Goal: Task Accomplishment & Management: Manage account settings

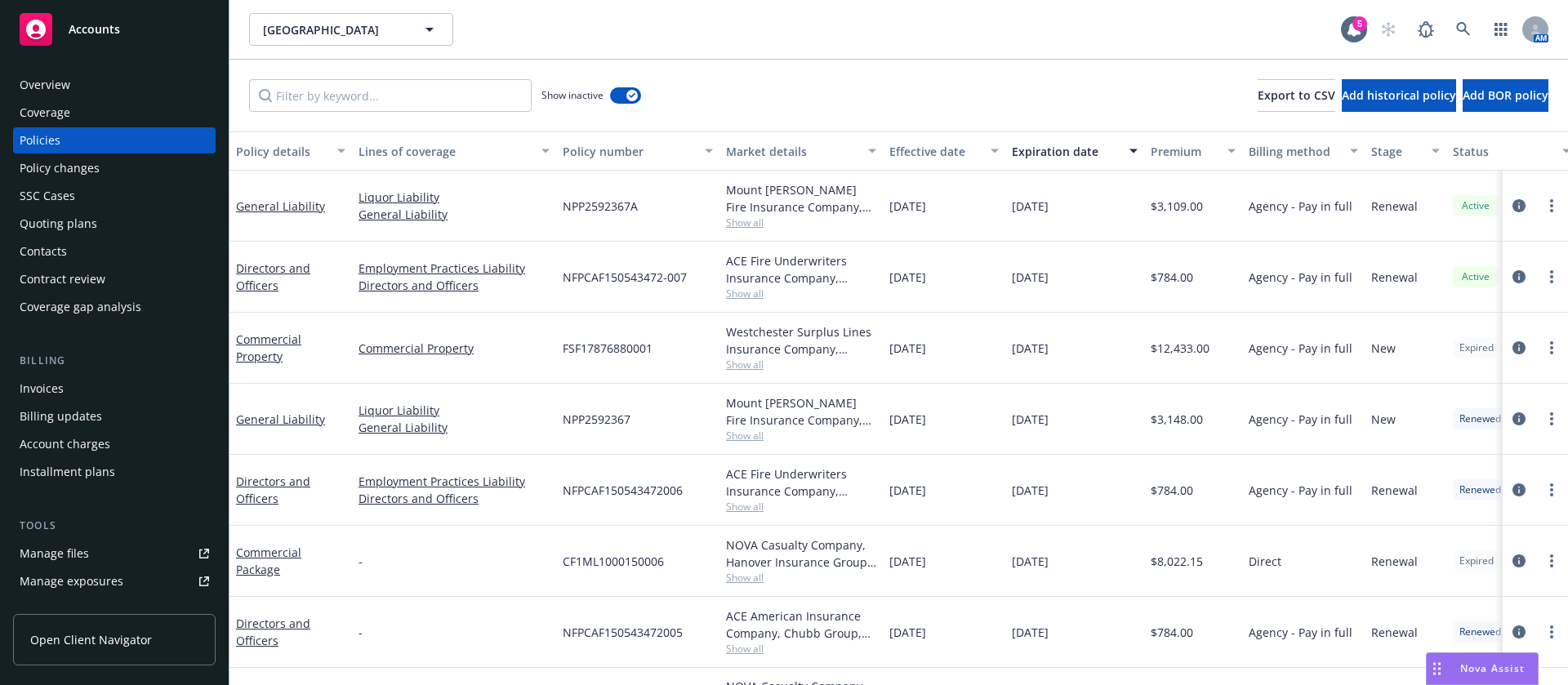
click at [92, 220] on div "Quoting plans" at bounding box center [58, 224] width 78 height 26
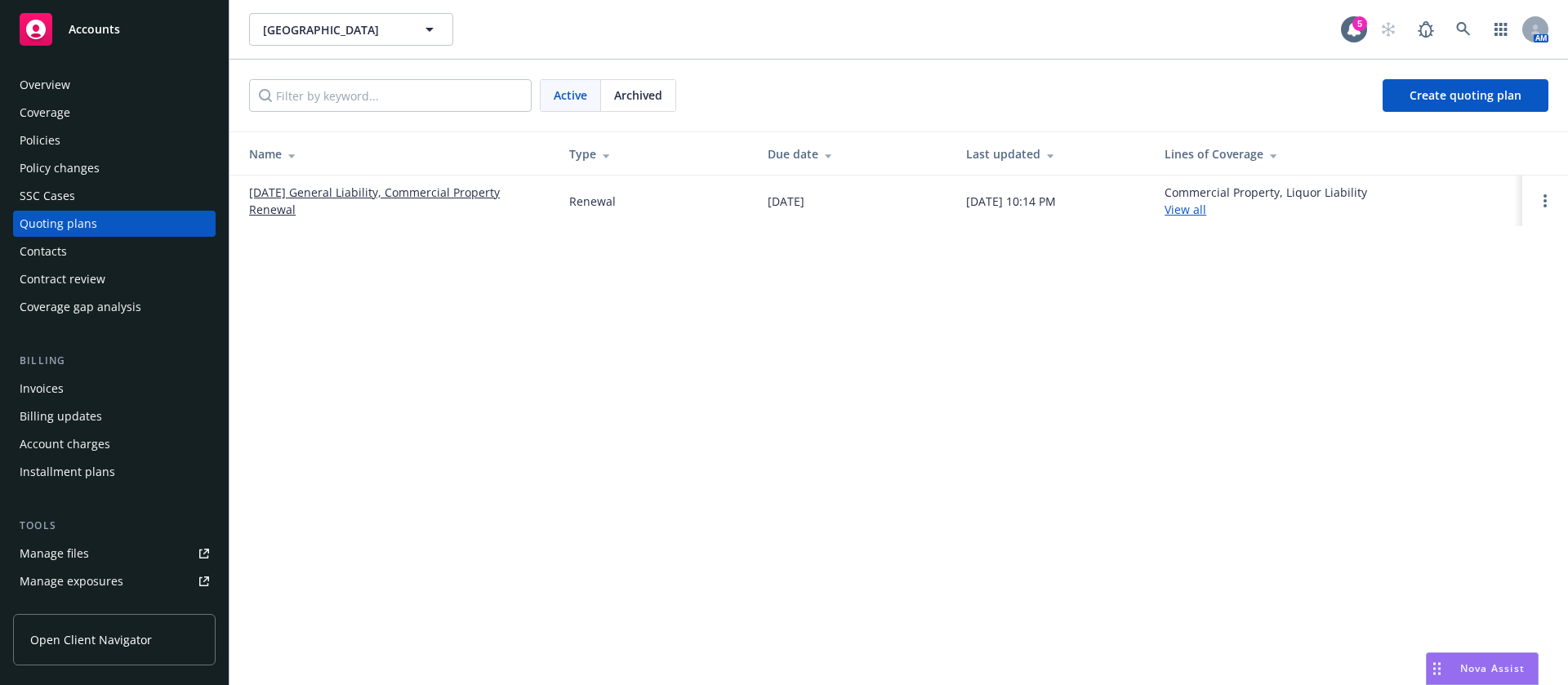
click at [305, 185] on link "08/07/25 General Liability, Commercial Property Renewal" at bounding box center [396, 201] width 294 height 34
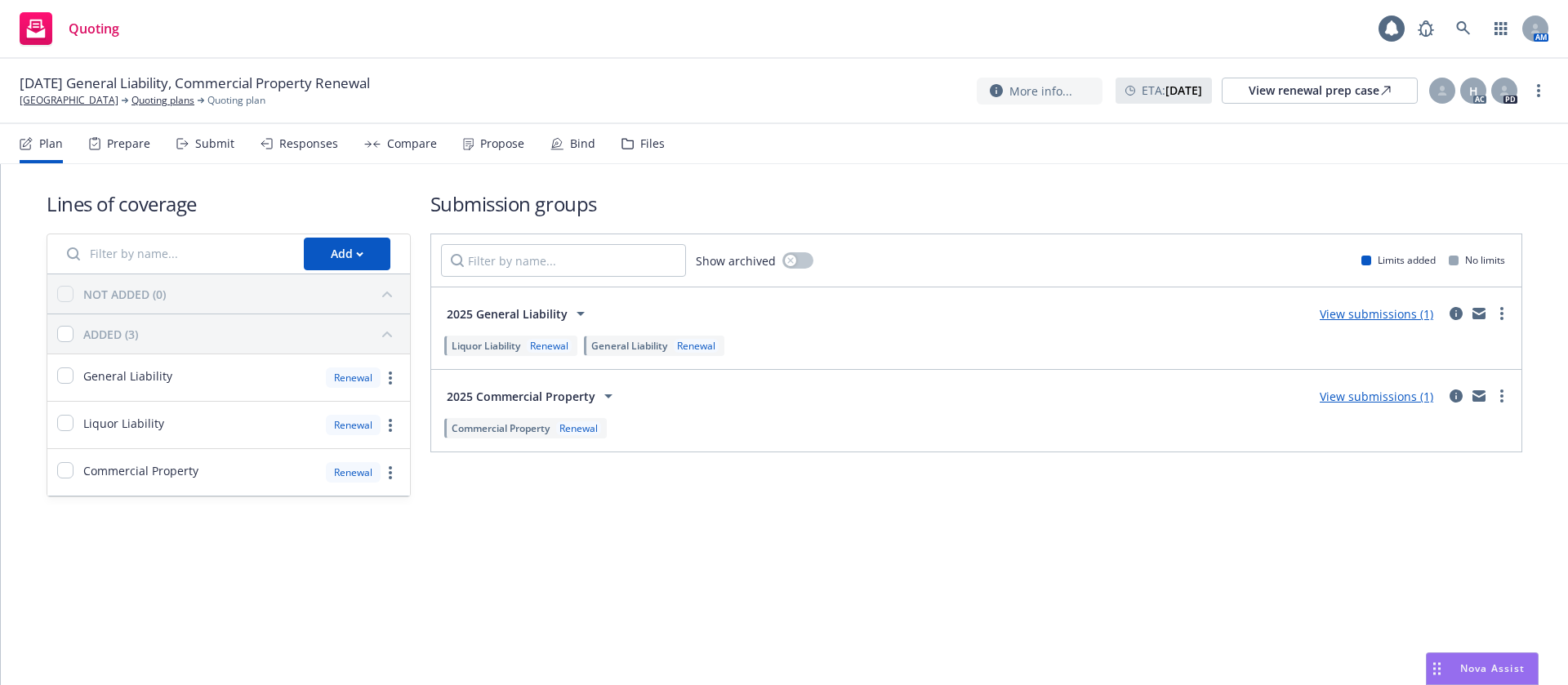
click at [499, 143] on div "Propose" at bounding box center [502, 143] width 44 height 13
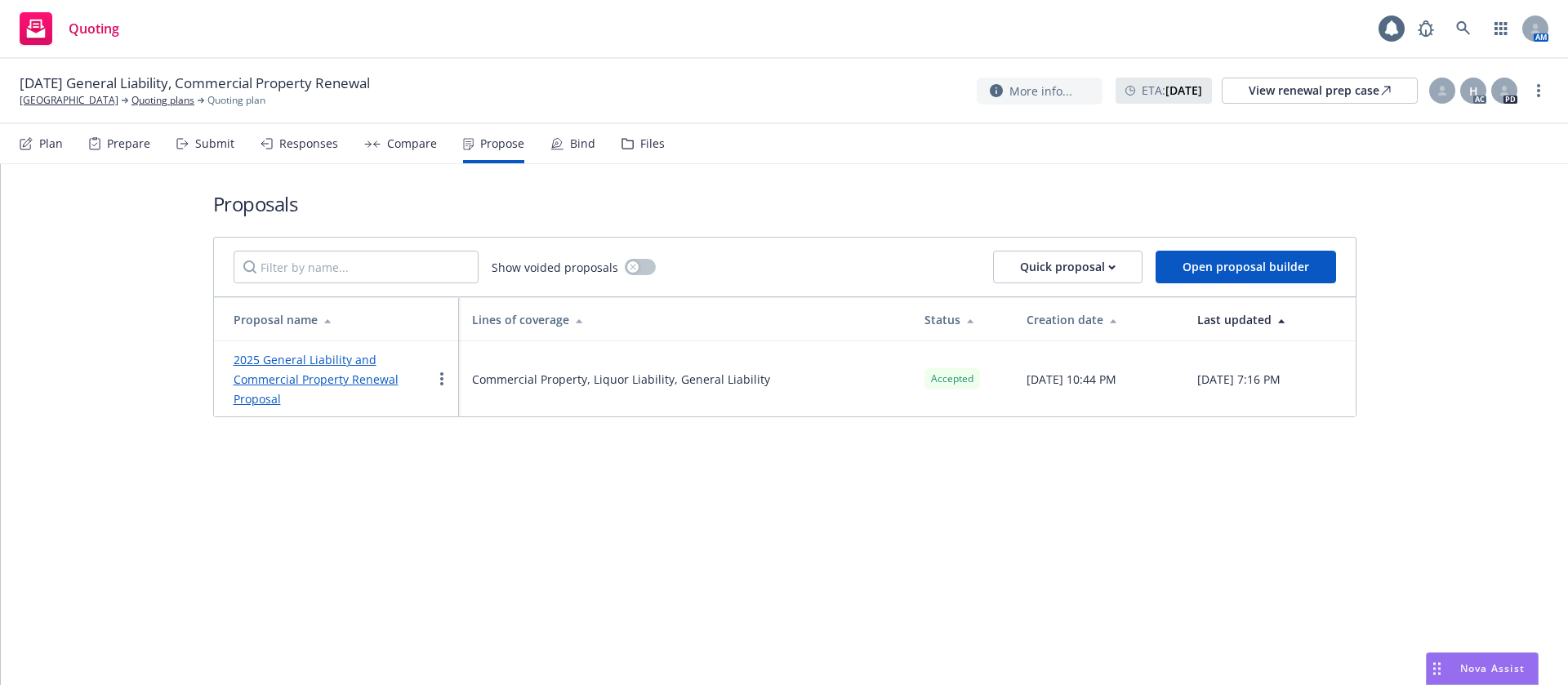
click at [586, 144] on div "Bind" at bounding box center [583, 143] width 26 height 13
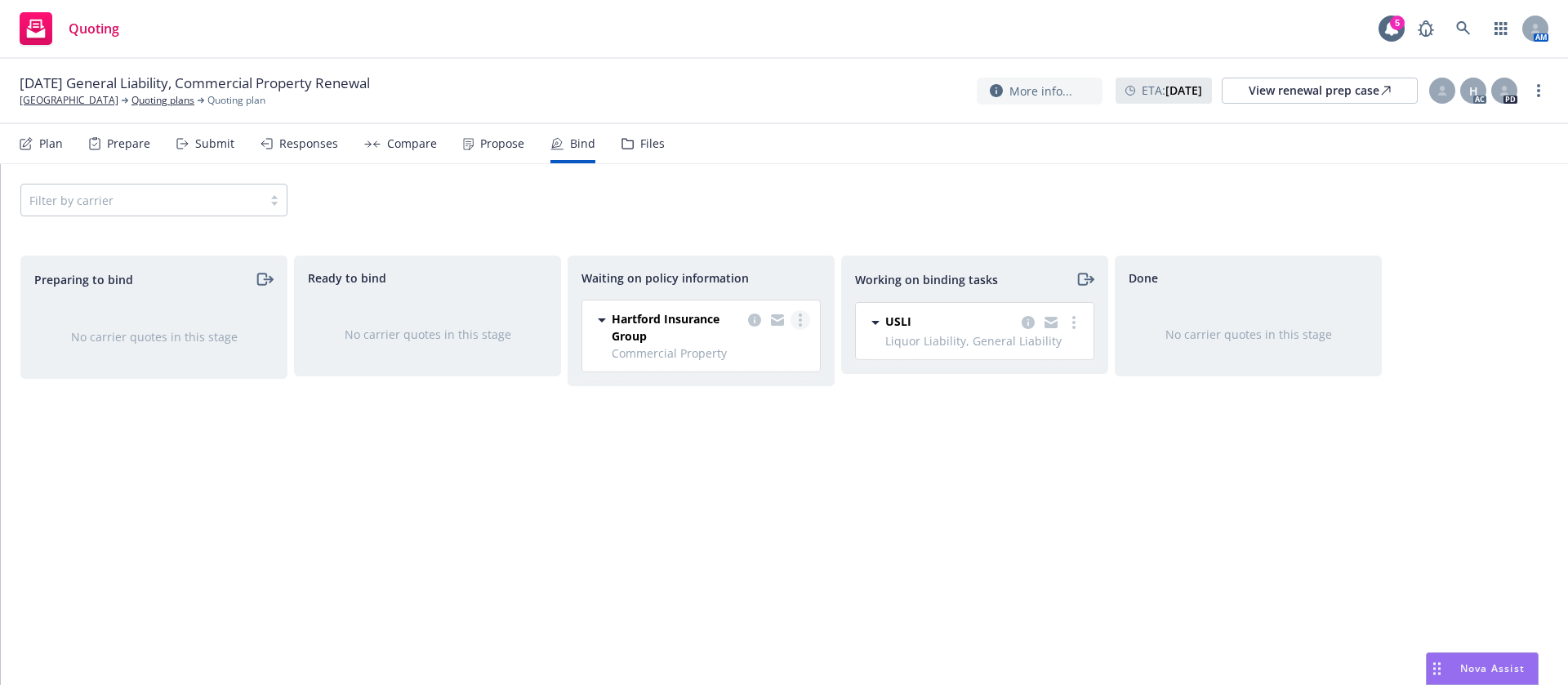
click at [799, 319] on icon "more" at bounding box center [801, 319] width 3 height 13
click at [749, 349] on span "Create policies" at bounding box center [721, 353] width 120 height 15
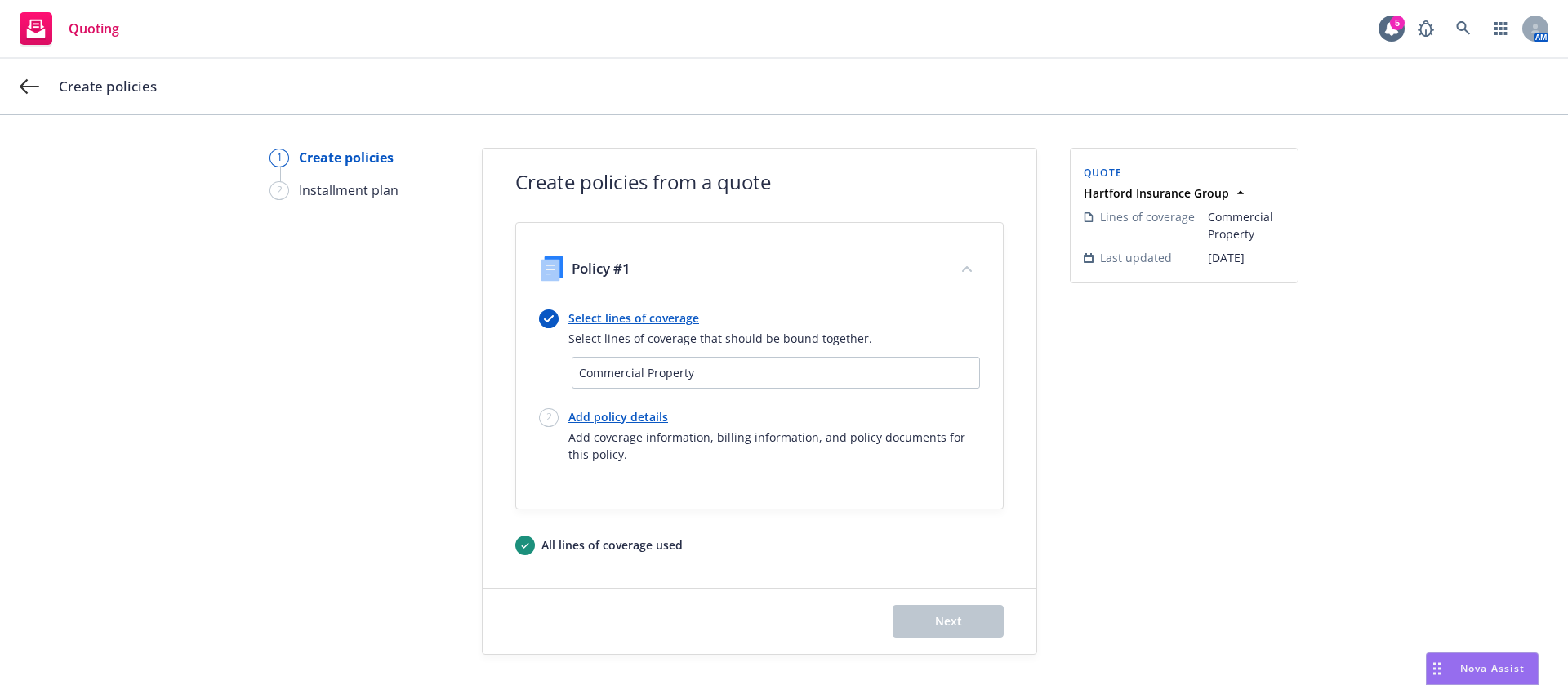
click at [602, 417] on link "Add policy details" at bounding box center [774, 417] width 412 height 17
select select "12"
select select "CA"
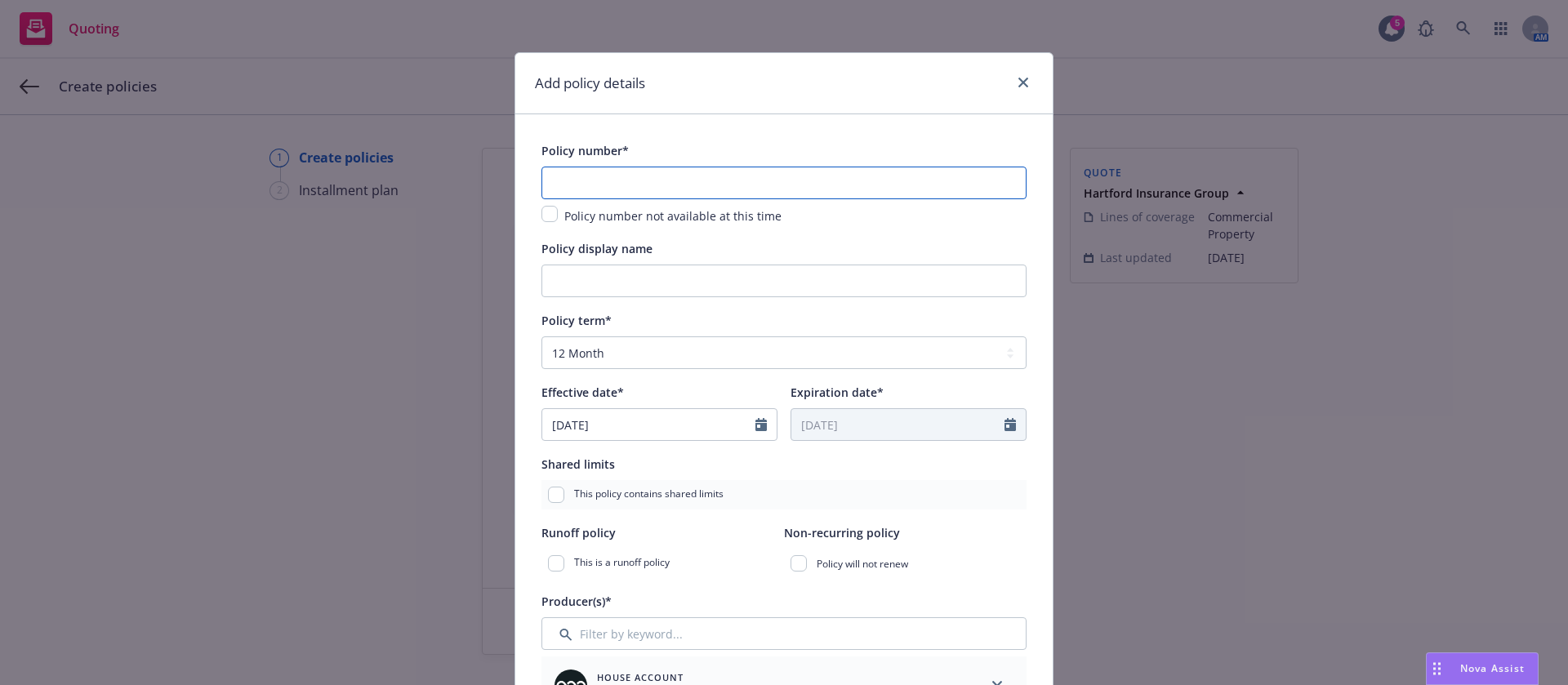
click at [573, 190] on input "text" at bounding box center [784, 183] width 485 height 32
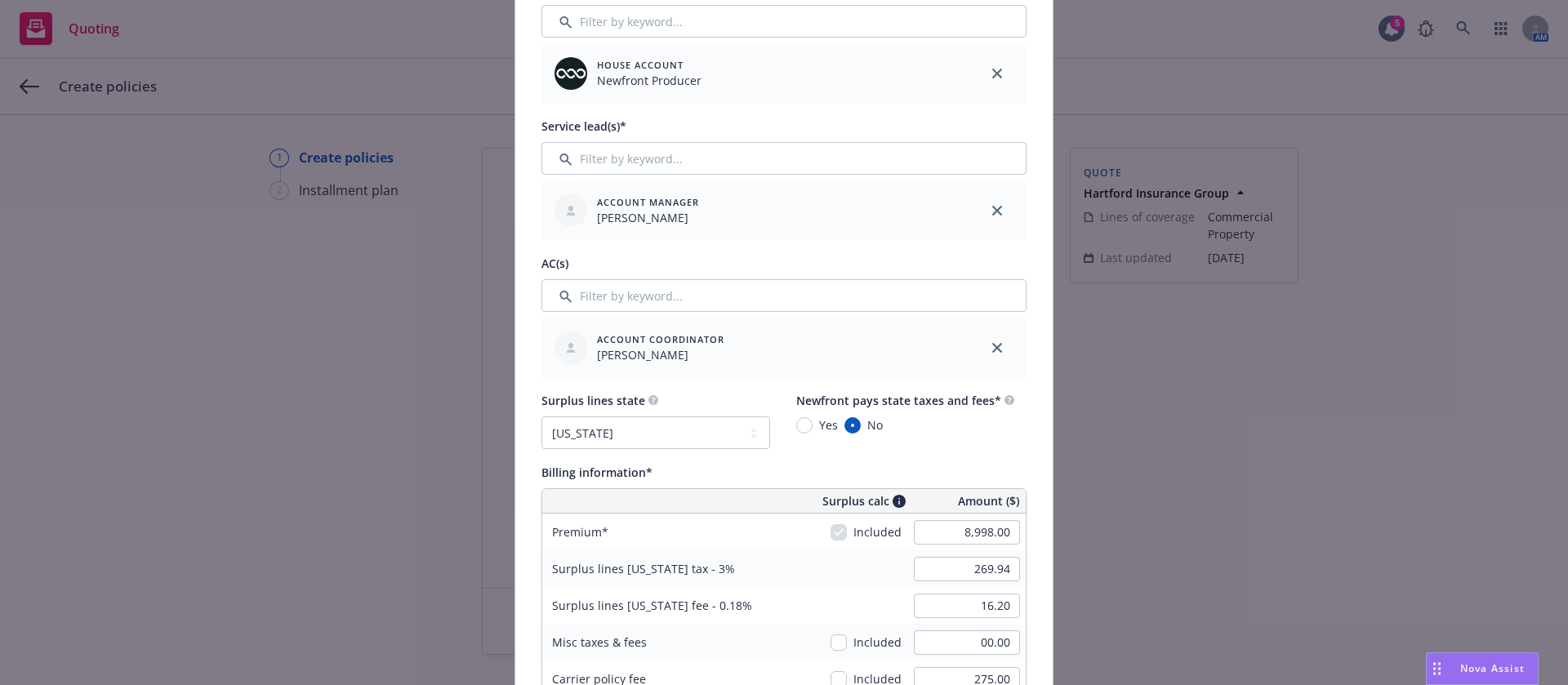
scroll to position [858, 0]
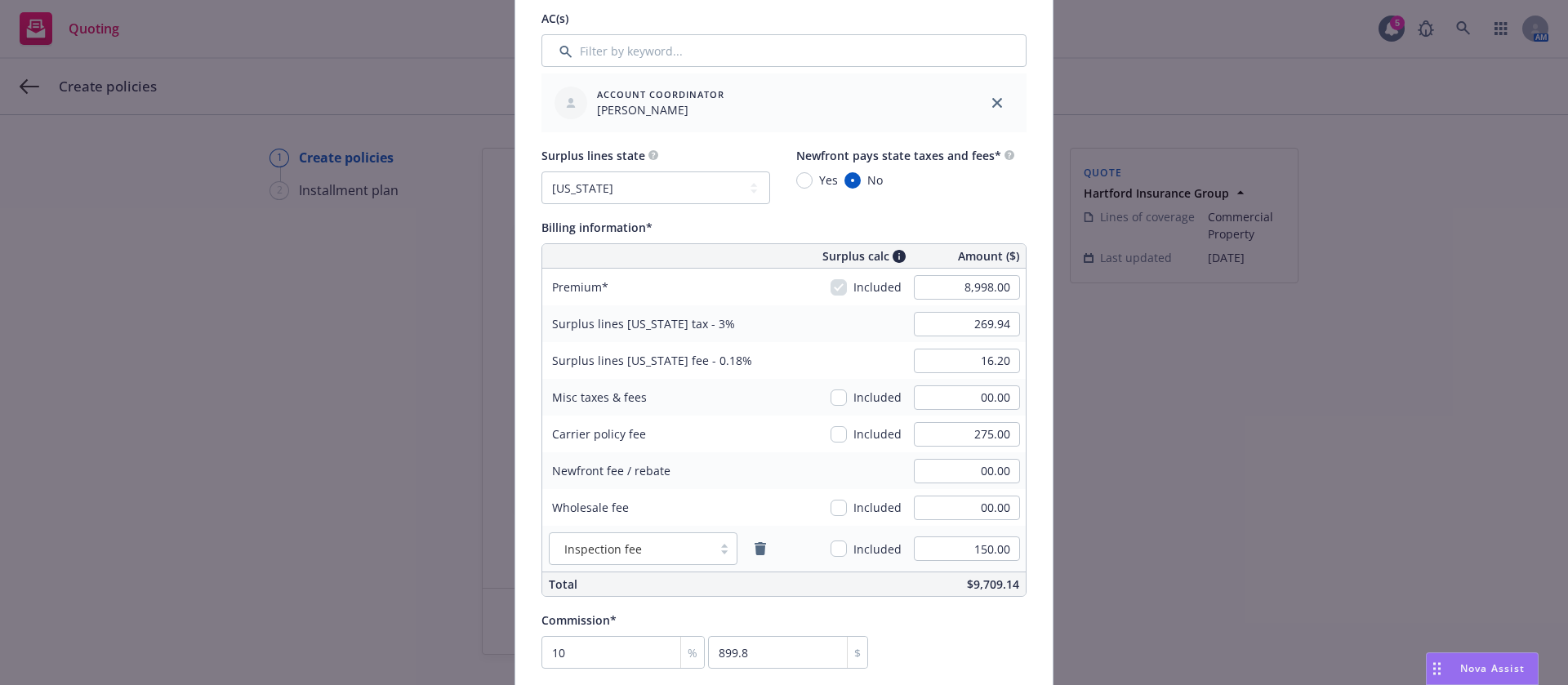
type input "BDG-3122807-01"
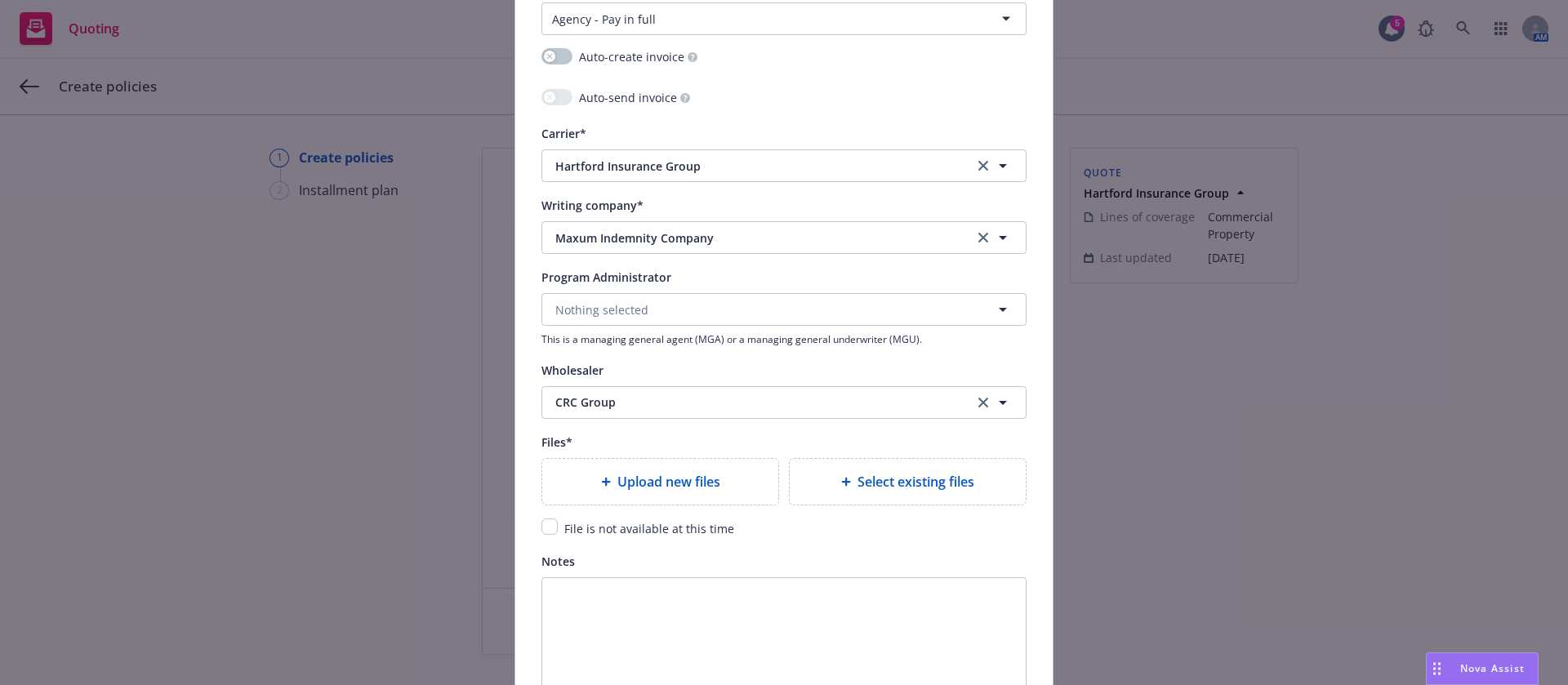
scroll to position [1592, 0]
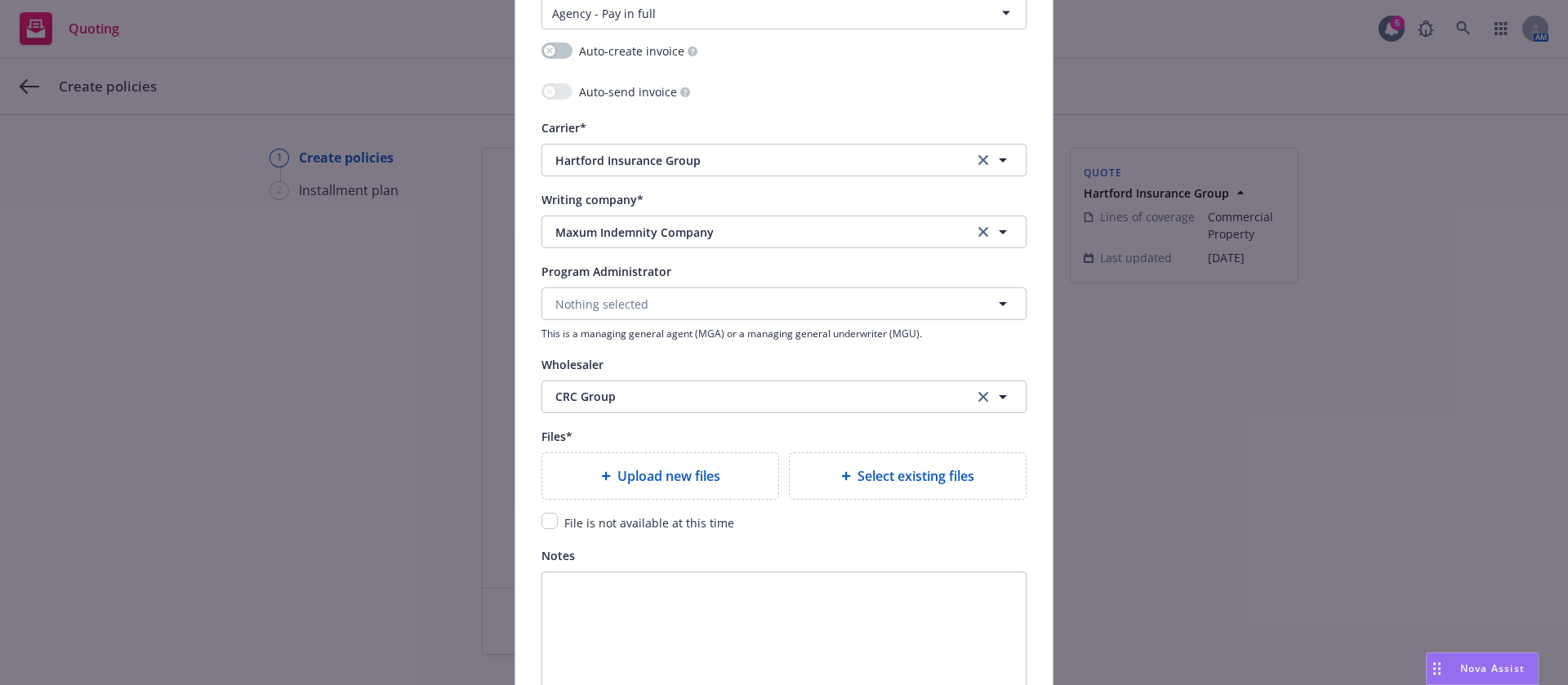
click at [719, 473] on div "Upload new files" at bounding box center [661, 476] width 210 height 20
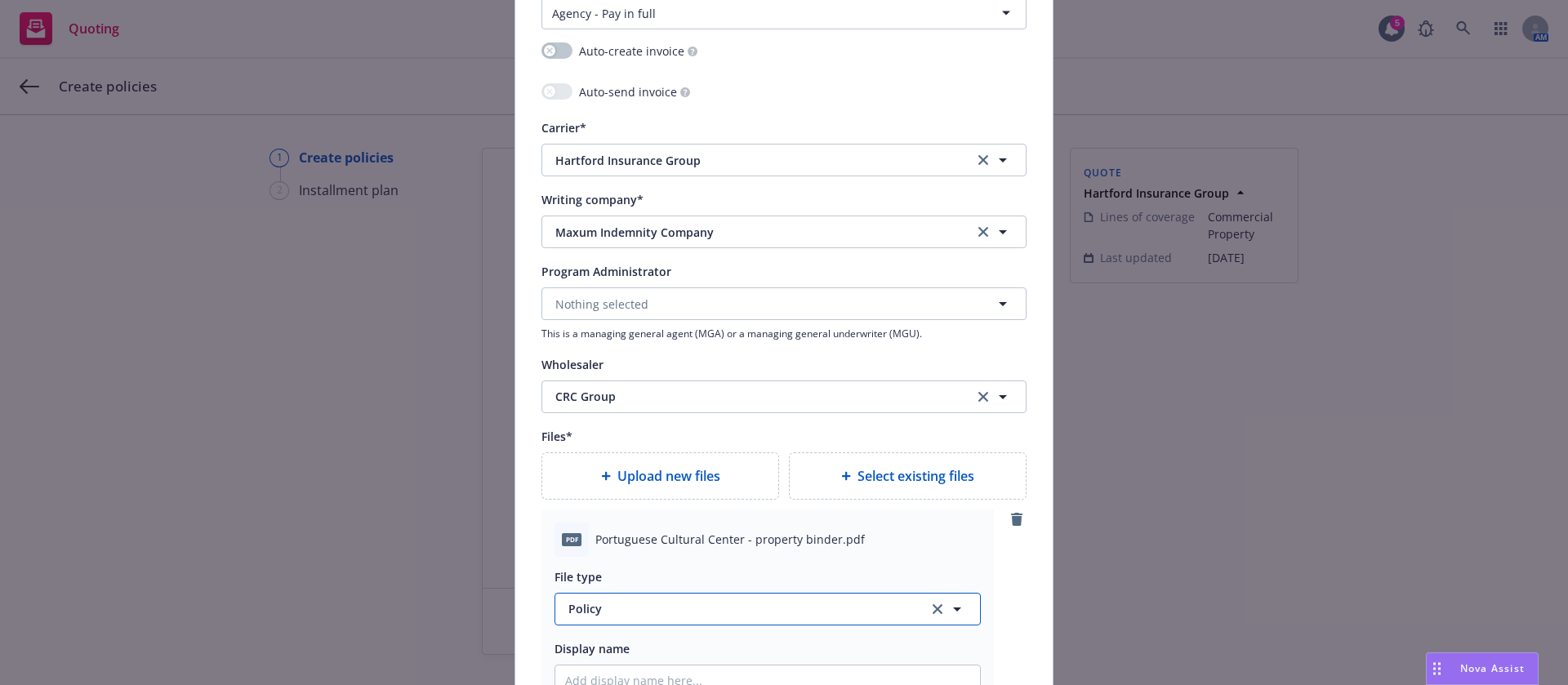
click at [615, 607] on span "Policy" at bounding box center [739, 609] width 342 height 17
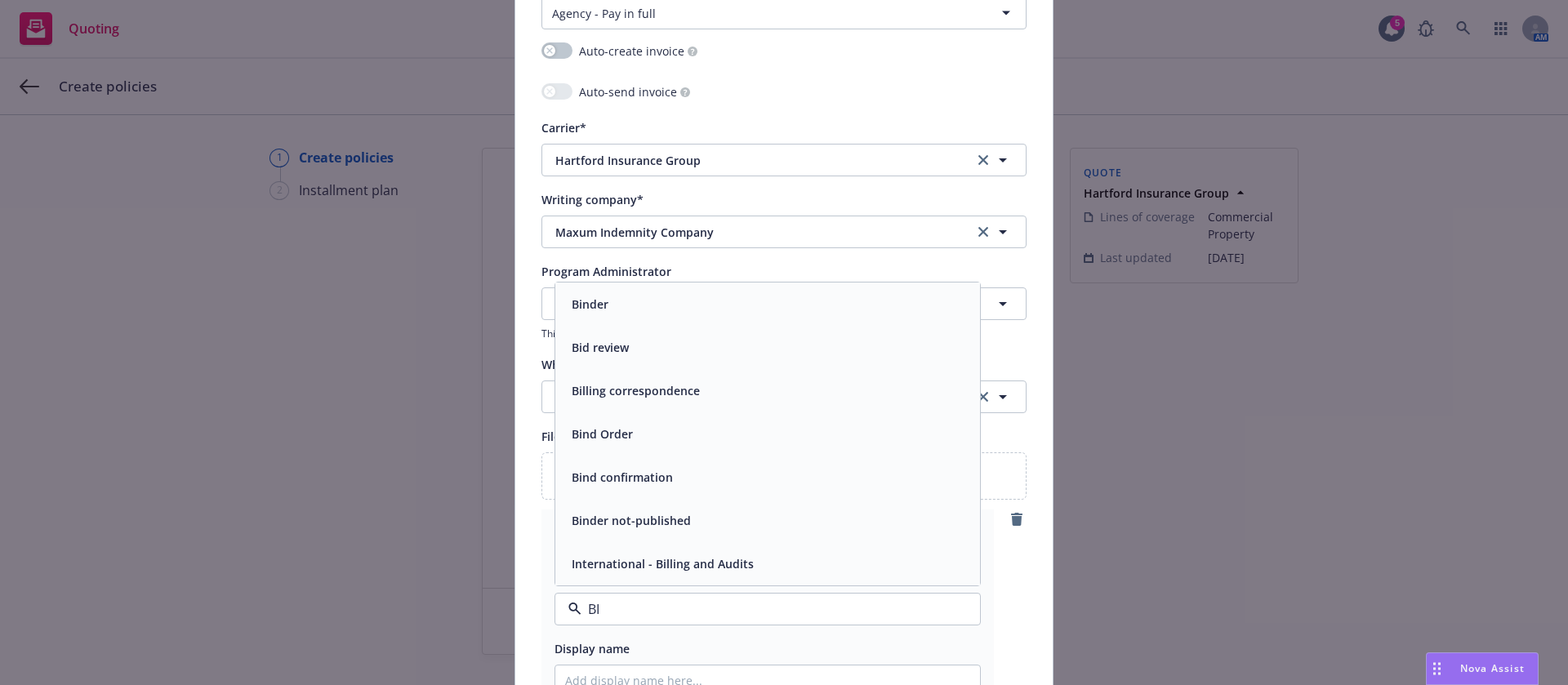
type input "BIN"
click at [614, 440] on div "Binder" at bounding box center [767, 434] width 405 height 24
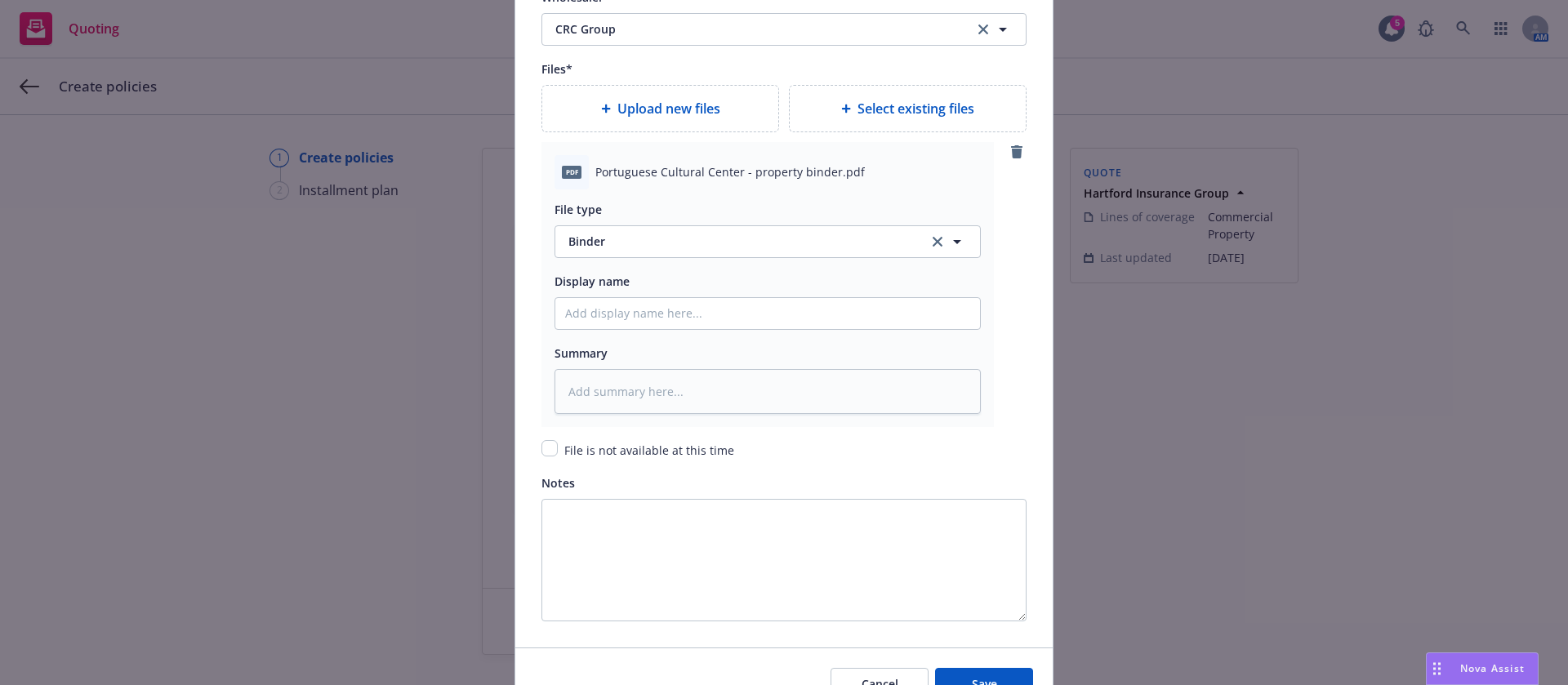
scroll to position [2047, 0]
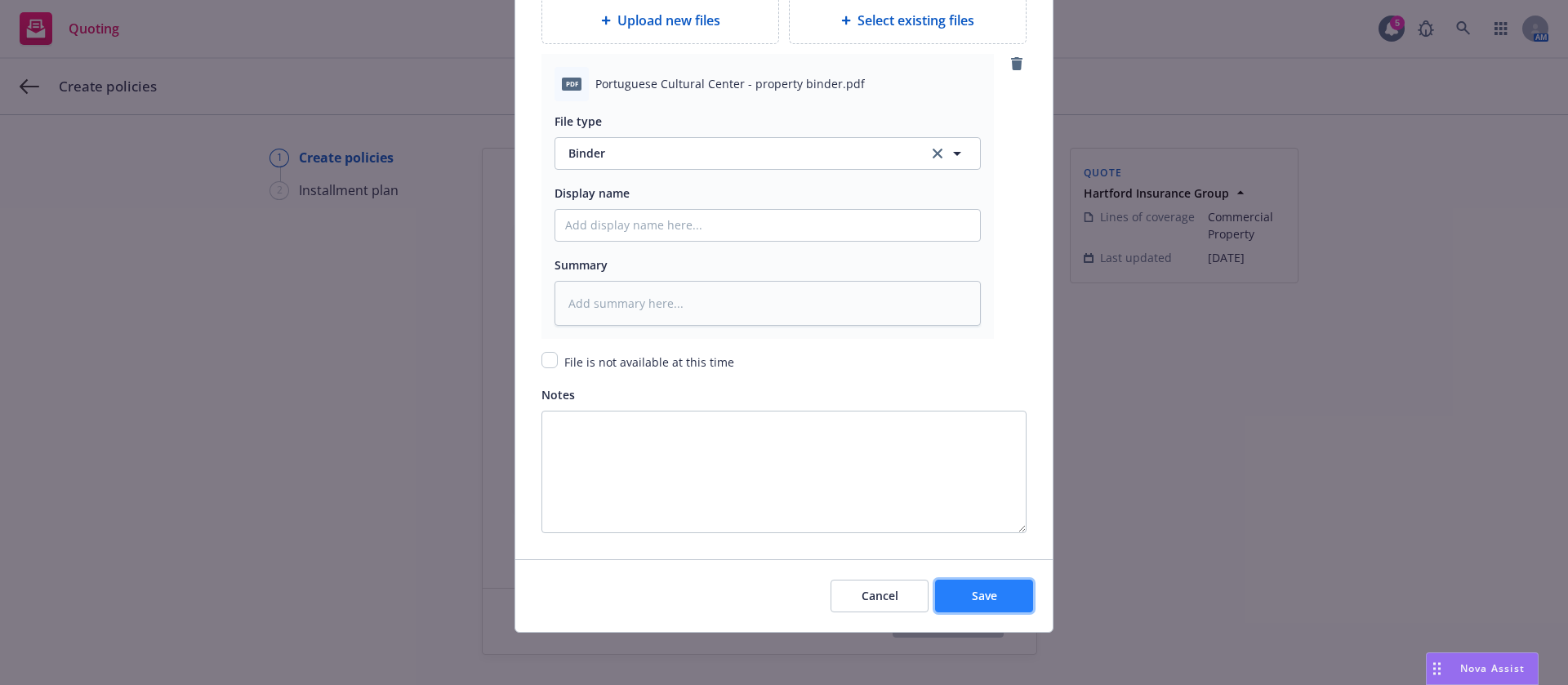
click at [990, 598] on button "Save" at bounding box center [984, 596] width 98 height 32
type textarea "x"
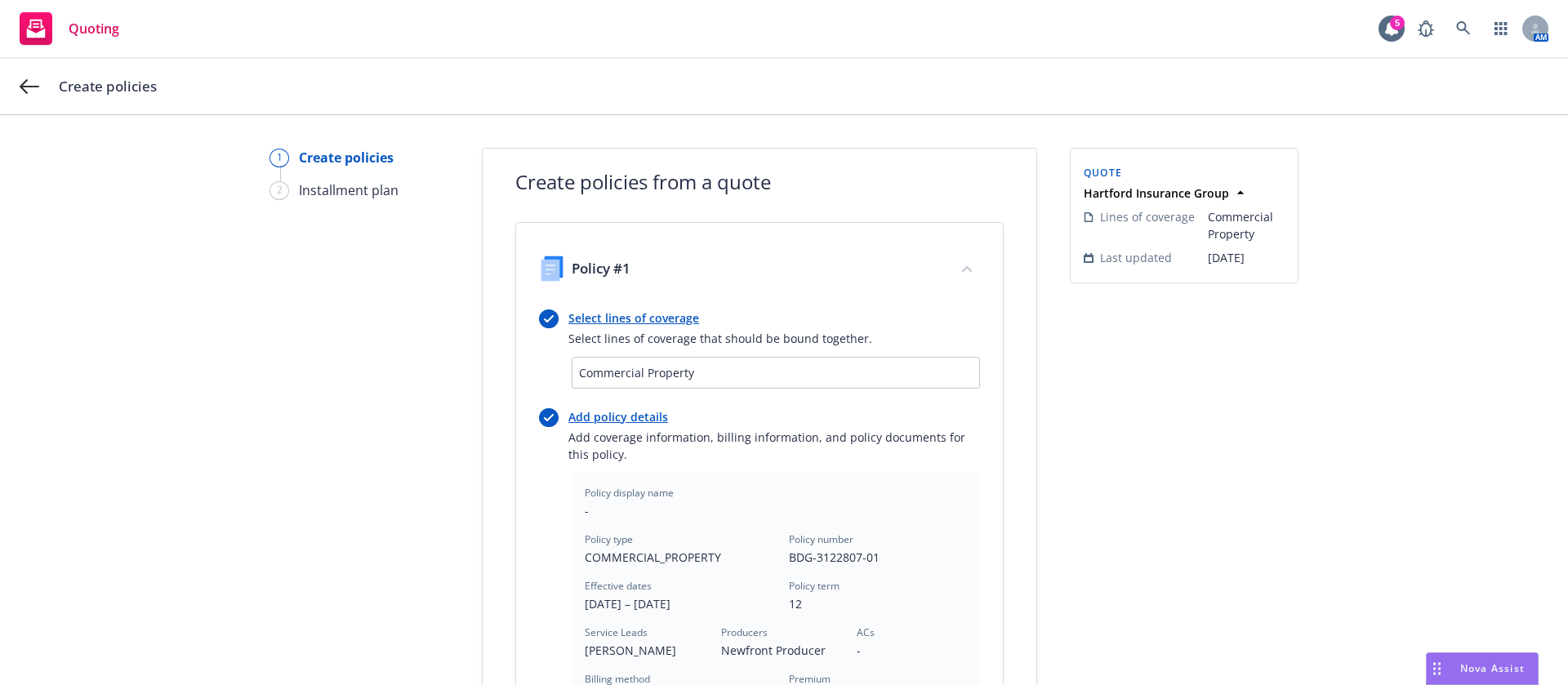
scroll to position [444, 0]
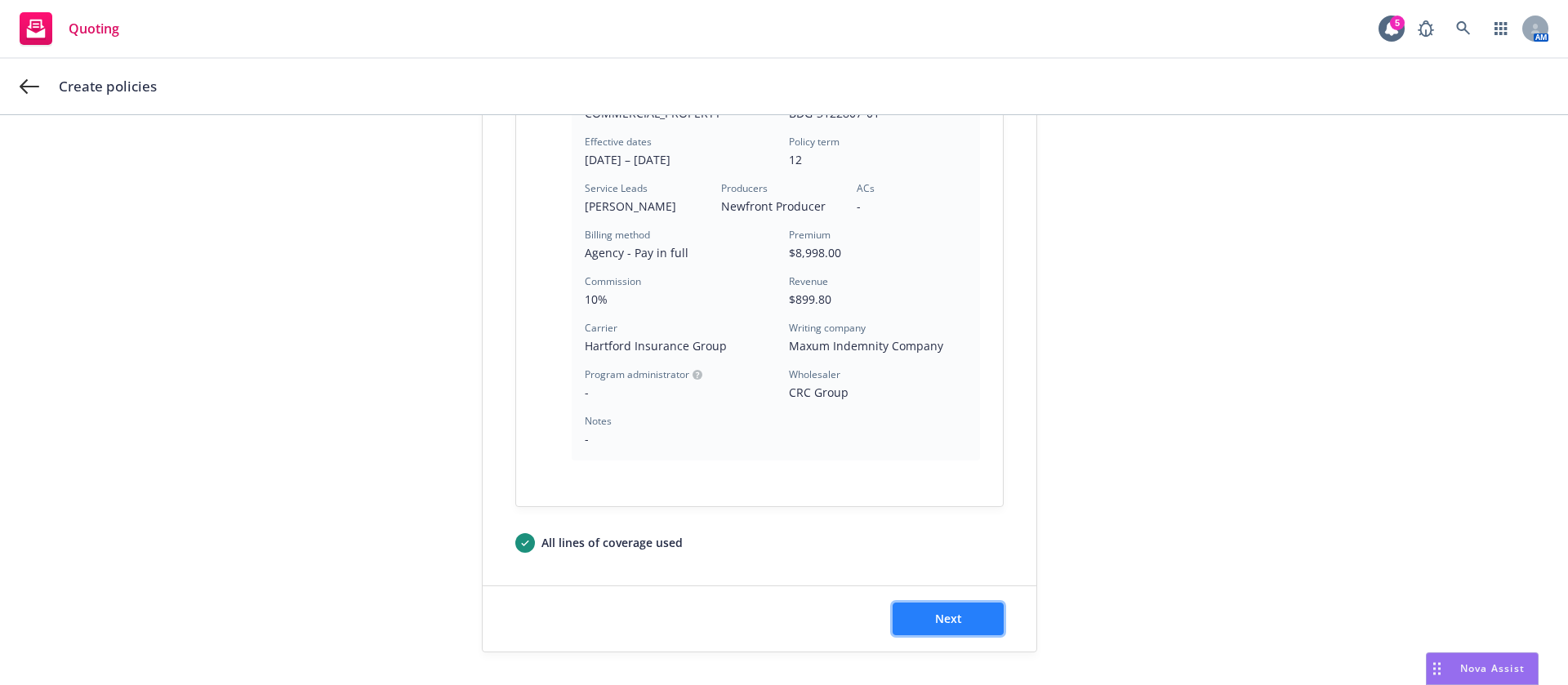
click at [954, 619] on button "Next" at bounding box center [948, 618] width 111 height 32
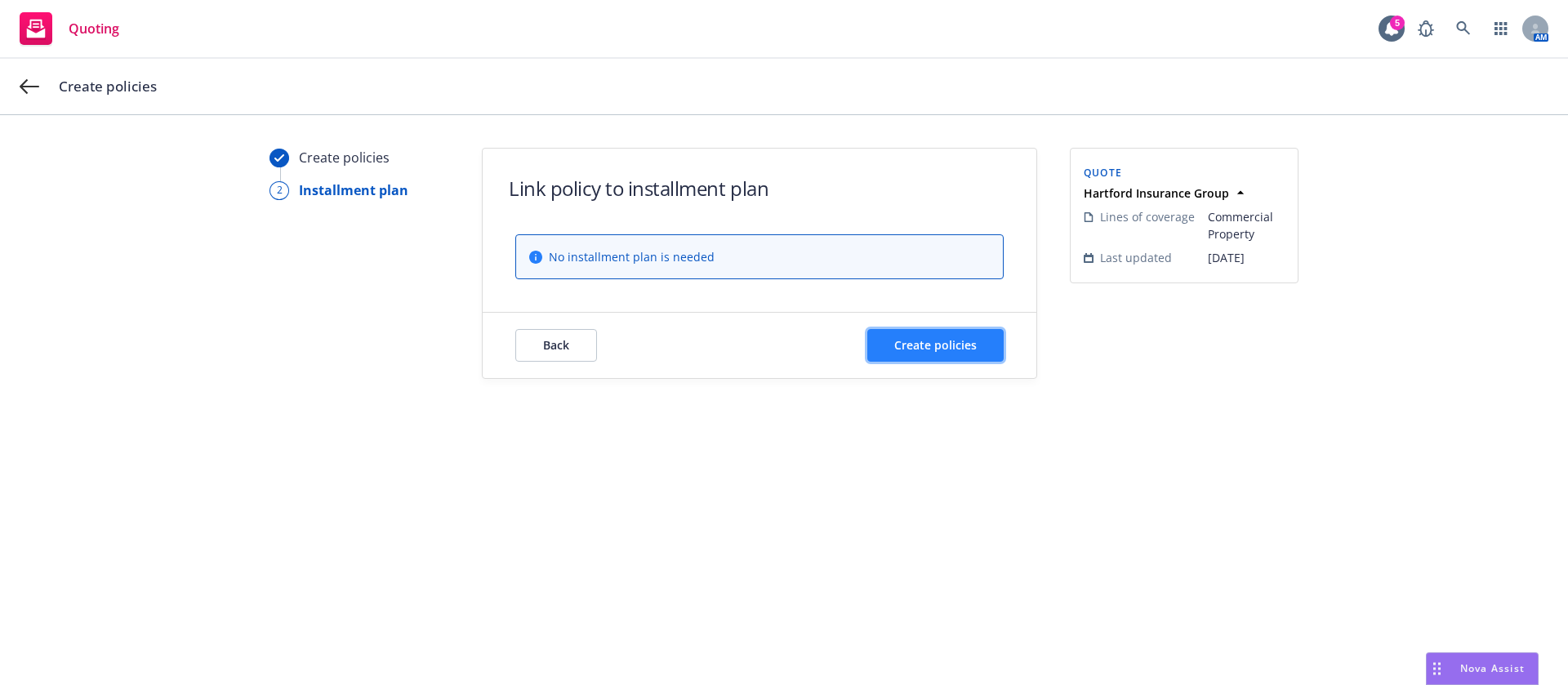
click at [884, 343] on button "Create policies" at bounding box center [936, 345] width 137 height 32
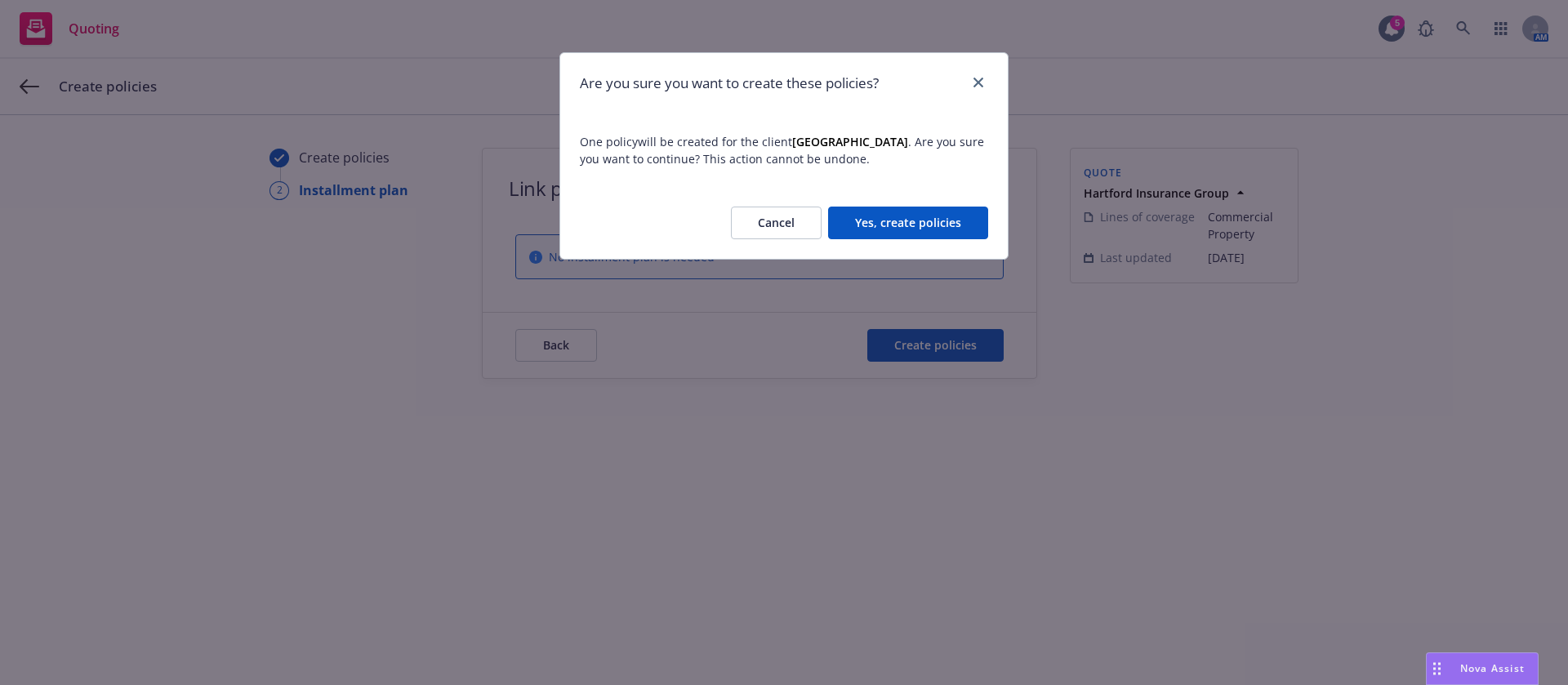
click at [899, 226] on button "Yes, create policies" at bounding box center [907, 223] width 160 height 32
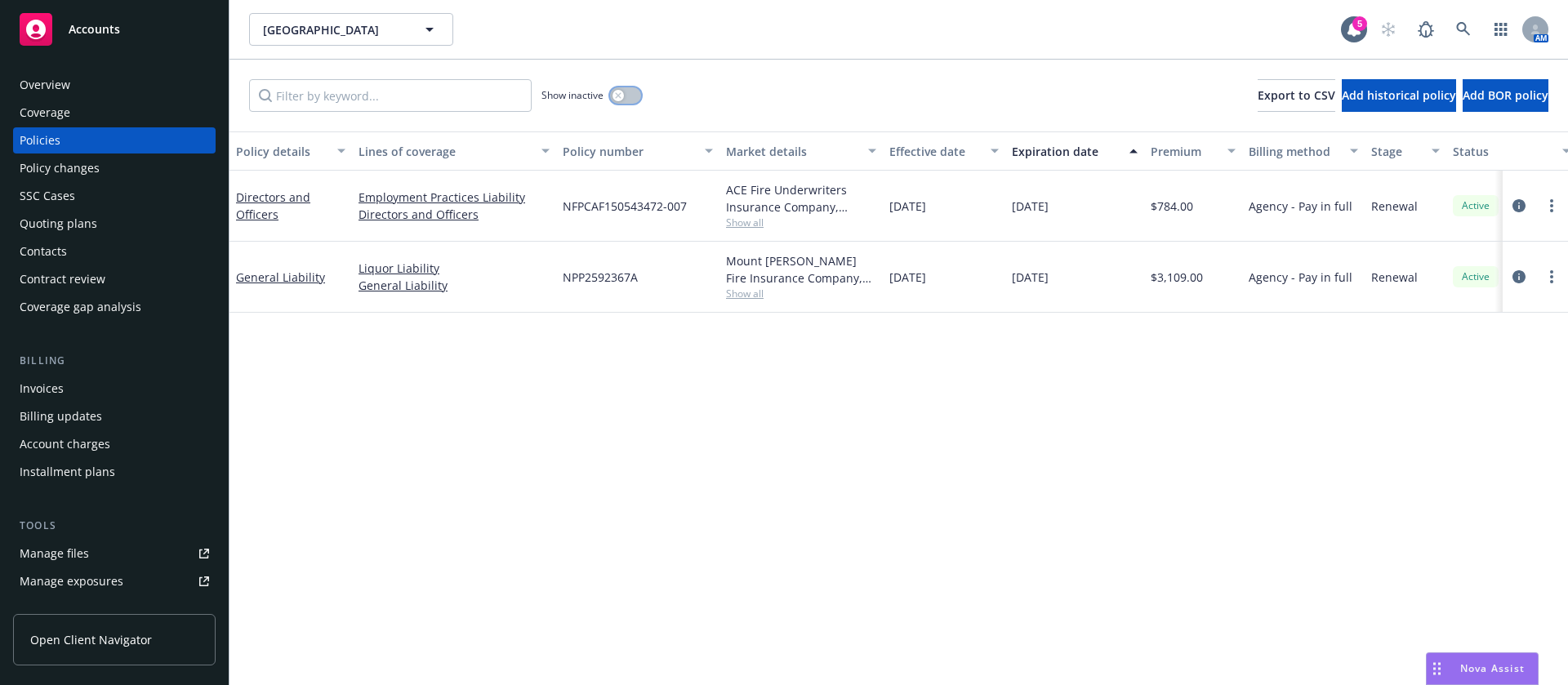
click at [630, 100] on button "button" at bounding box center [625, 95] width 31 height 16
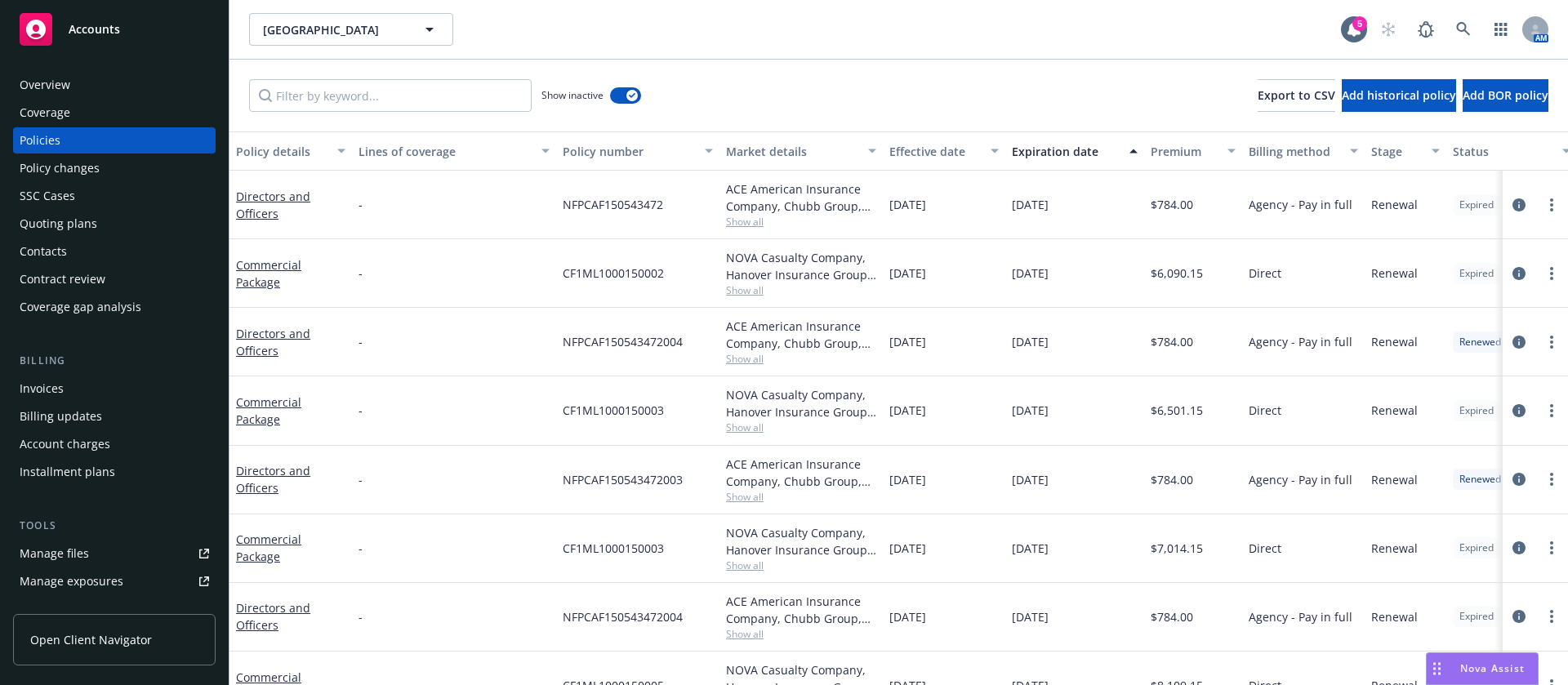
click at [1025, 147] on div "Expiration date" at bounding box center [1066, 151] width 108 height 17
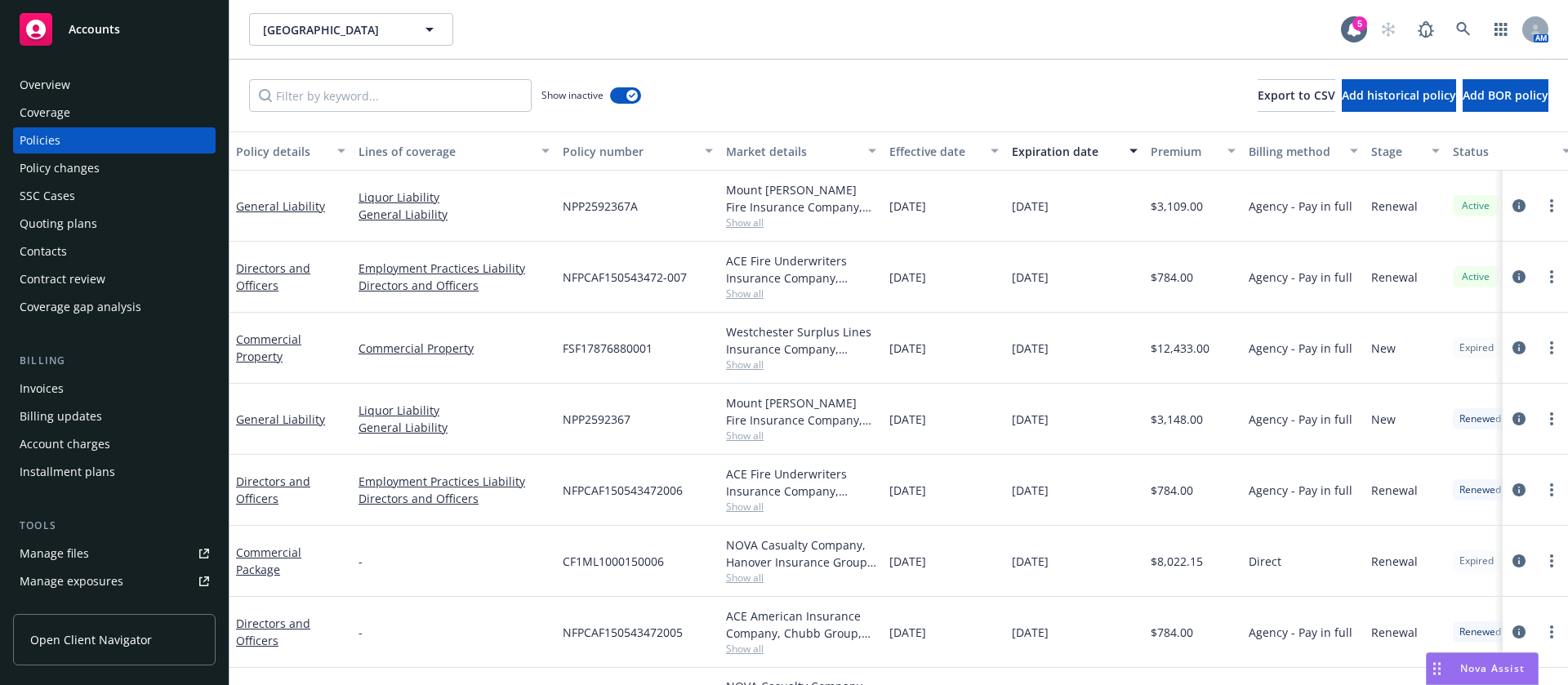
click at [98, 225] on div "Quoting plans" at bounding box center [115, 224] width 190 height 26
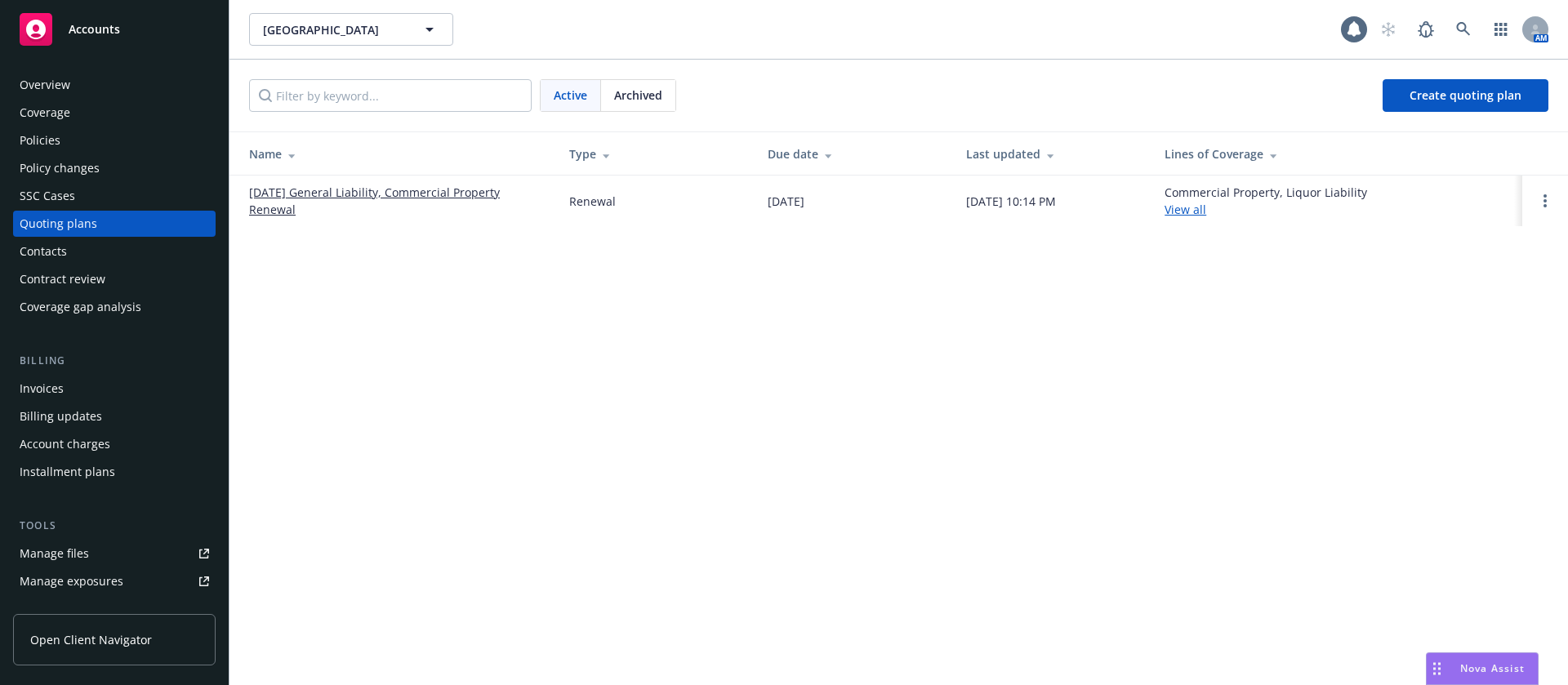
click at [391, 190] on link "[DATE] General Liability, Commercial Property Renewal" at bounding box center [396, 201] width 294 height 34
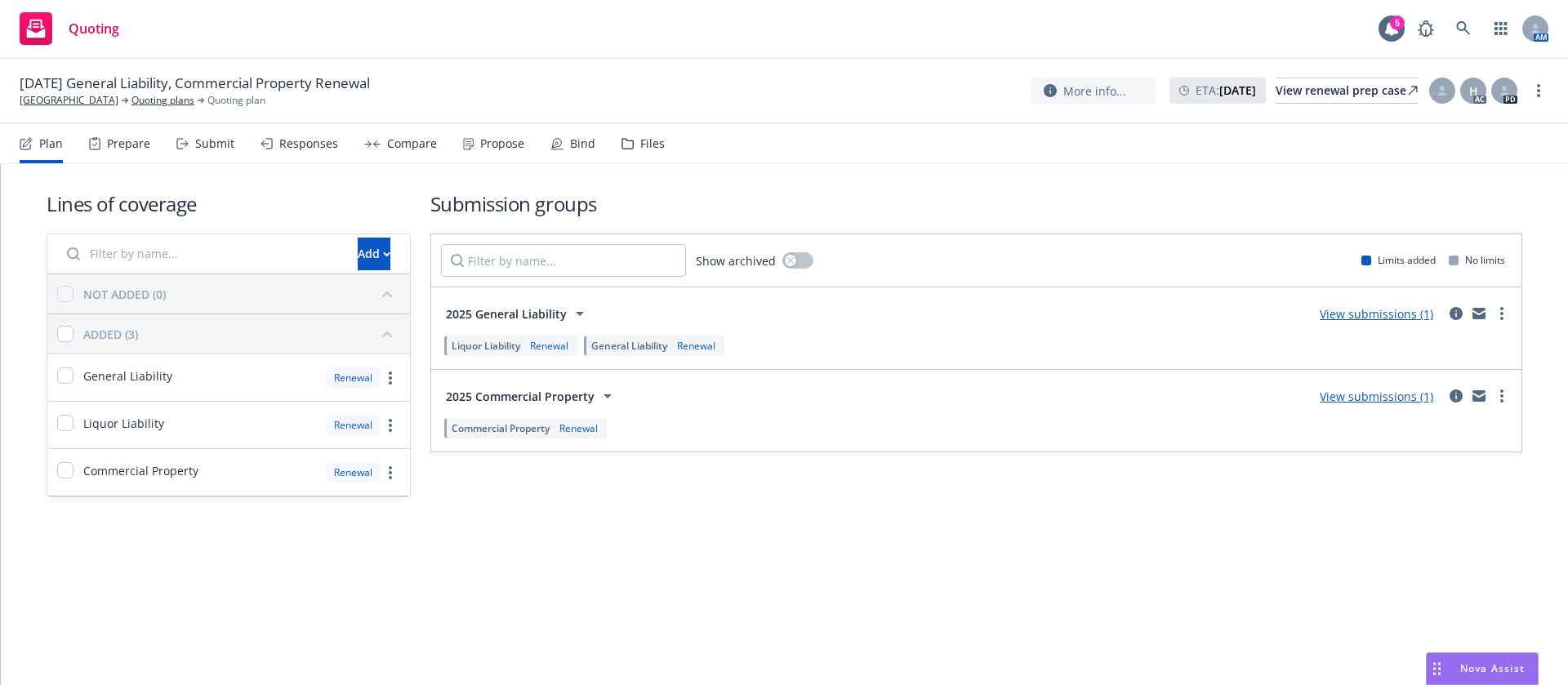
click at [477, 155] on div "Propose" at bounding box center [494, 143] width 62 height 39
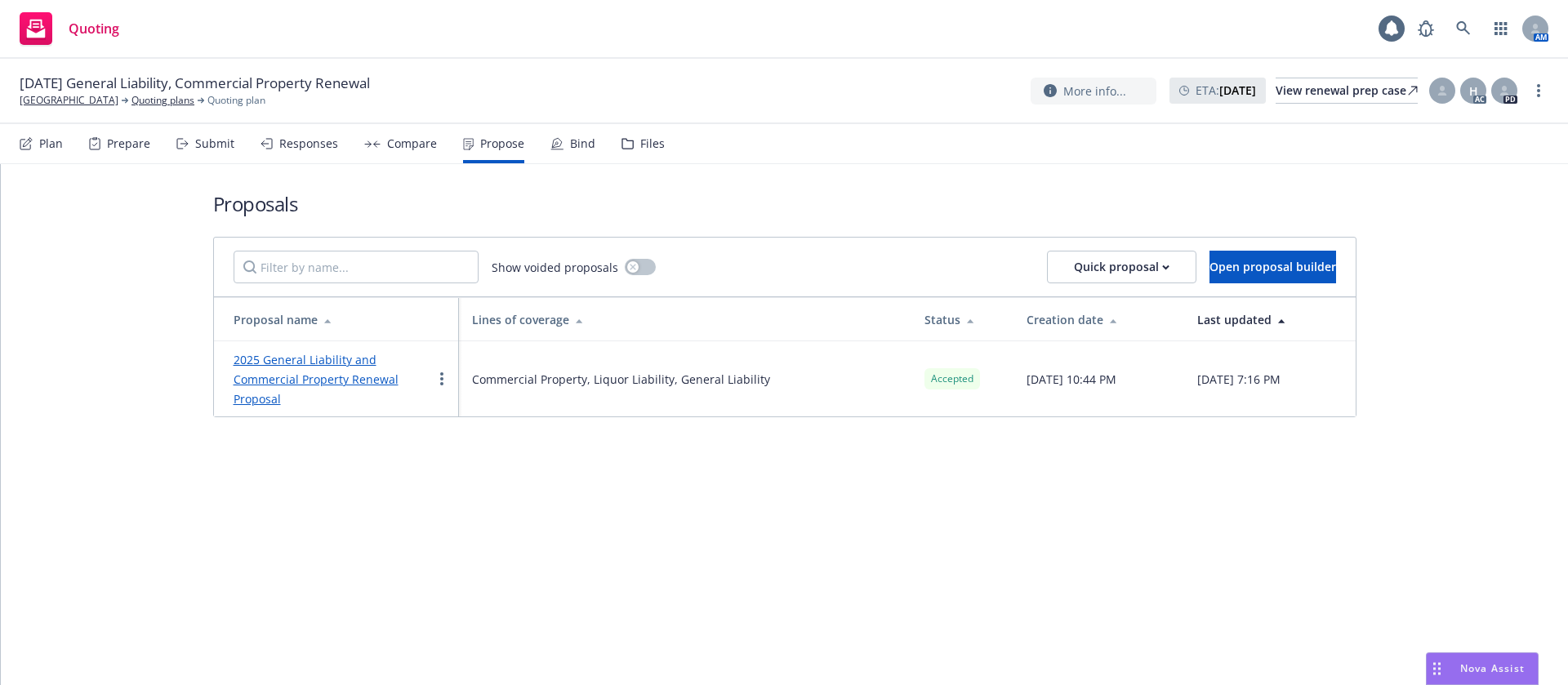
click at [348, 364] on link "2025 General Liability and Commercial Property Renewal Proposal" at bounding box center [315, 379] width 165 height 55
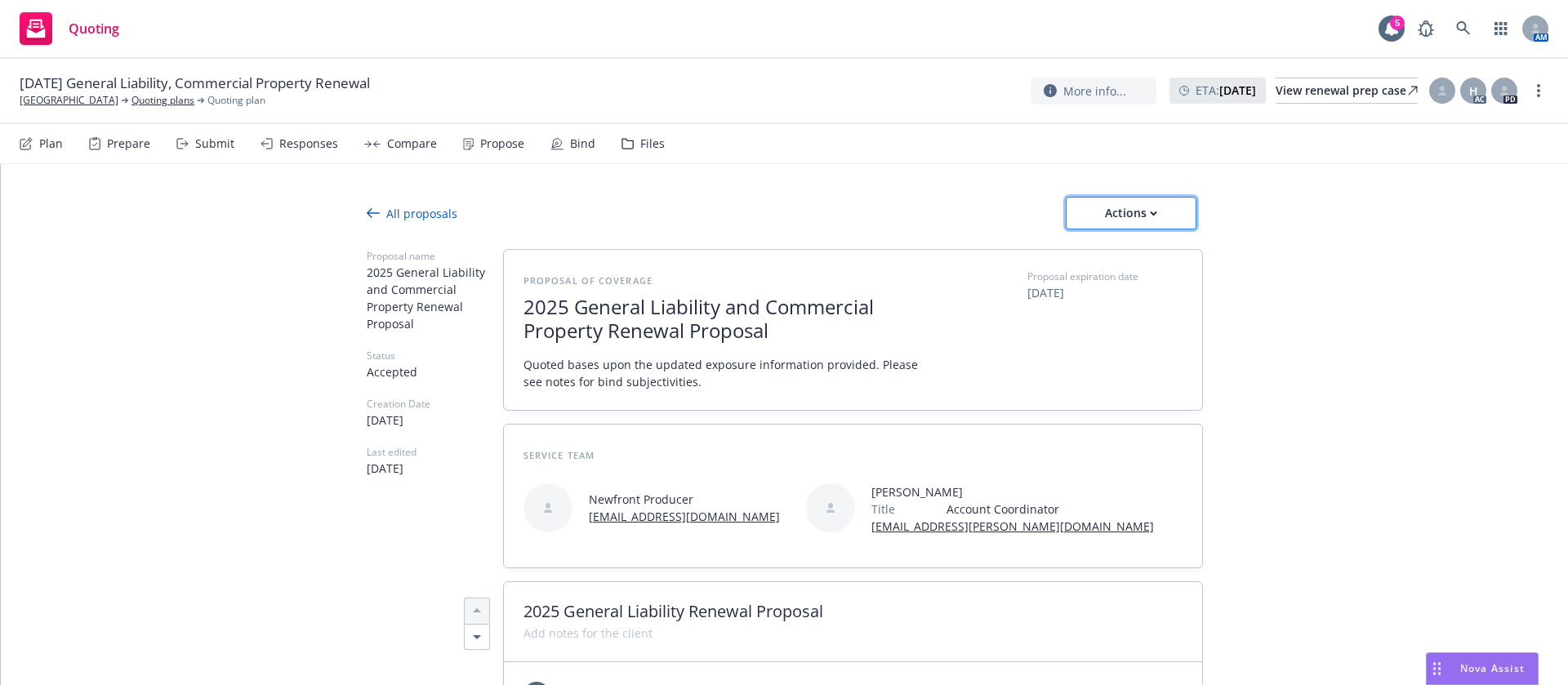
click at [1160, 212] on button "Actions" at bounding box center [1130, 213] width 131 height 32
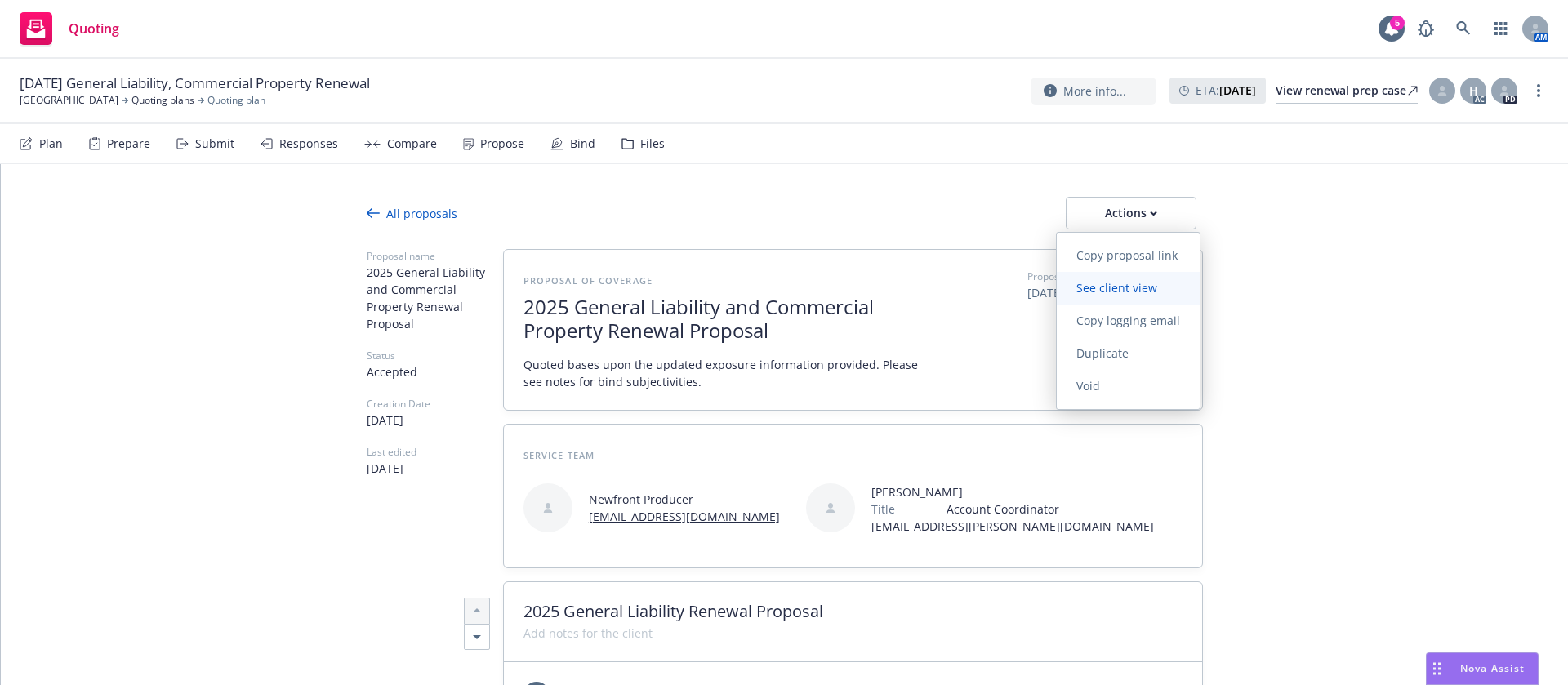
click at [1170, 289] on span "See client view" at bounding box center [1117, 288] width 120 height 15
type textarea "x"
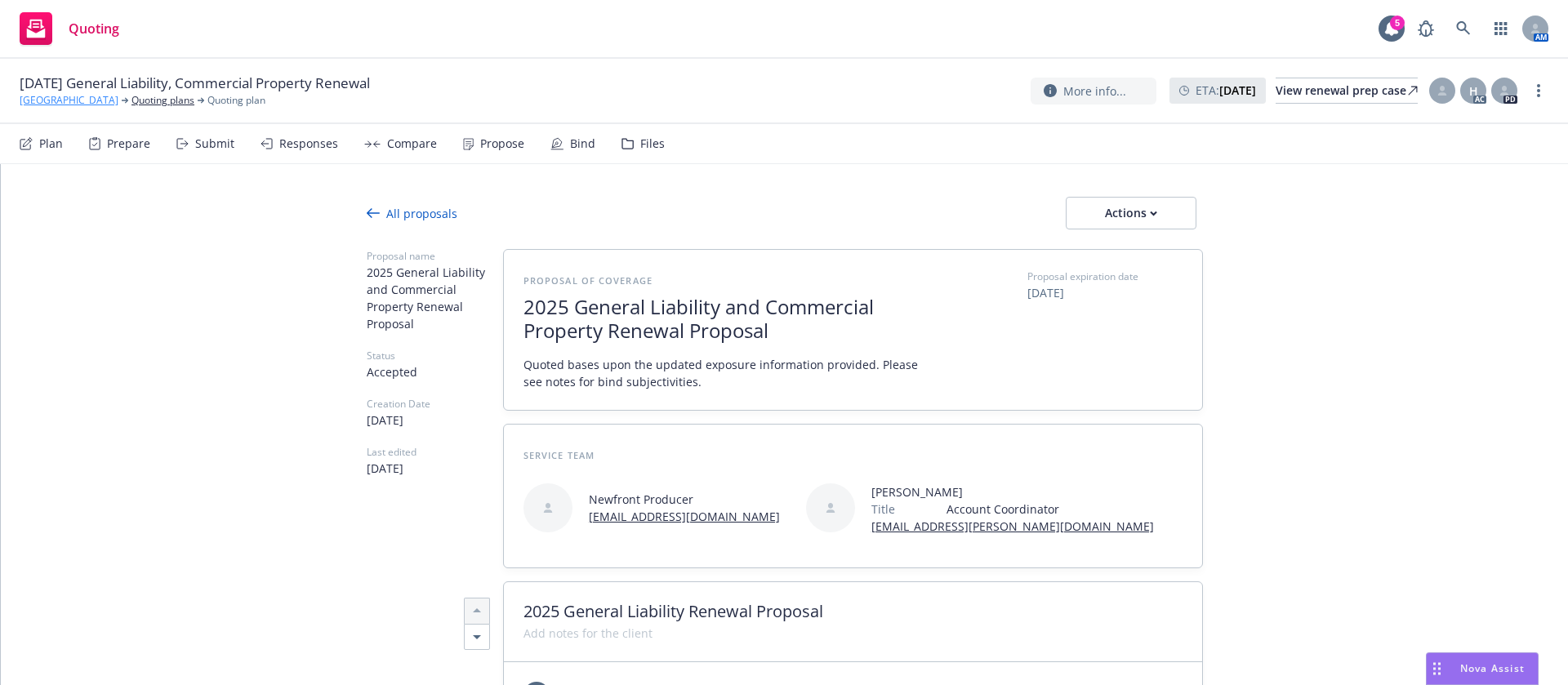
click at [58, 96] on link "[GEOGRAPHIC_DATA]" at bounding box center [69, 100] width 99 height 15
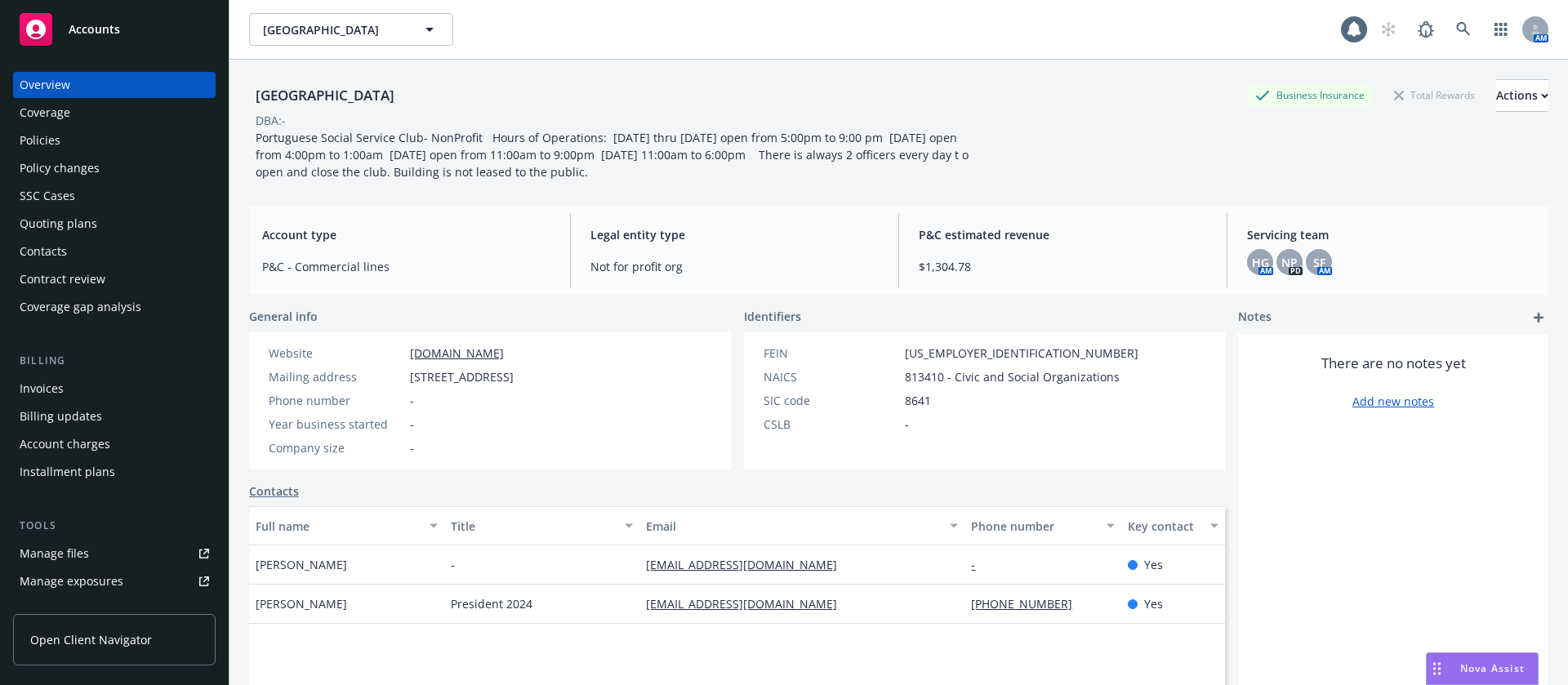
click at [114, 130] on div "Policies" at bounding box center [115, 140] width 190 height 26
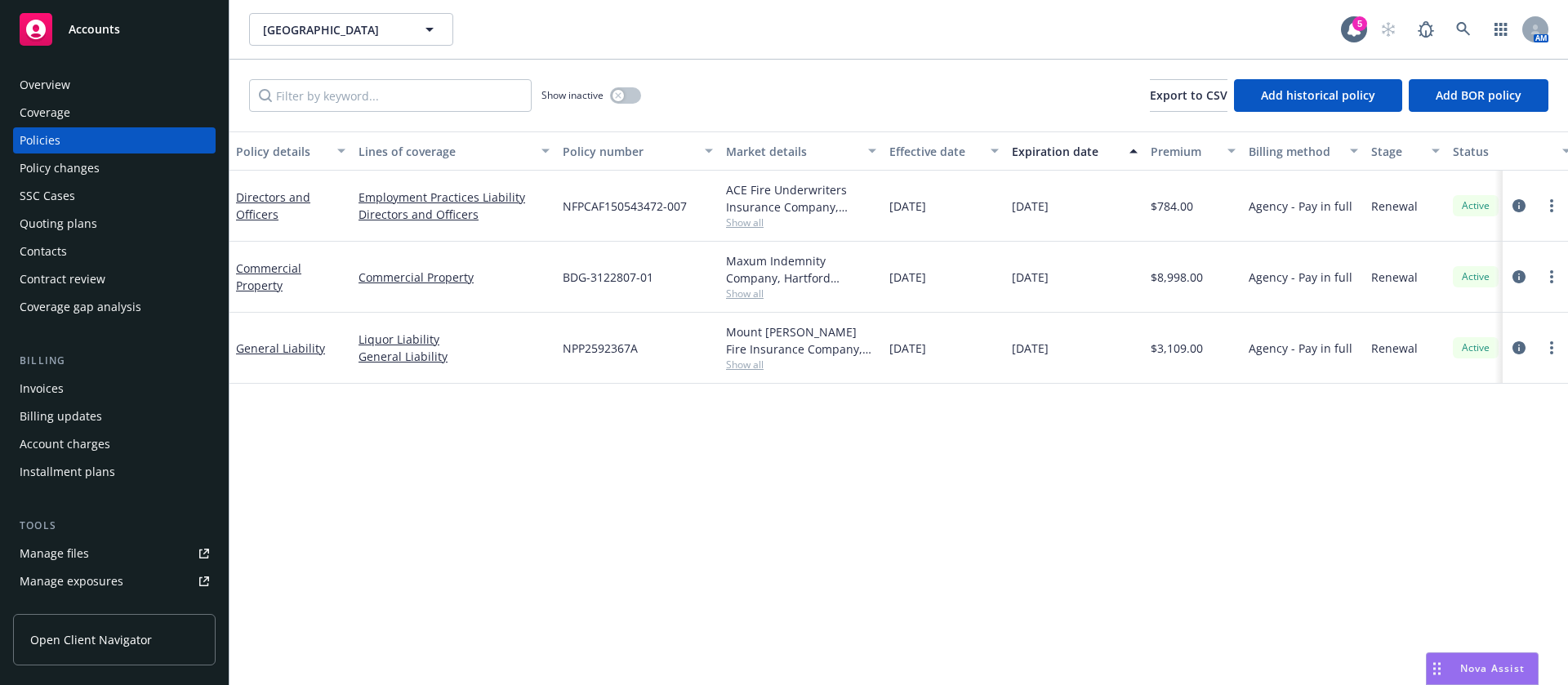
click at [75, 387] on div "Invoices" at bounding box center [115, 389] width 190 height 26
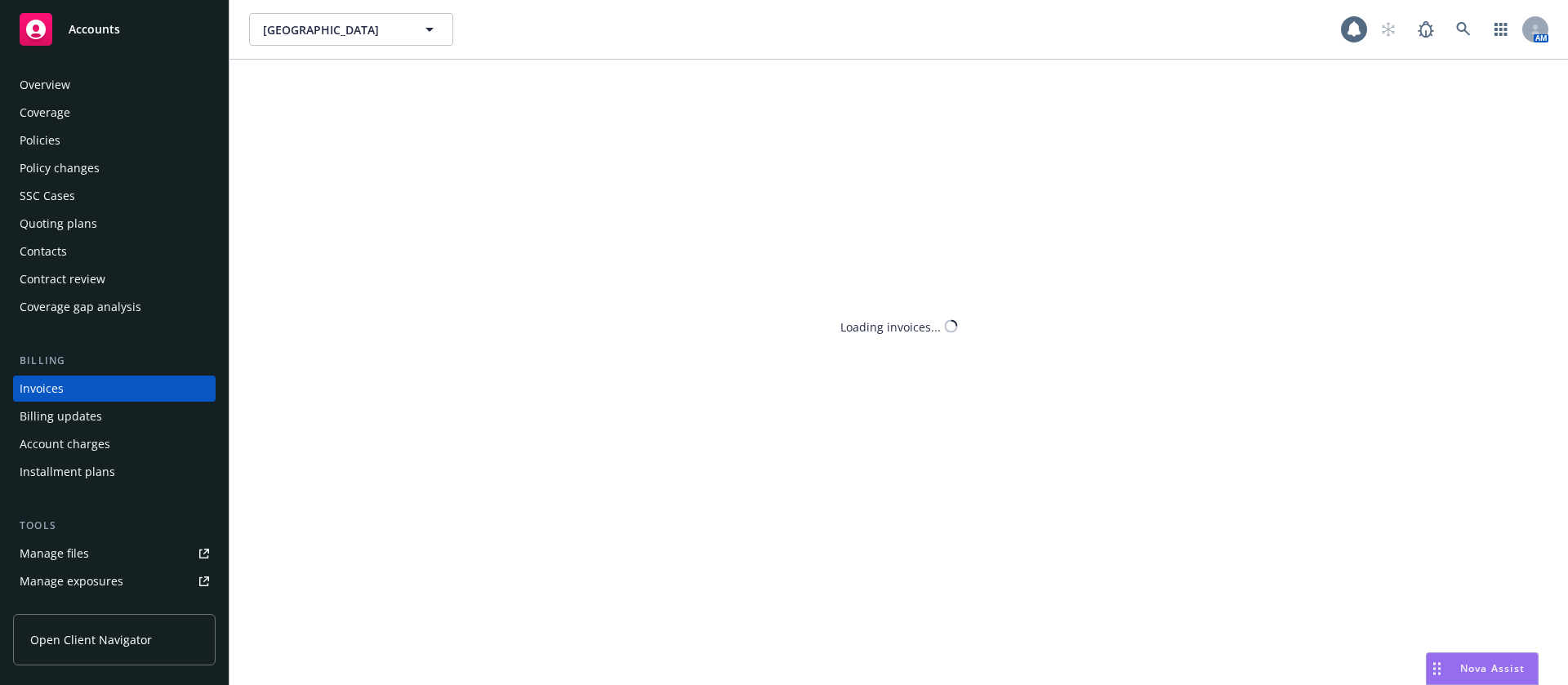
scroll to position [20, 0]
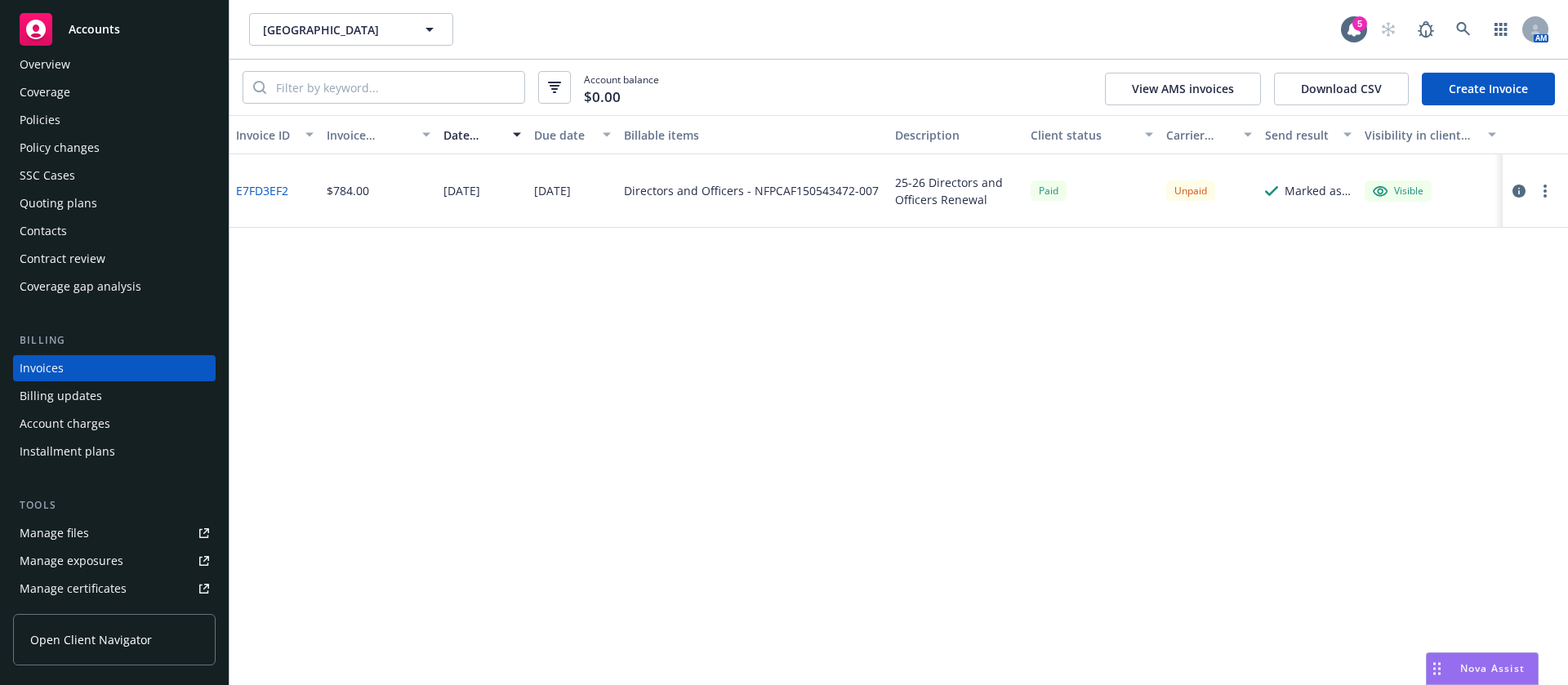
click at [1460, 79] on link "Create Invoice" at bounding box center [1489, 89] width 133 height 32
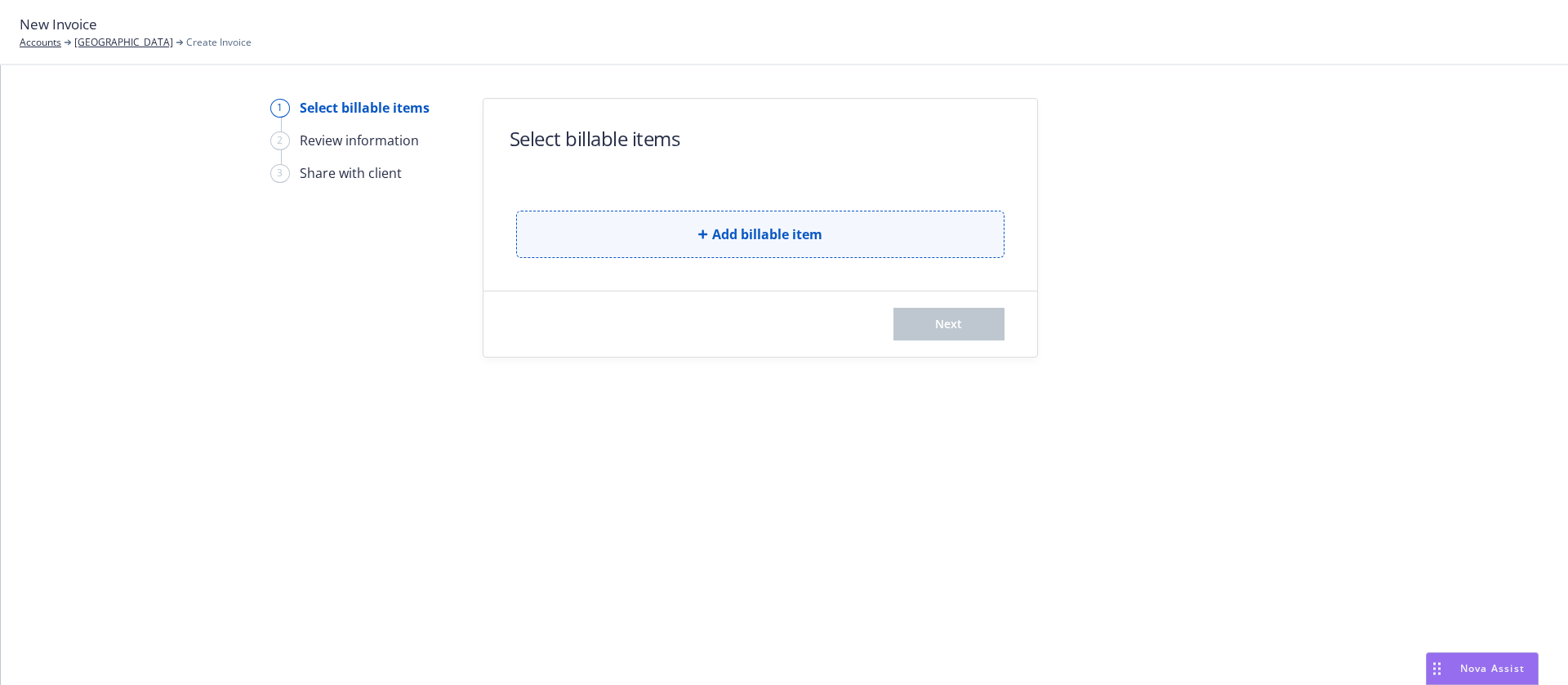
click at [622, 243] on button "Add billable item" at bounding box center [761, 234] width 489 height 47
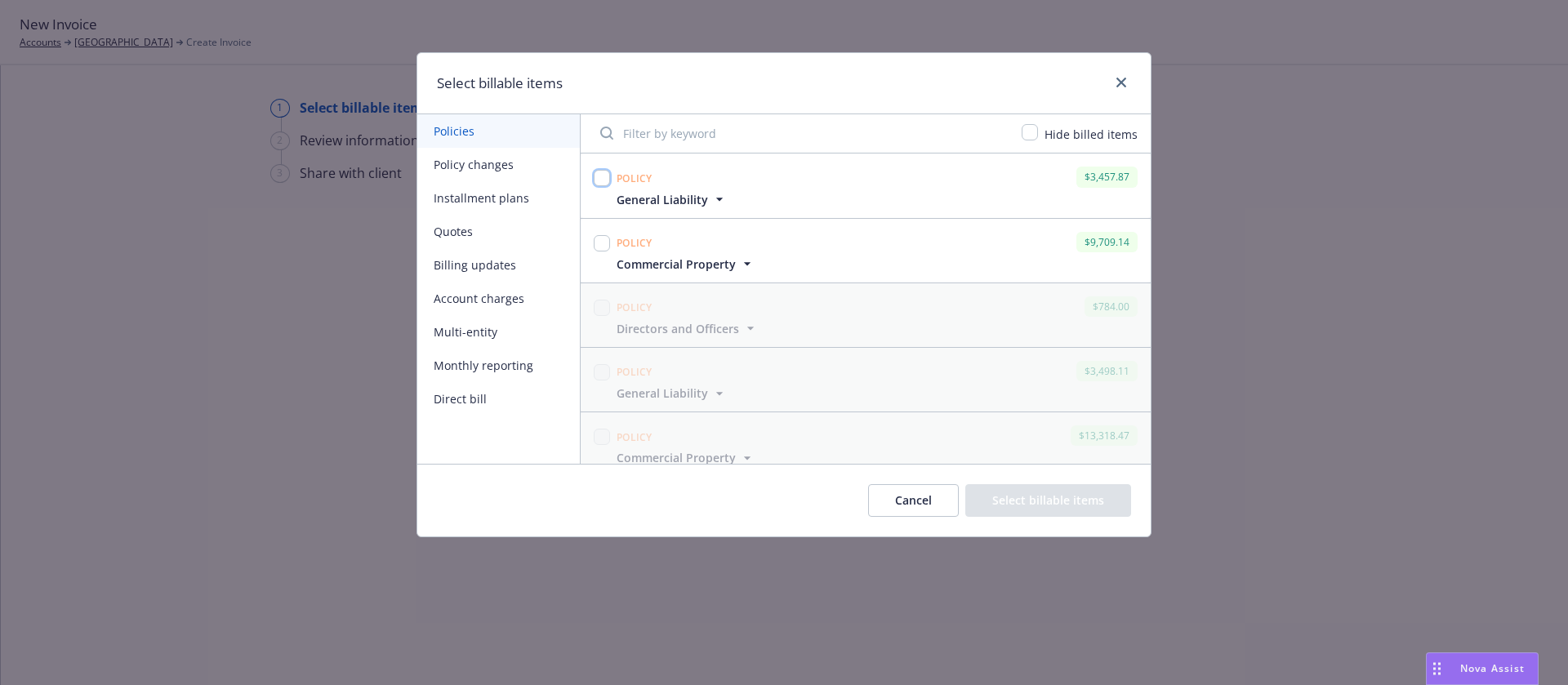
click at [601, 184] on input "checkbox" at bounding box center [602, 178] width 16 height 16
checkbox input "true"
click at [599, 239] on input "checkbox" at bounding box center [602, 243] width 16 height 16
checkbox input "true"
click at [995, 495] on button "Select billable items" at bounding box center [1048, 501] width 166 height 32
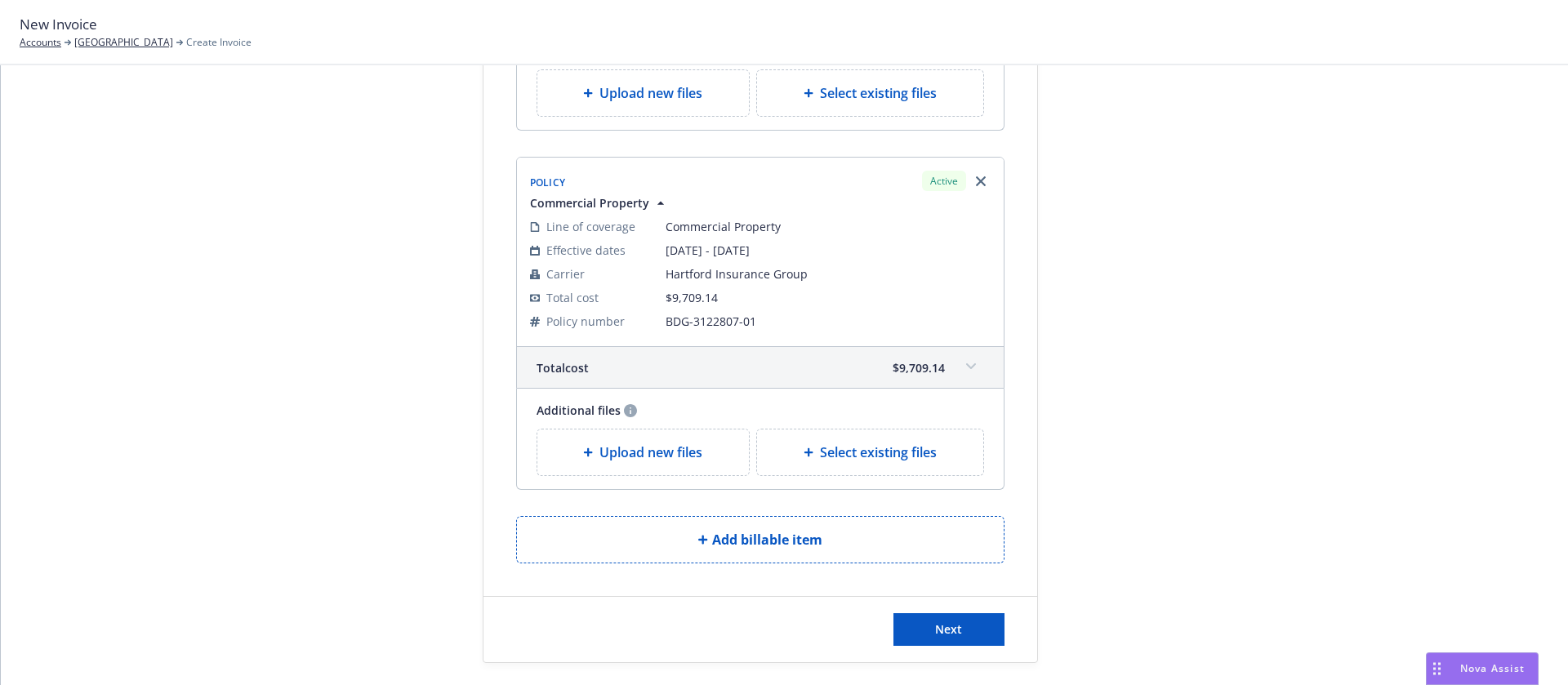
scroll to position [397, 0]
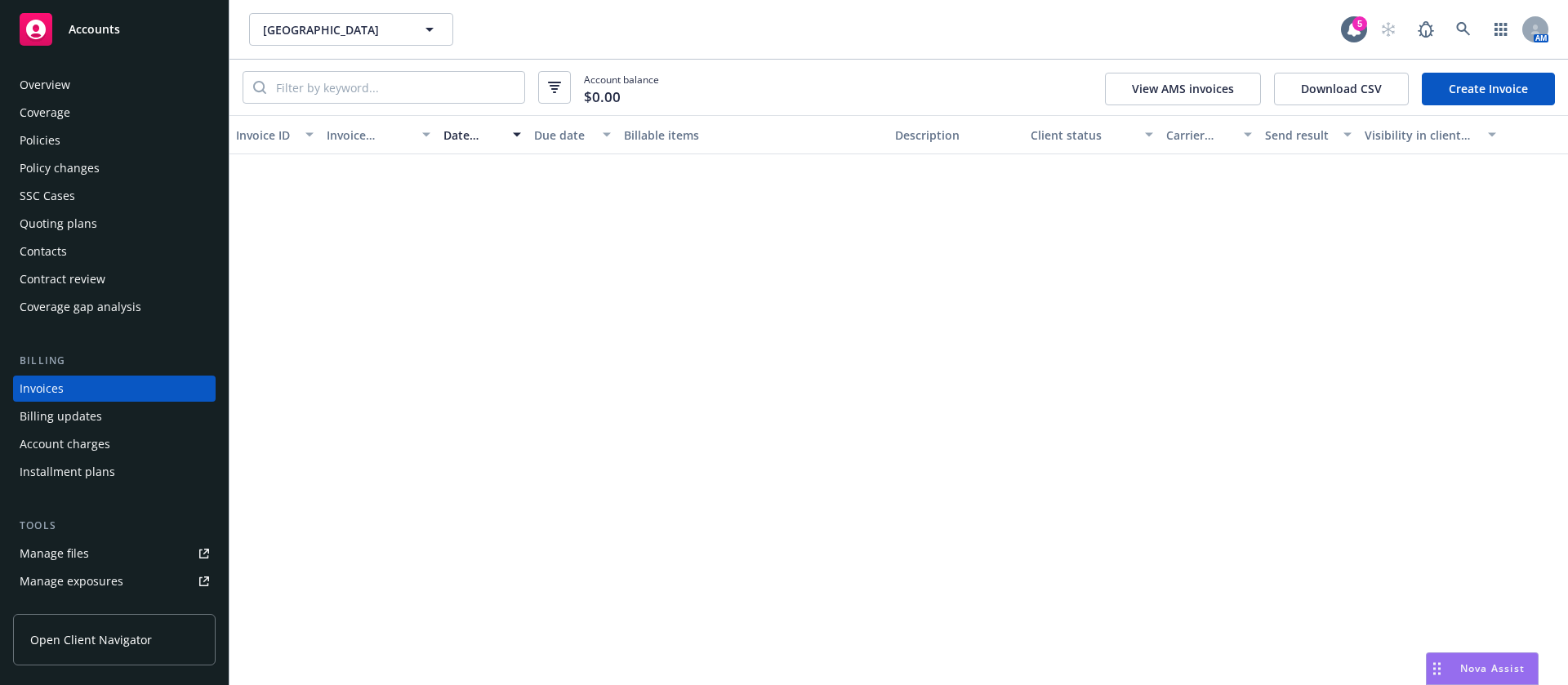
scroll to position [20, 0]
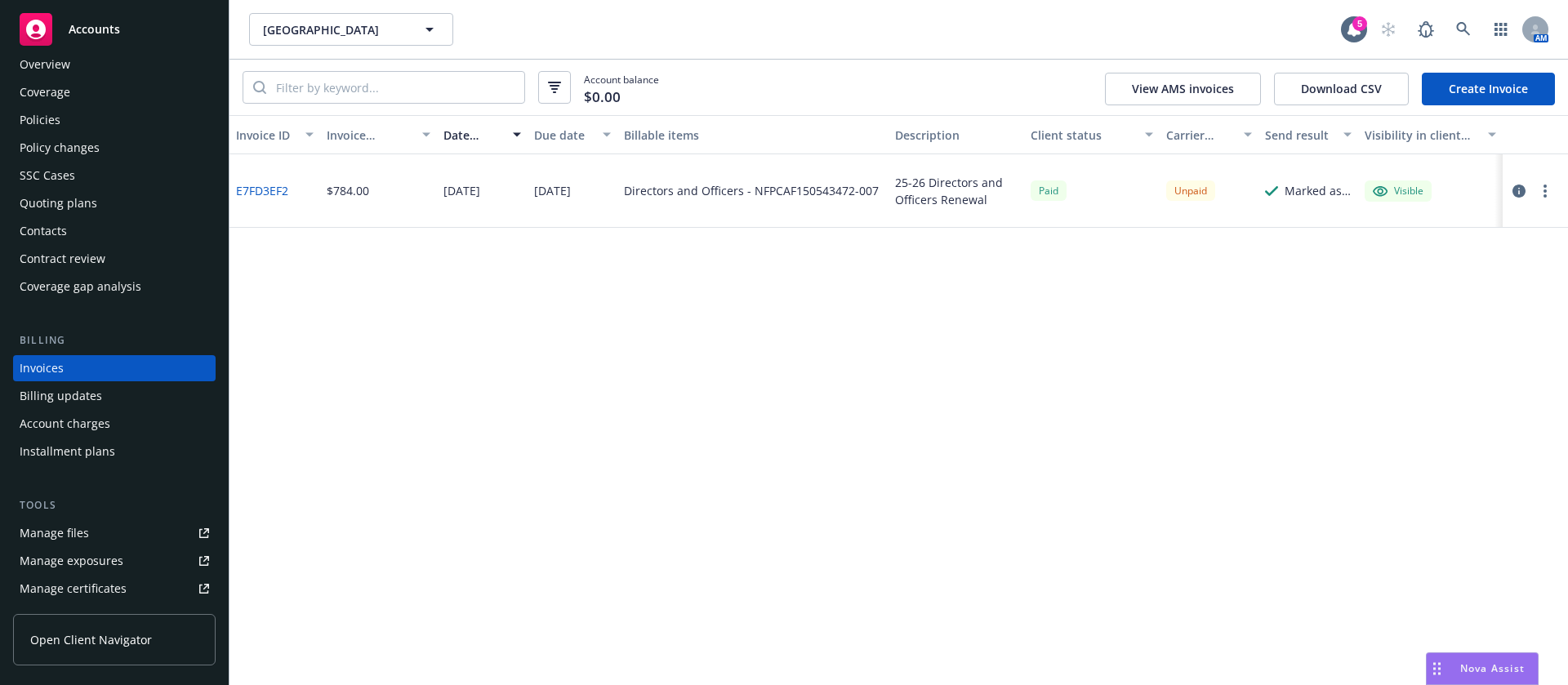
click at [1508, 100] on link "Create Invoice" at bounding box center [1489, 89] width 133 height 32
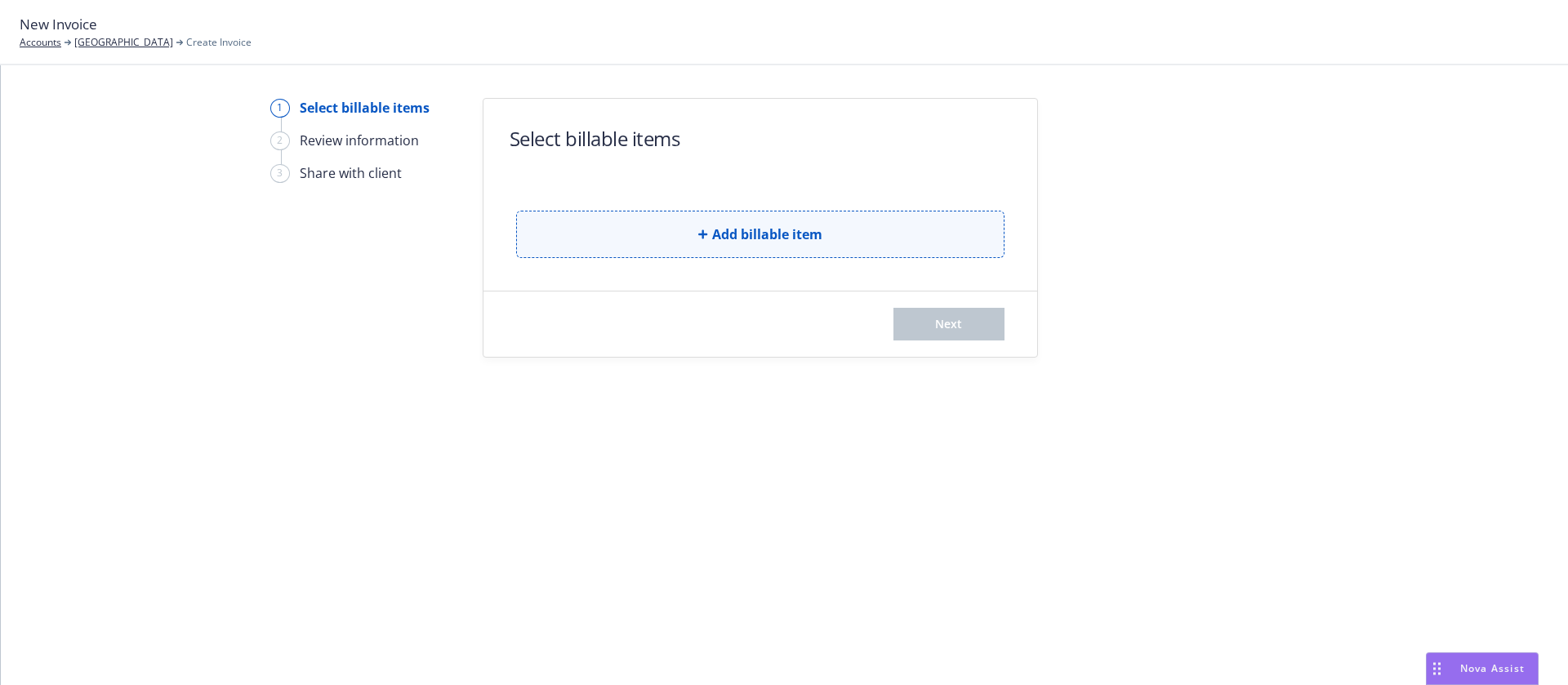
click at [708, 233] on button "Add billable item" at bounding box center [761, 234] width 489 height 47
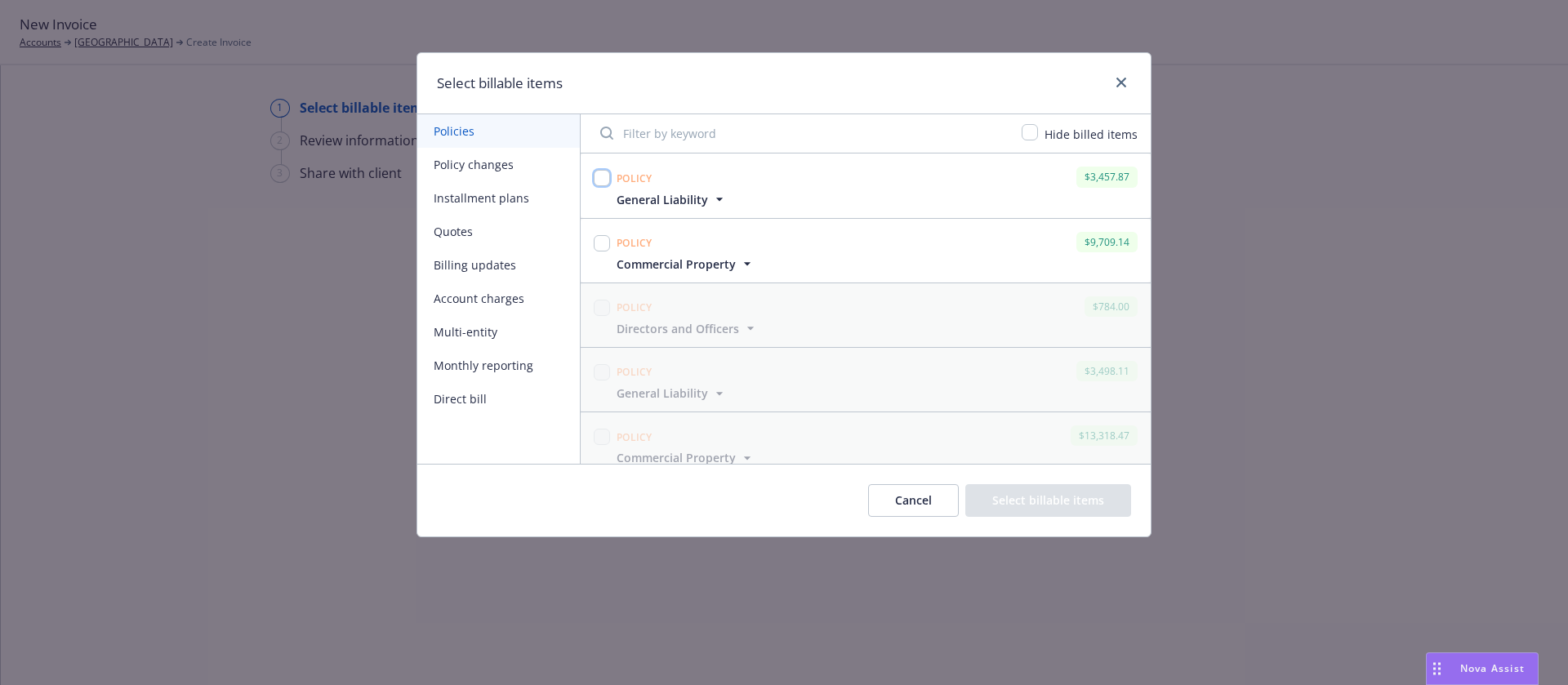
click at [596, 179] on input "checkbox" at bounding box center [602, 178] width 16 height 16
checkbox input "true"
click at [1021, 498] on button "Select billable items" at bounding box center [1048, 501] width 166 height 32
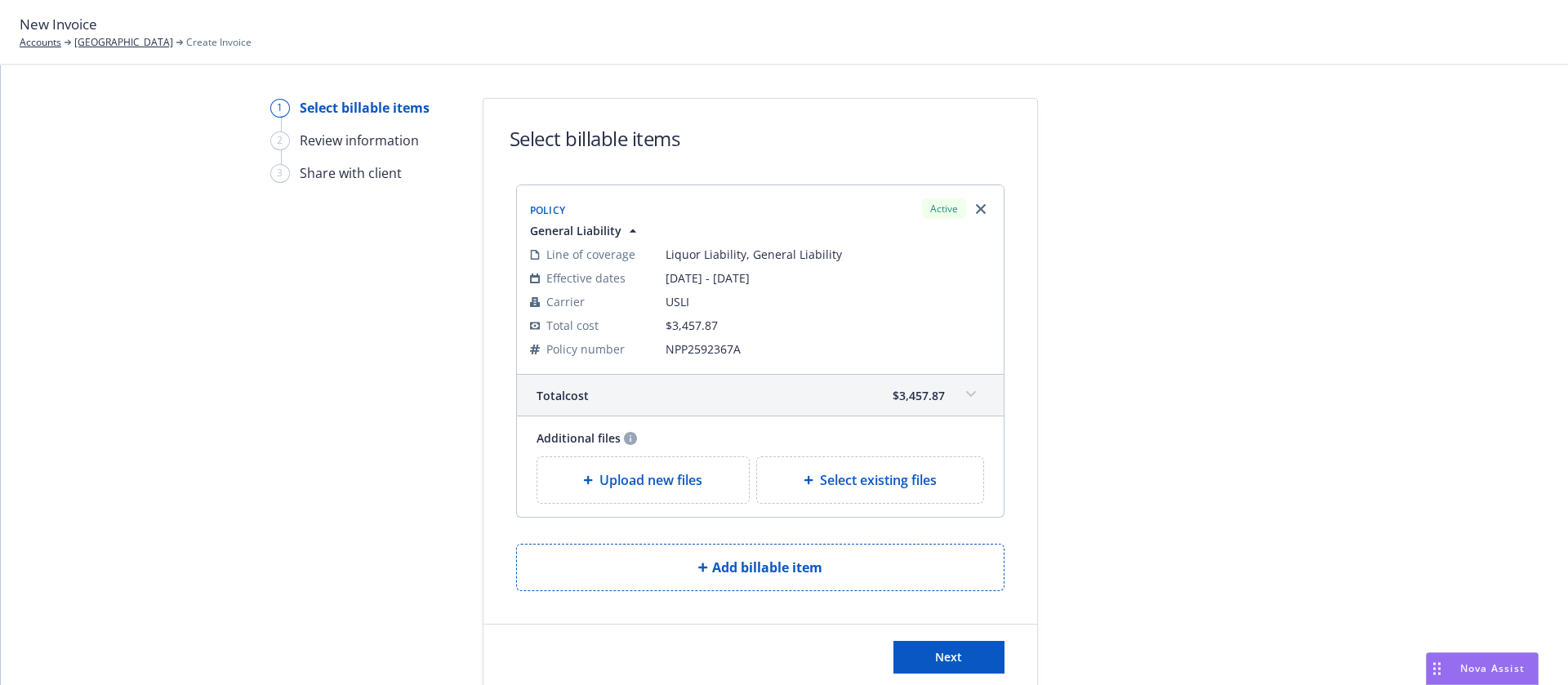
click at [679, 485] on span "Upload new files" at bounding box center [651, 480] width 103 height 20
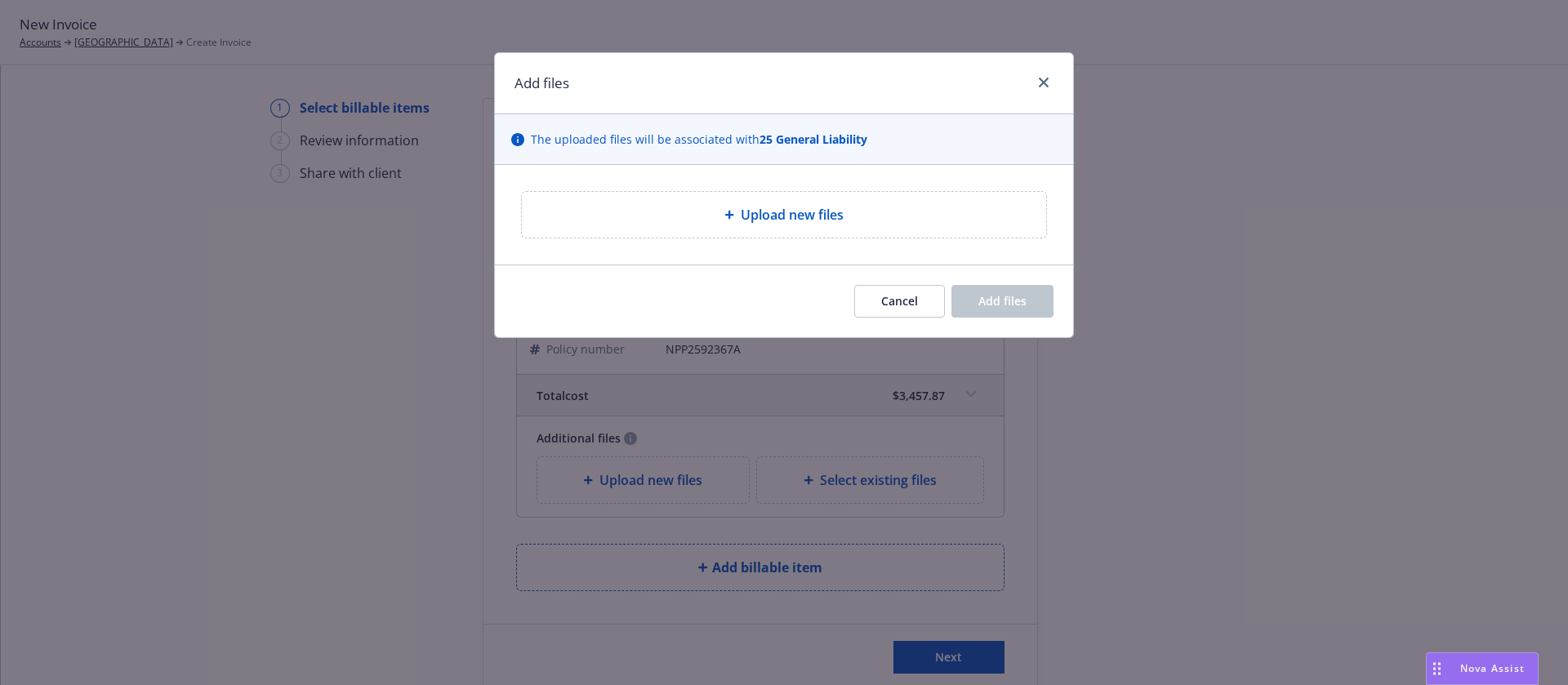
click at [757, 213] on span "Upload new files" at bounding box center [792, 214] width 103 height 20
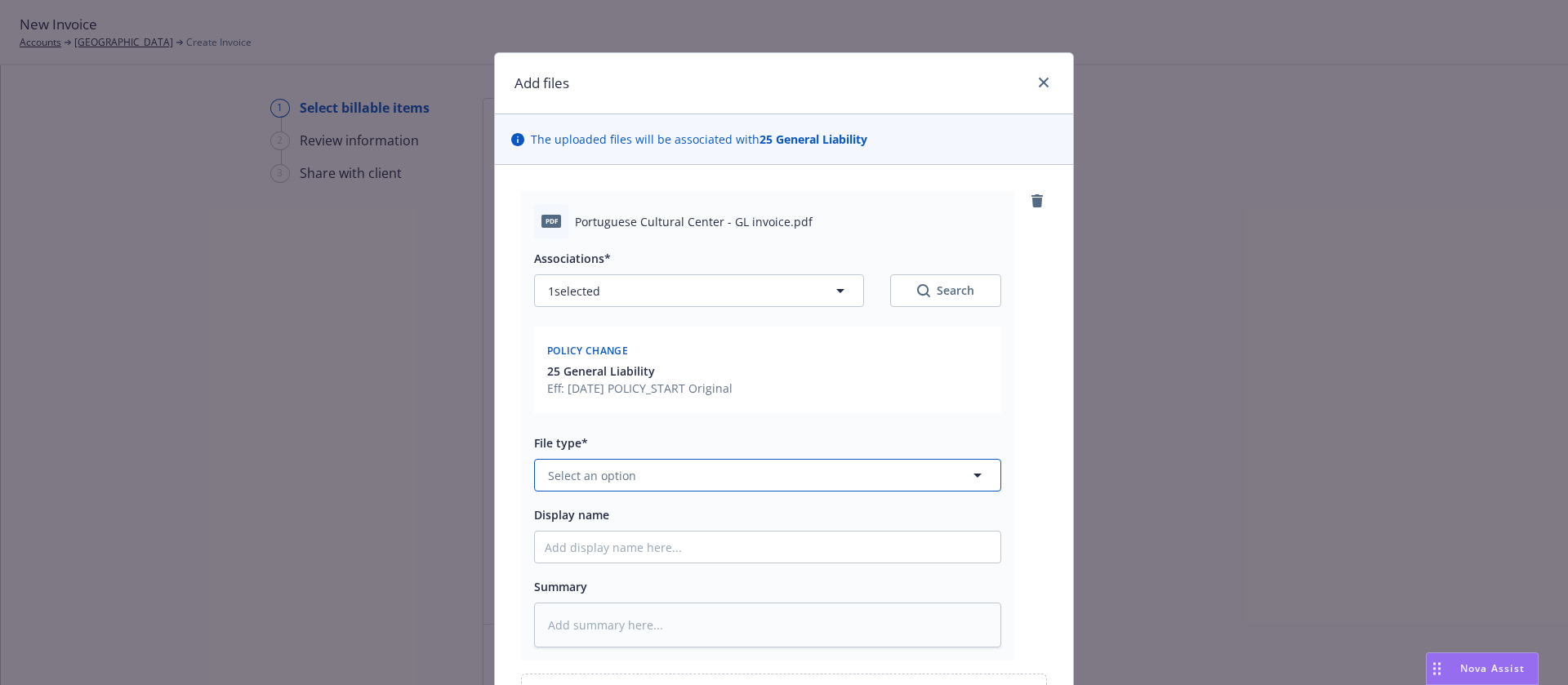
click at [792, 478] on button "Select an option" at bounding box center [767, 475] width 467 height 32
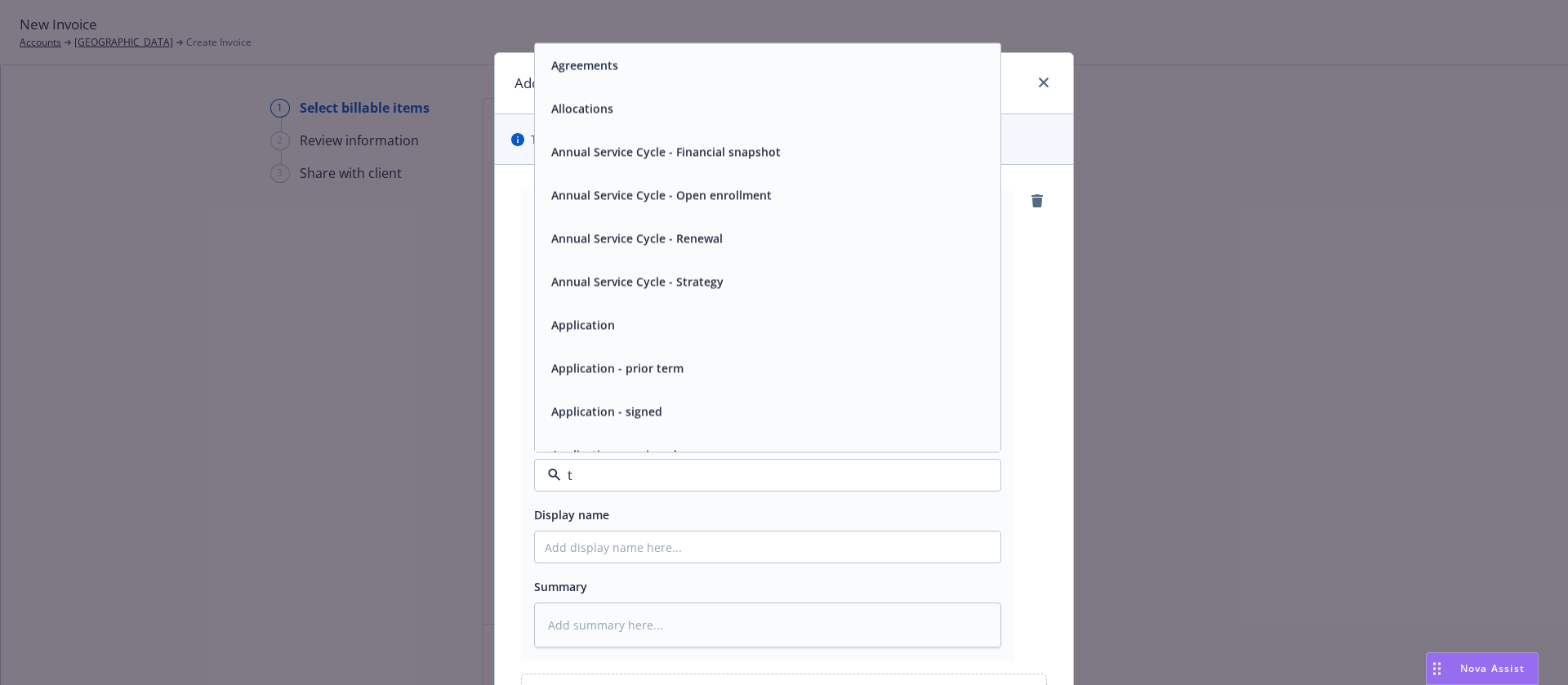
type input "th"
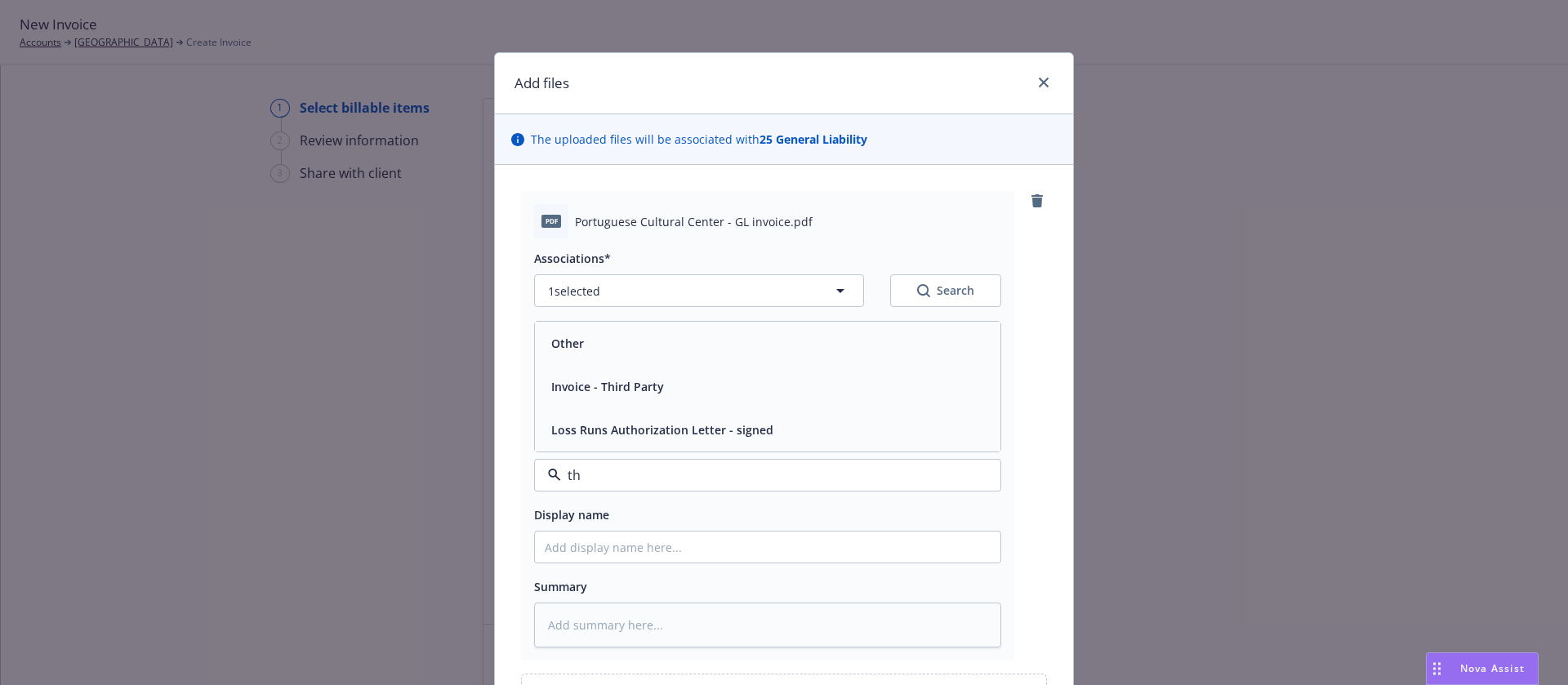
click at [663, 379] on div "Invoice - Third Party" at bounding box center [768, 387] width 446 height 24
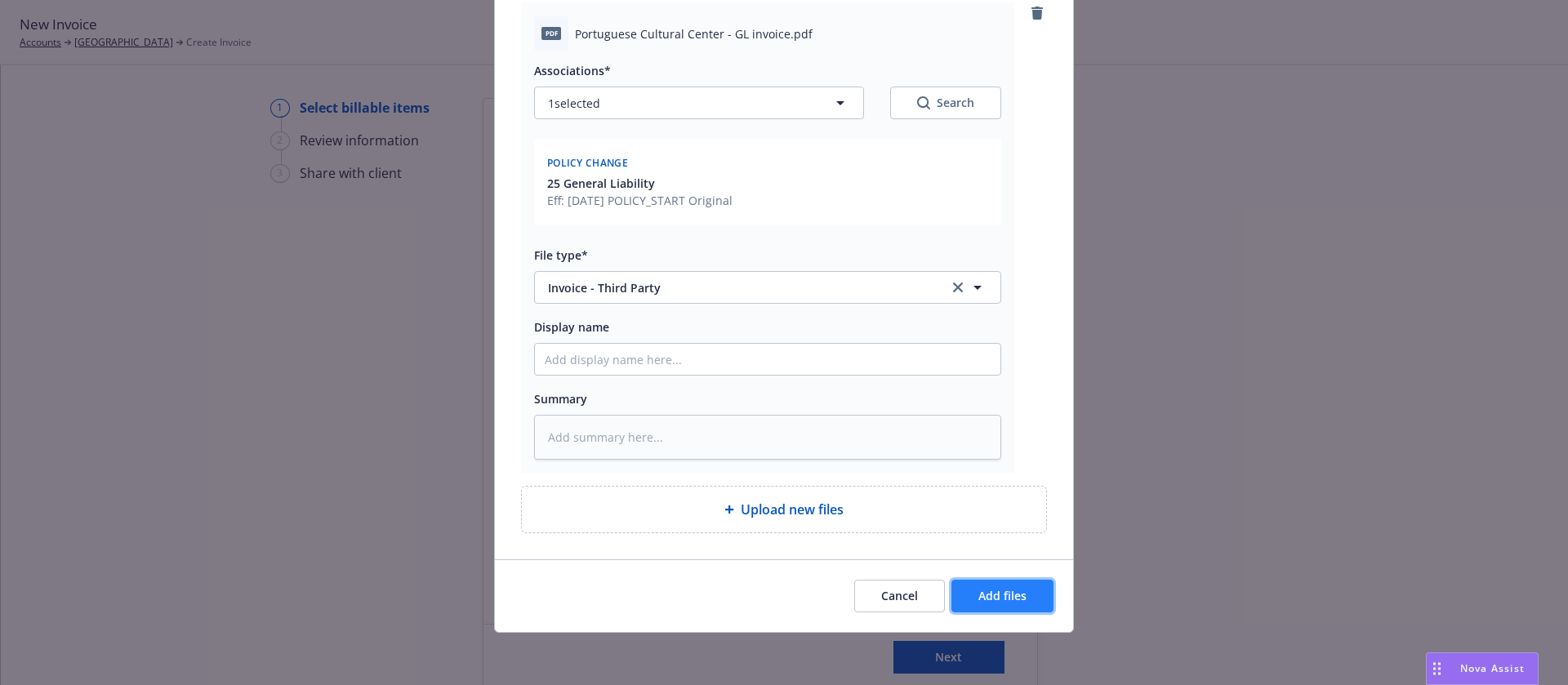
click at [1027, 588] on button "Add files" at bounding box center [1002, 596] width 102 height 32
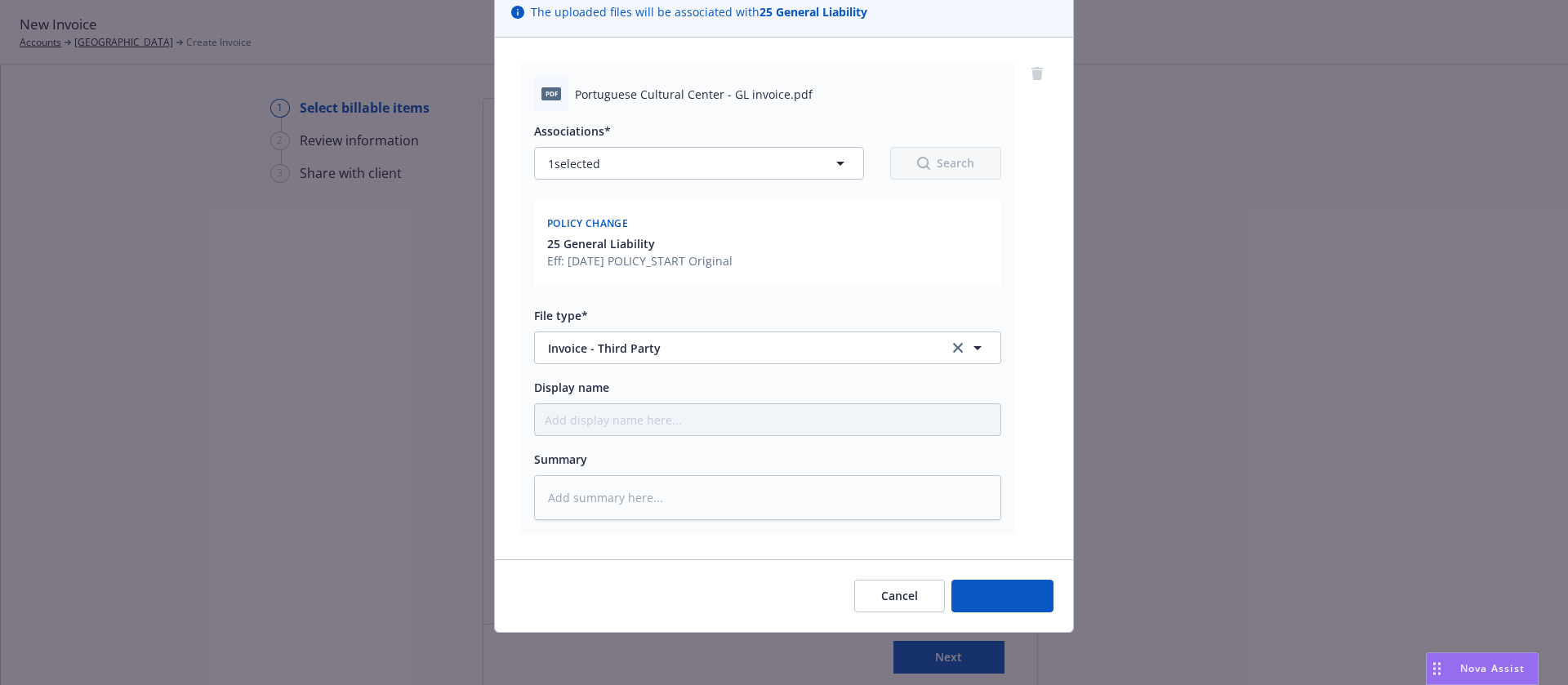
scroll to position [127, 0]
type textarea "x"
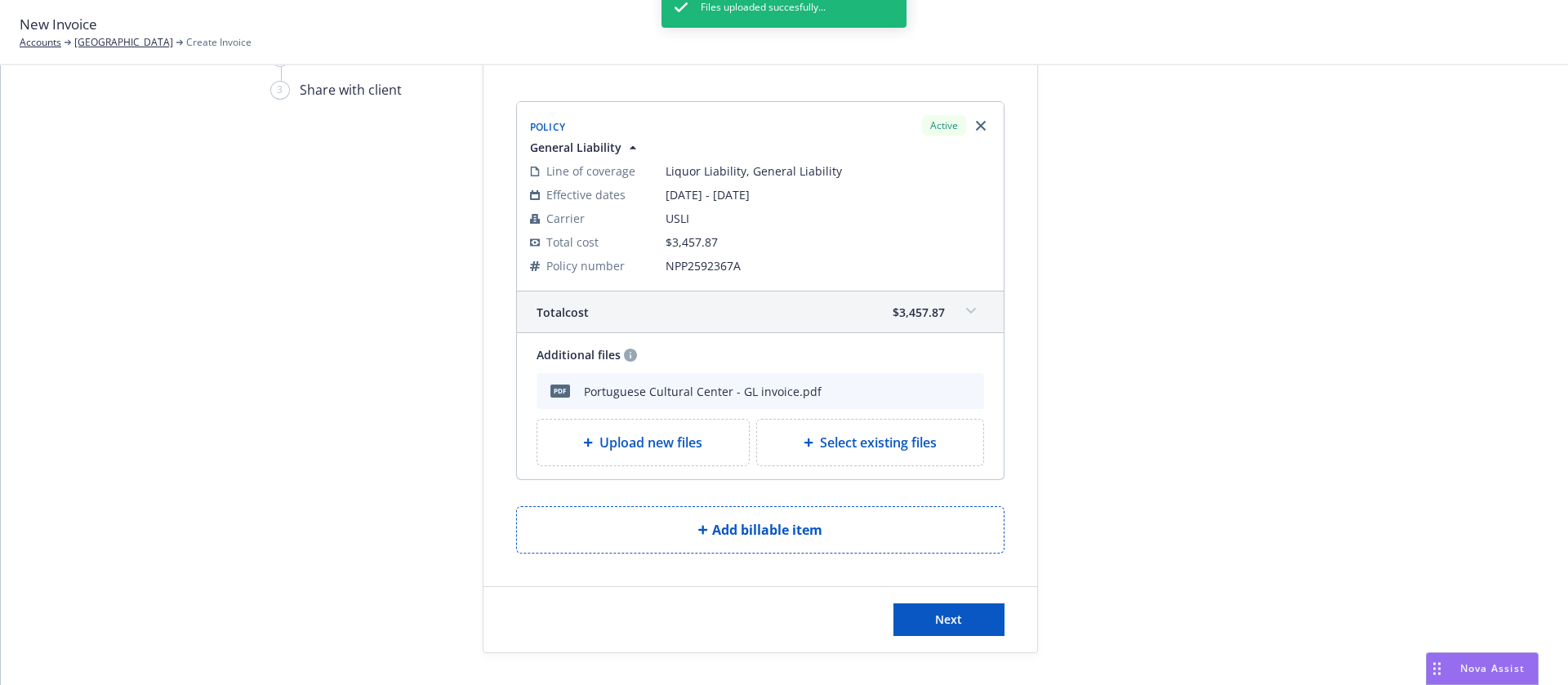
scroll to position [84, 0]
click at [966, 617] on button "Next" at bounding box center [949, 618] width 111 height 32
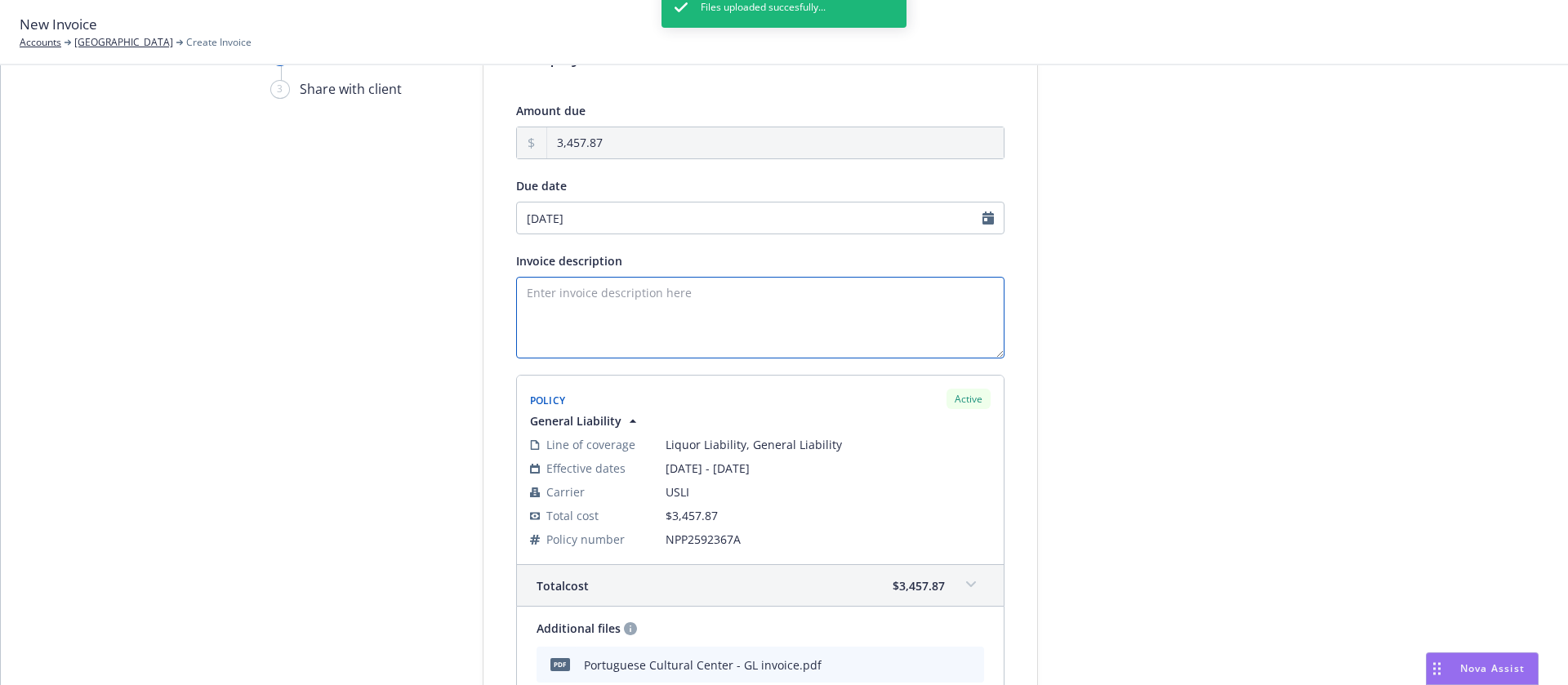
click at [627, 302] on textarea "Invoice description" at bounding box center [761, 318] width 489 height 82
type textarea "0"
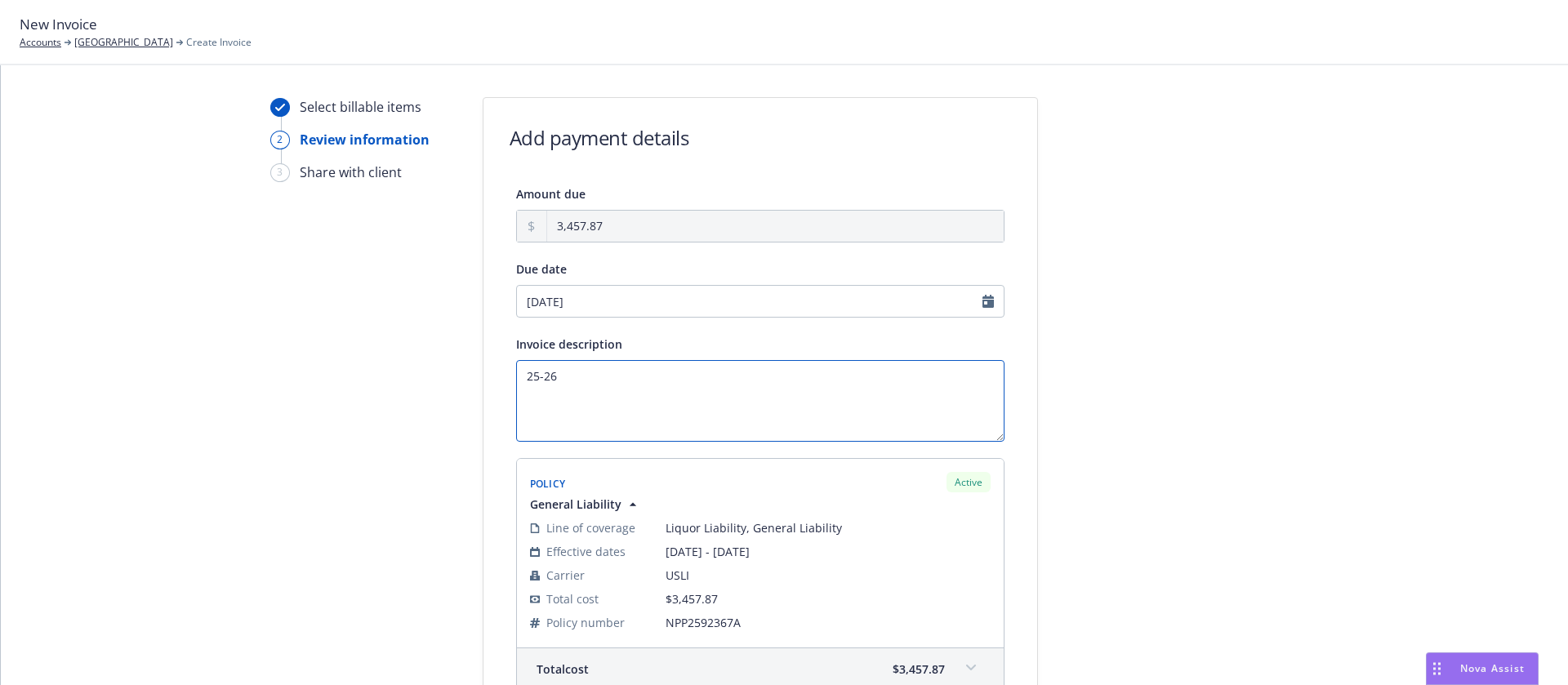
scroll to position [0, 0]
paste textarea "General Liability"
drag, startPoint x: 739, startPoint y: 388, endPoint x: 427, endPoint y: 365, distance: 312.8
click at [427, 365] on div "Select billable items 2 Review information 3 Share with client Add payment deta…" at bounding box center [784, 518] width 1528 height 840
type textarea "25-26 General Liability Renewal"
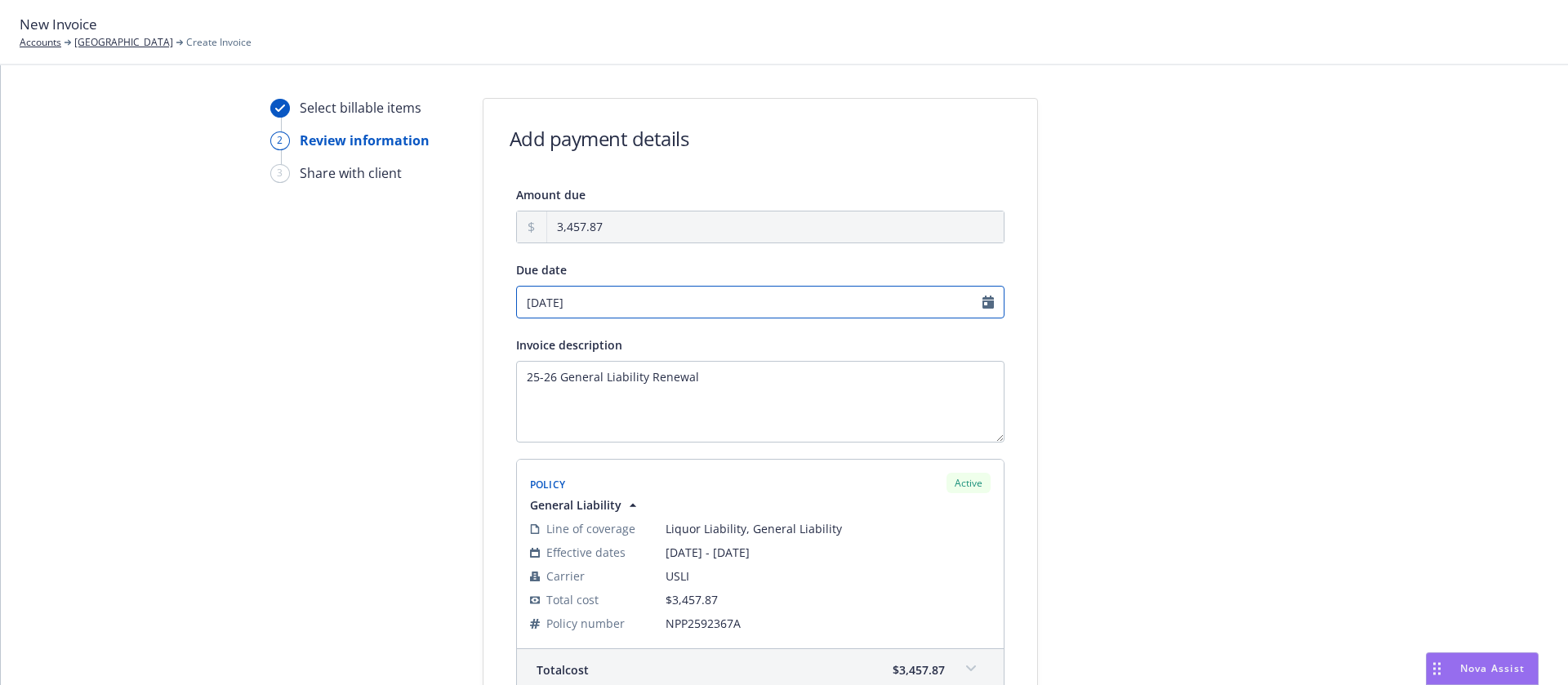
click at [746, 295] on input "09/01/2025" at bounding box center [761, 302] width 489 height 32
select select "September"
select select "2025"
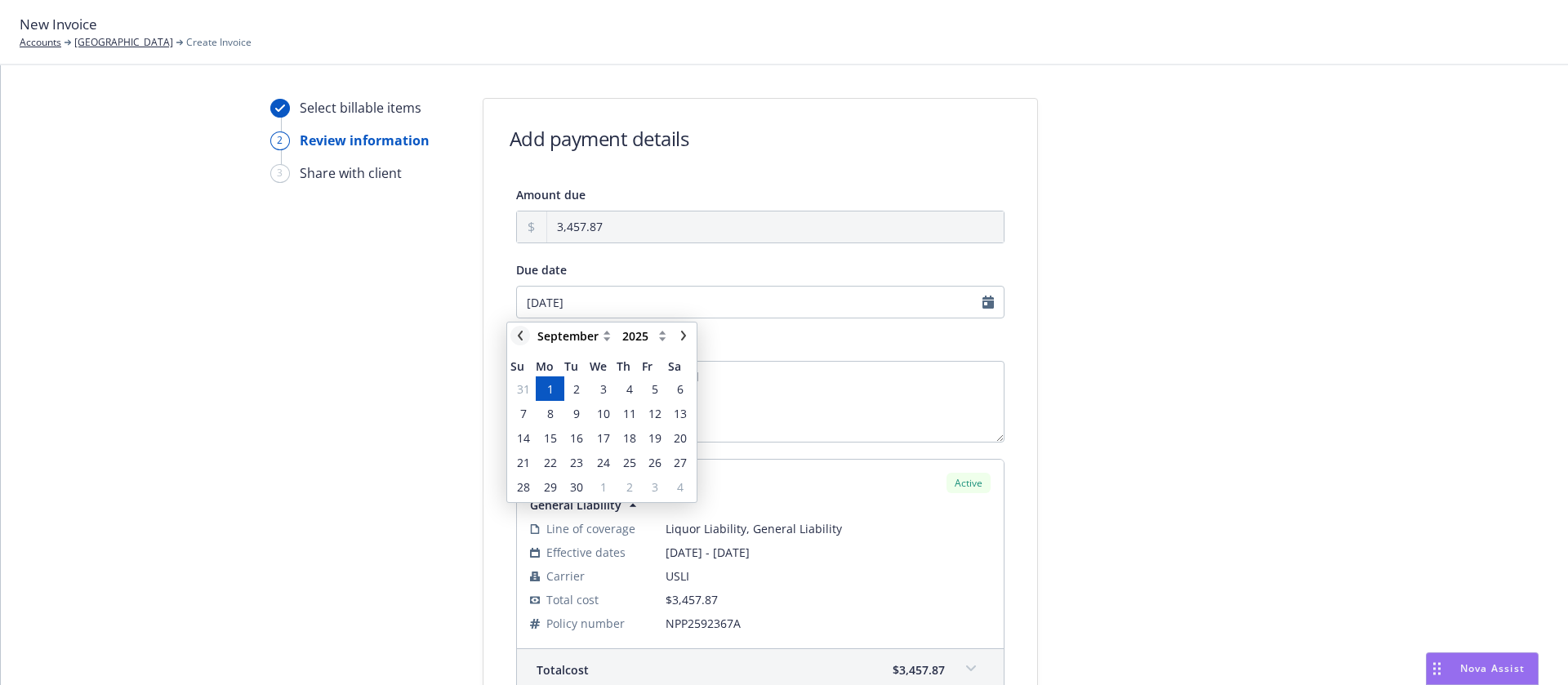
click at [520, 332] on icon "chevronLeft" at bounding box center [520, 335] width 9 height 9
select select "August"
click at [628, 486] on span "28" at bounding box center [629, 487] width 13 height 17
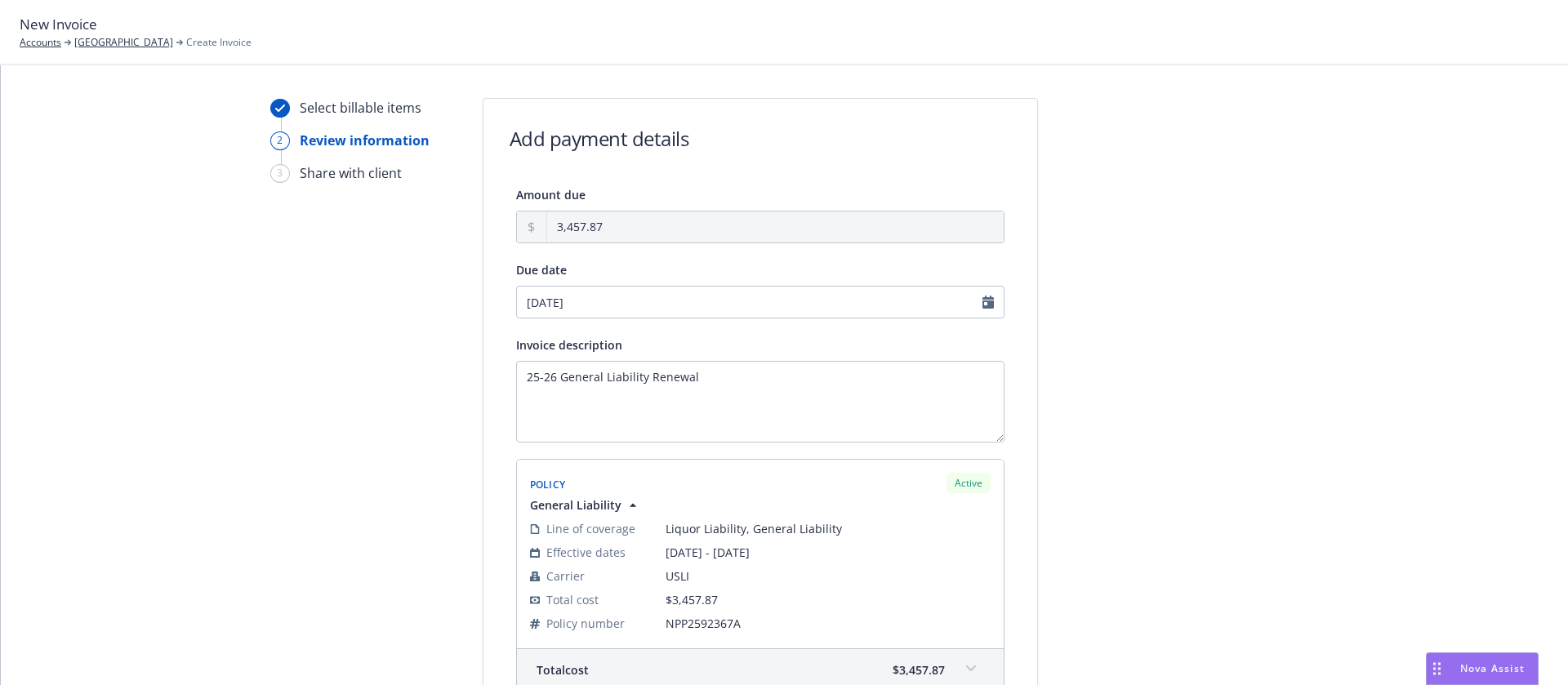
type input "08/28/2025"
click at [1320, 413] on div "Select billable items 2 Review information 3 Share with client Add payment deta…" at bounding box center [784, 518] width 1528 height 840
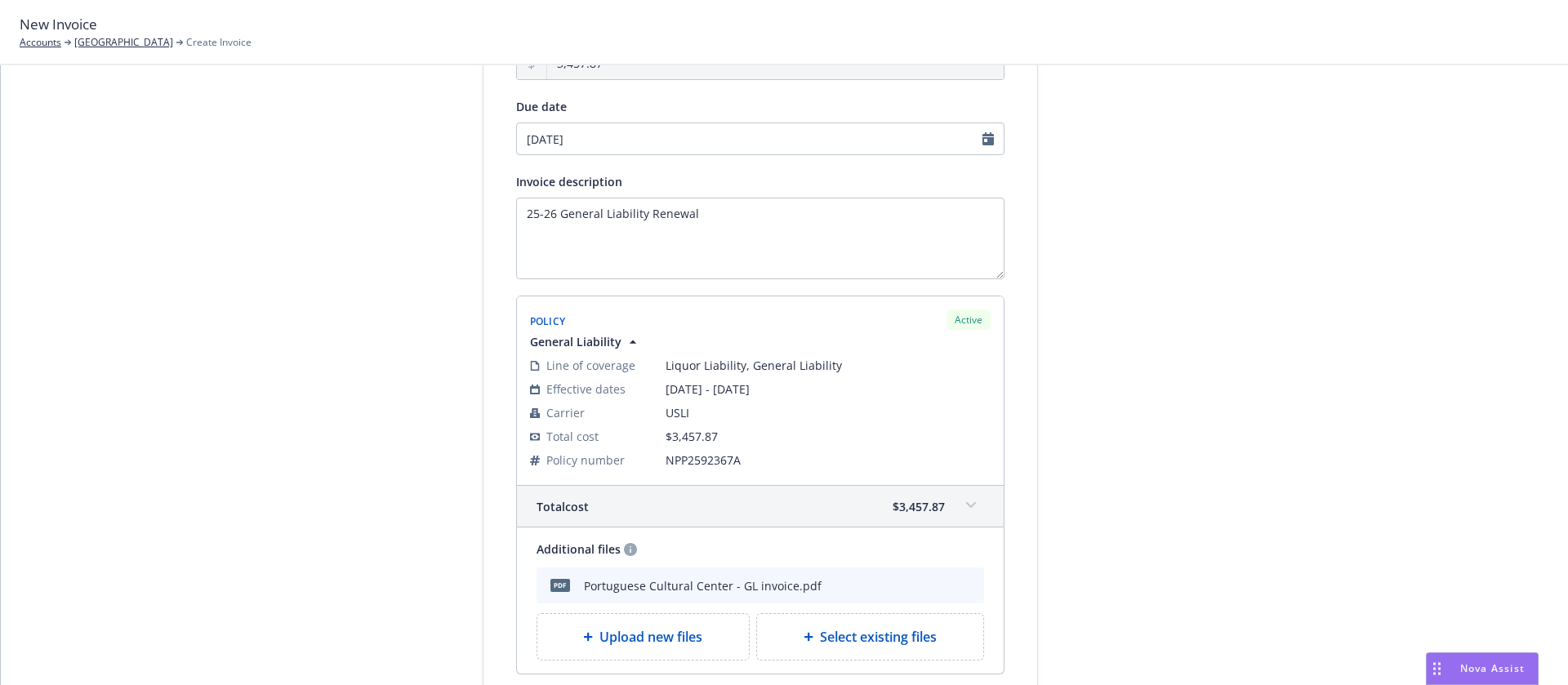
scroll to position [285, 0]
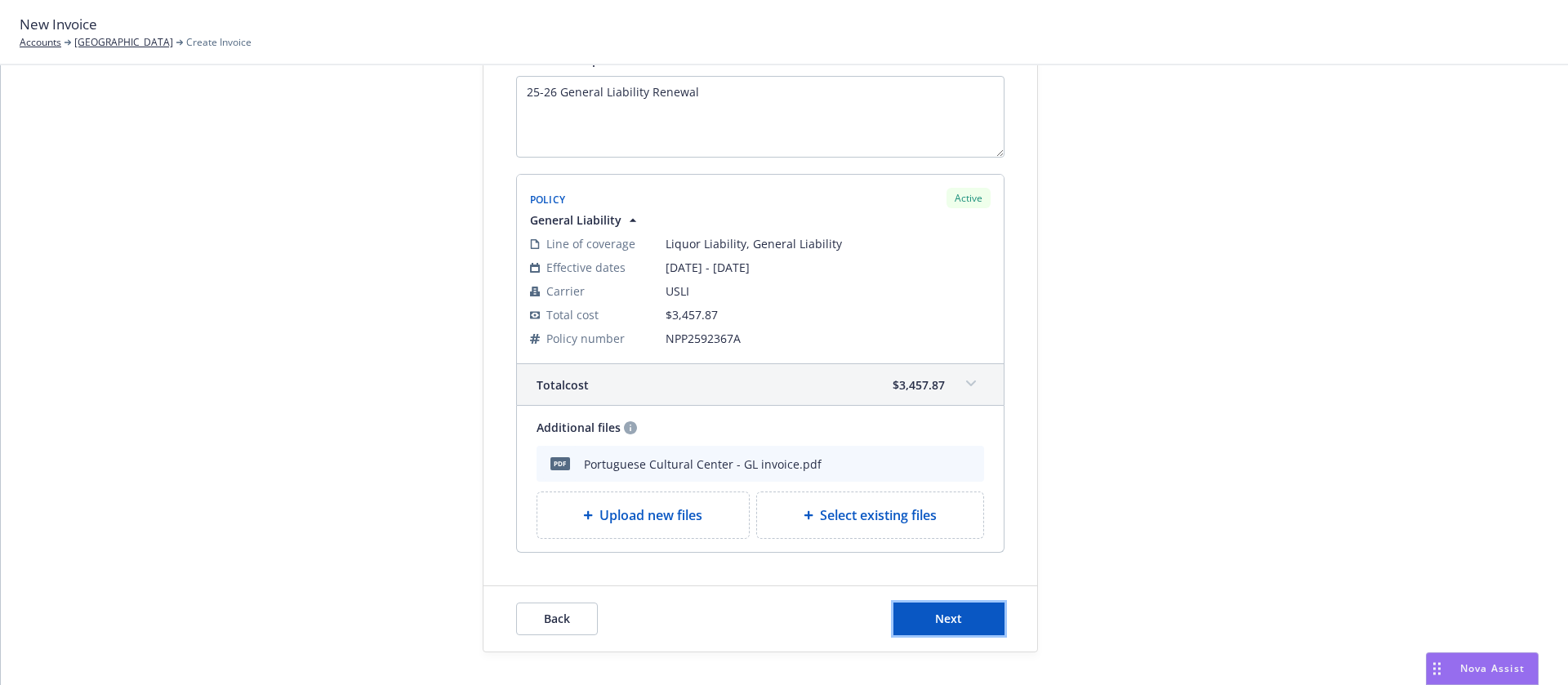
click at [954, 623] on button "Next" at bounding box center [949, 618] width 111 height 32
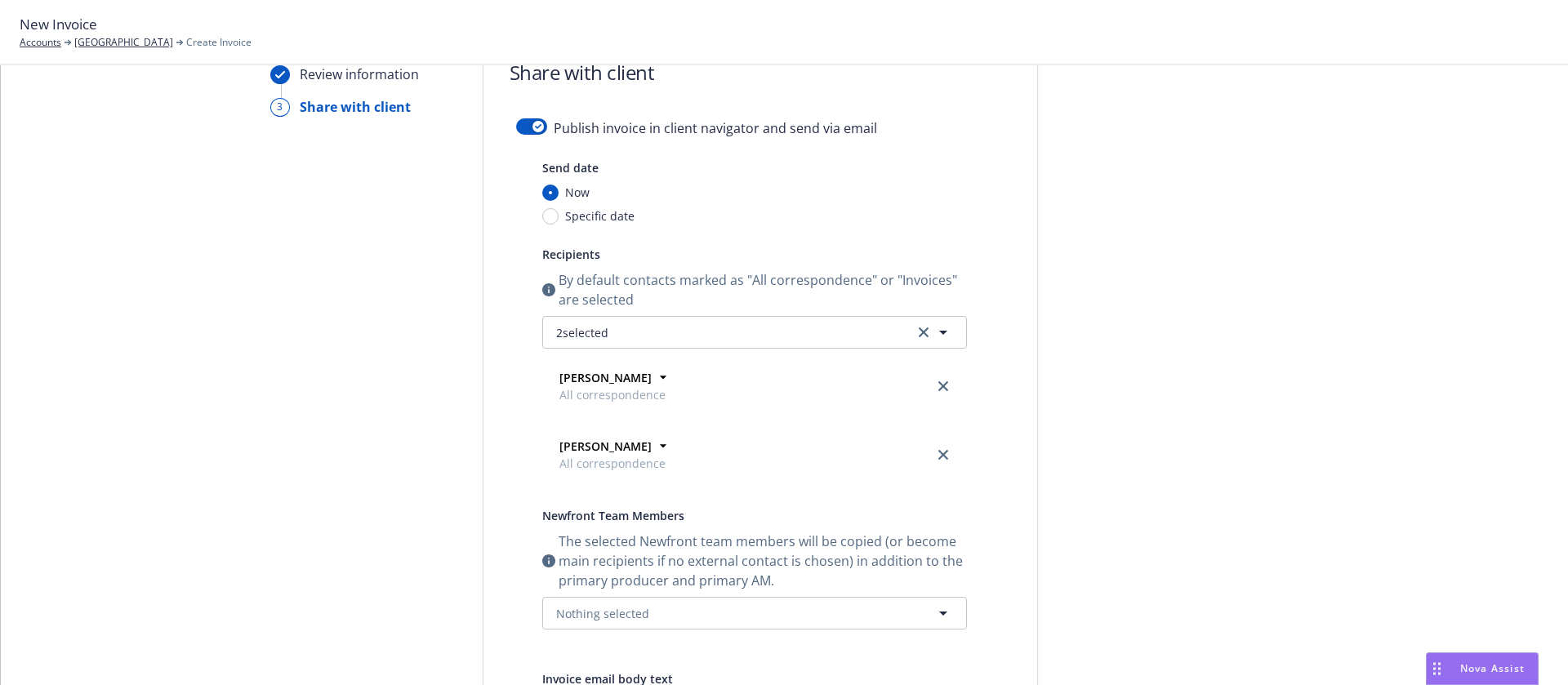
scroll to position [0, 0]
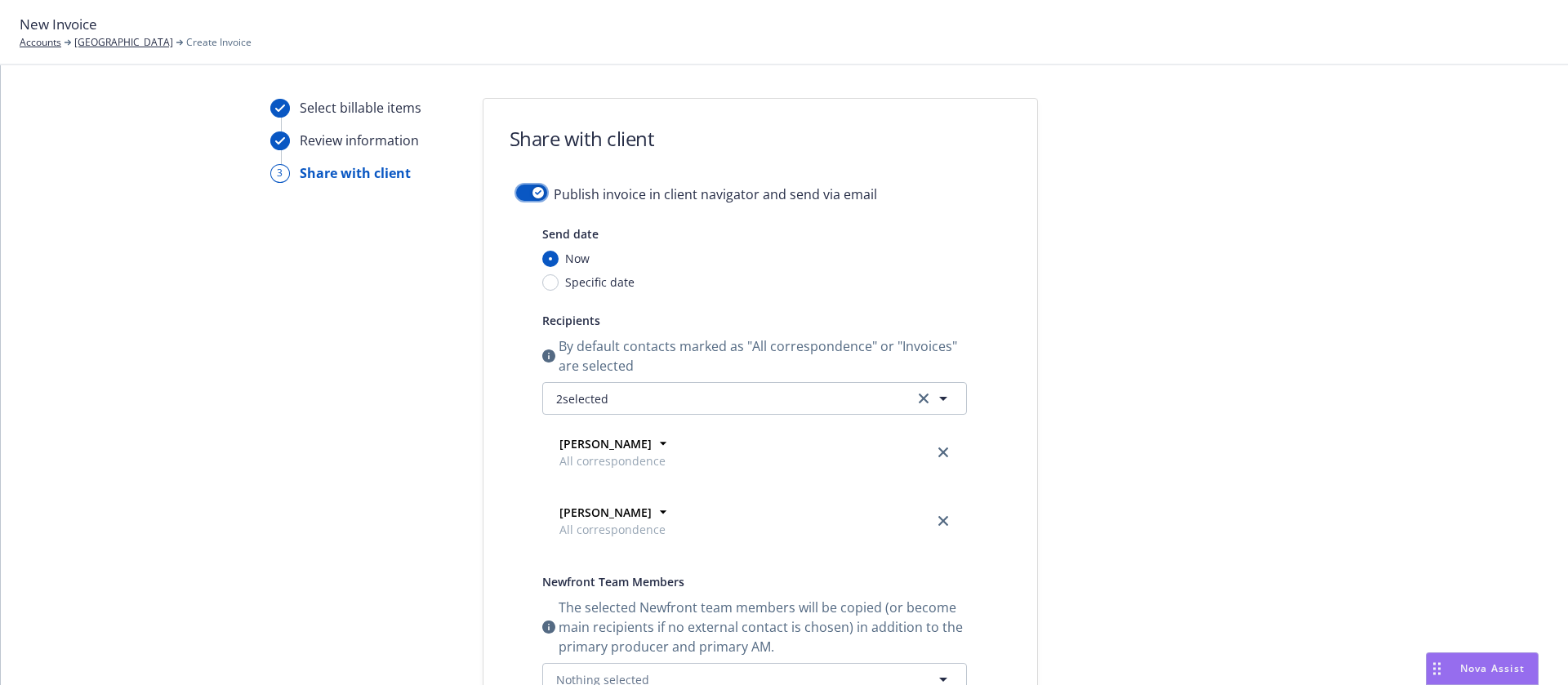
click at [535, 192] on icon "button" at bounding box center [538, 193] width 7 height 5
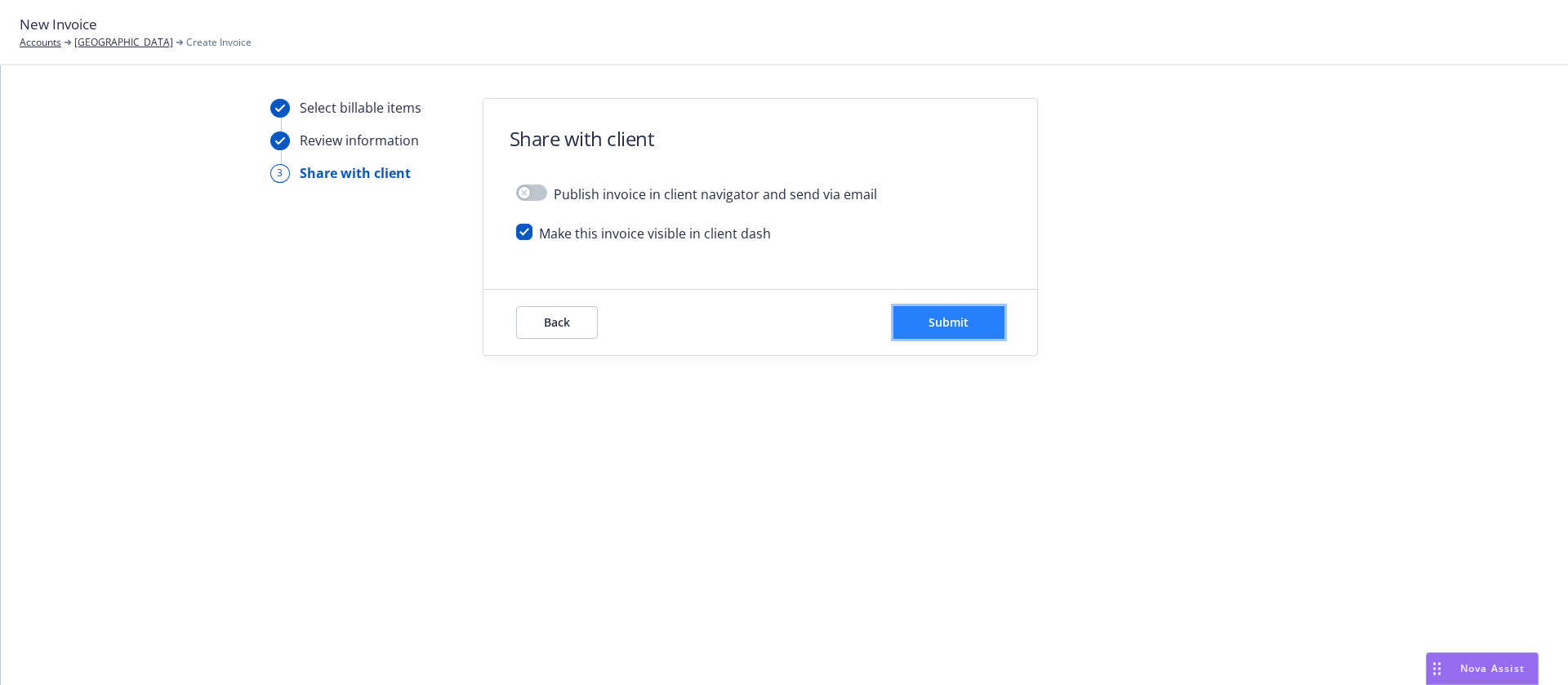
click at [972, 330] on button "Submit" at bounding box center [949, 322] width 111 height 32
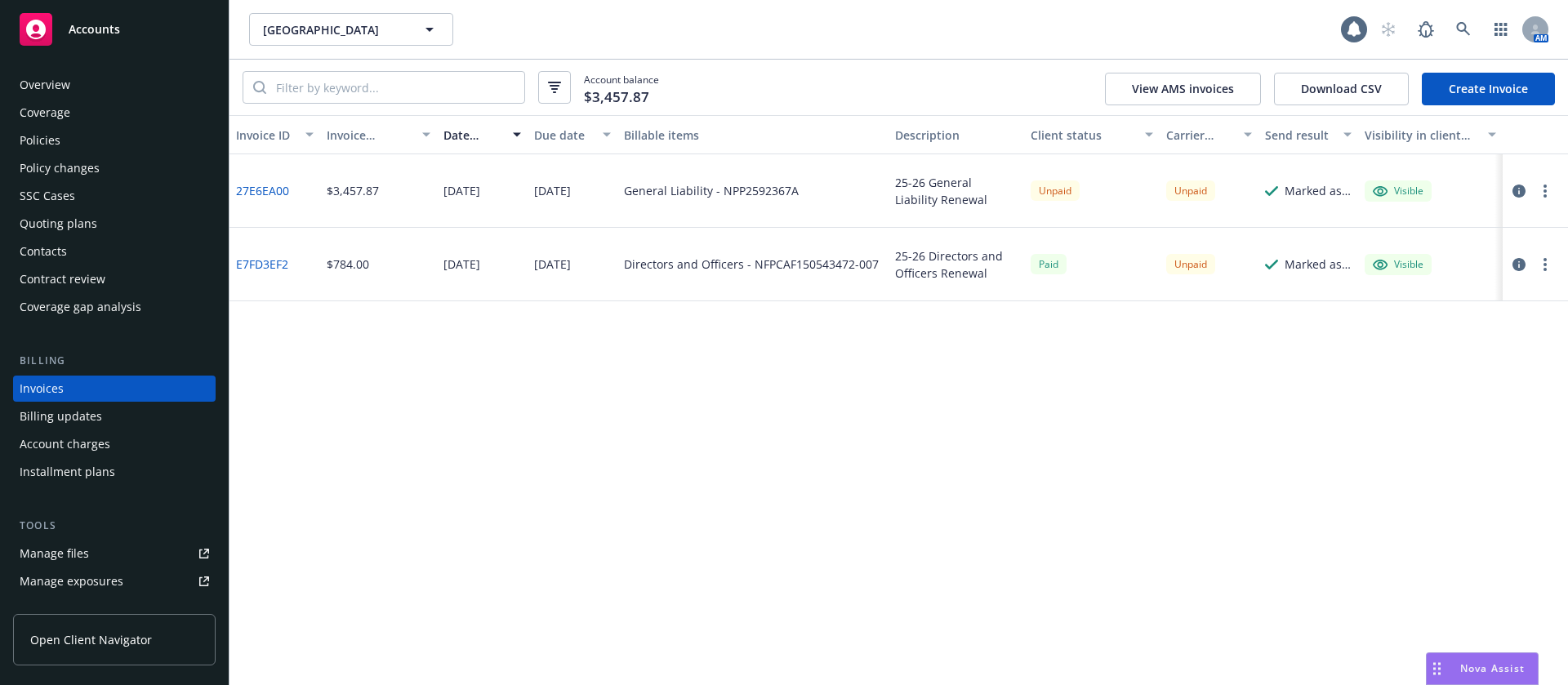
scroll to position [20, 0]
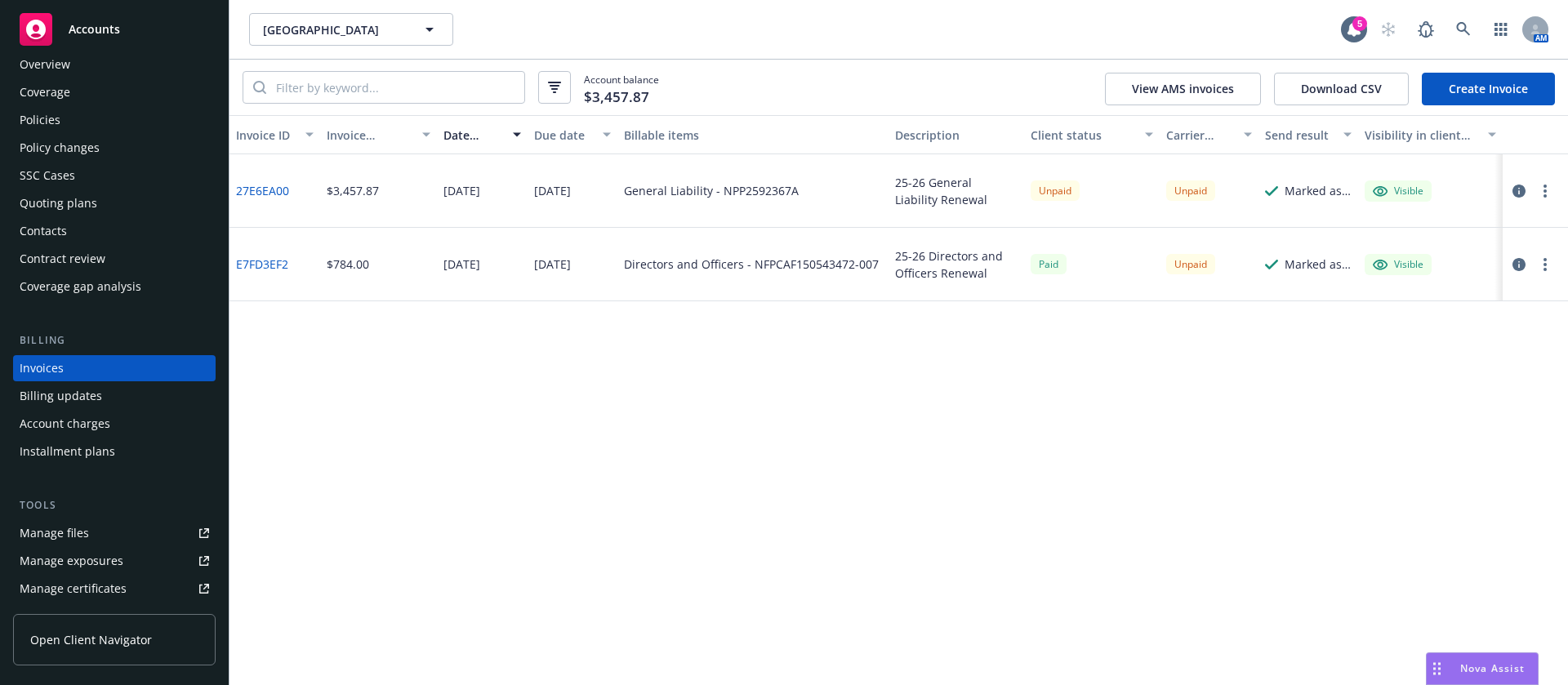
click at [1493, 97] on link "Create Invoice" at bounding box center [1489, 89] width 133 height 32
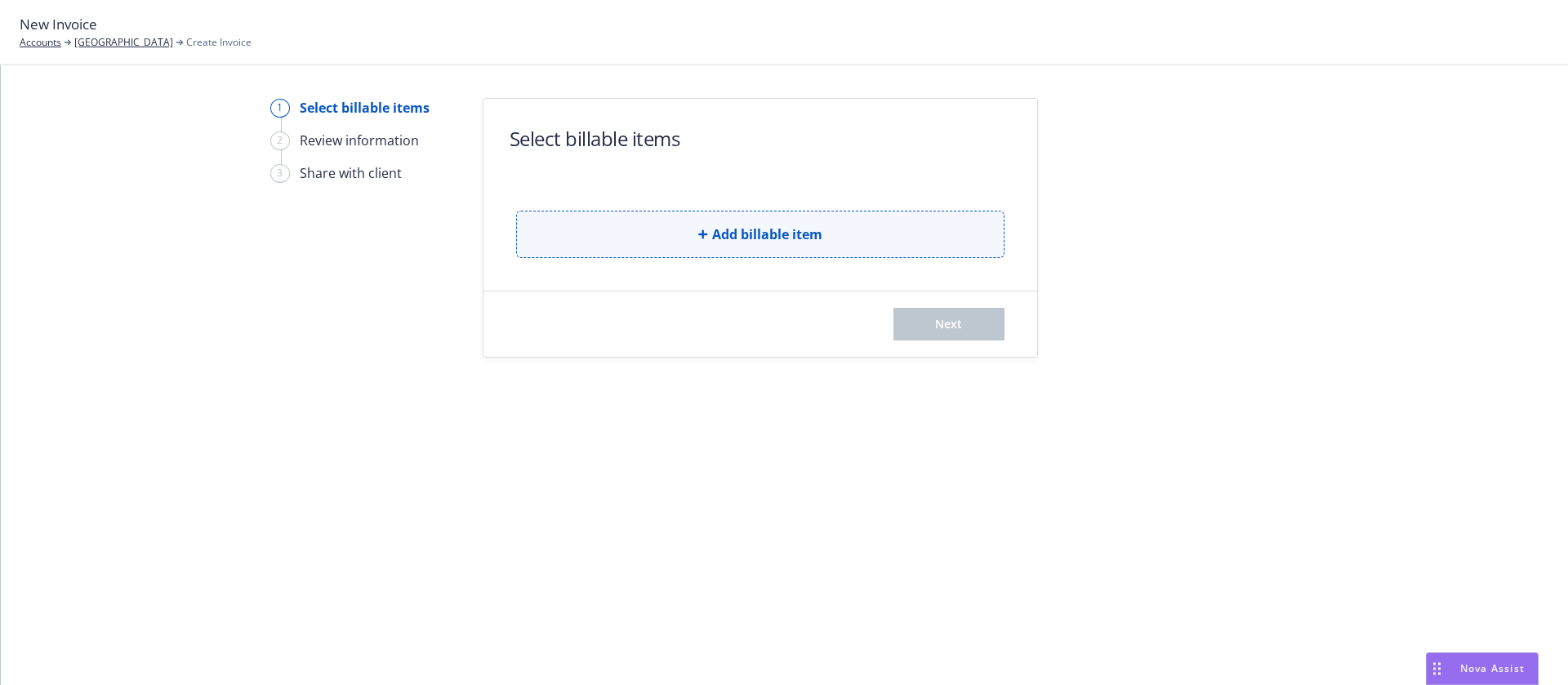
click at [620, 228] on button "Add billable item" at bounding box center [761, 234] width 489 height 47
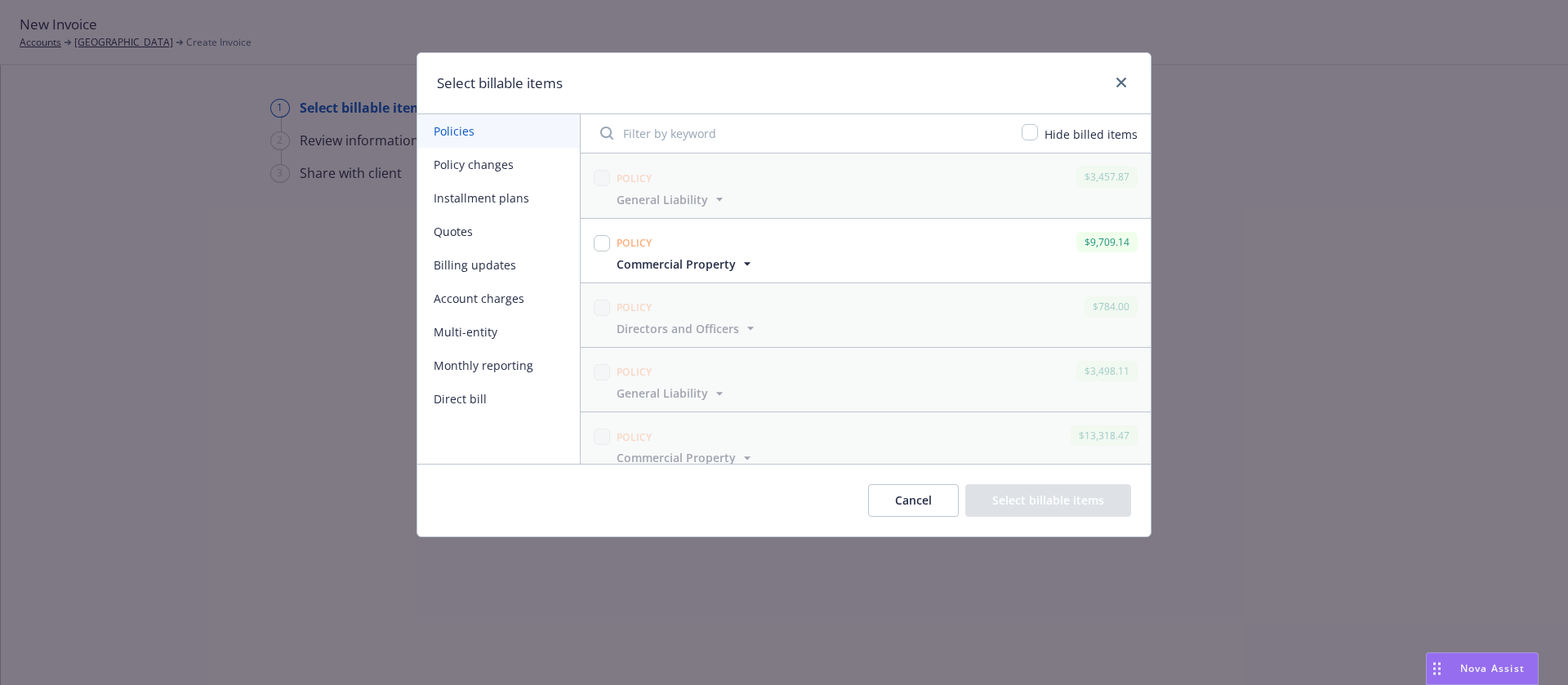
click at [588, 243] on div "Policy $9,709.14 Commercial Property Display name Commercial Property Policy to…" at bounding box center [866, 250] width 570 height 64
click at [600, 240] on input "checkbox" at bounding box center [602, 243] width 16 height 16
checkbox input "true"
click at [1097, 500] on button "Select billable items" at bounding box center [1048, 501] width 166 height 32
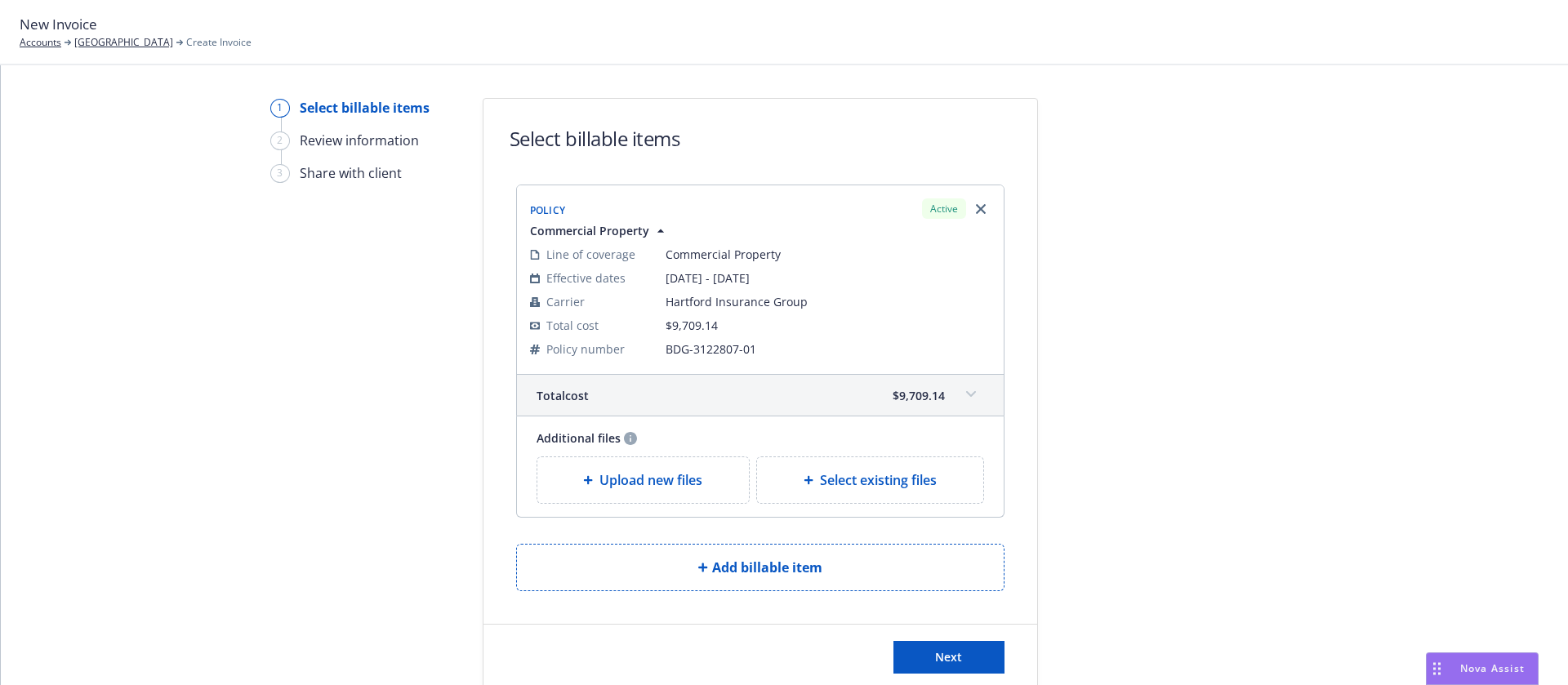
click at [600, 477] on span "Upload new files" at bounding box center [651, 480] width 103 height 20
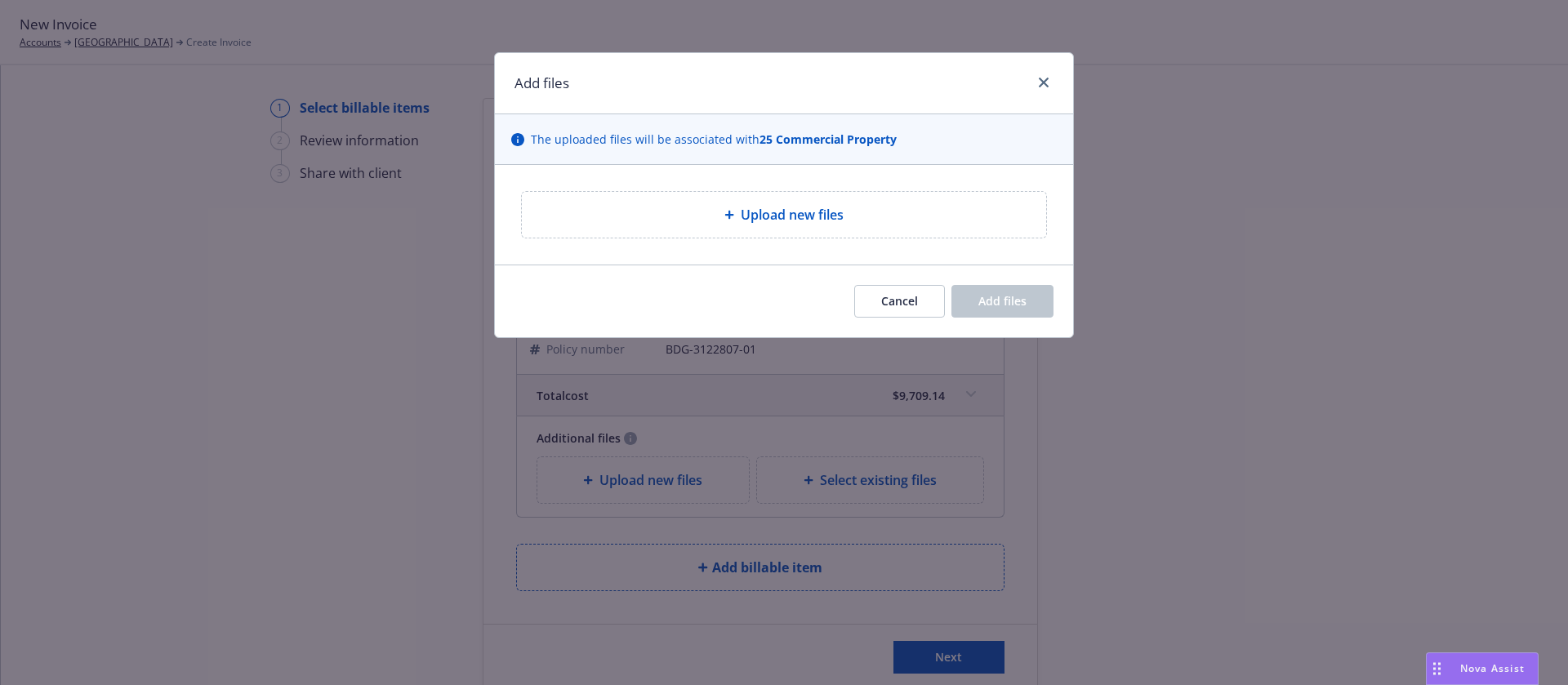
click at [619, 205] on div "Upload new files" at bounding box center [784, 214] width 498 height 20
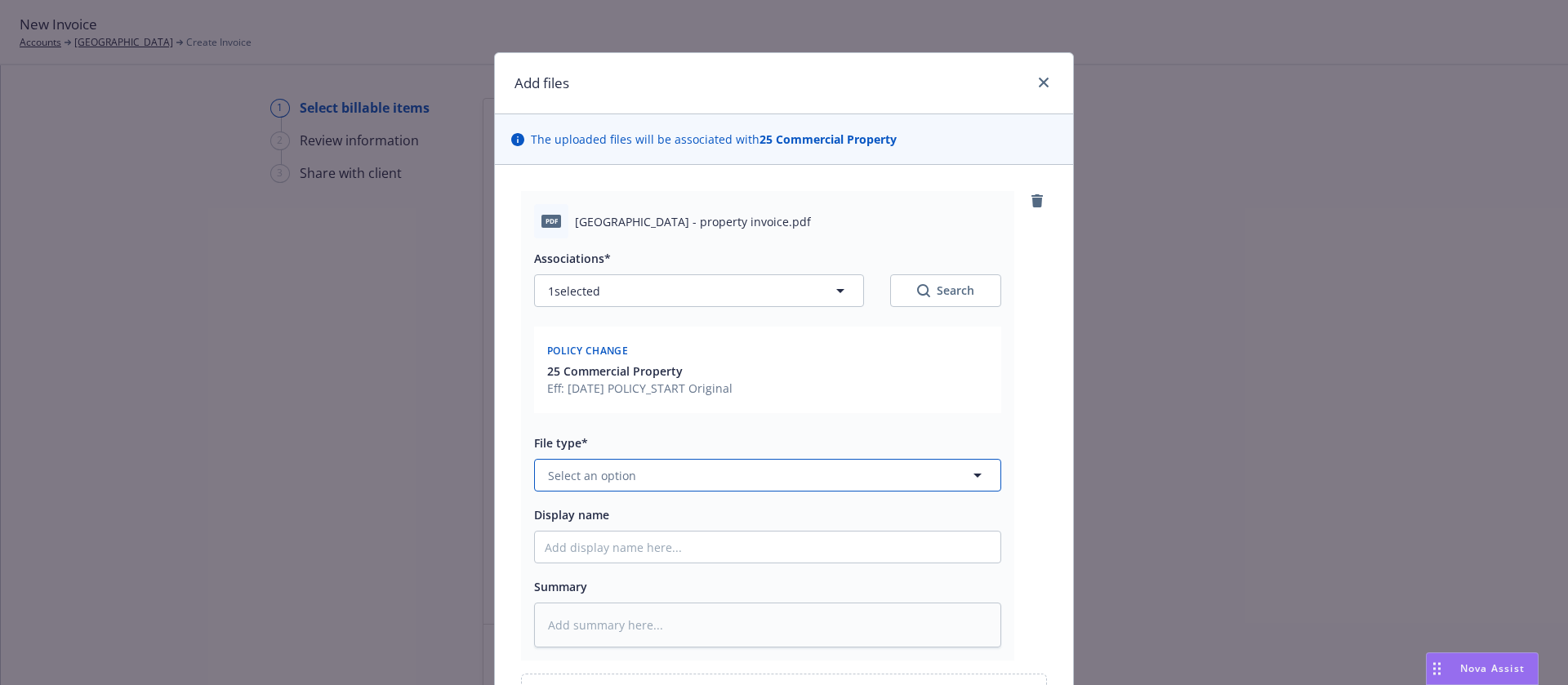
click at [631, 471] on button "Select an option" at bounding box center [767, 475] width 467 height 32
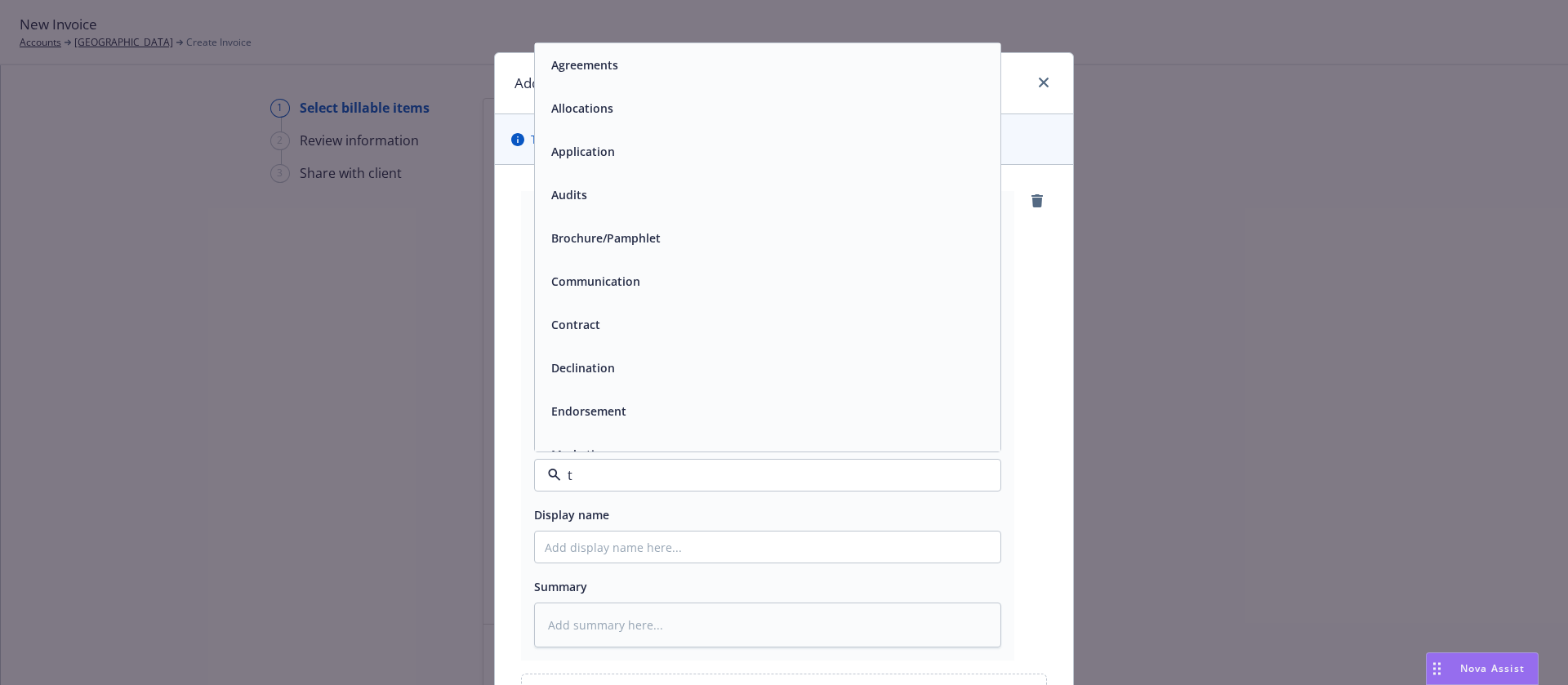
type input "th"
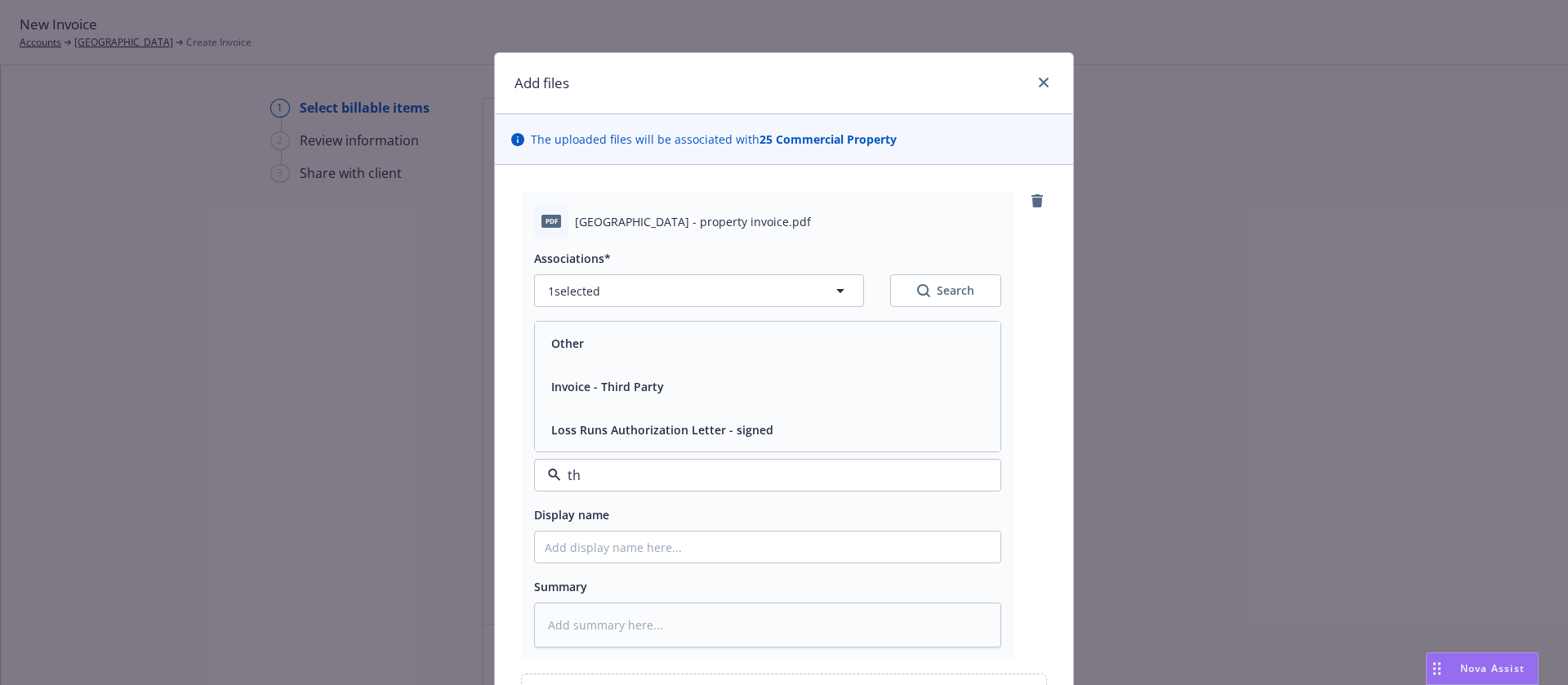
drag, startPoint x: 649, startPoint y: 387, endPoint x: 749, endPoint y: 435, distance: 110.9
click at [649, 388] on span "Invoice - Third Party" at bounding box center [608, 387] width 113 height 17
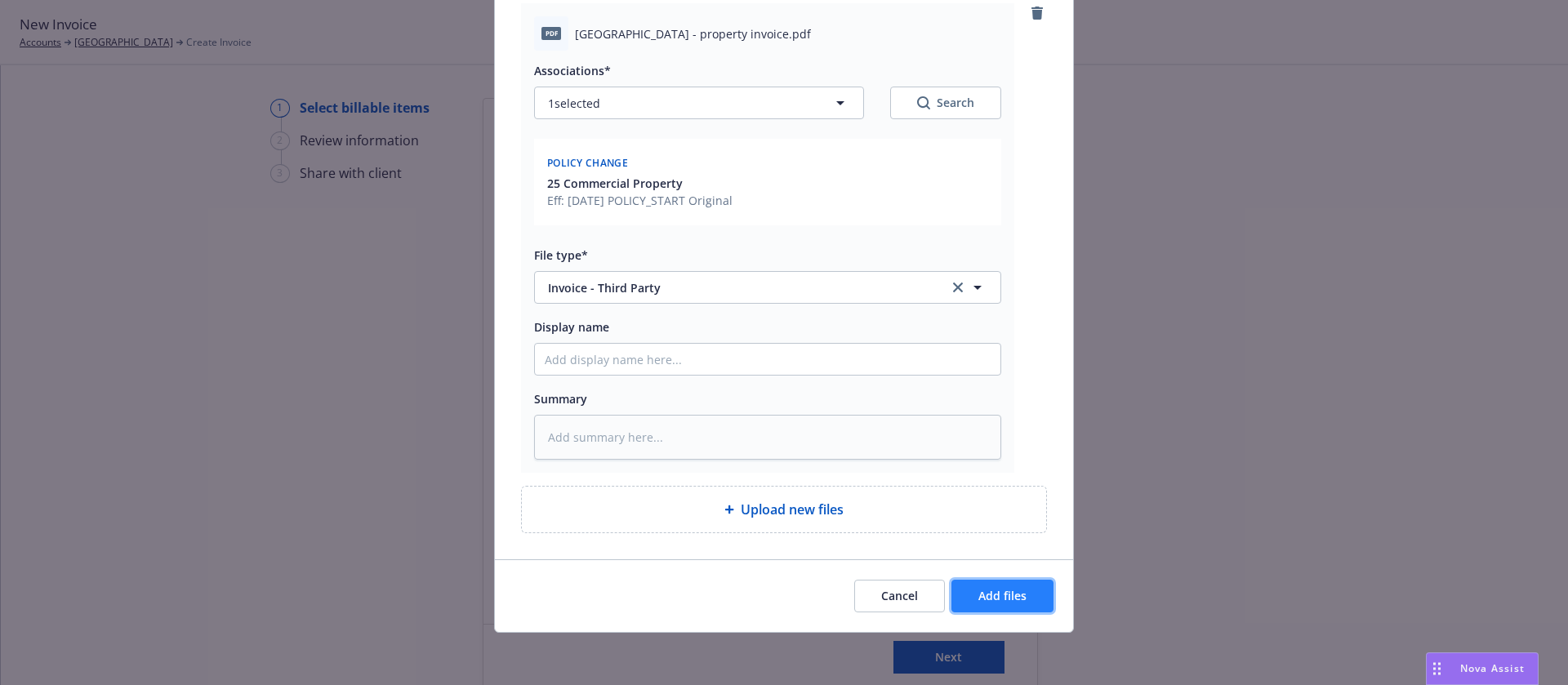
click at [984, 593] on span "Add files" at bounding box center [1002, 595] width 48 height 15
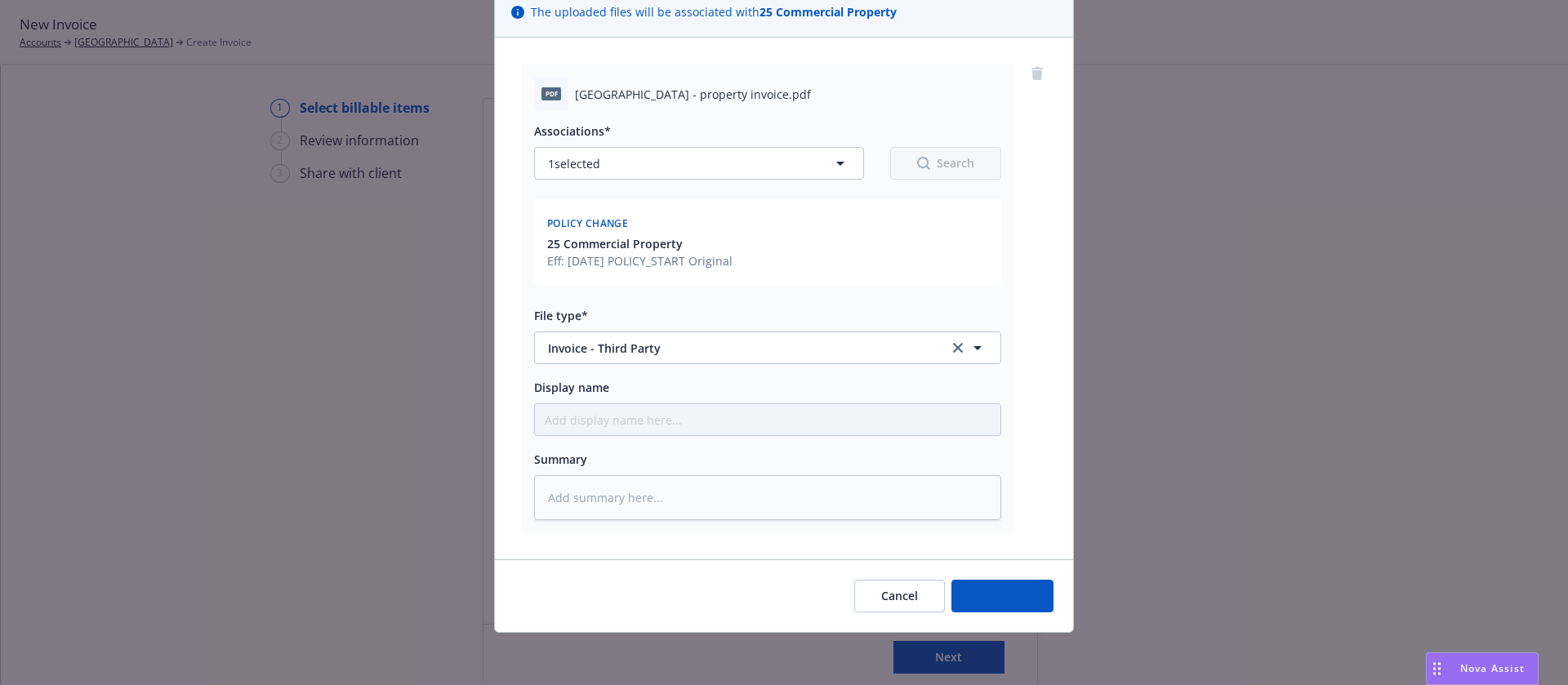
scroll to position [127, 0]
type textarea "x"
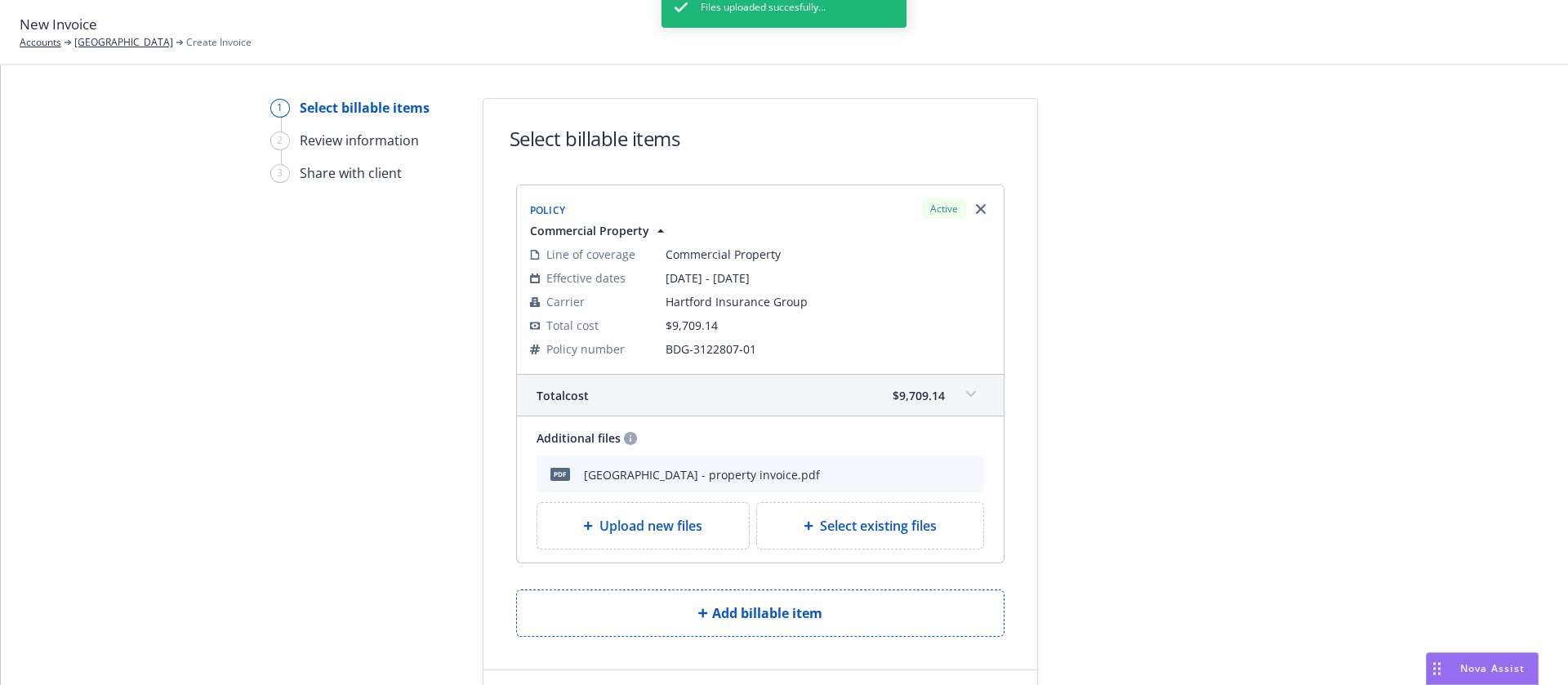
click at [655, 524] on span "Upload new files" at bounding box center [651, 525] width 103 height 20
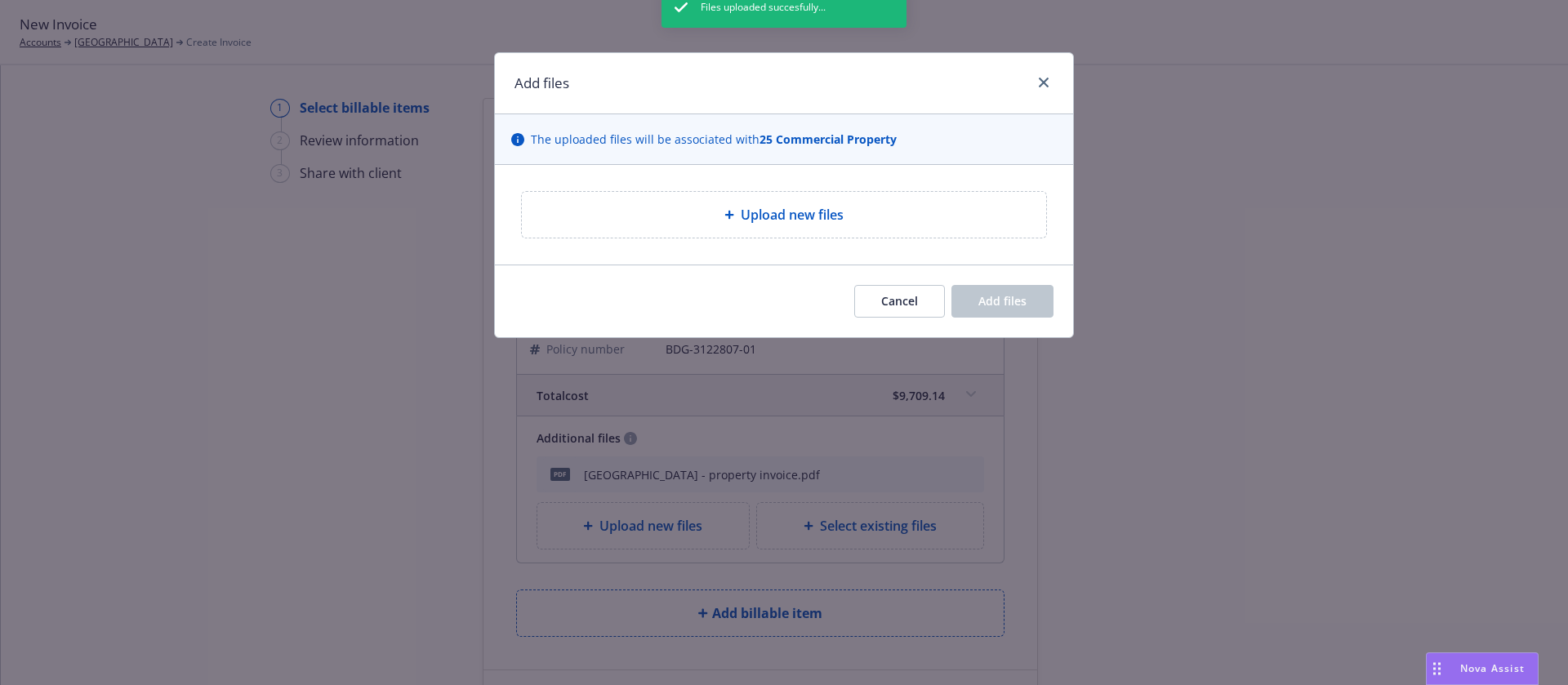
click at [904, 307] on div "Files uploaded succesfully..." at bounding box center [784, 330] width 245 height 685
click at [898, 292] on div "Files uploaded succesfully..." at bounding box center [784, 330] width 245 height 685
click at [896, 288] on button "Cancel" at bounding box center [900, 302] width 91 height 32
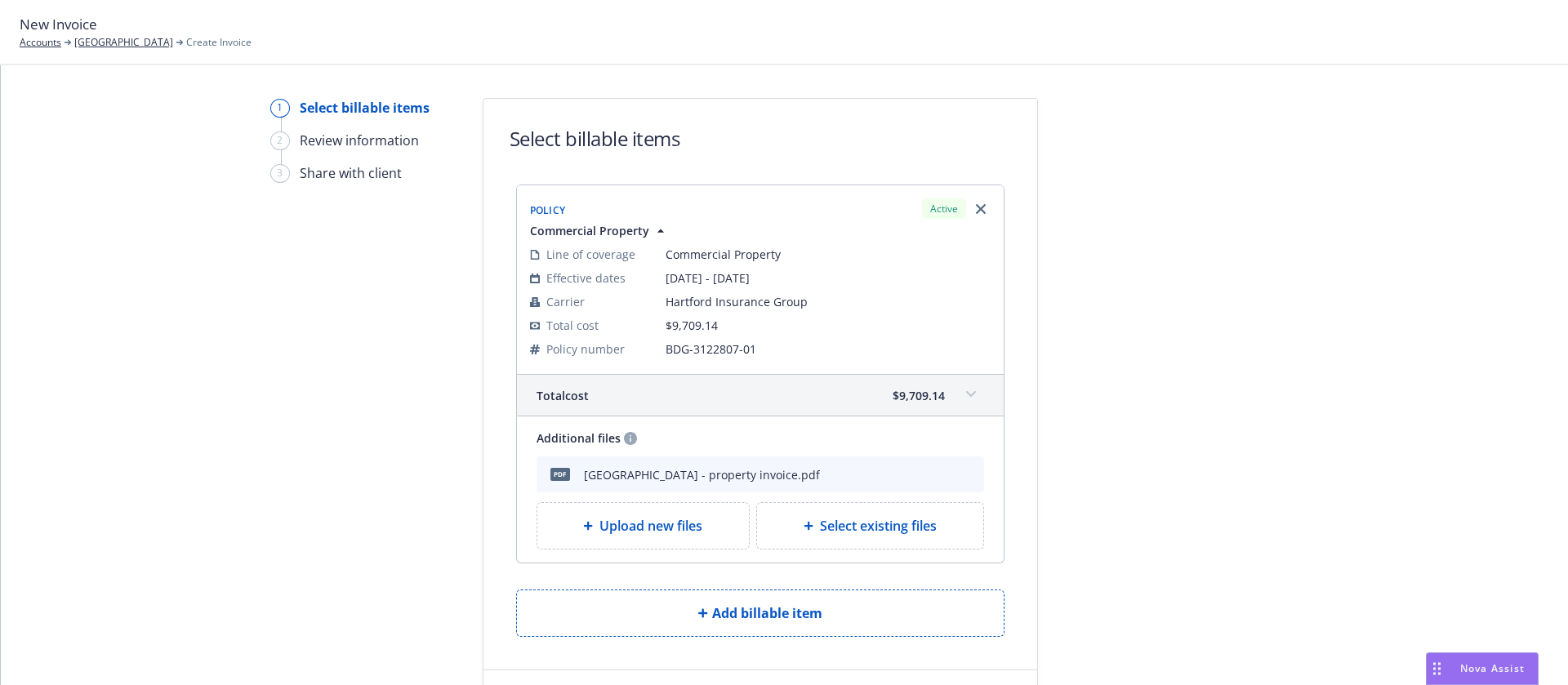
scroll to position [84, 0]
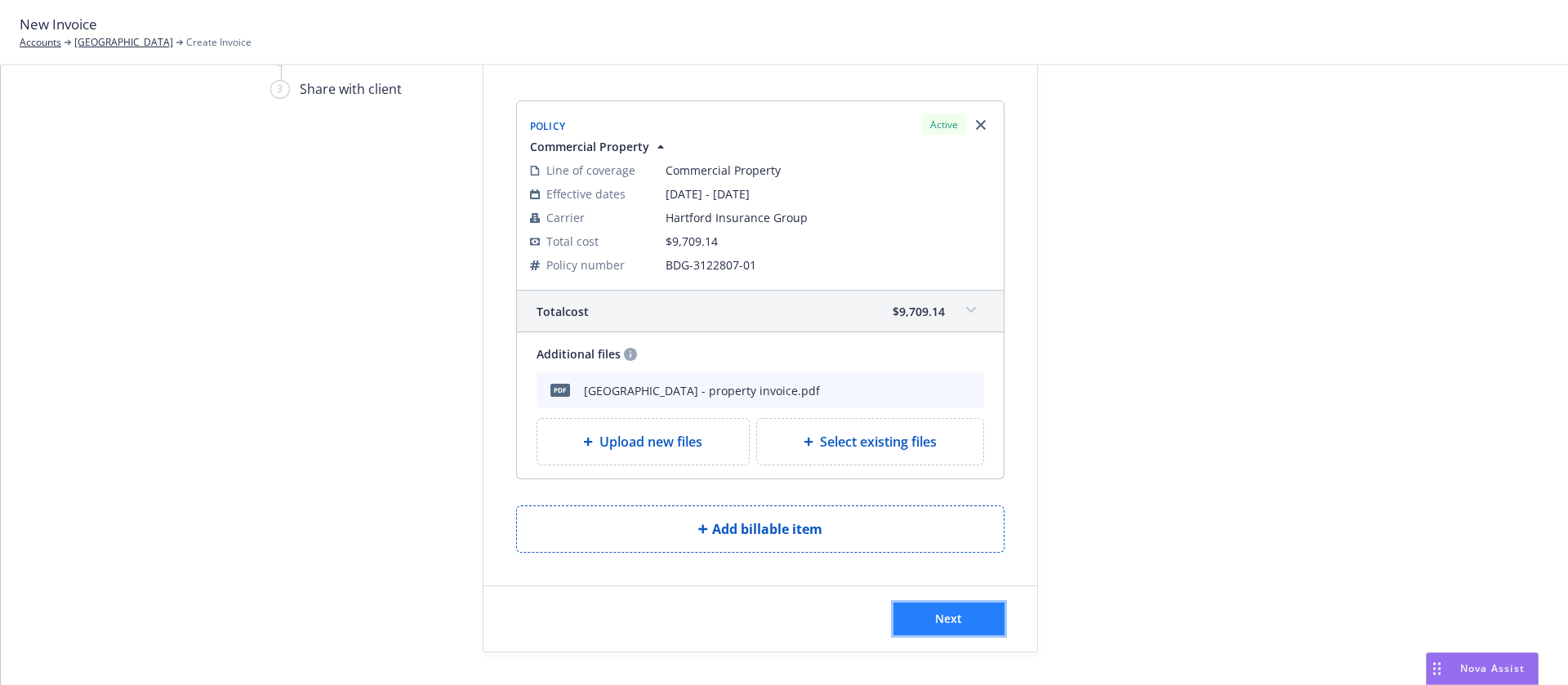
click at [953, 617] on button "Next" at bounding box center [949, 618] width 111 height 32
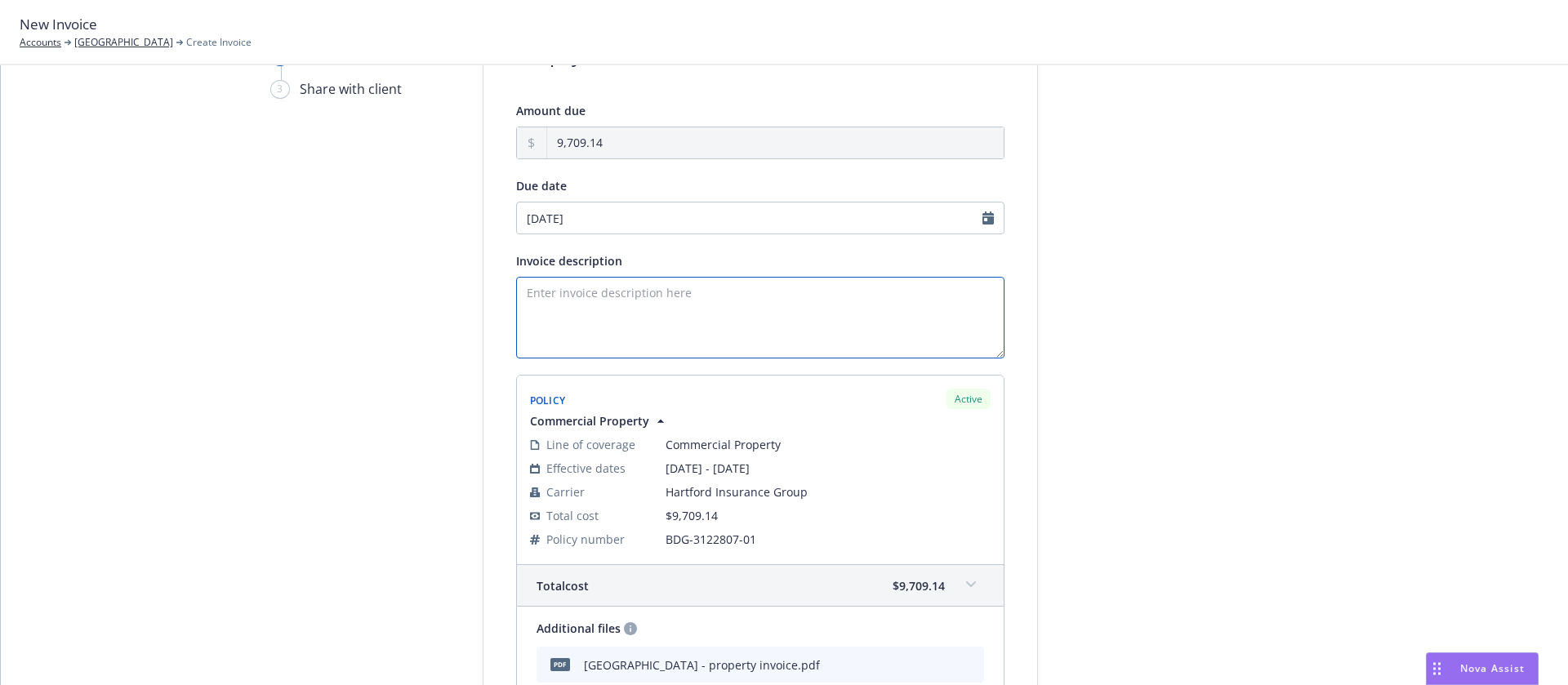
click at [680, 281] on textarea "Invoice description" at bounding box center [761, 318] width 489 height 82
paste textarea "25-26 General Liability Renewal"
drag, startPoint x: 552, startPoint y: 293, endPoint x: 747, endPoint y: 290, distance: 195.0
click at [747, 290] on textarea "25-26 General Liability Renewal" at bounding box center [761, 318] width 489 height 82
paste textarea "Commercial Proper"
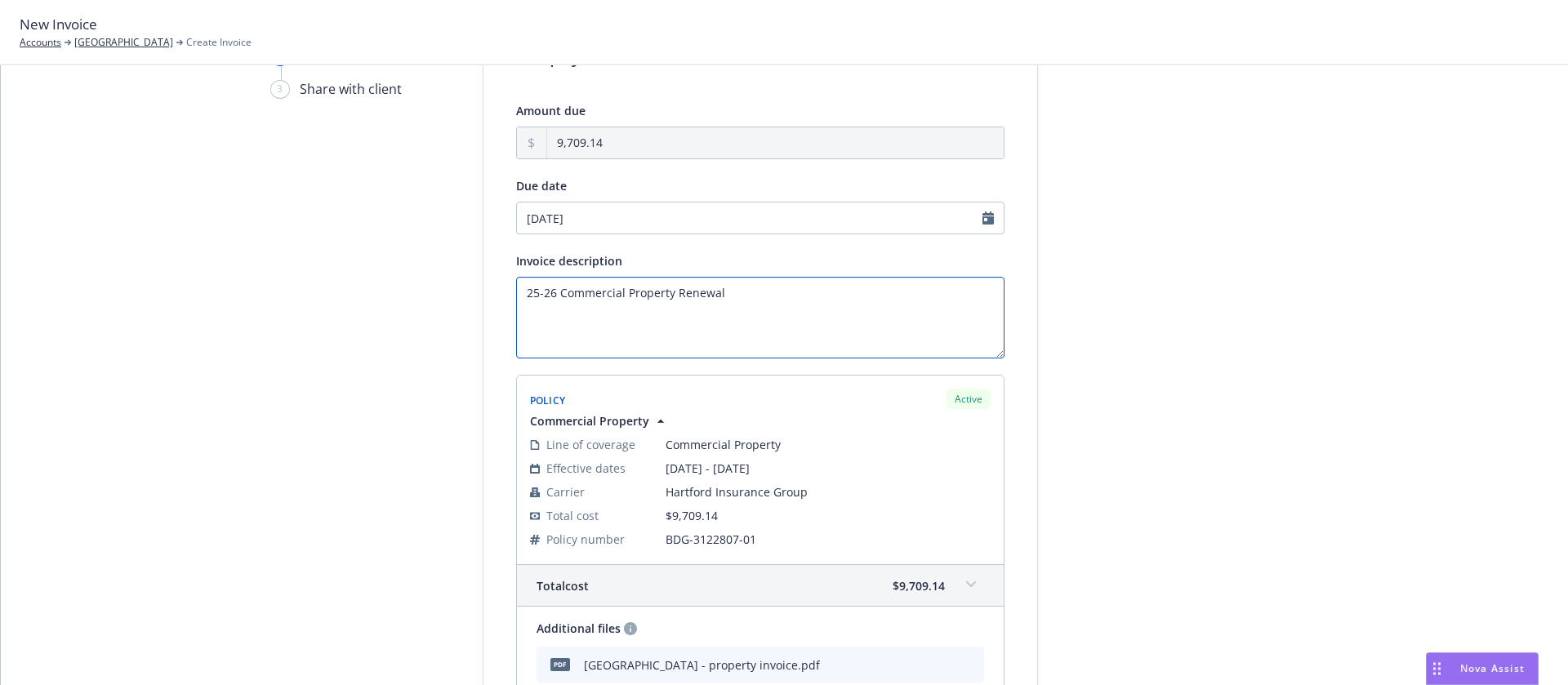
type textarea "25-26 Commercial Property Renewal"
click at [574, 219] on input "09/01/2025" at bounding box center [761, 218] width 489 height 32
select select "September"
select select "2025"
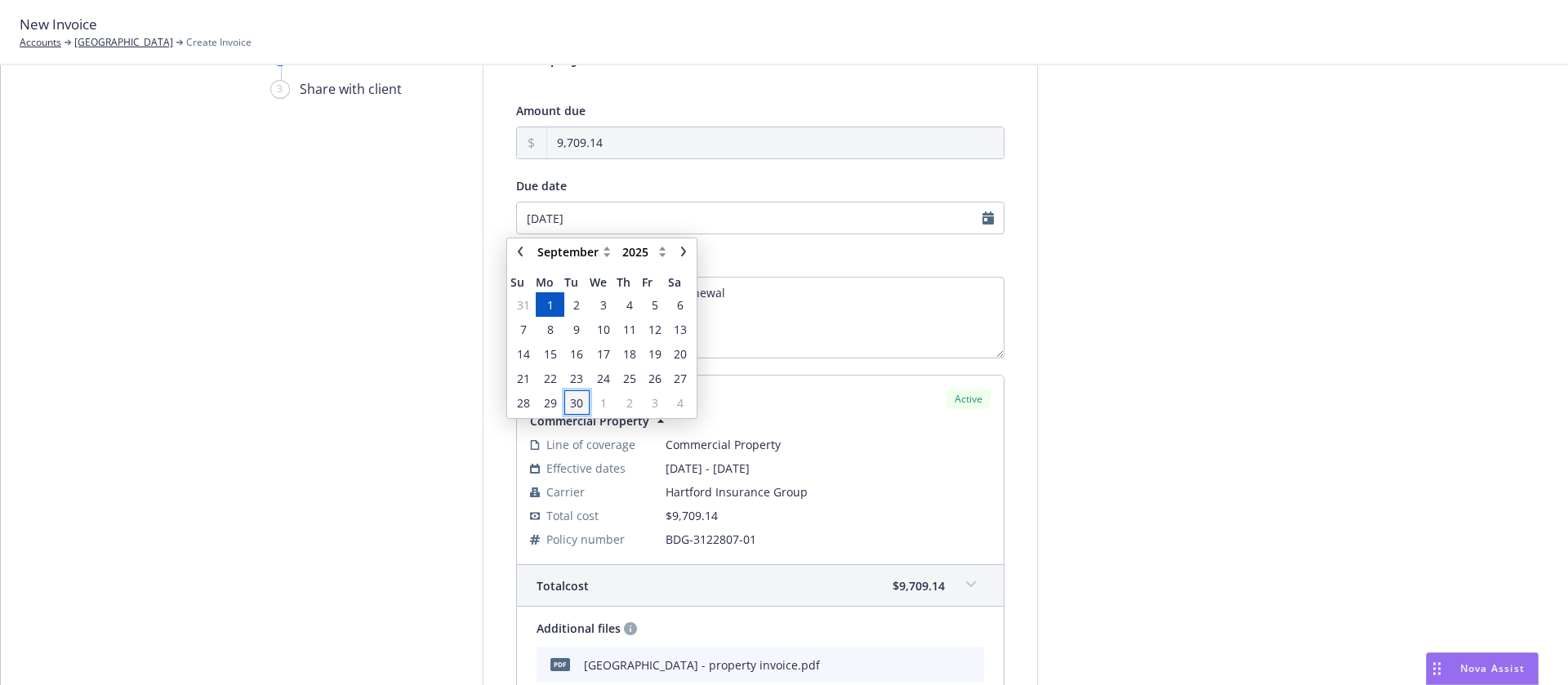
click at [570, 405] on span "30" at bounding box center [576, 403] width 13 height 17
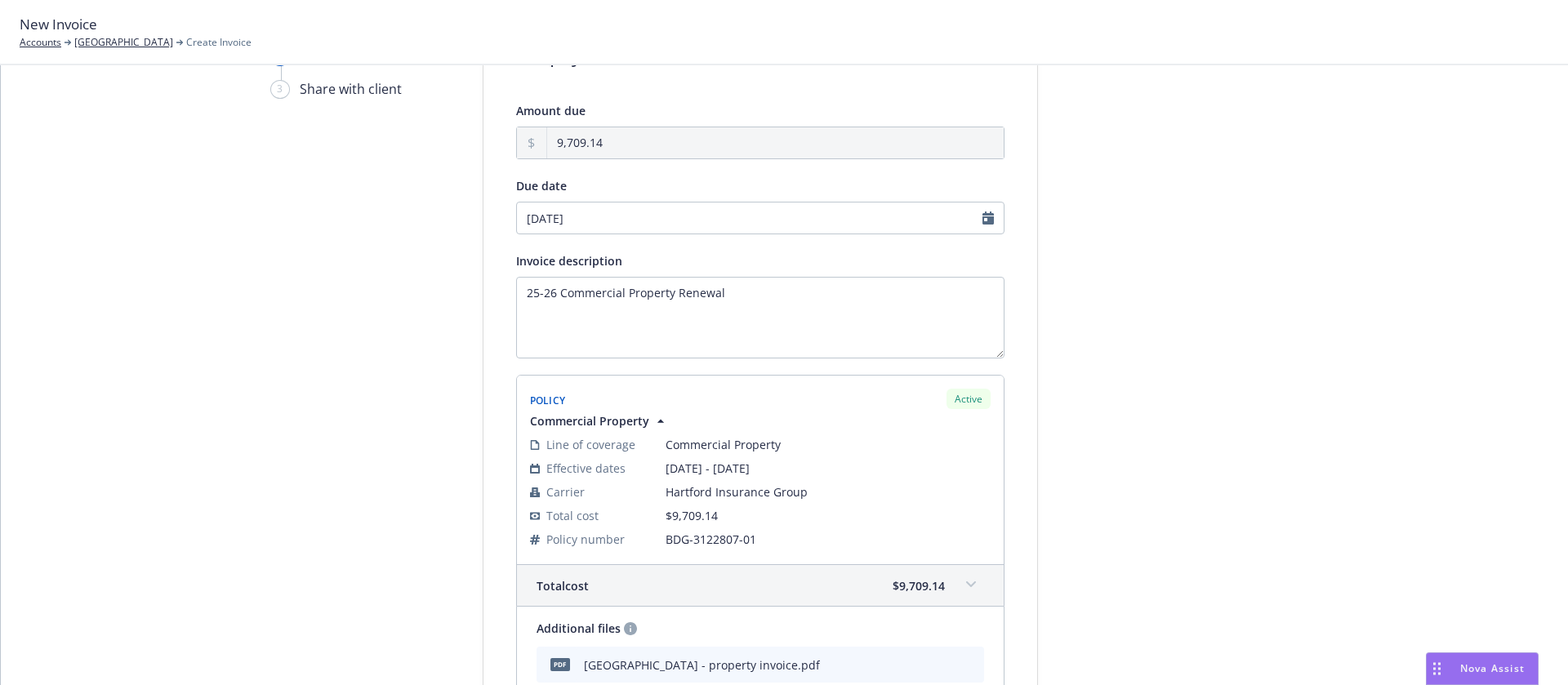
type input "09/30/2025"
drag, startPoint x: 1307, startPoint y: 404, endPoint x: 1220, endPoint y: 401, distance: 87.1
click at [1291, 403] on div "Select billable items 2 Review information 3 Share with client Add payment deta…" at bounding box center [784, 433] width 1528 height 840
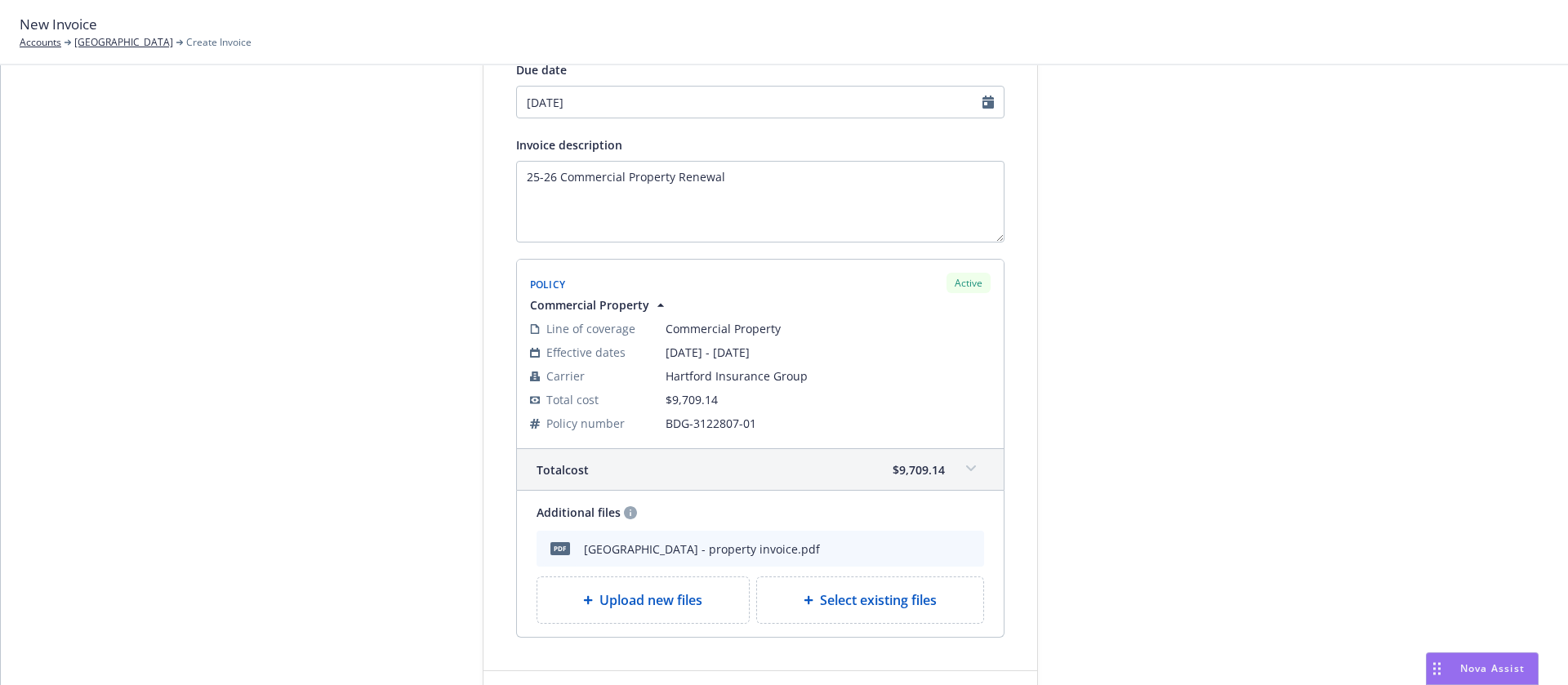
scroll to position [285, 0]
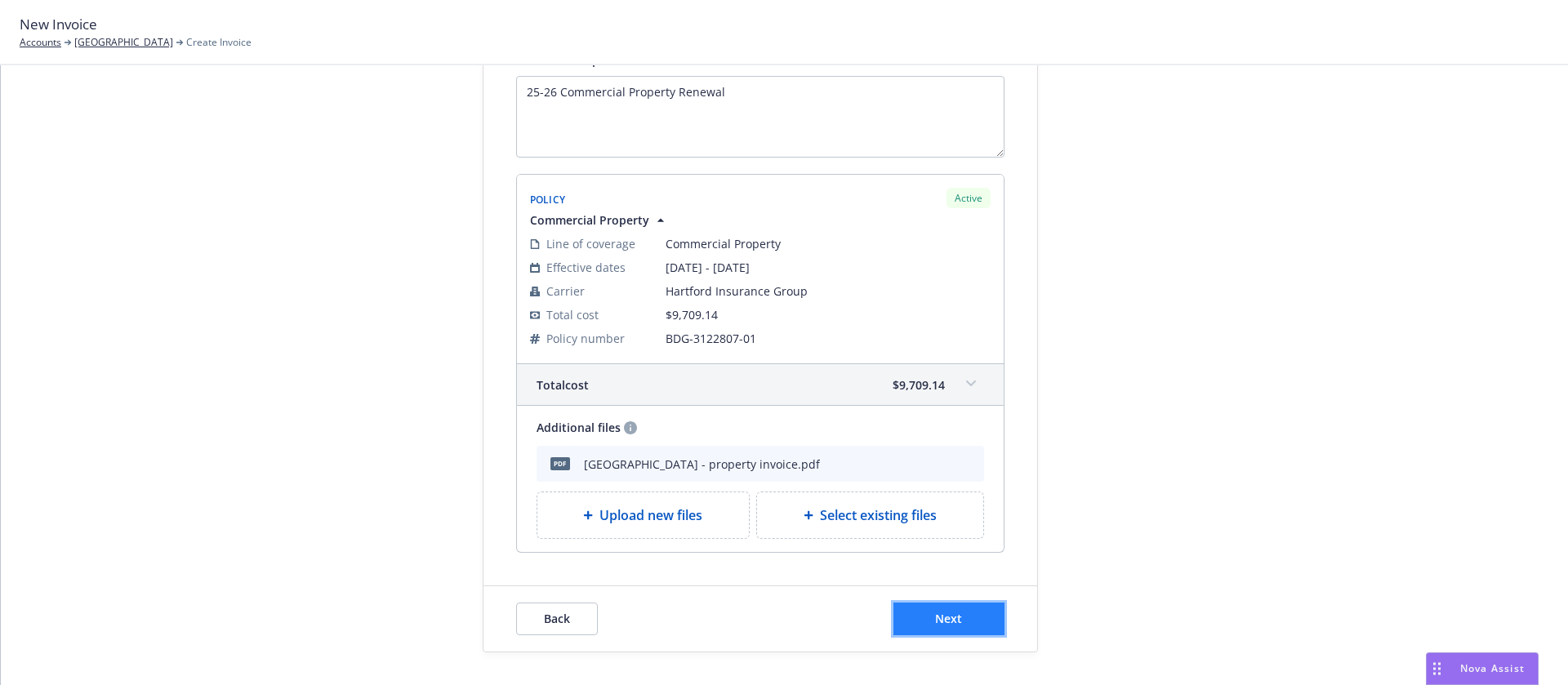
click at [948, 621] on span "Next" at bounding box center [948, 618] width 27 height 15
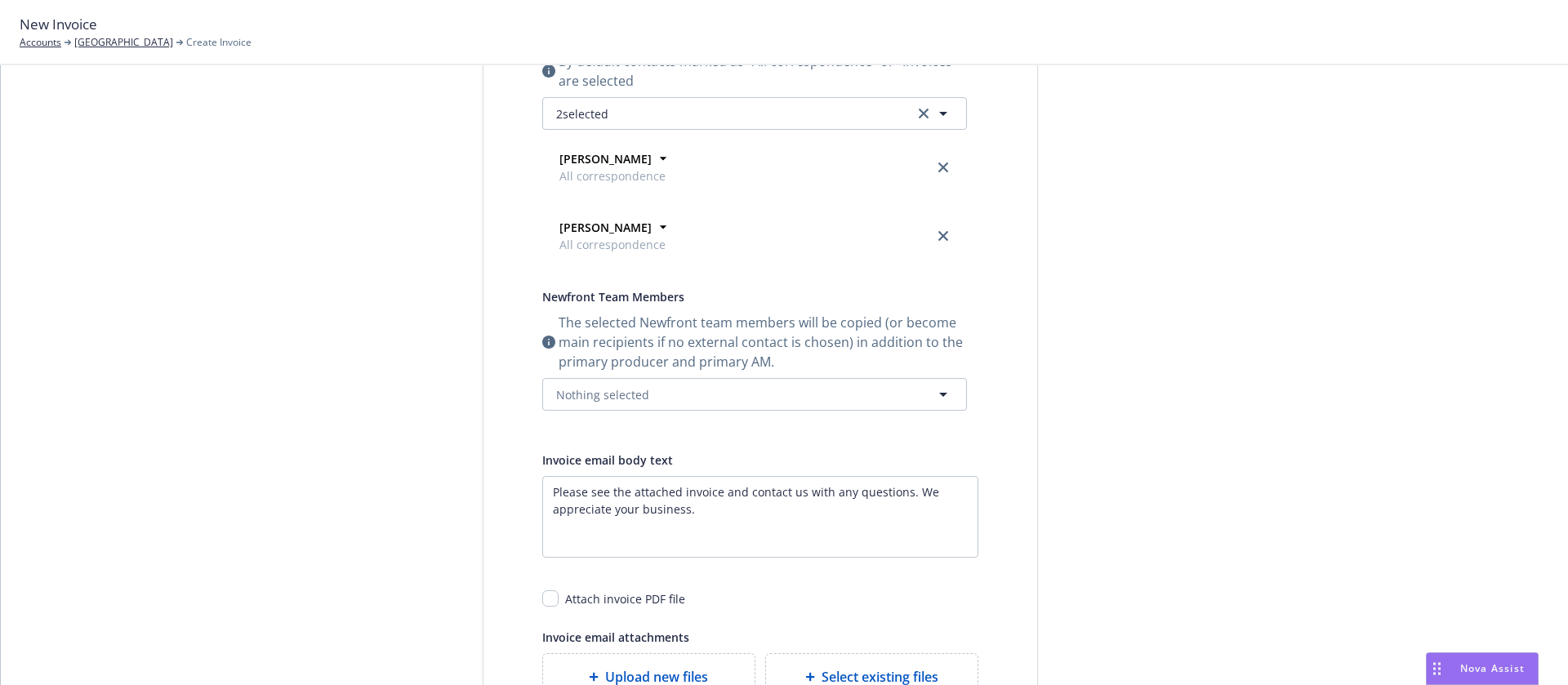
scroll to position [0, 0]
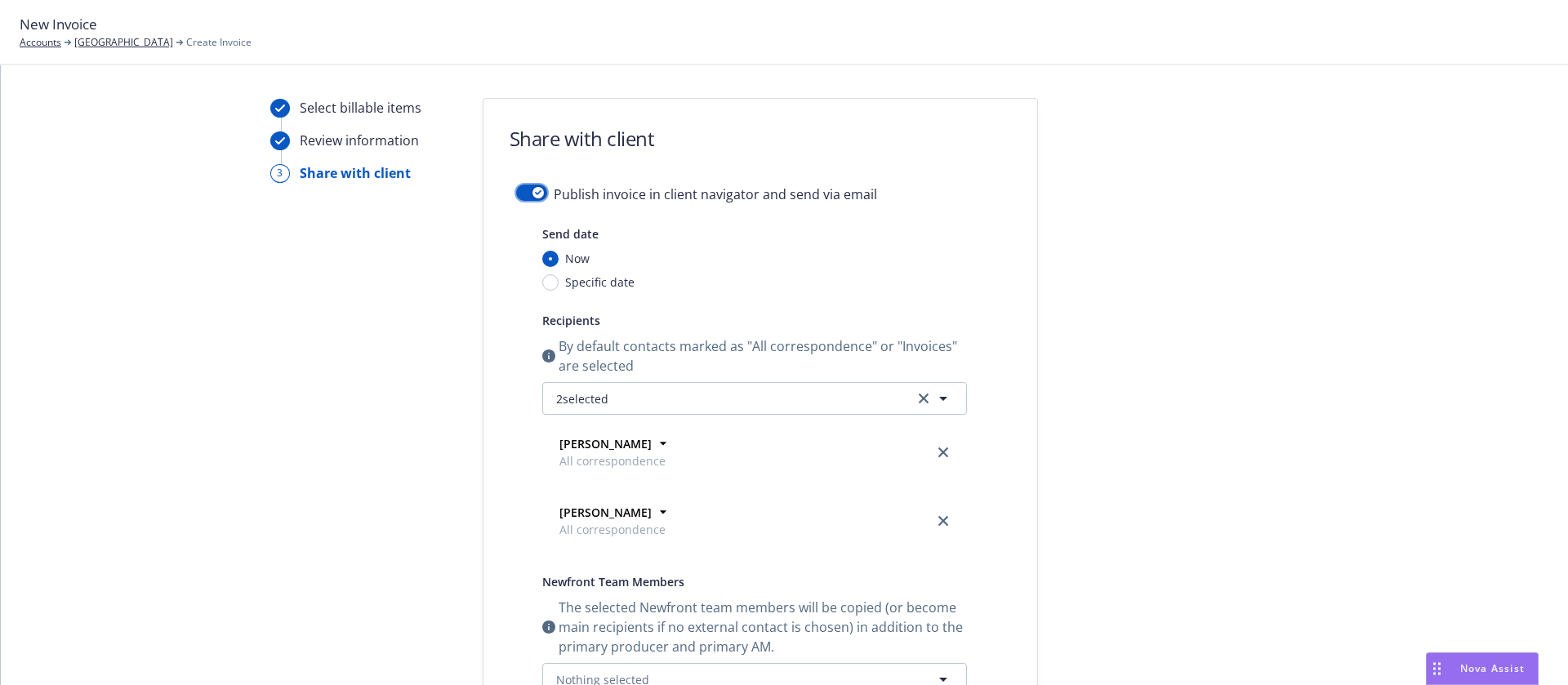
click at [532, 194] on div "button" at bounding box center [537, 192] width 11 height 11
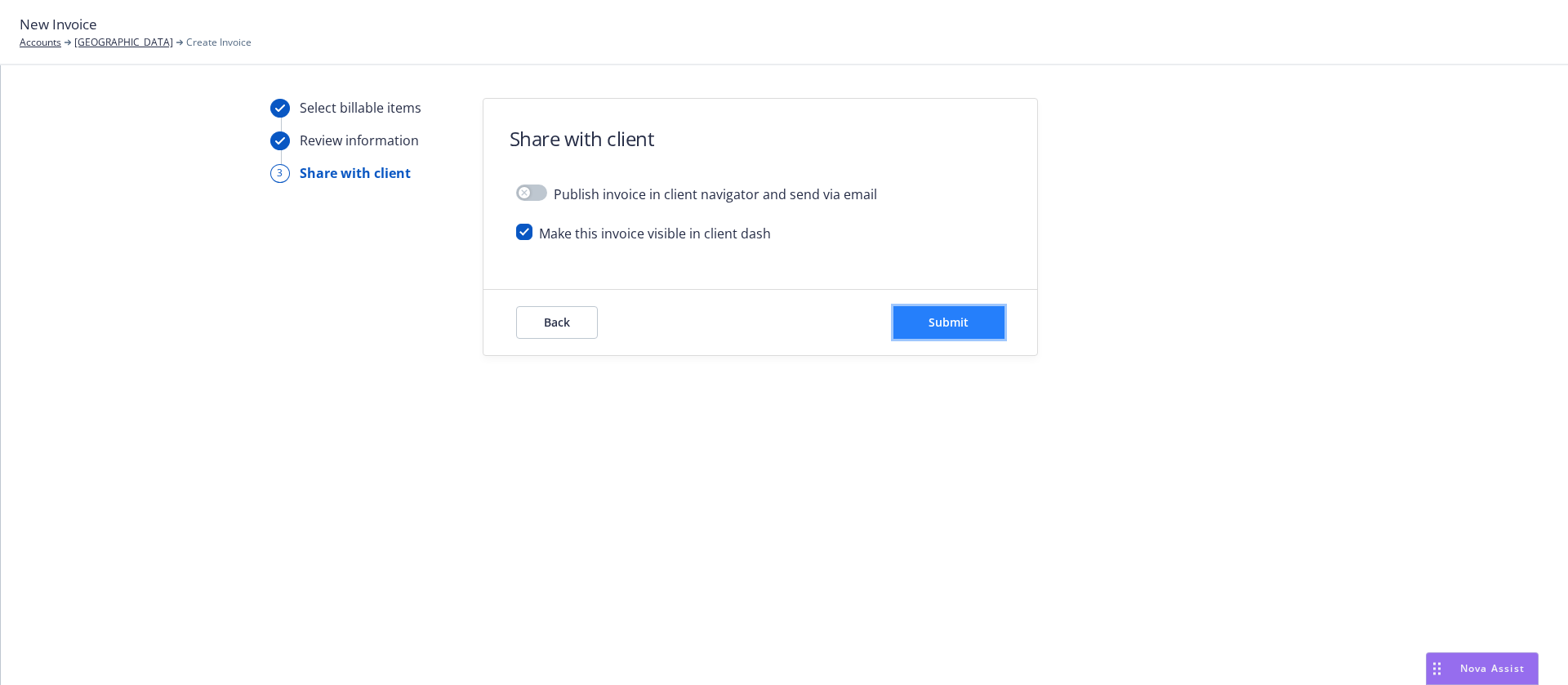
click at [924, 333] on button "Submit" at bounding box center [949, 322] width 111 height 32
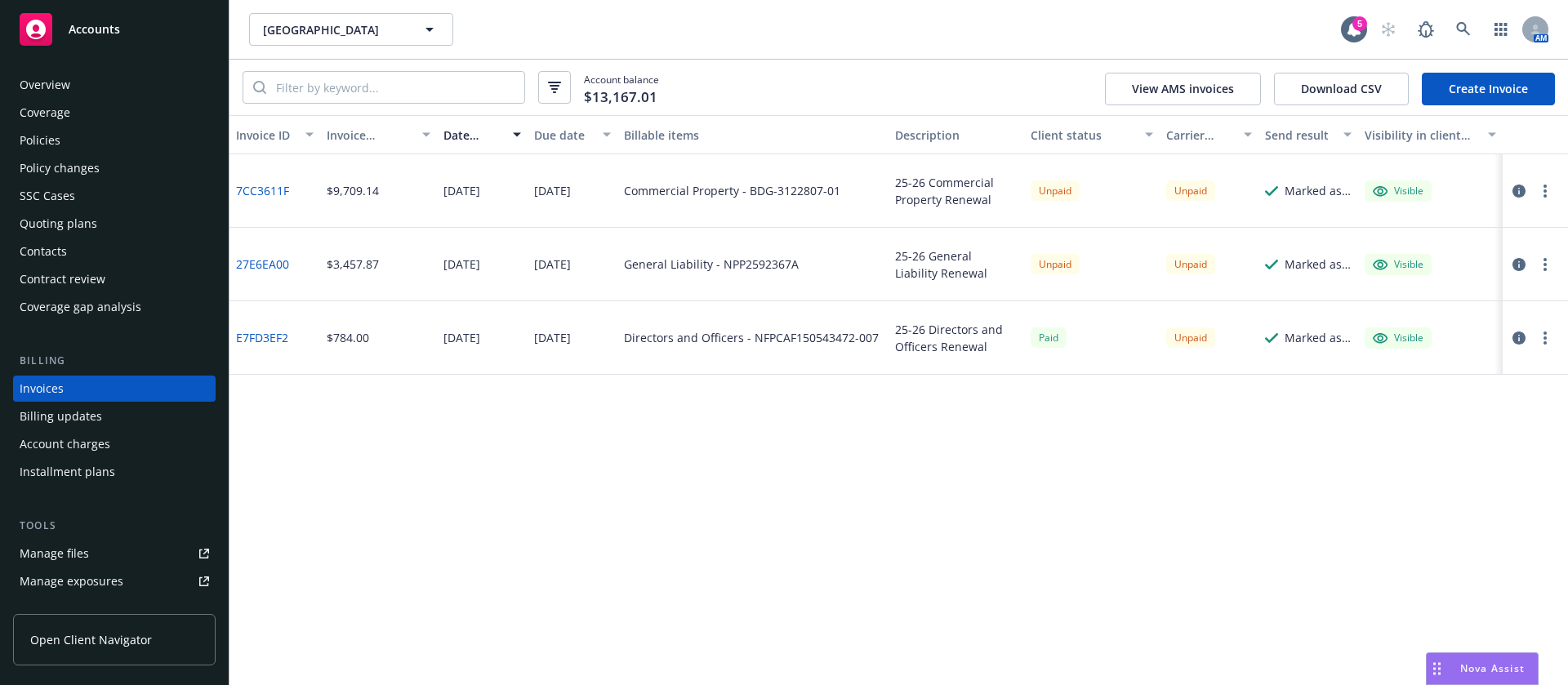
scroll to position [20, 0]
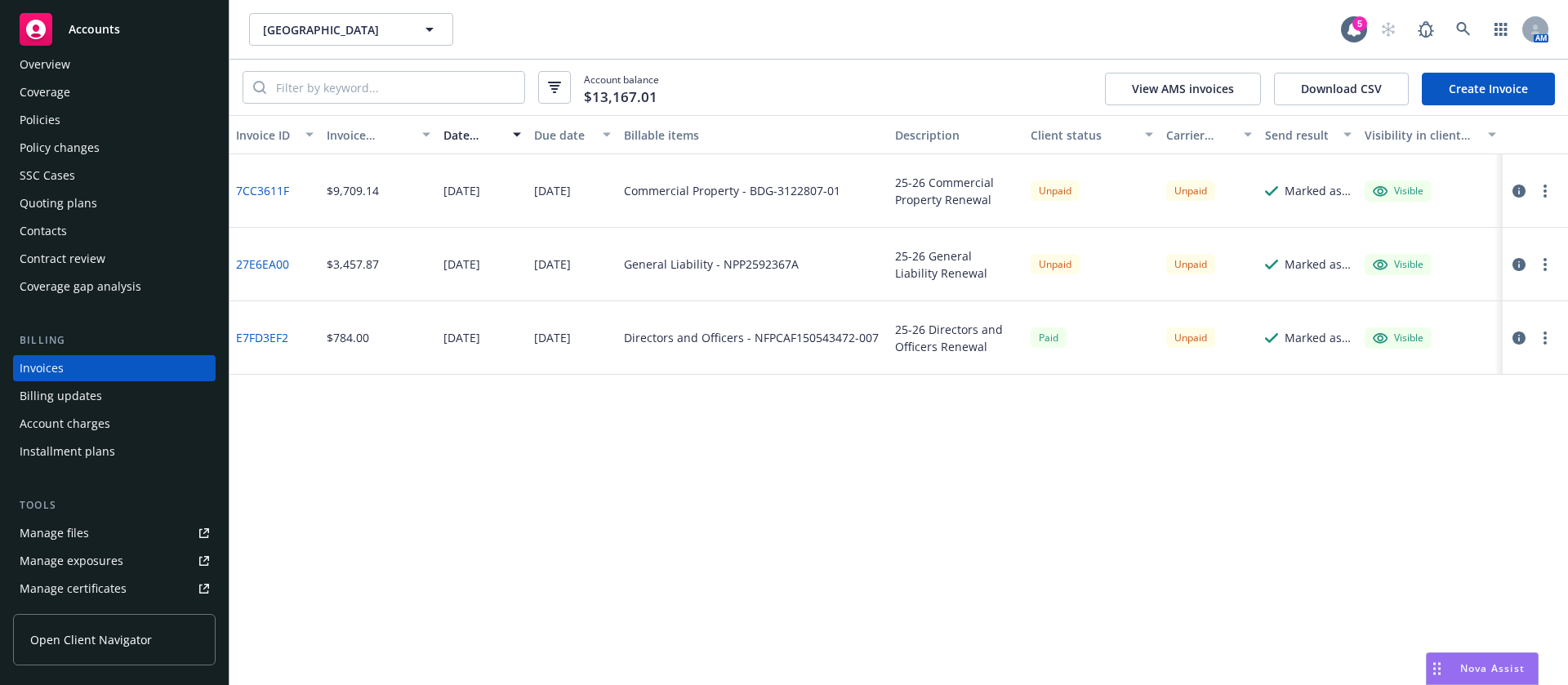
click at [75, 236] on div "Contacts" at bounding box center [115, 231] width 190 height 26
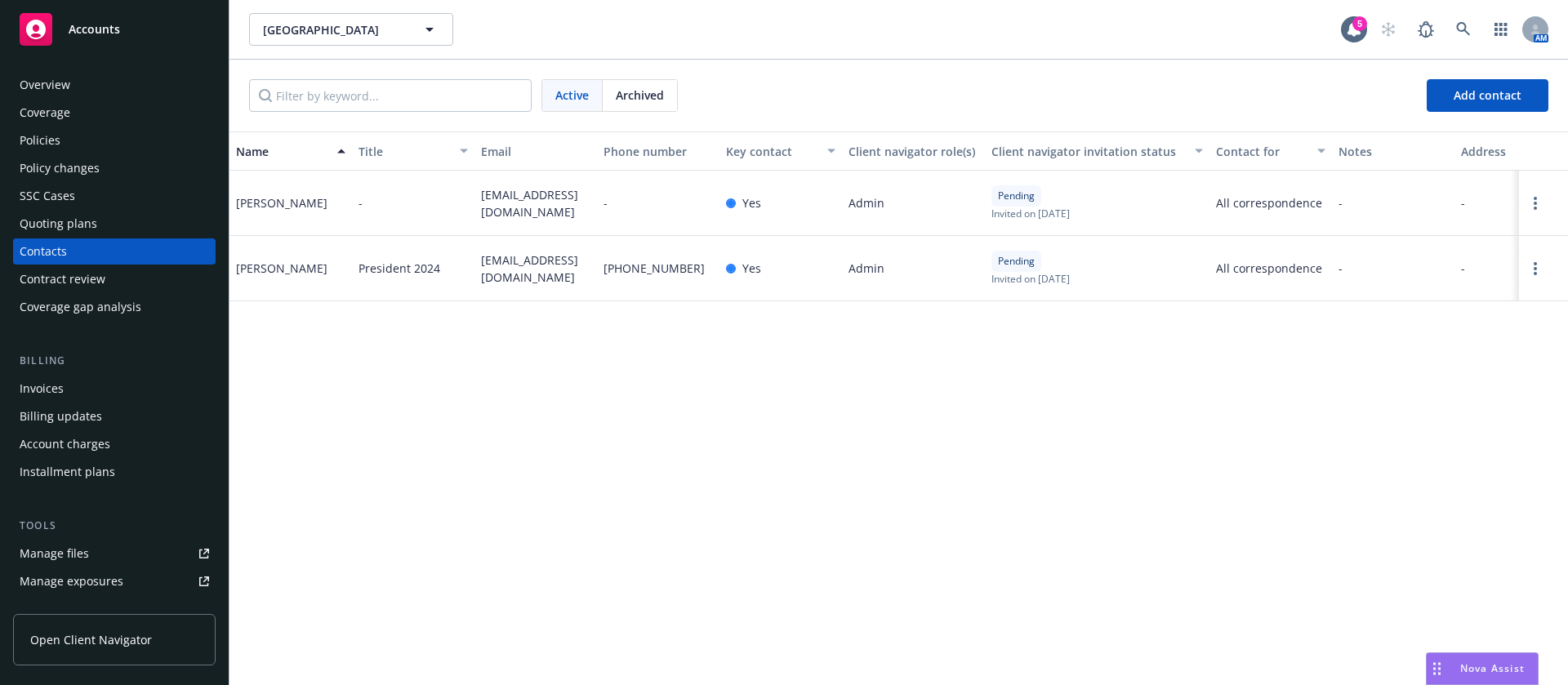
click at [527, 264] on span "hmbshell@yahoo.com" at bounding box center [536, 268] width 109 height 34
copy span "hmbshell@yahoo.com"
click at [526, 195] on span "pcc6548@gmail.com" at bounding box center [536, 203] width 109 height 34
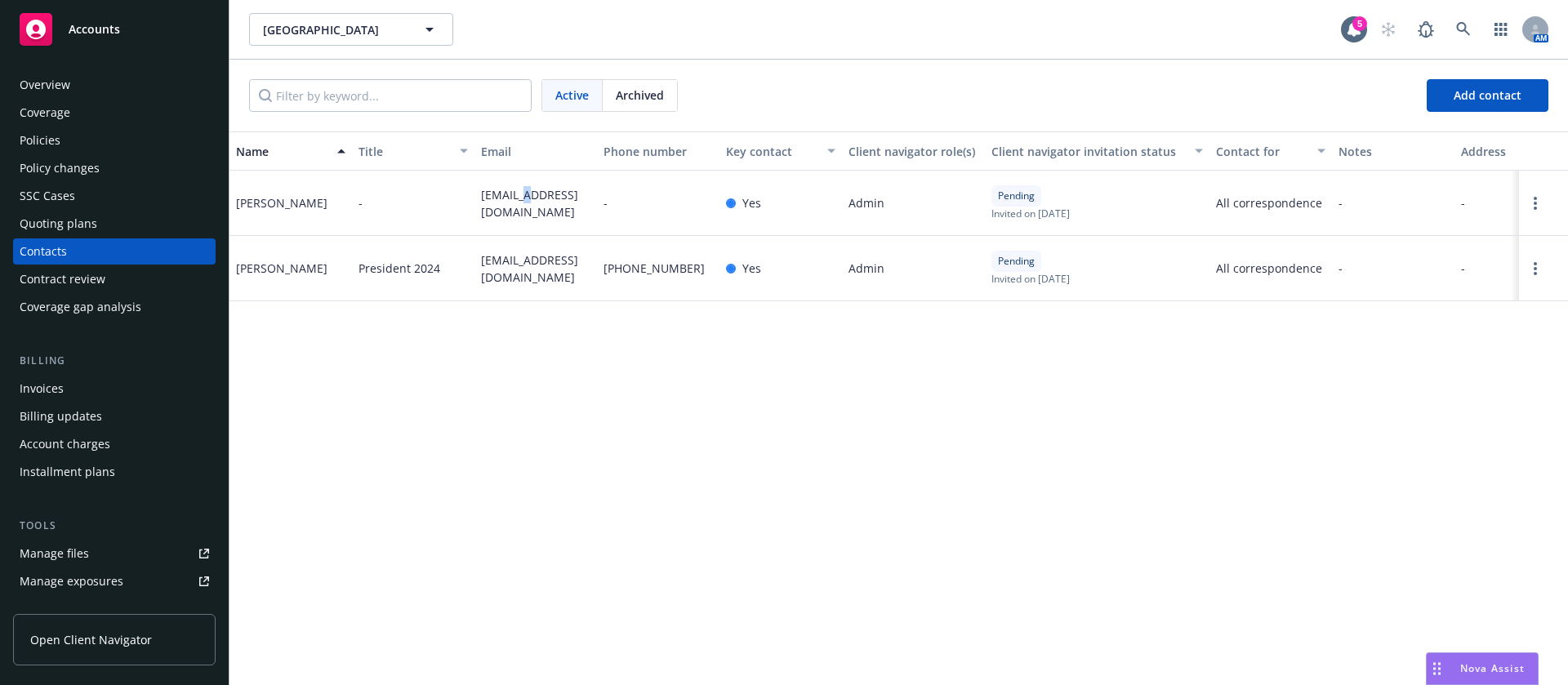
click at [526, 195] on span "pcc6548@gmail.com" at bounding box center [536, 203] width 109 height 34
copy span "pcc6548@gmail.com"
click at [1531, 266] on link "Open options" at bounding box center [1535, 268] width 20 height 20
click at [1457, 134] on link "Edit contact" at bounding box center [1459, 144] width 126 height 32
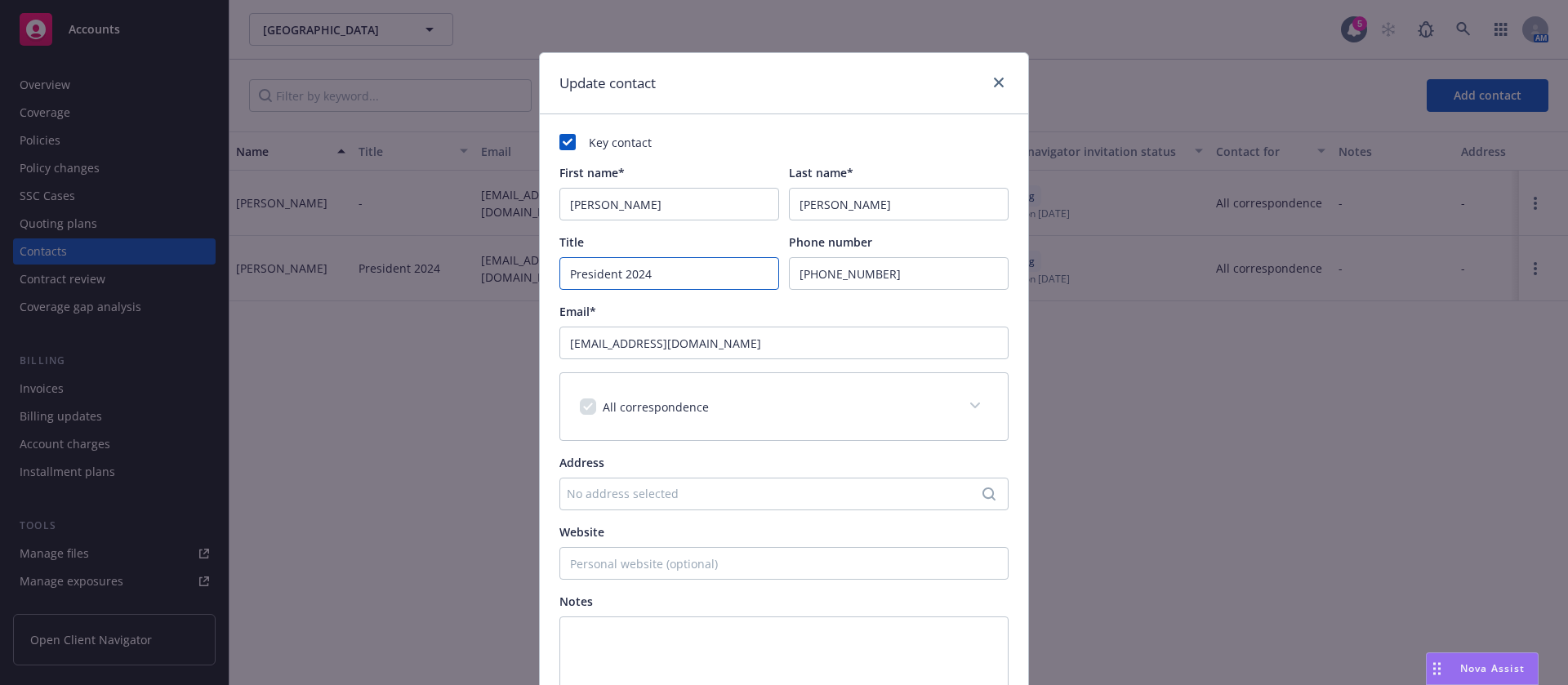
drag, startPoint x: 511, startPoint y: 266, endPoint x: 484, endPoint y: 266, distance: 27.0
click at [484, 266] on div "Update contact Key contact First name* Shelley Last name* Martin Title Presiden…" at bounding box center [784, 342] width 1568 height 685
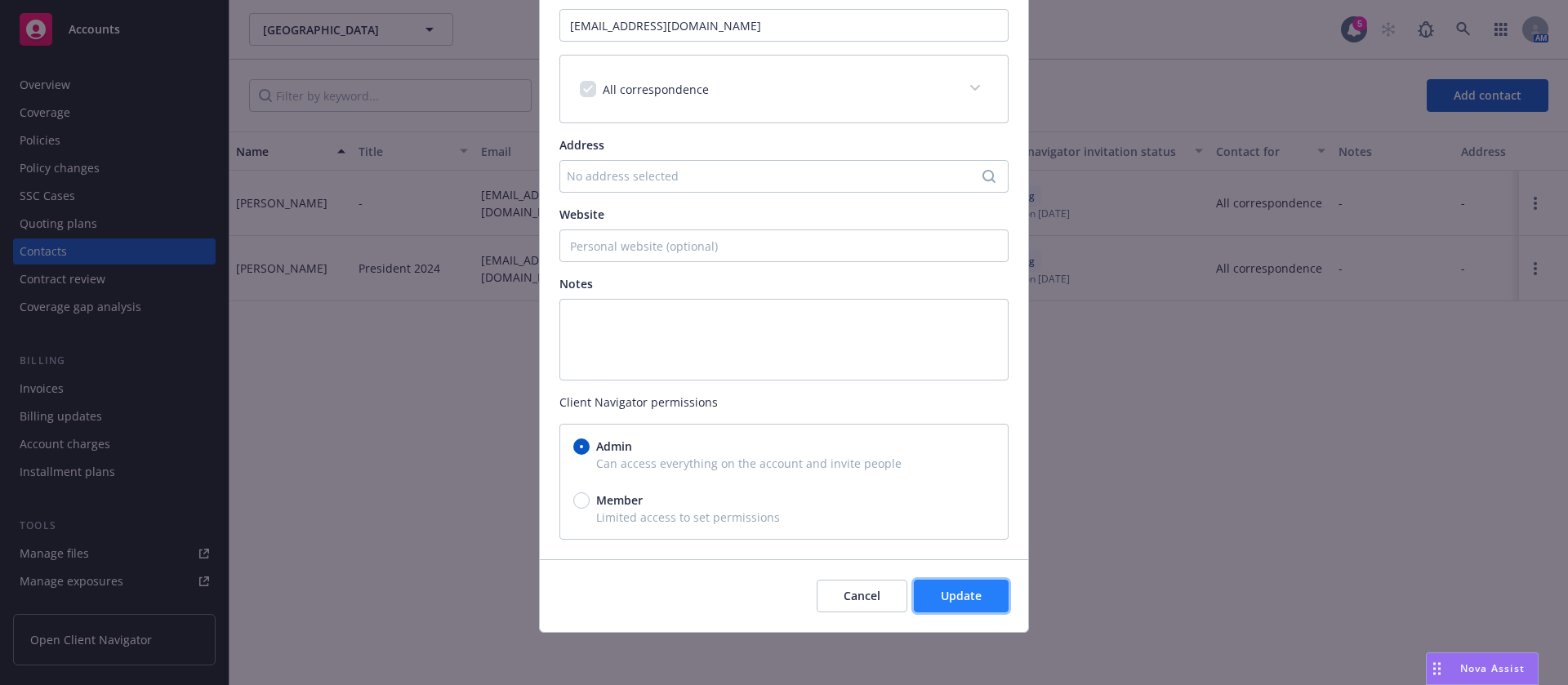
click at [967, 597] on span "Update" at bounding box center [961, 595] width 41 height 15
type input "Secretary"
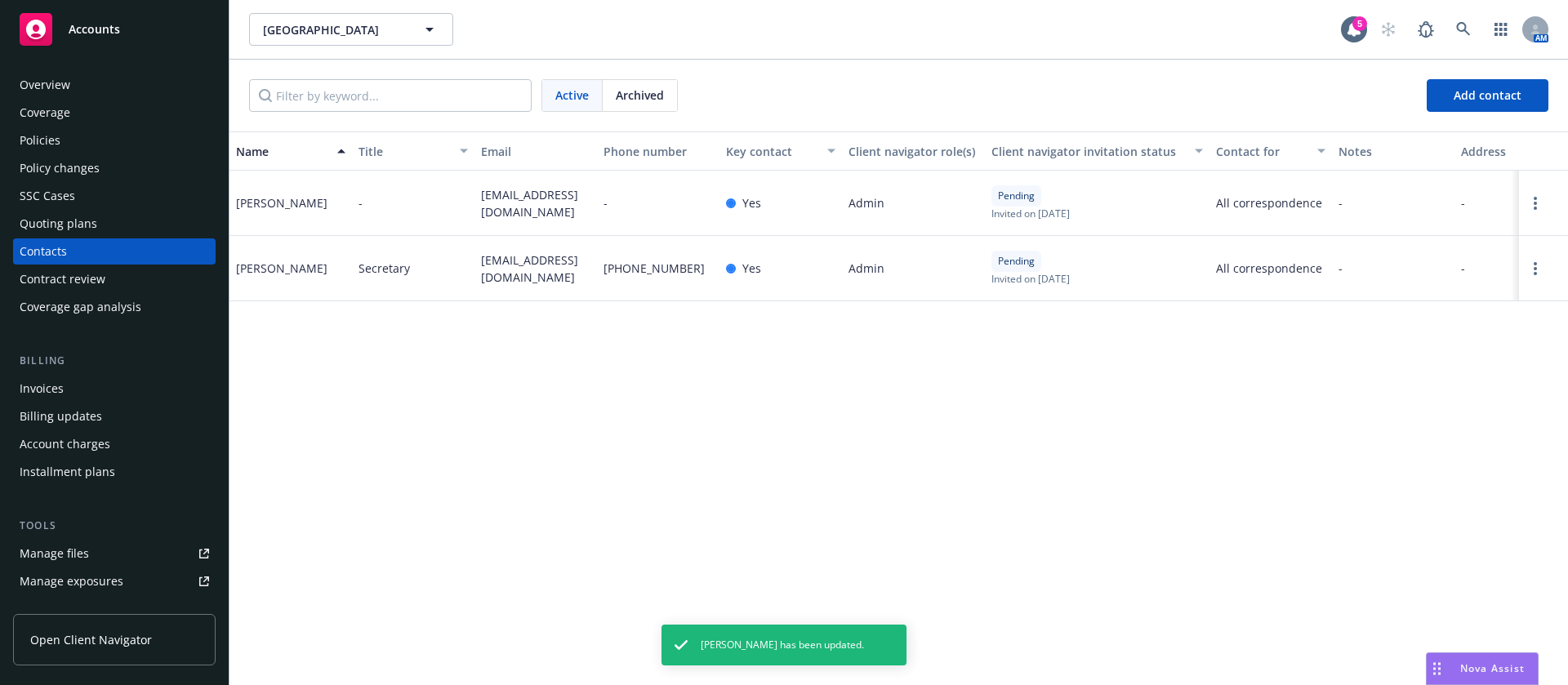
click at [531, 199] on span "pcc6548@gmail.com" at bounding box center [536, 203] width 109 height 34
copy span "pcc6548@gmail.com"
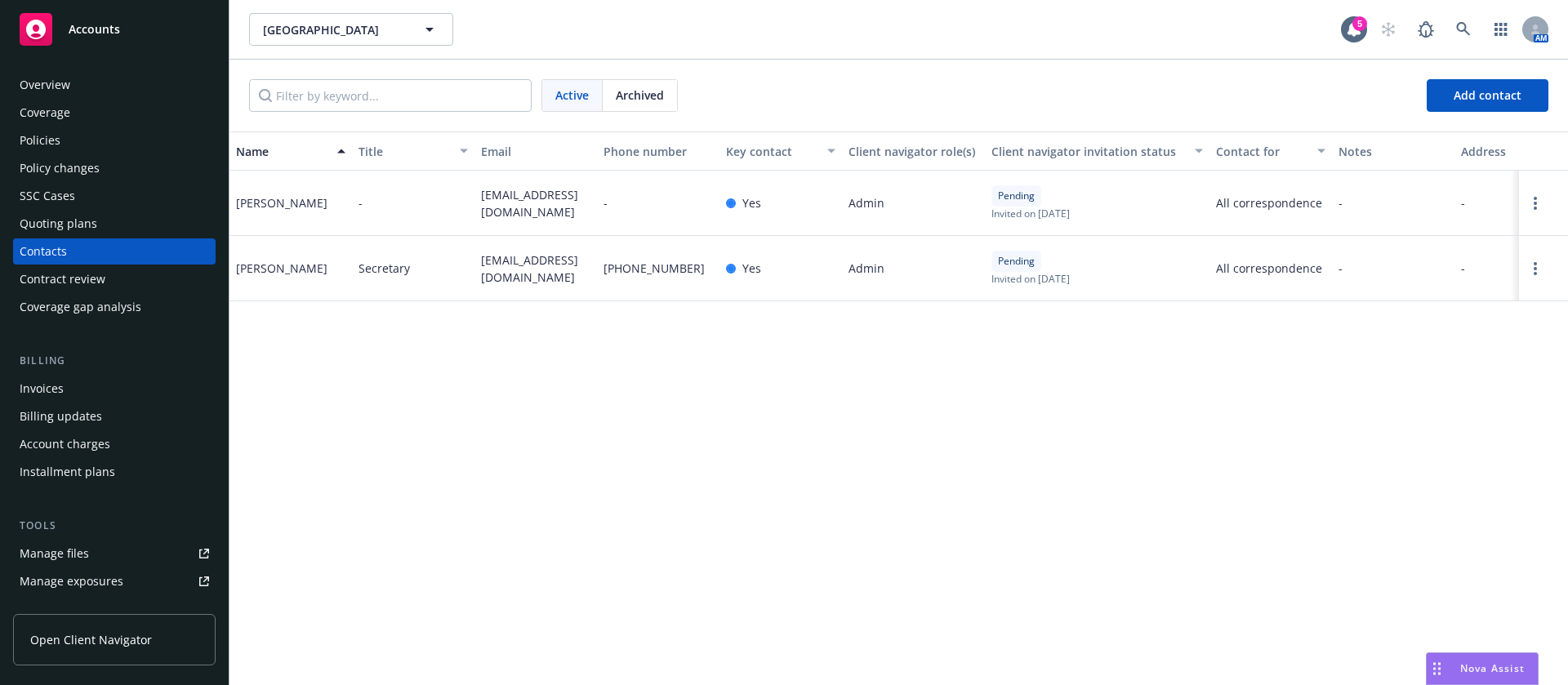
click at [57, 397] on div "Invoices" at bounding box center [42, 389] width 44 height 26
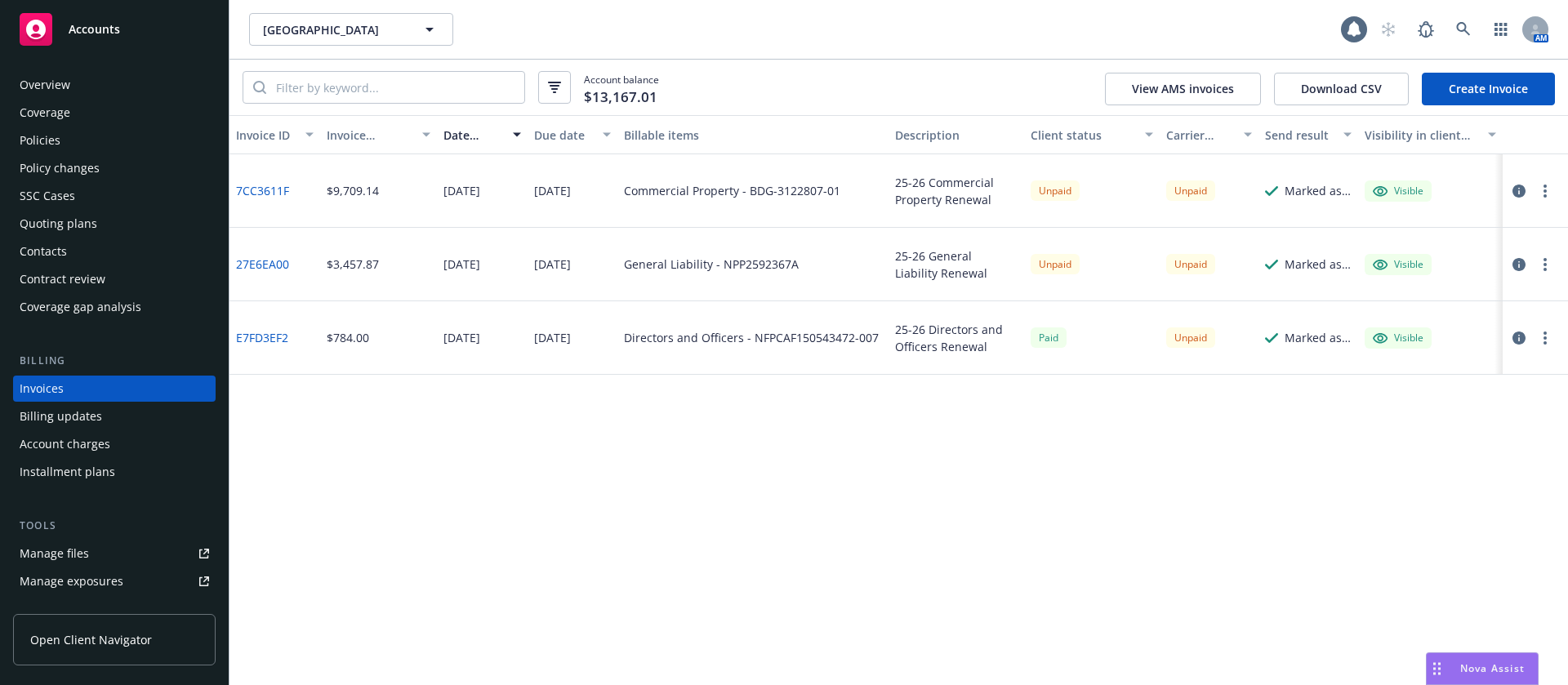
scroll to position [20, 0]
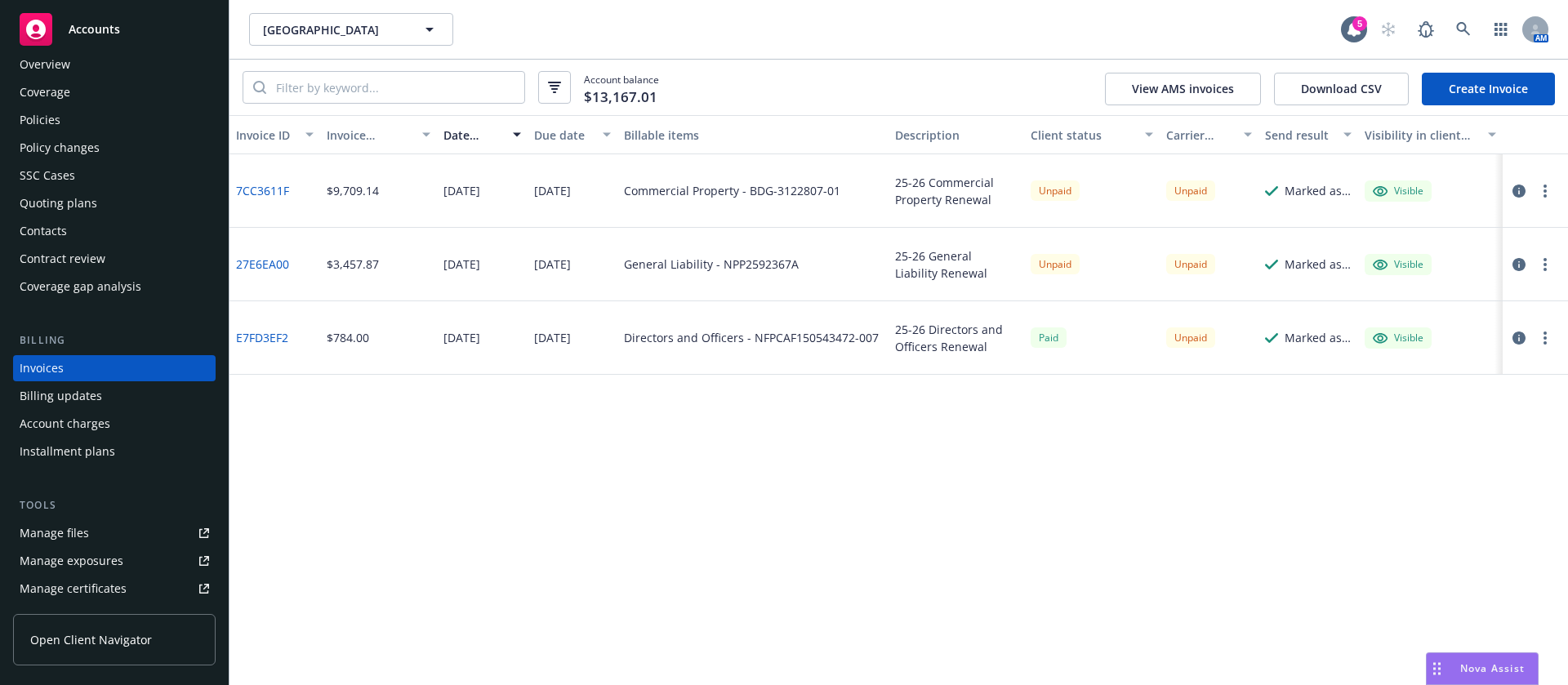
click at [1544, 191] on icon "button" at bounding box center [1546, 190] width 3 height 13
click at [1417, 416] on link "Copy logging email" at bounding box center [1450, 420] width 208 height 32
click at [86, 117] on div "Policies" at bounding box center [115, 120] width 190 height 26
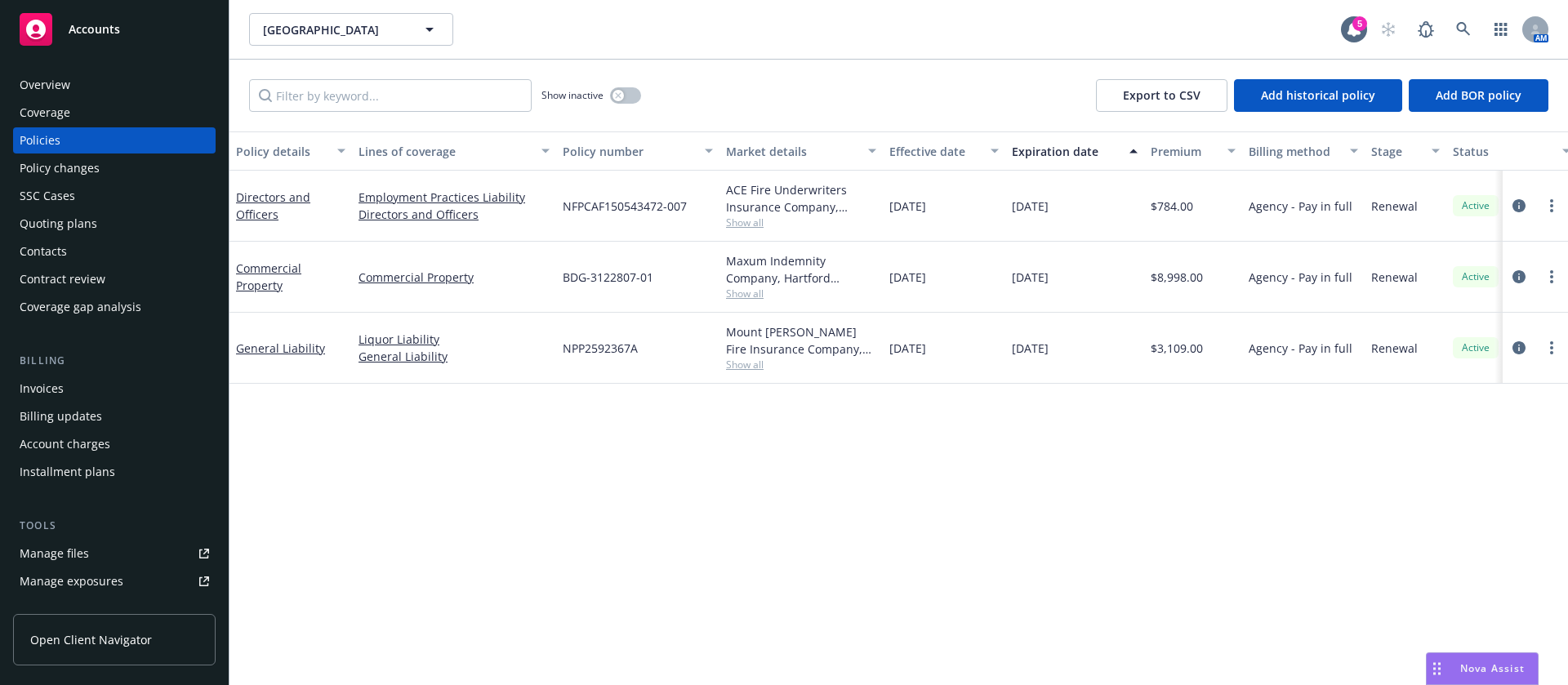
click at [76, 387] on div "Invoices" at bounding box center [115, 389] width 190 height 26
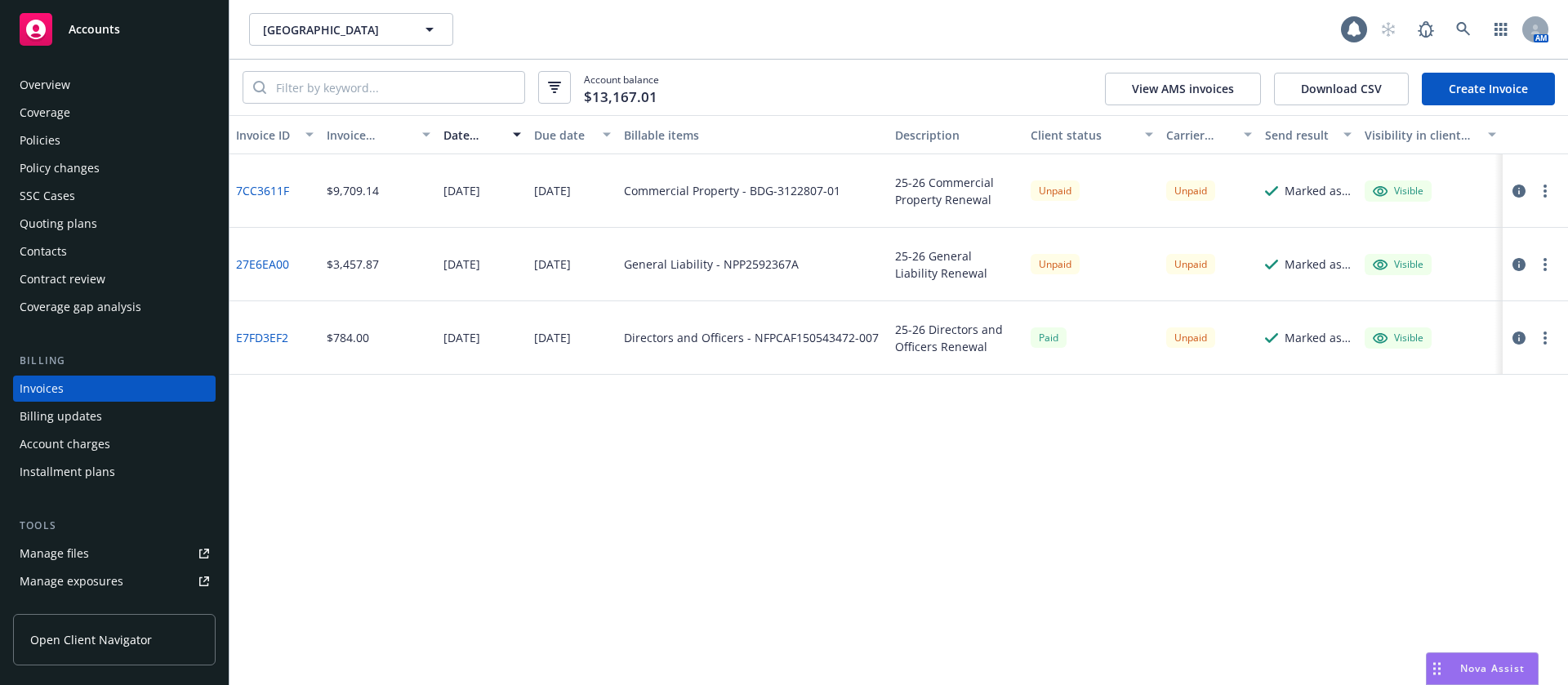
scroll to position [20, 0]
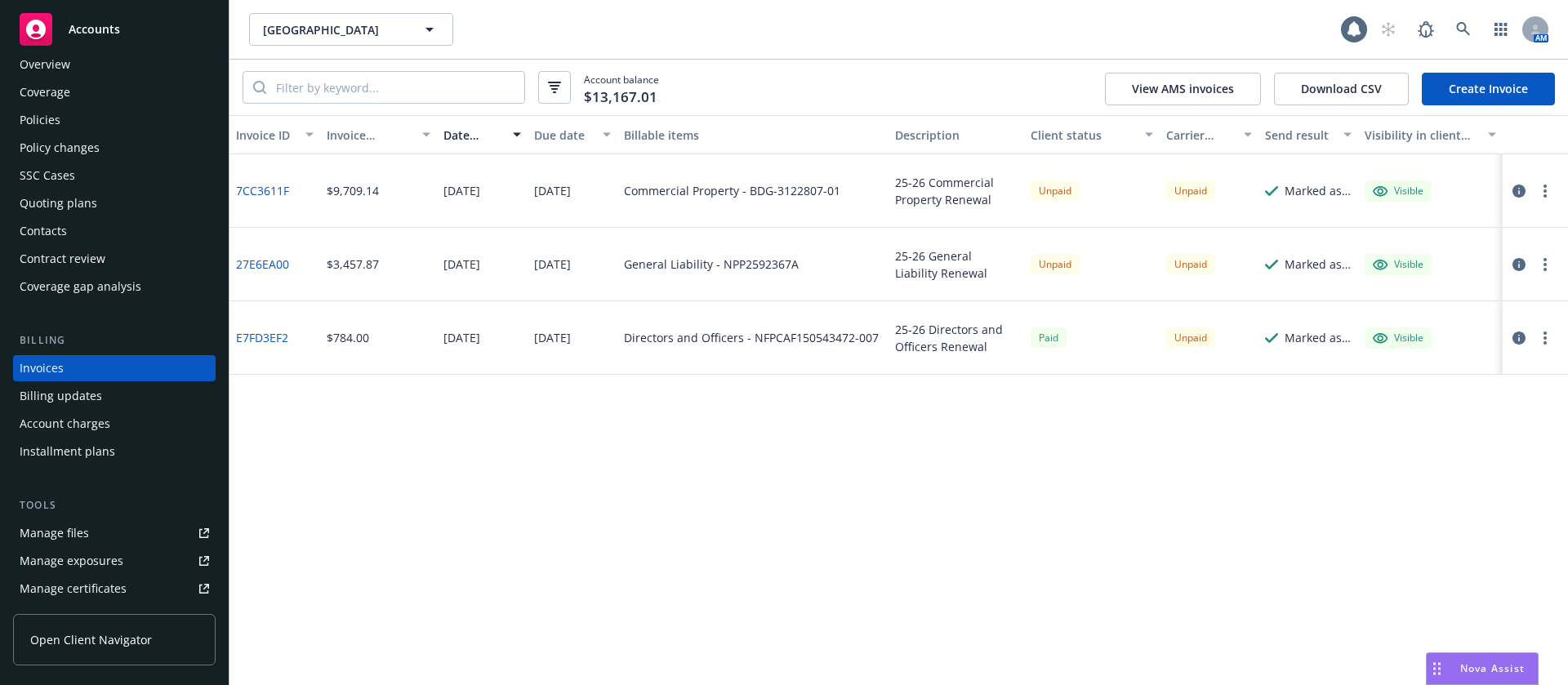
click at [1552, 267] on button "button" at bounding box center [1545, 264] width 20 height 20
click at [1424, 491] on link "Copy logging email" at bounding box center [1450, 494] width 208 height 32
click at [77, 221] on div "Contacts" at bounding box center [115, 231] width 190 height 26
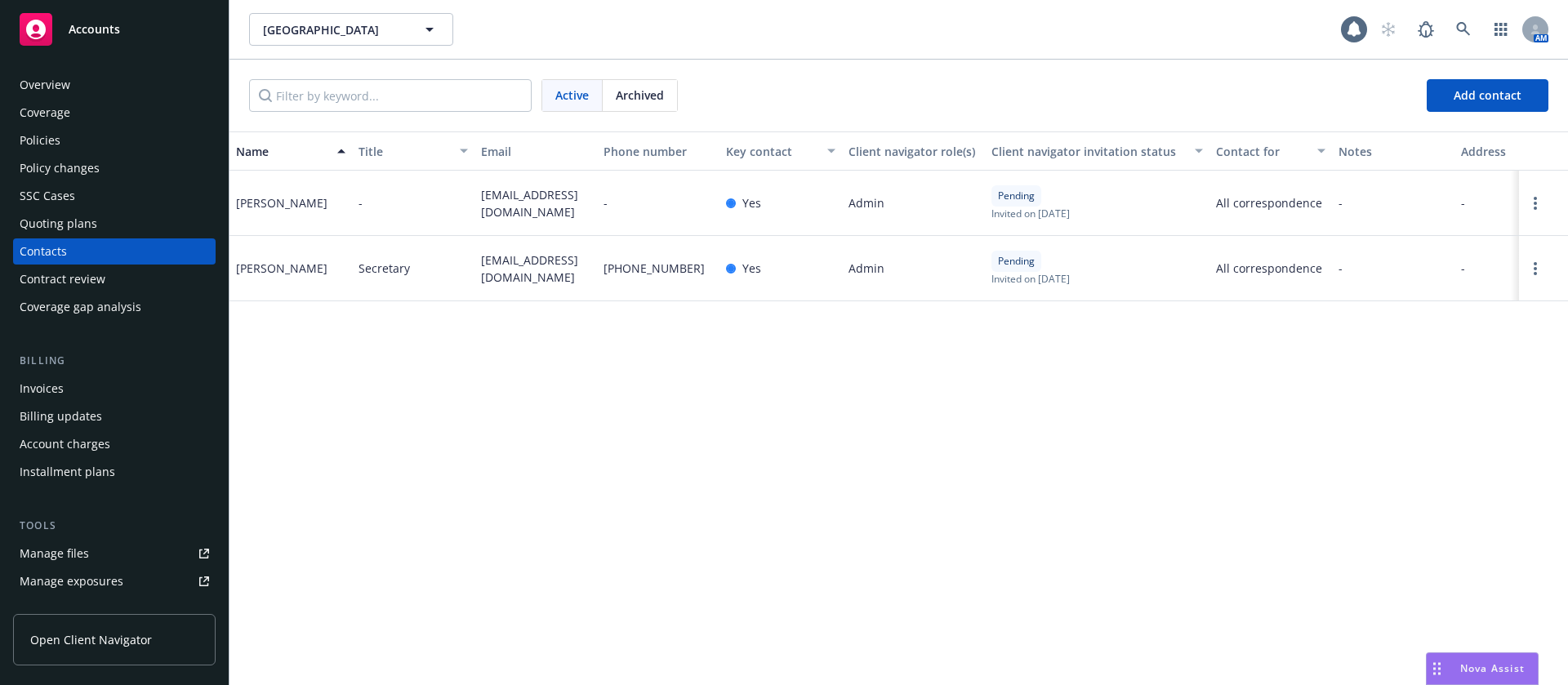
click at [535, 245] on div "hmbshell@yahoo.com" at bounding box center [535, 268] width 122 height 65
click at [549, 264] on span "hmbshell@yahoo.com" at bounding box center [536, 268] width 109 height 34
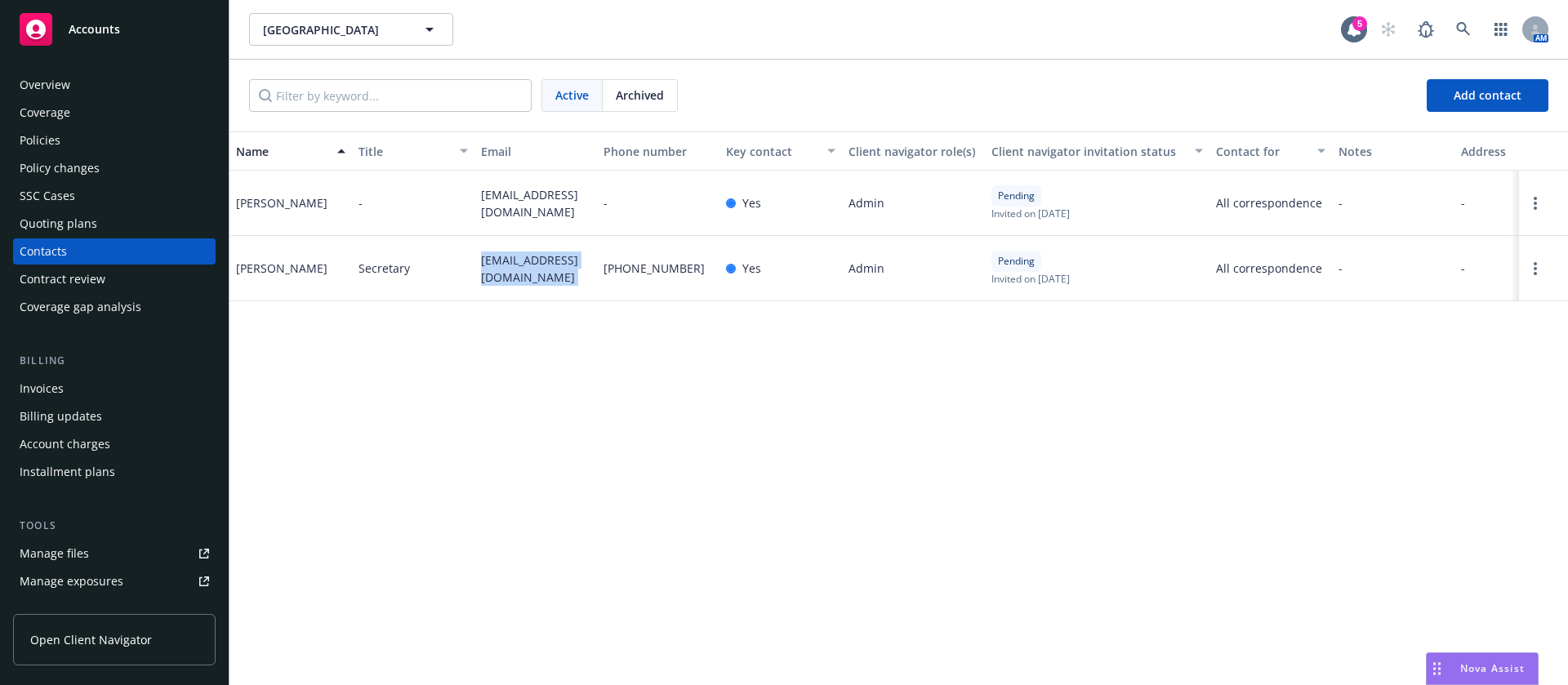
copy span "hmbshell@yahoo.com"
click at [538, 209] on span "pcc6548@gmail.com" at bounding box center [536, 203] width 109 height 34
click at [539, 209] on span "pcc6548@gmail.com" at bounding box center [536, 203] width 109 height 34
click at [540, 208] on span "pcc6548@gmail.com" at bounding box center [536, 203] width 109 height 34
copy span "pcc6548@gmail.com"
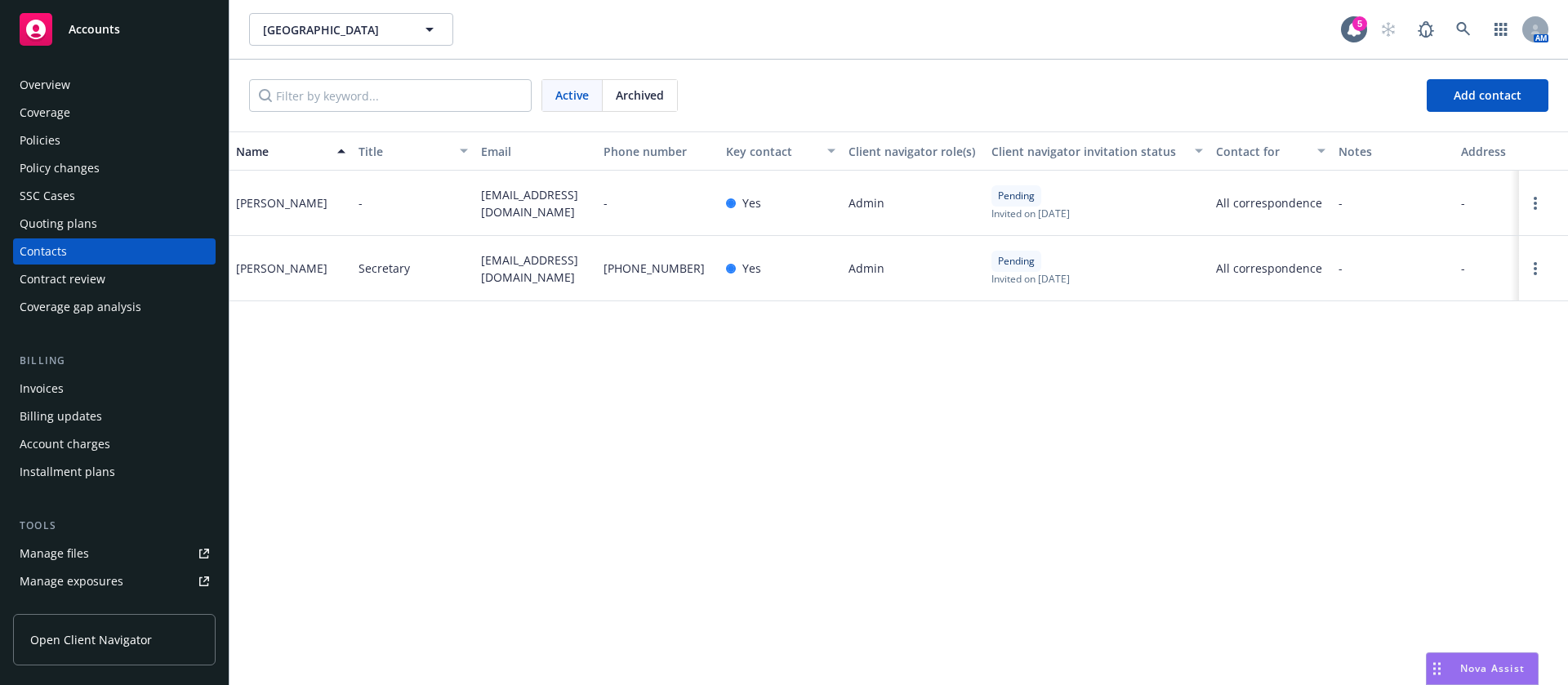
click at [83, 386] on div "Invoices" at bounding box center [115, 389] width 190 height 26
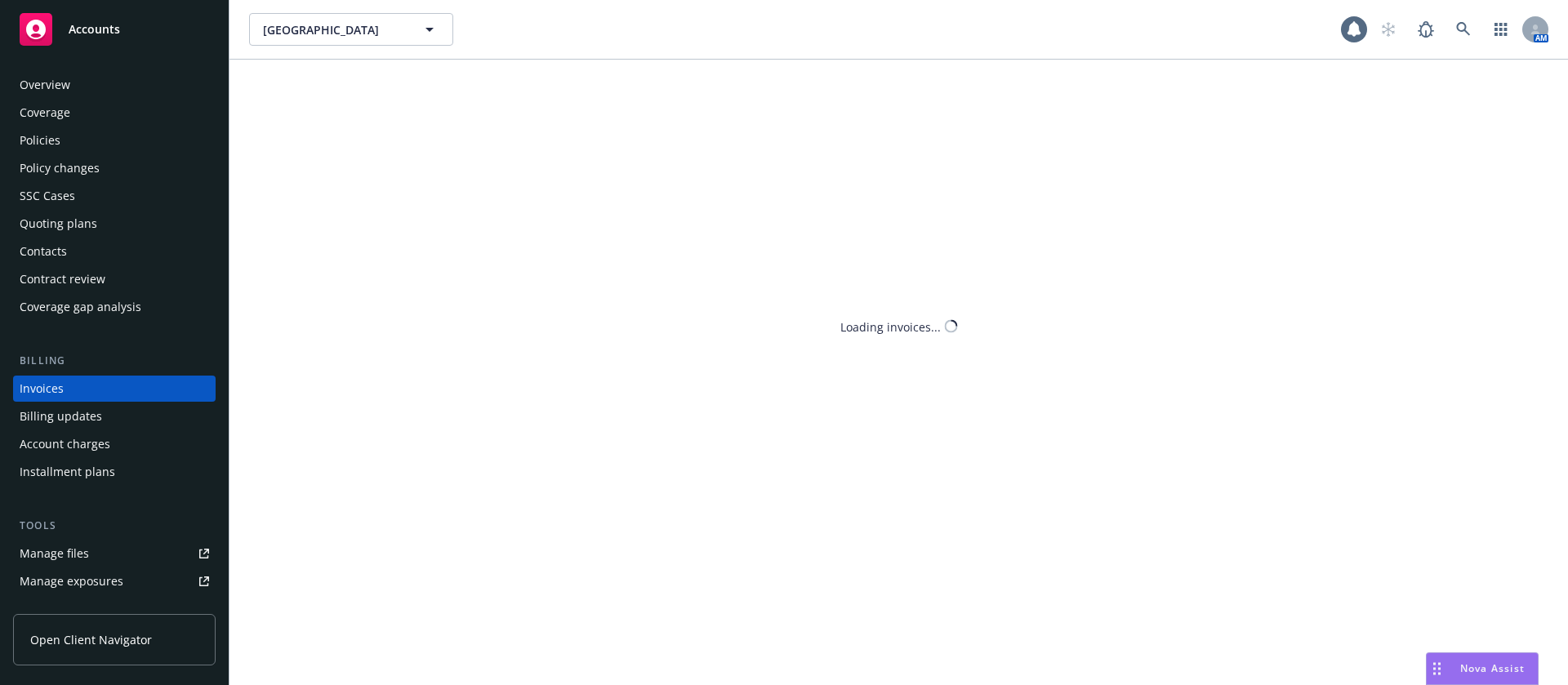
scroll to position [20, 0]
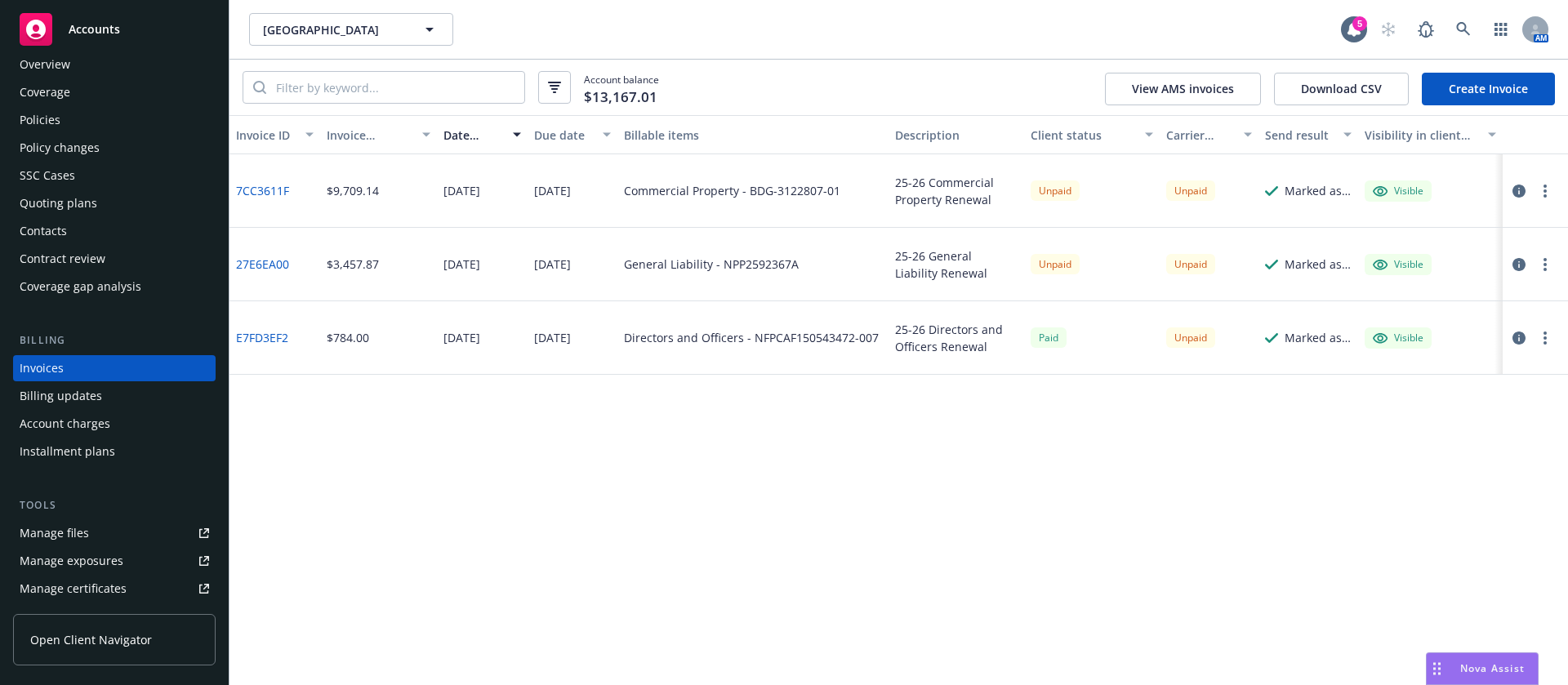
click at [73, 202] on div "Quoting plans" at bounding box center [58, 203] width 78 height 26
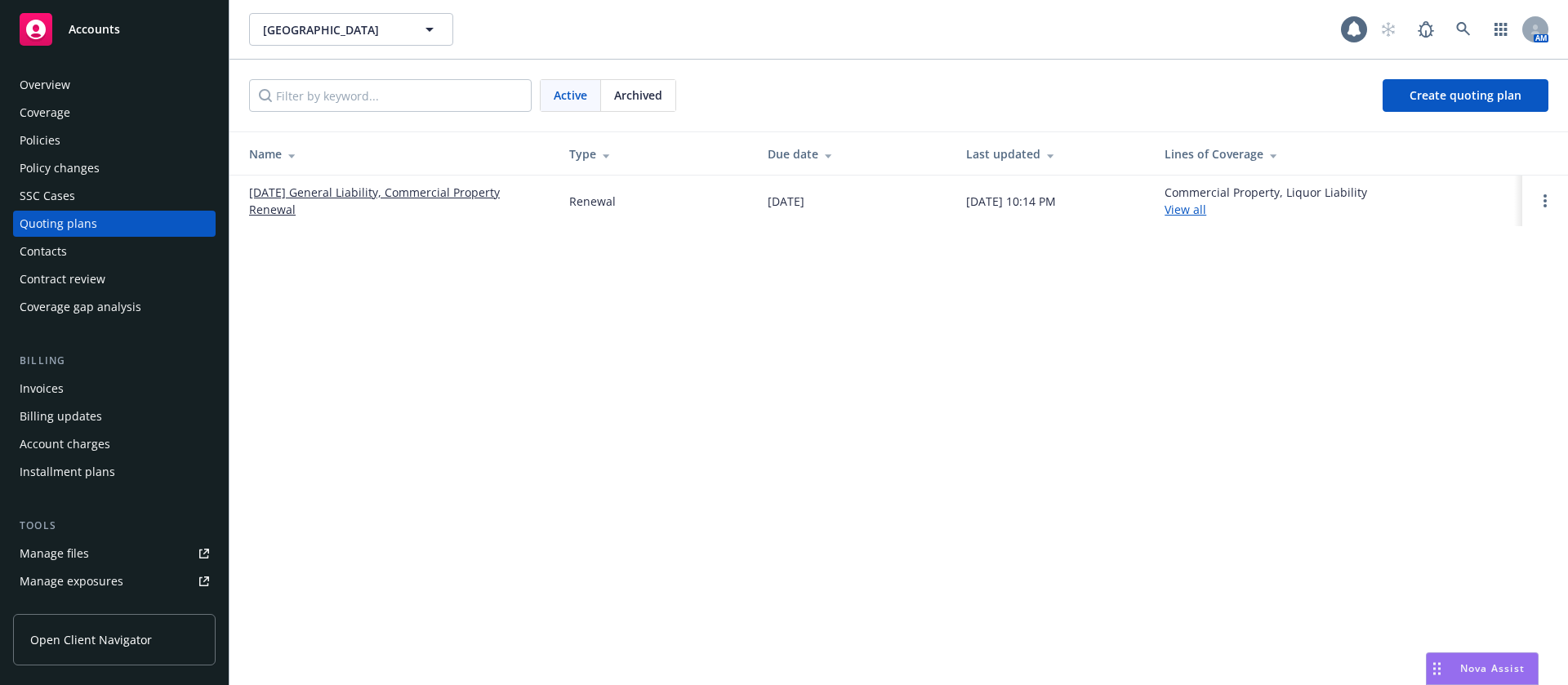
click at [339, 190] on link "08/07/25 General Liability, Commercial Property Renewal" at bounding box center [396, 201] width 294 height 34
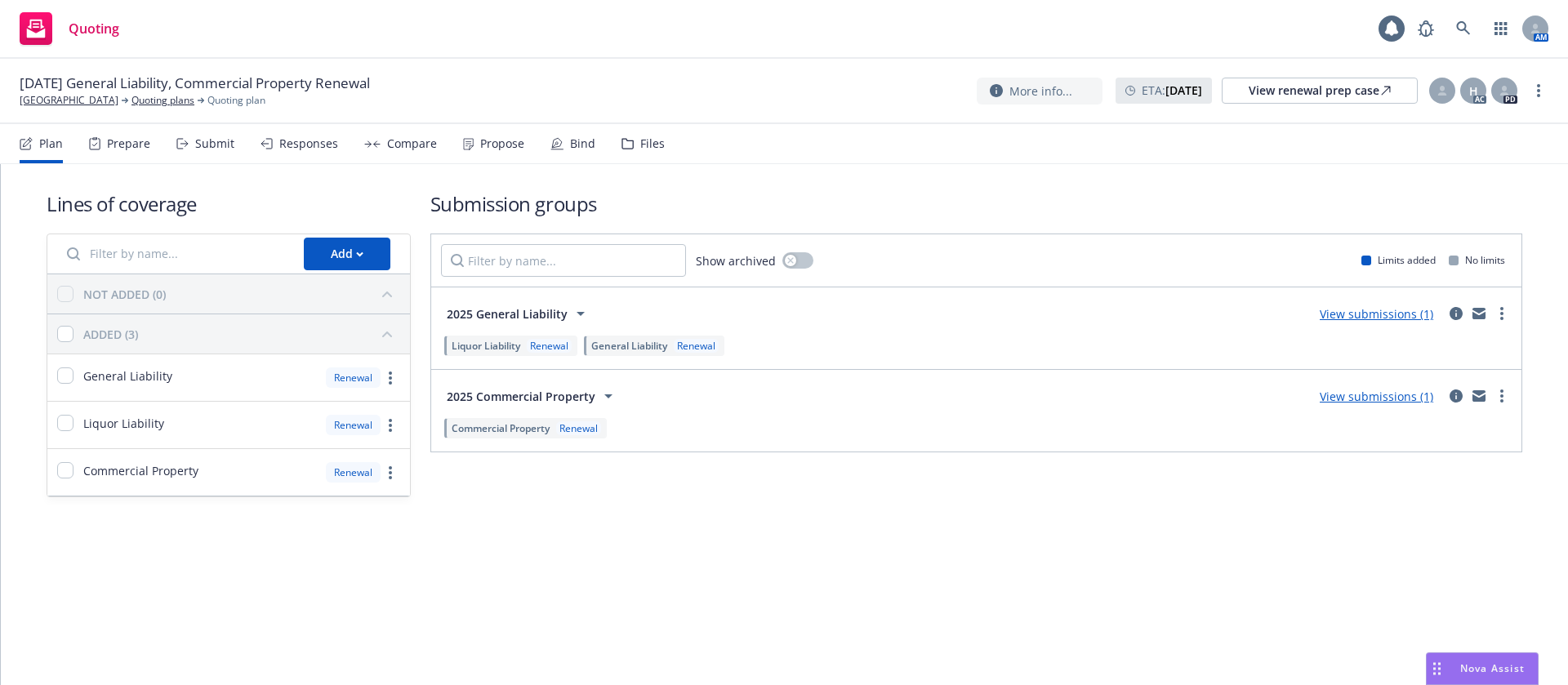
click at [558, 143] on icon at bounding box center [556, 143] width 13 height 13
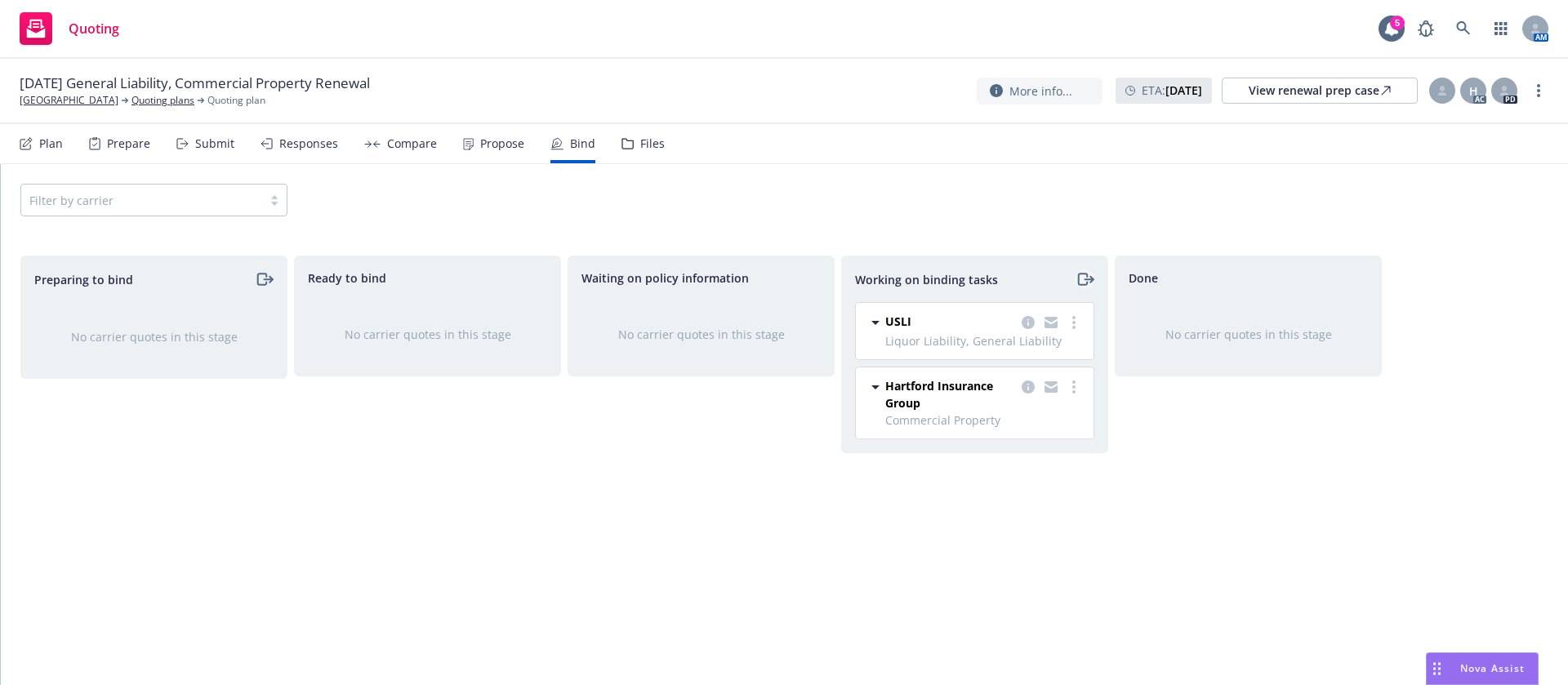
click at [1089, 274] on icon "moveRight" at bounding box center [1085, 278] width 19 height 20
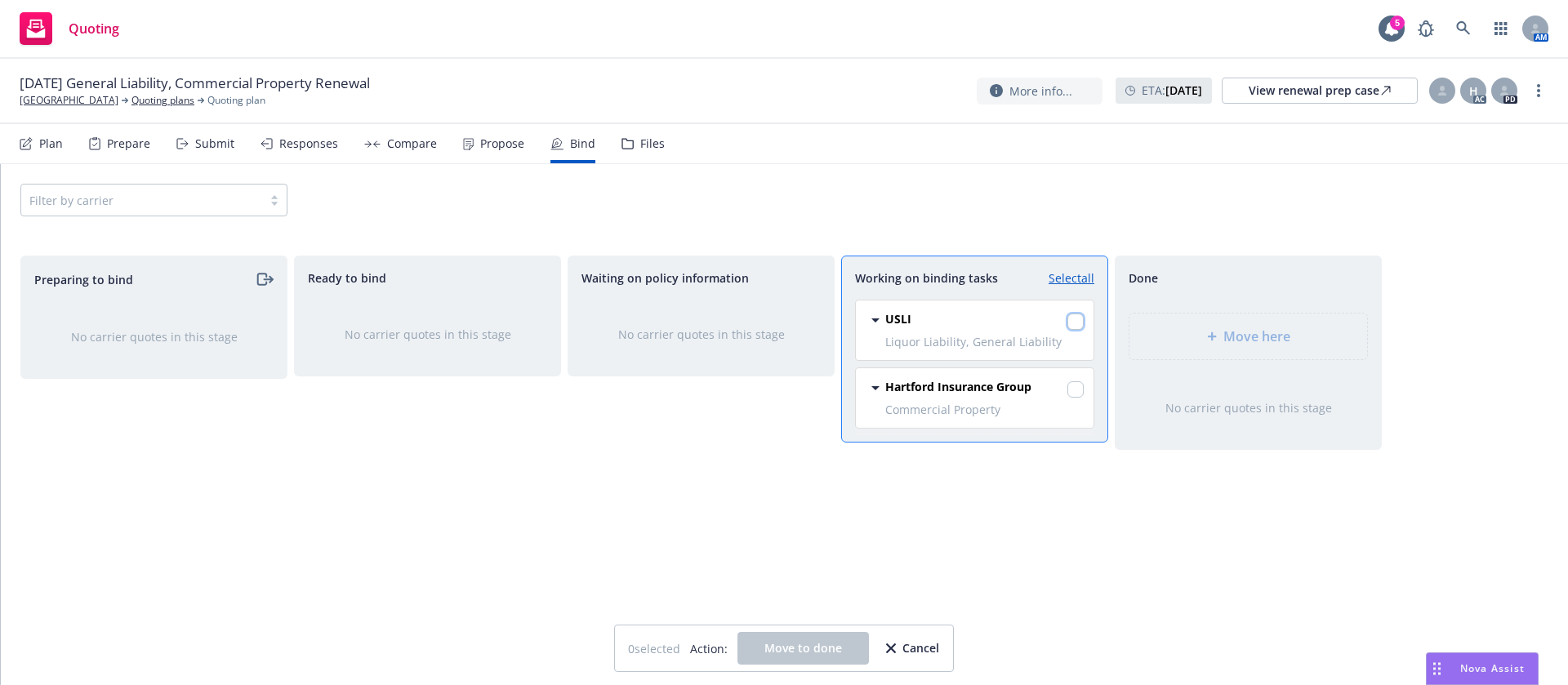
click at [1082, 323] on input "checkbox" at bounding box center [1075, 321] width 16 height 16
checkbox input "true"
click at [1072, 389] on input "checkbox" at bounding box center [1075, 389] width 16 height 16
checkbox input "true"
click at [810, 644] on span "Move to done" at bounding box center [803, 647] width 78 height 15
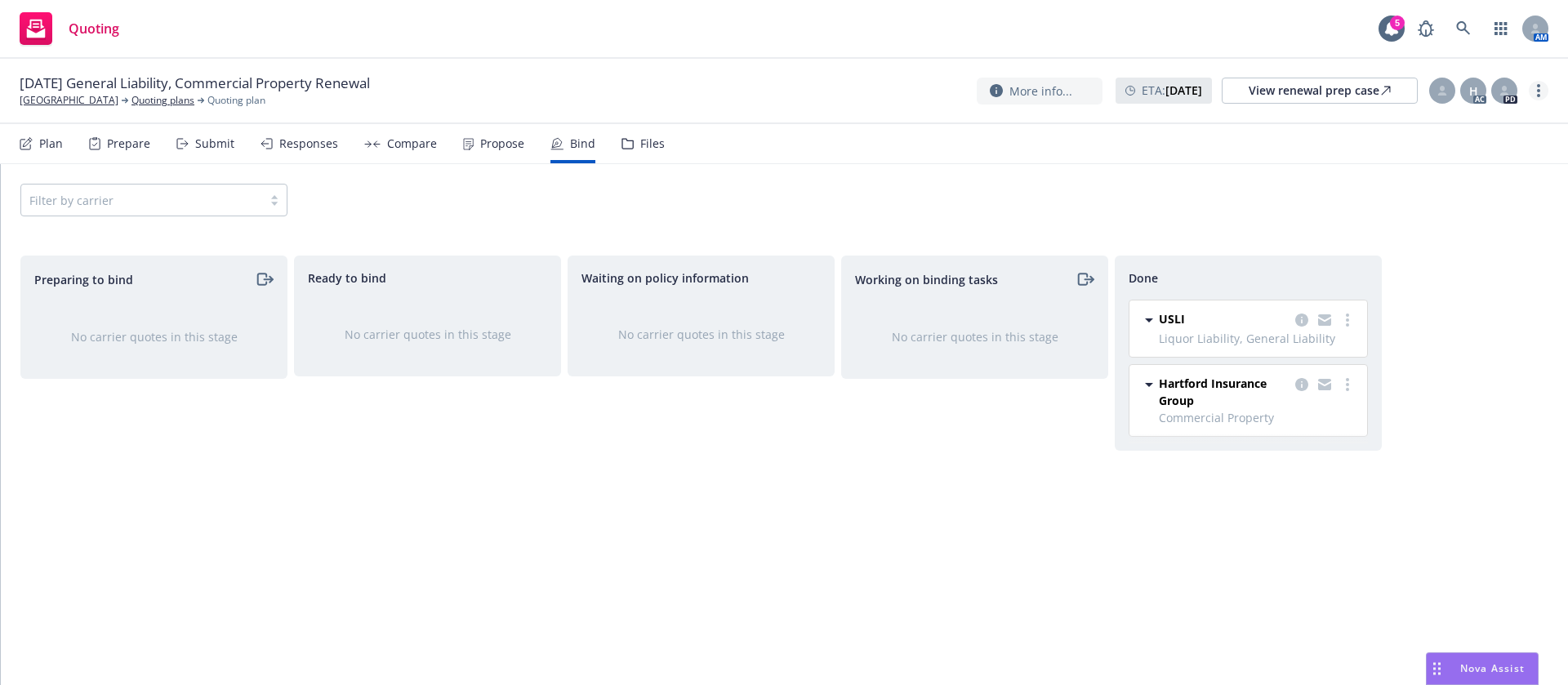
click at [1542, 87] on link "more" at bounding box center [1538, 91] width 20 height 20
click at [1489, 242] on link "Archive quoting plan" at bounding box center [1456, 255] width 182 height 32
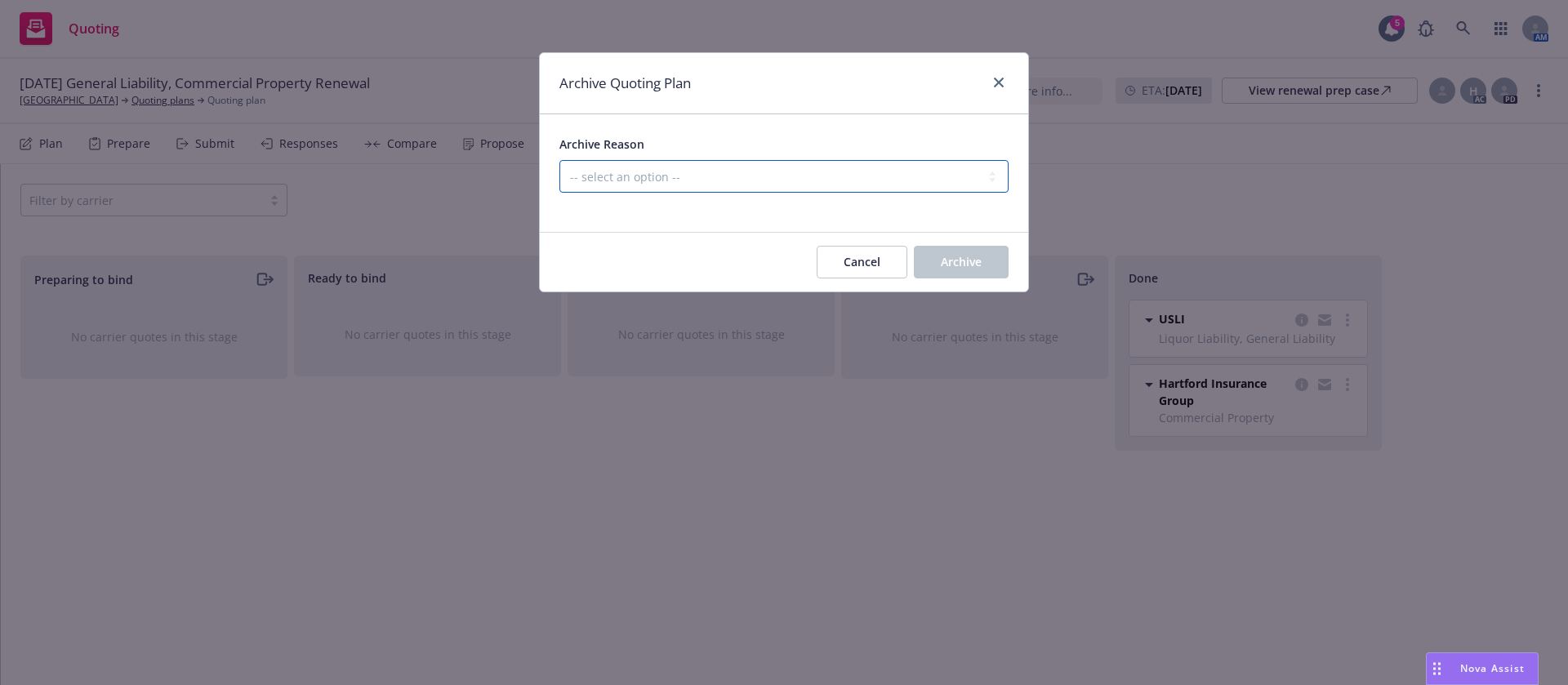
click at [803, 179] on select "-- select an option -- All policies in this renewal plan are auto-renewed Creat…" at bounding box center [784, 176] width 449 height 32
select select "ARCHIVED_RENEWAL_COMPLETED"
click at [560, 160] on select "-- select an option -- All policies in this renewal plan are auto-renewed Creat…" at bounding box center [784, 176] width 449 height 32
click at [955, 257] on span "Archive" at bounding box center [961, 261] width 41 height 15
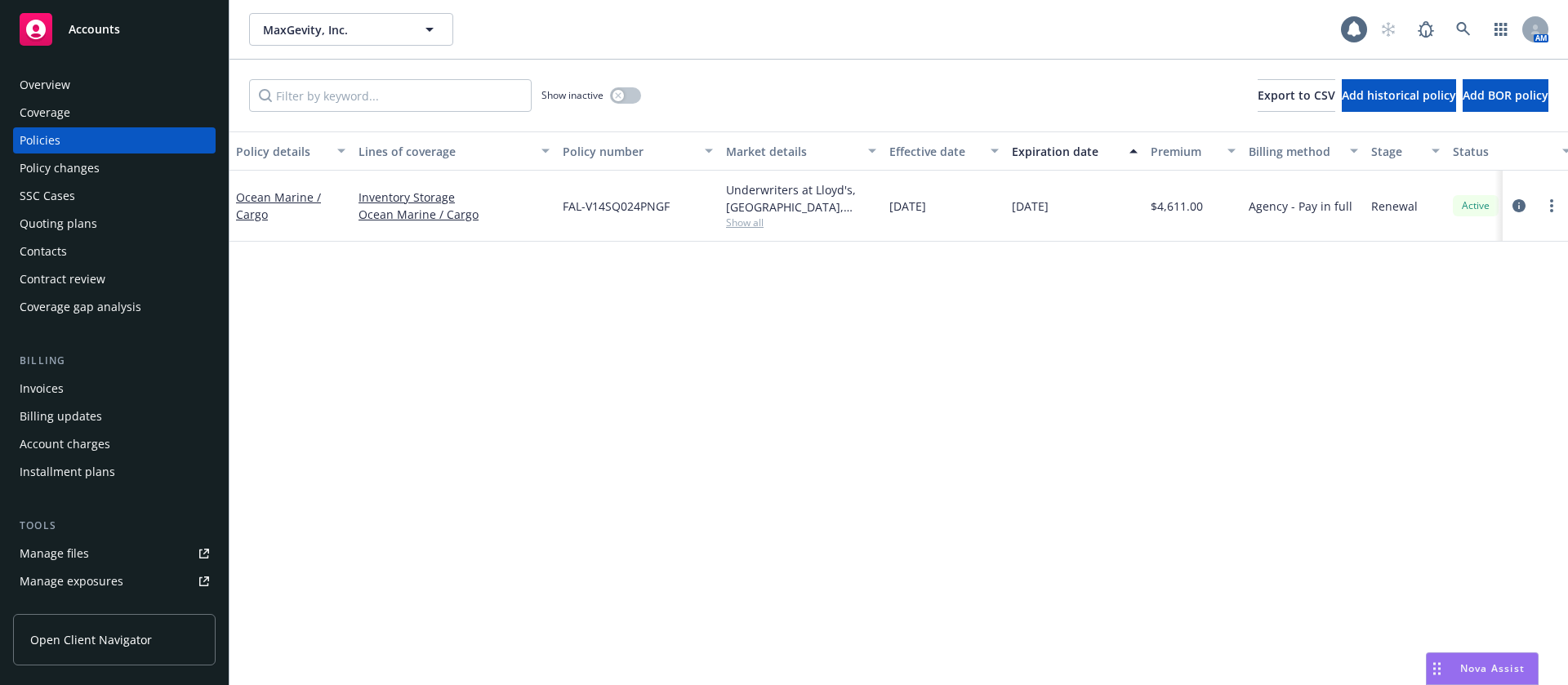
click at [84, 245] on div "Contacts" at bounding box center [115, 251] width 190 height 26
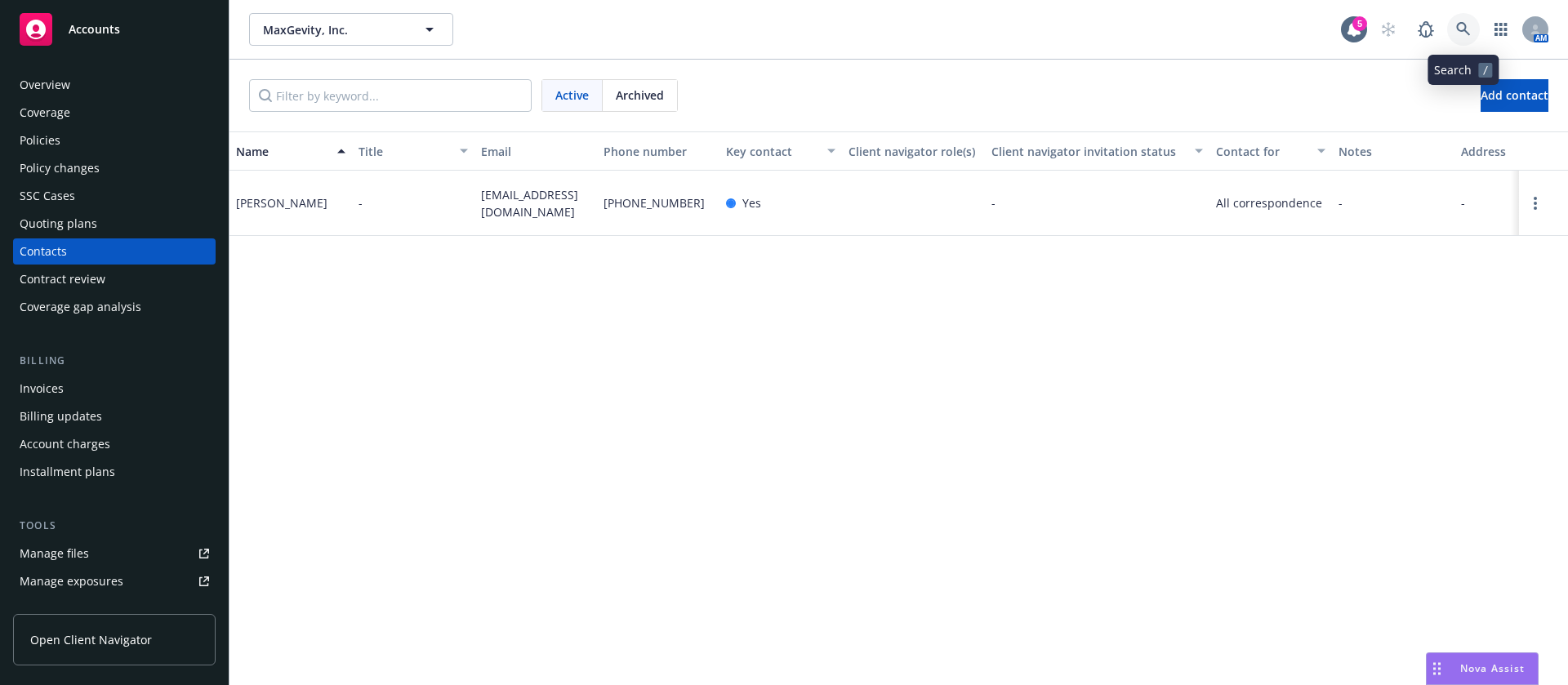
click at [1469, 26] on icon at bounding box center [1463, 29] width 15 height 15
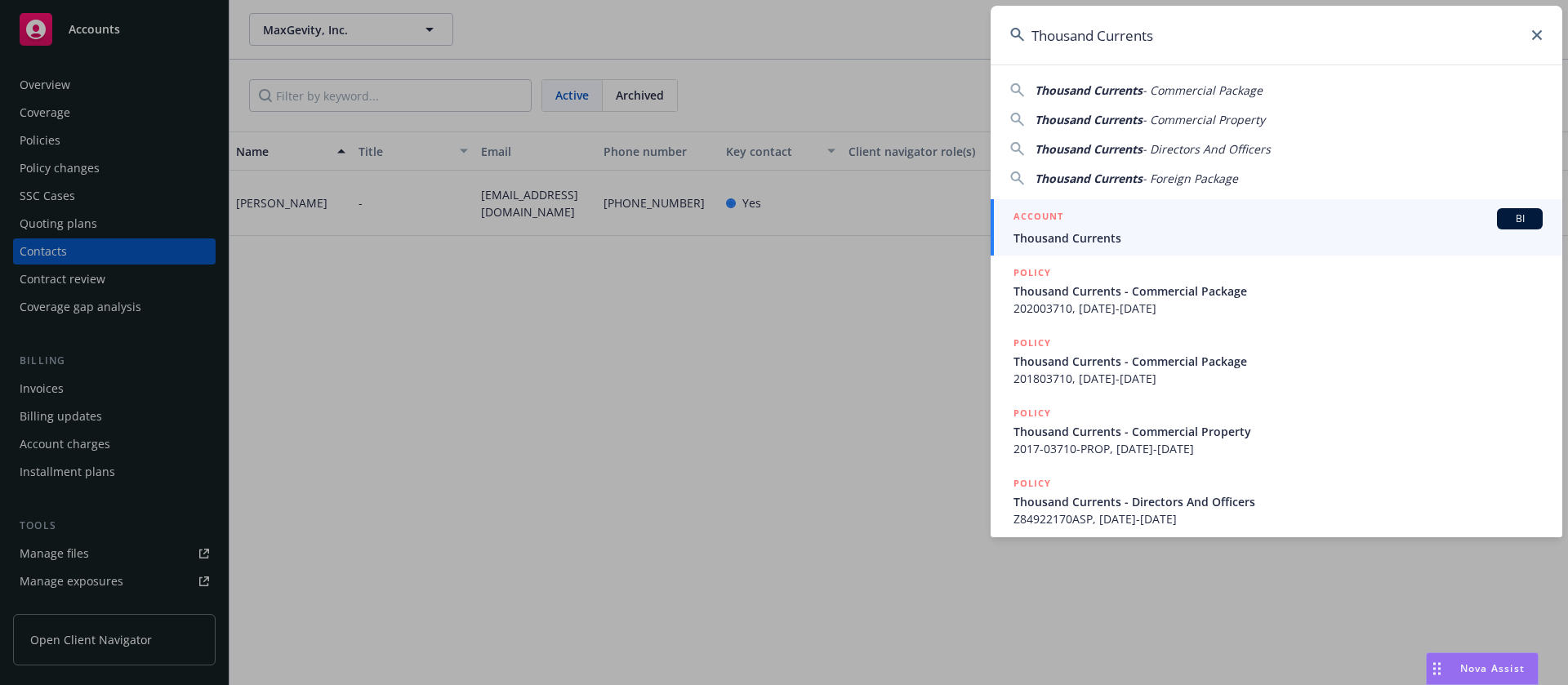
type input "Thousand Currents"
click at [1303, 227] on div "ACCOUNT BI" at bounding box center [1277, 219] width 529 height 21
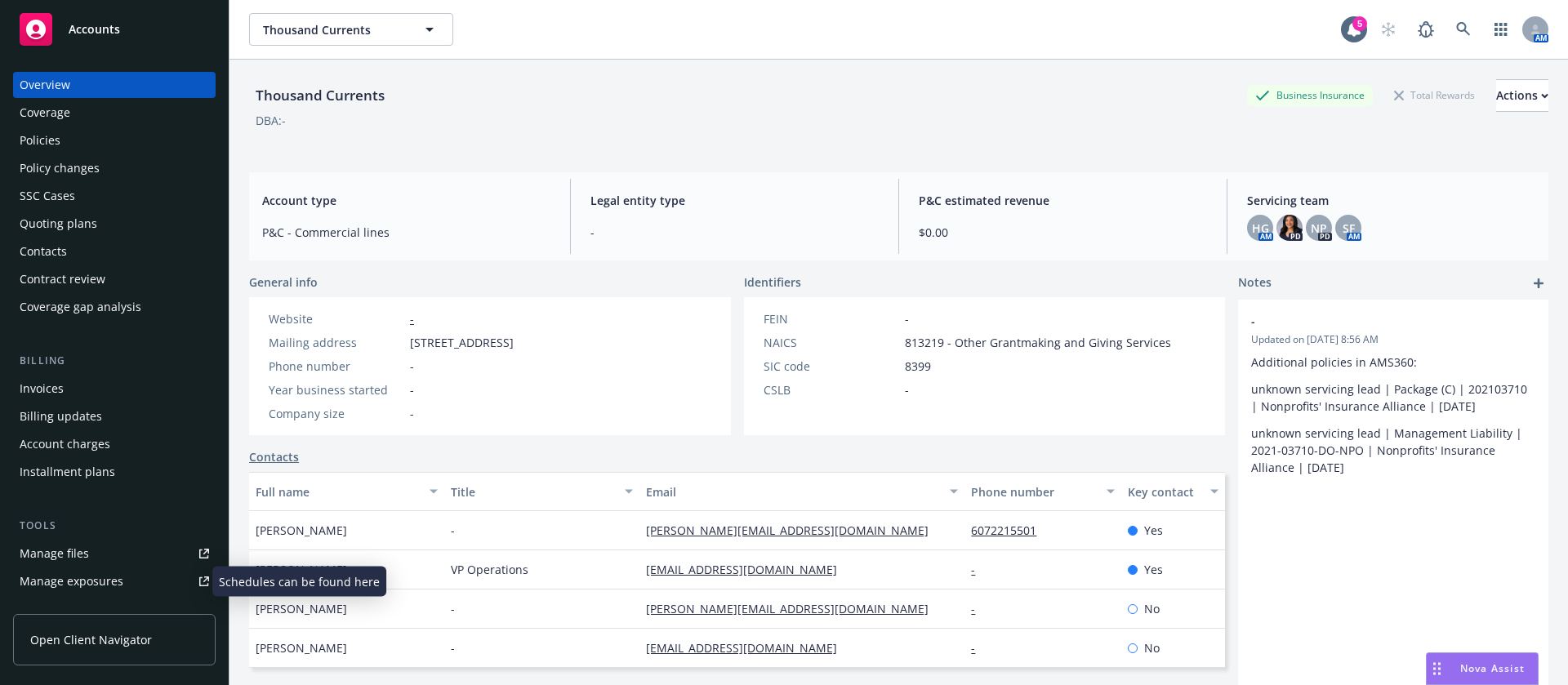
scroll to position [367, 0]
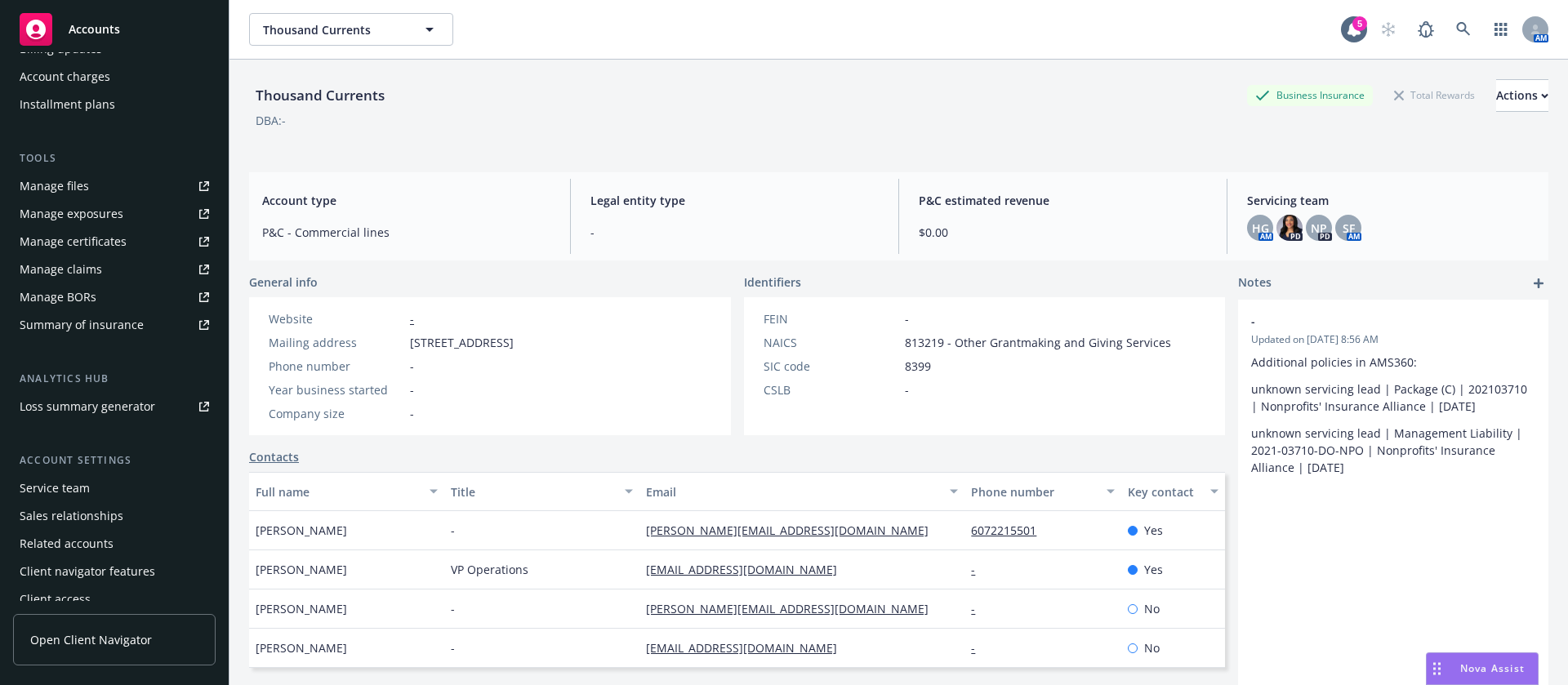
click at [90, 503] on div "Sales relationships" at bounding box center [71, 516] width 103 height 26
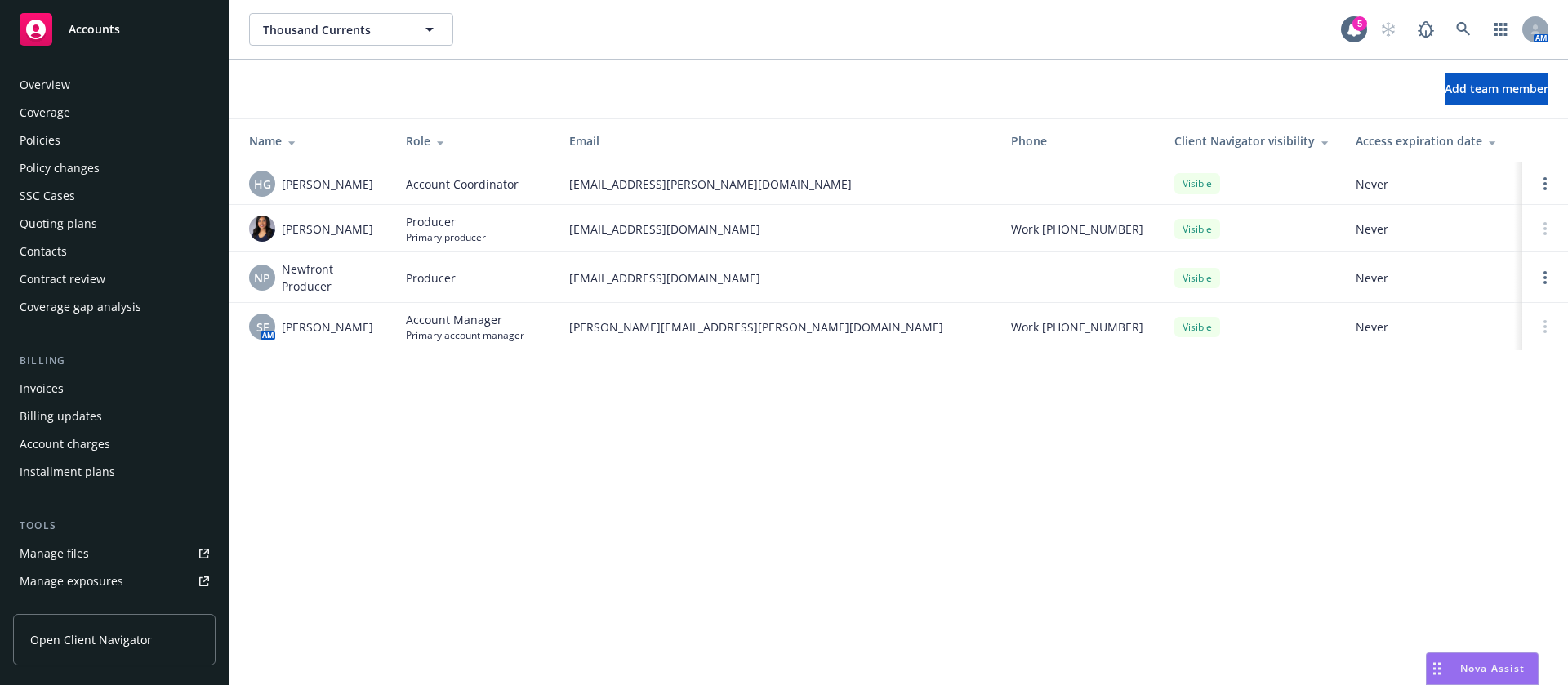
click at [111, 136] on div "Policies" at bounding box center [115, 140] width 190 height 26
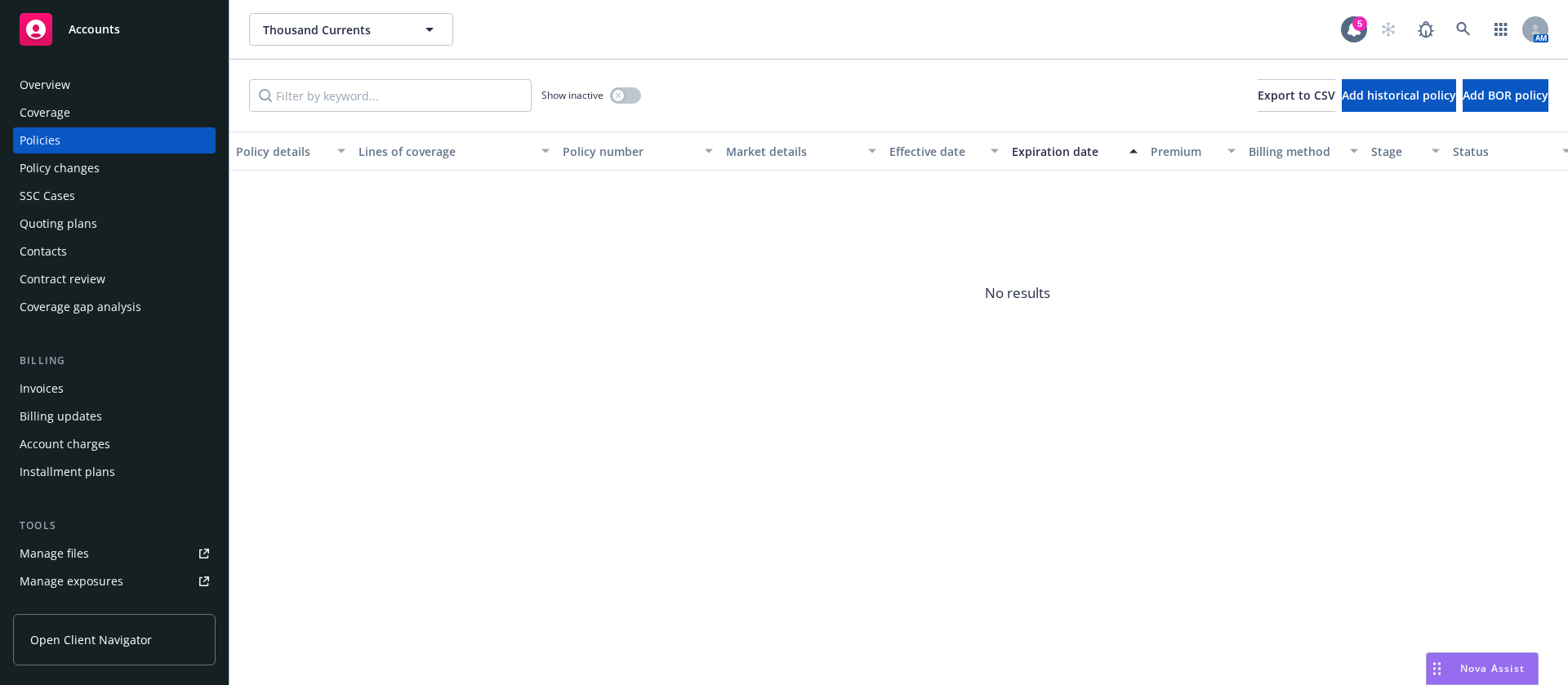
click at [76, 128] on div "Policies" at bounding box center [115, 140] width 190 height 26
click at [631, 98] on button "button" at bounding box center [625, 95] width 31 height 16
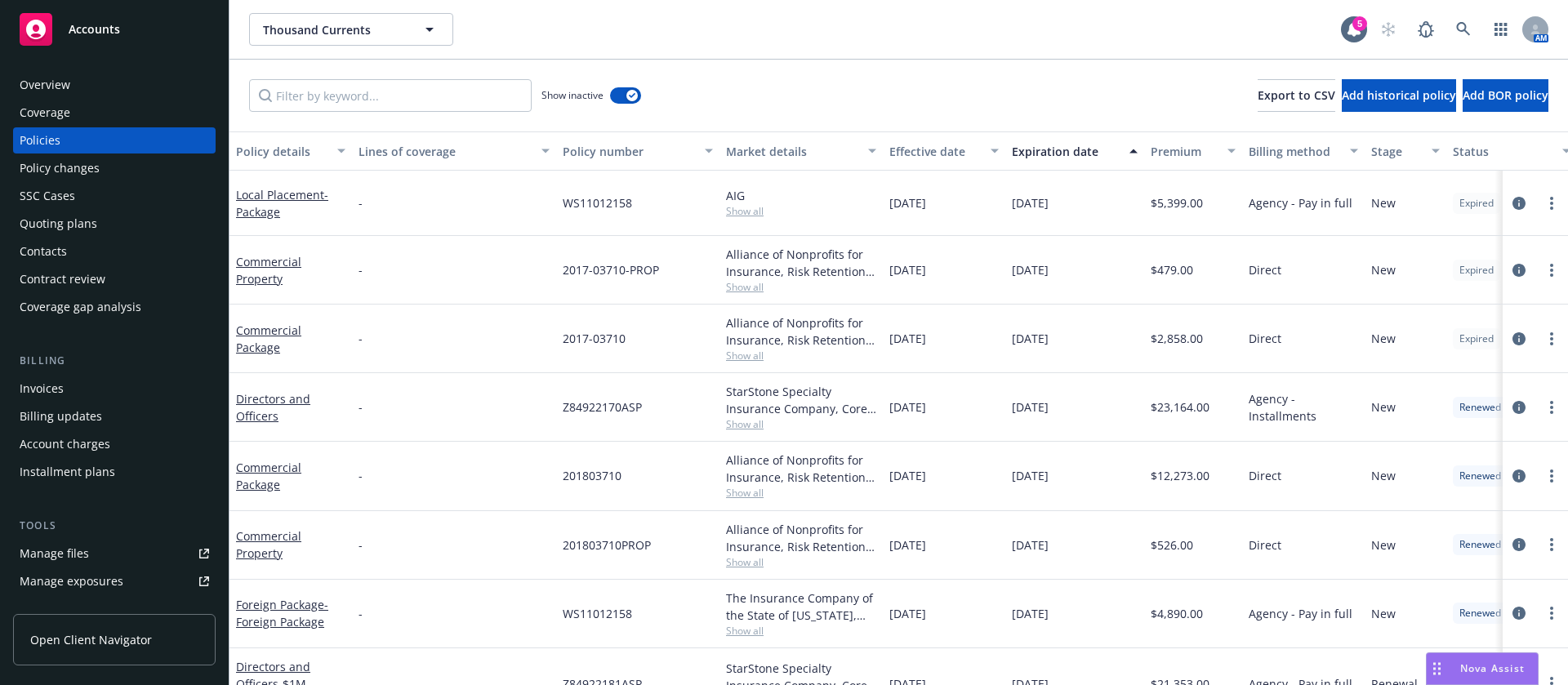
click at [958, 157] on div "Effective date" at bounding box center [935, 151] width 91 height 17
click at [1045, 145] on div "Expiration date" at bounding box center [1066, 151] width 108 height 17
click at [1047, 145] on div "Expiration date" at bounding box center [1066, 151] width 108 height 17
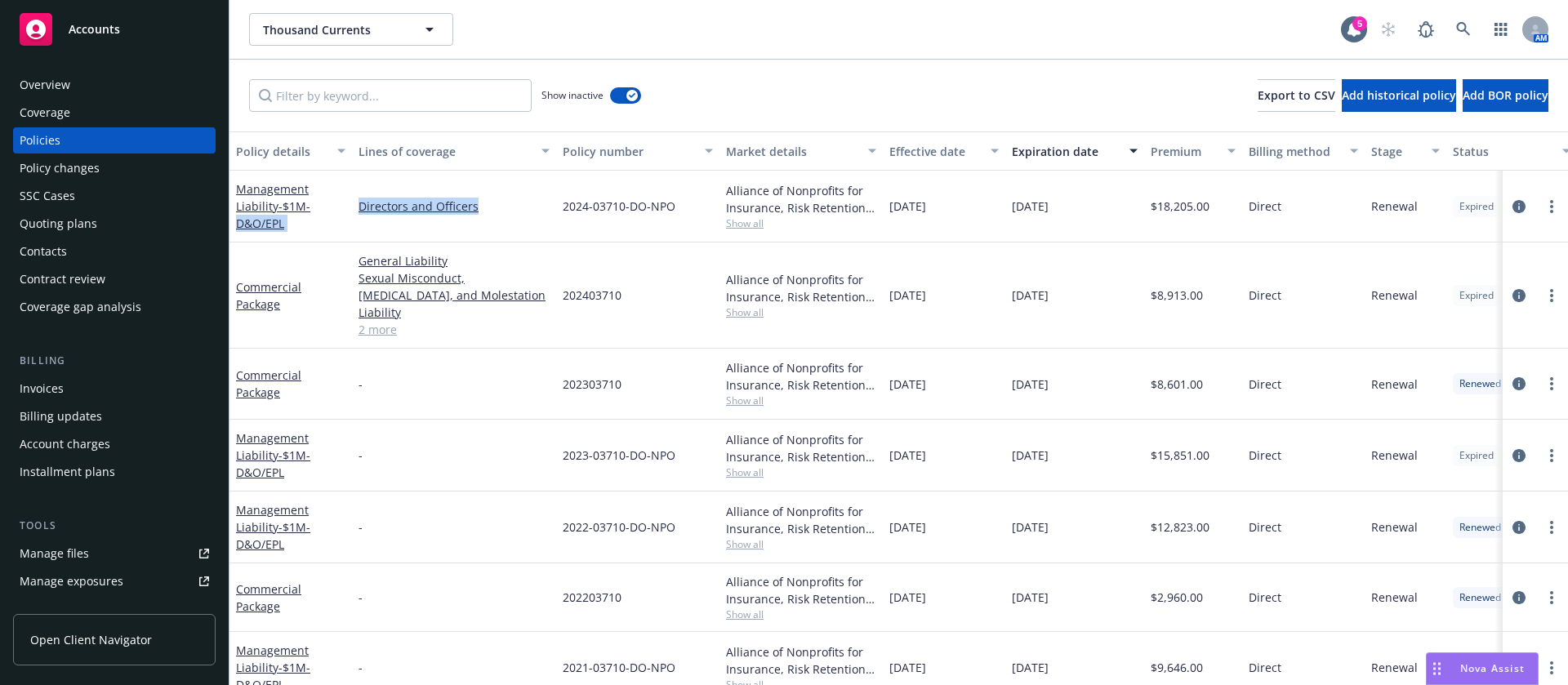
drag, startPoint x: 517, startPoint y: 206, endPoint x: 336, endPoint y: 208, distance: 181.0
click at [336, 208] on div "Management Liability - $1M-D&O/EPL Directors and Officers 2024-03710-DO-NPO All…" at bounding box center [1018, 207] width 1577 height 72
click at [374, 321] on link "2 more" at bounding box center [455, 330] width 191 height 17
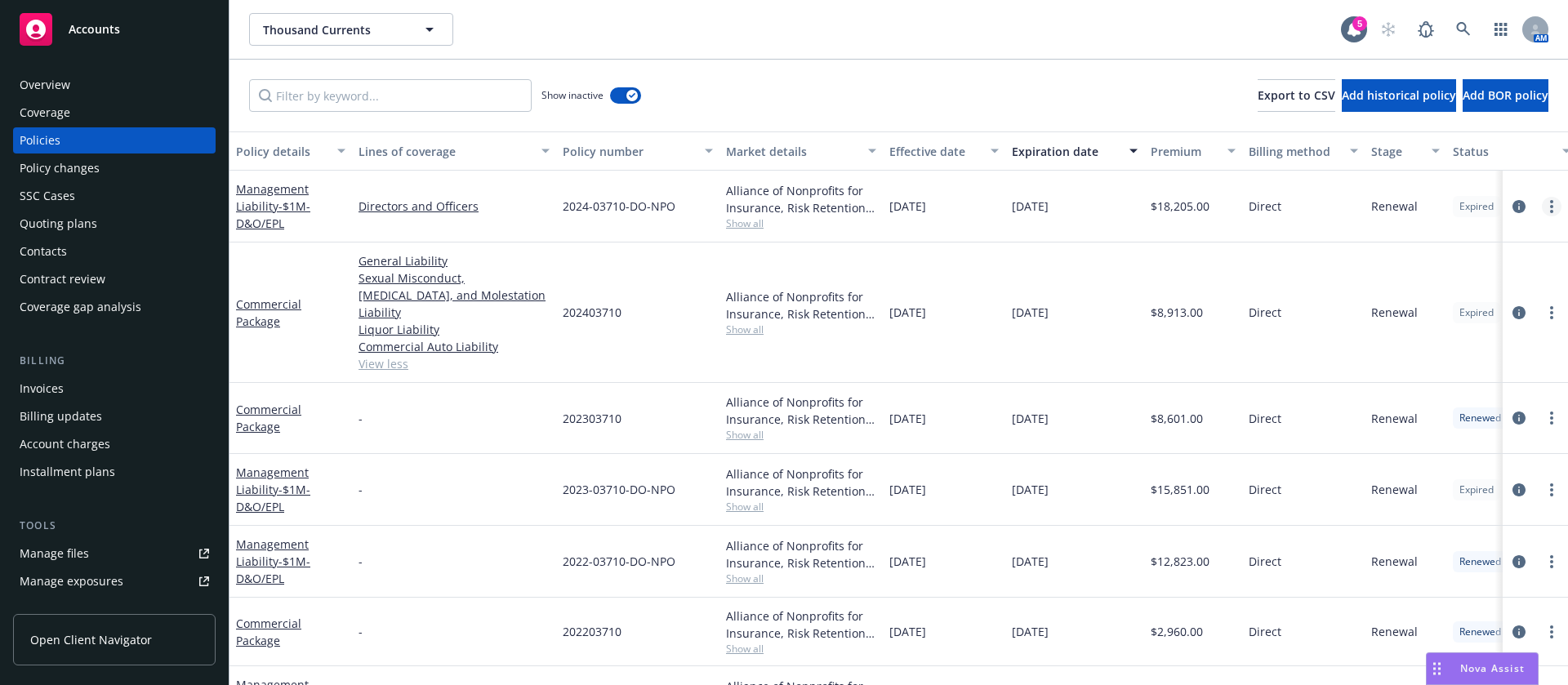
click at [1542, 202] on link "more" at bounding box center [1552, 206] width 20 height 20
click at [1512, 203] on icon "circleInformation" at bounding box center [1518, 206] width 13 height 13
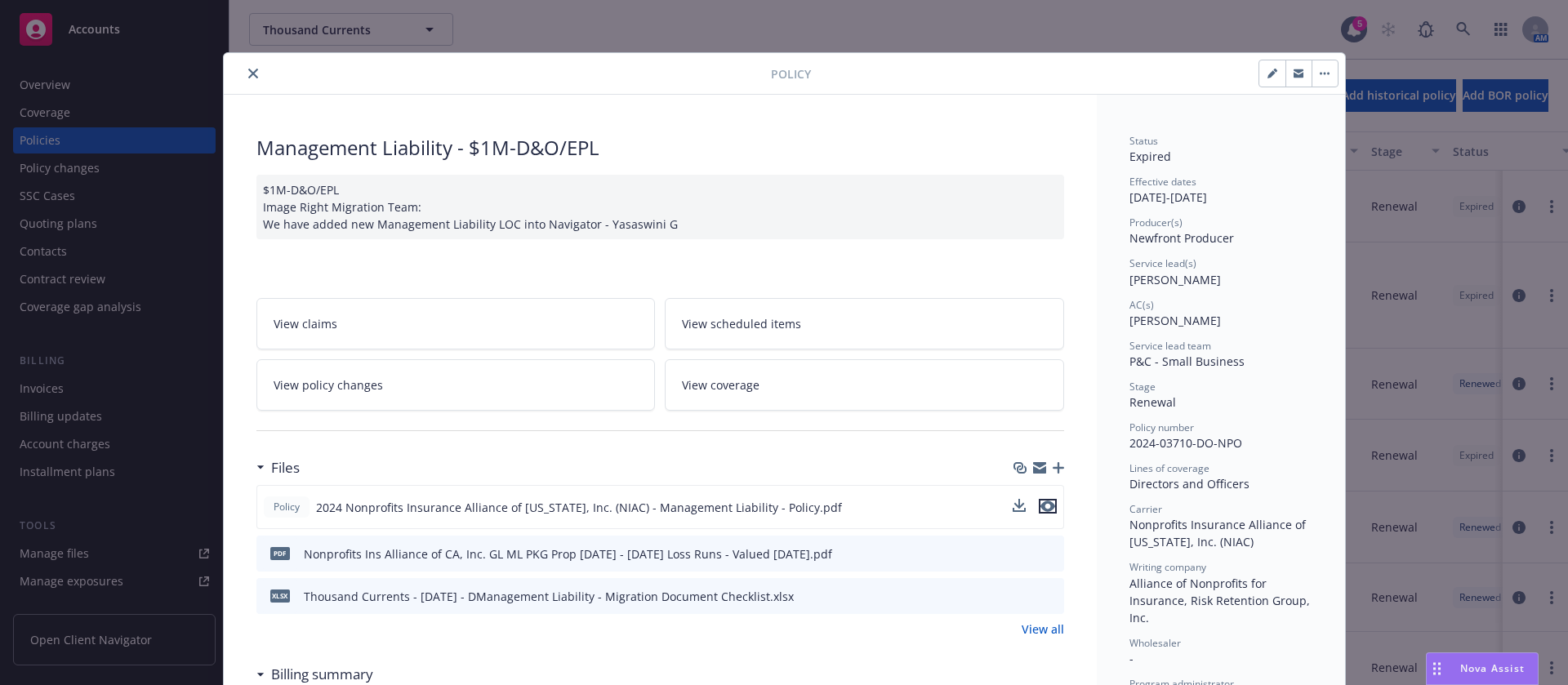
click at [1041, 505] on icon "preview file" at bounding box center [1048, 506] width 15 height 11
click at [249, 68] on icon "close" at bounding box center [253, 73] width 9 height 9
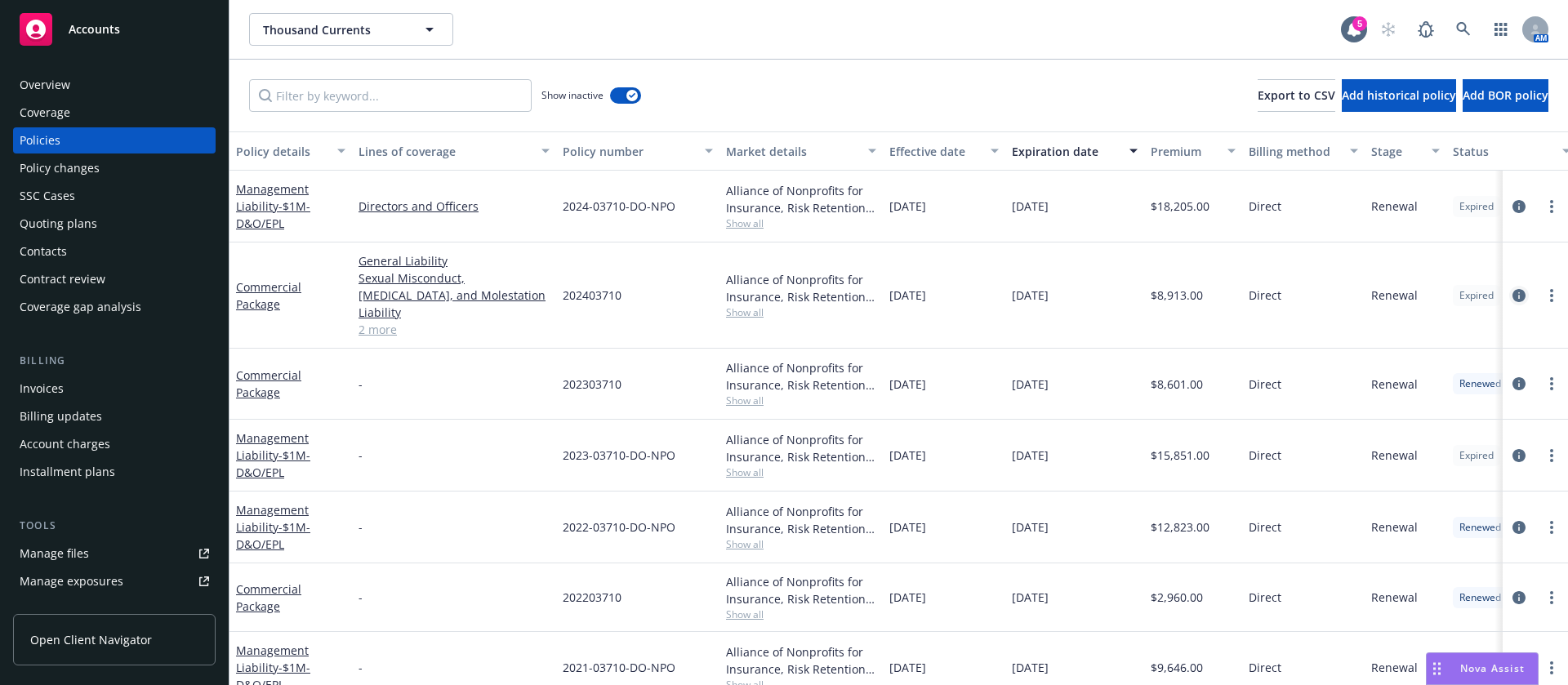
click at [1512, 289] on icon "circleInformation" at bounding box center [1518, 295] width 13 height 13
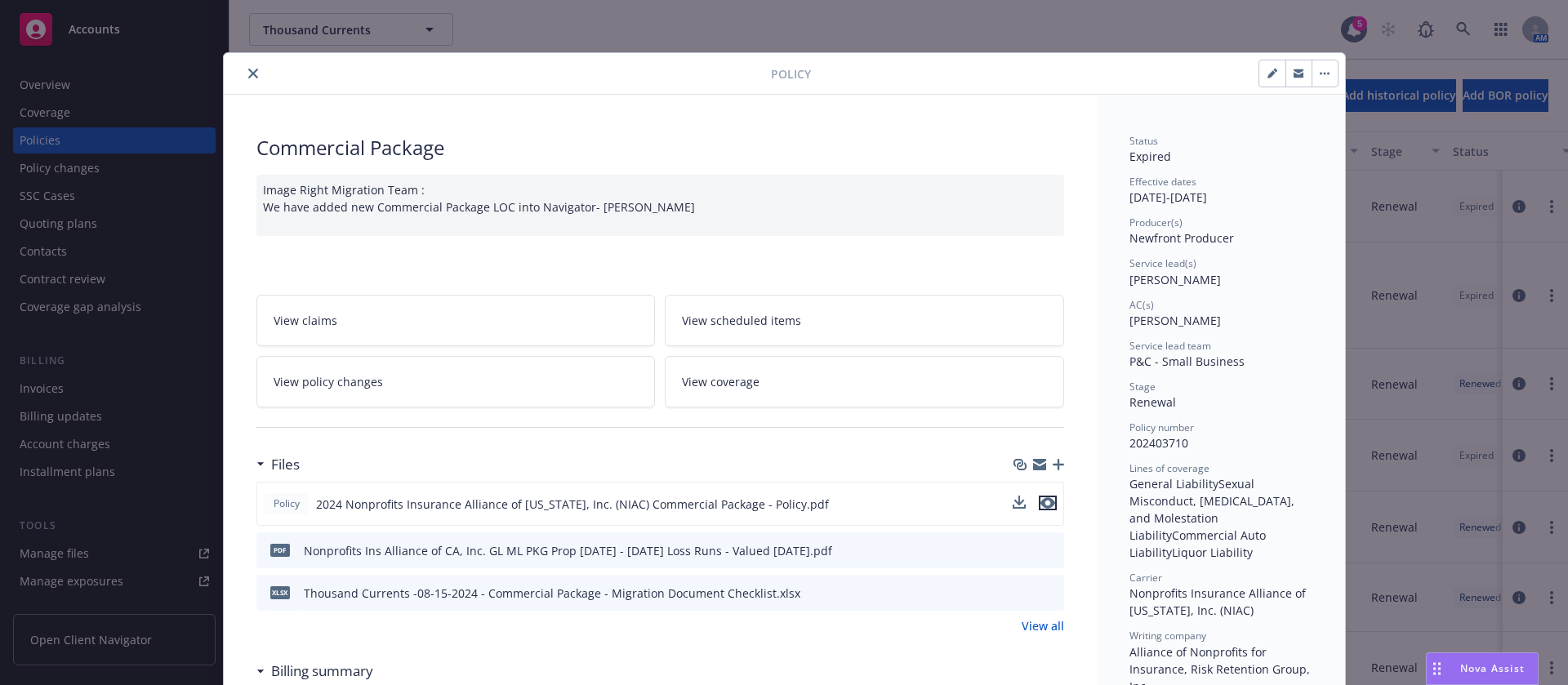
click at [1042, 504] on icon "preview file" at bounding box center [1048, 502] width 15 height 11
click at [245, 65] on button "close" at bounding box center [253, 73] width 20 height 20
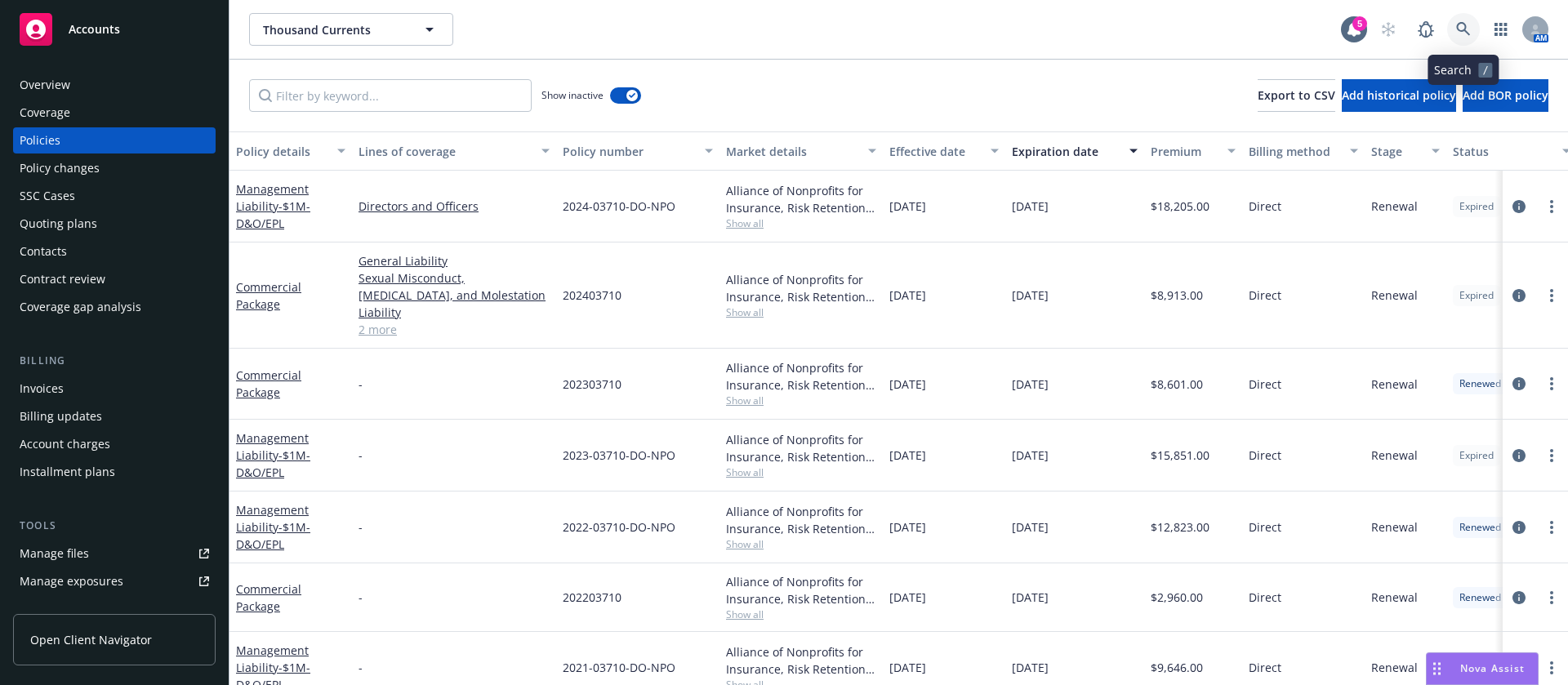
click at [1464, 19] on link at bounding box center [1464, 29] width 32 height 32
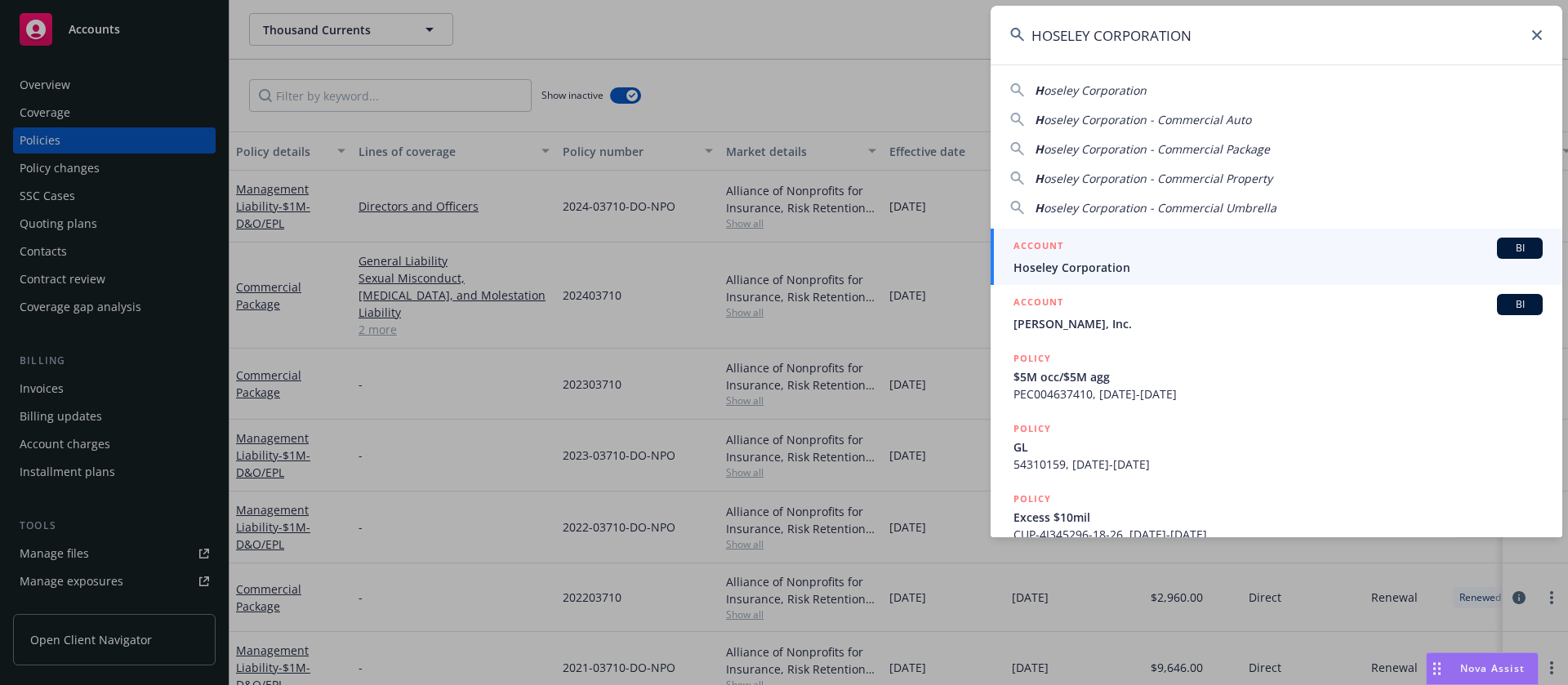
type input "HOSELEY CORPORATION"
click at [1116, 269] on span "Hoseley Corporation" at bounding box center [1277, 267] width 529 height 17
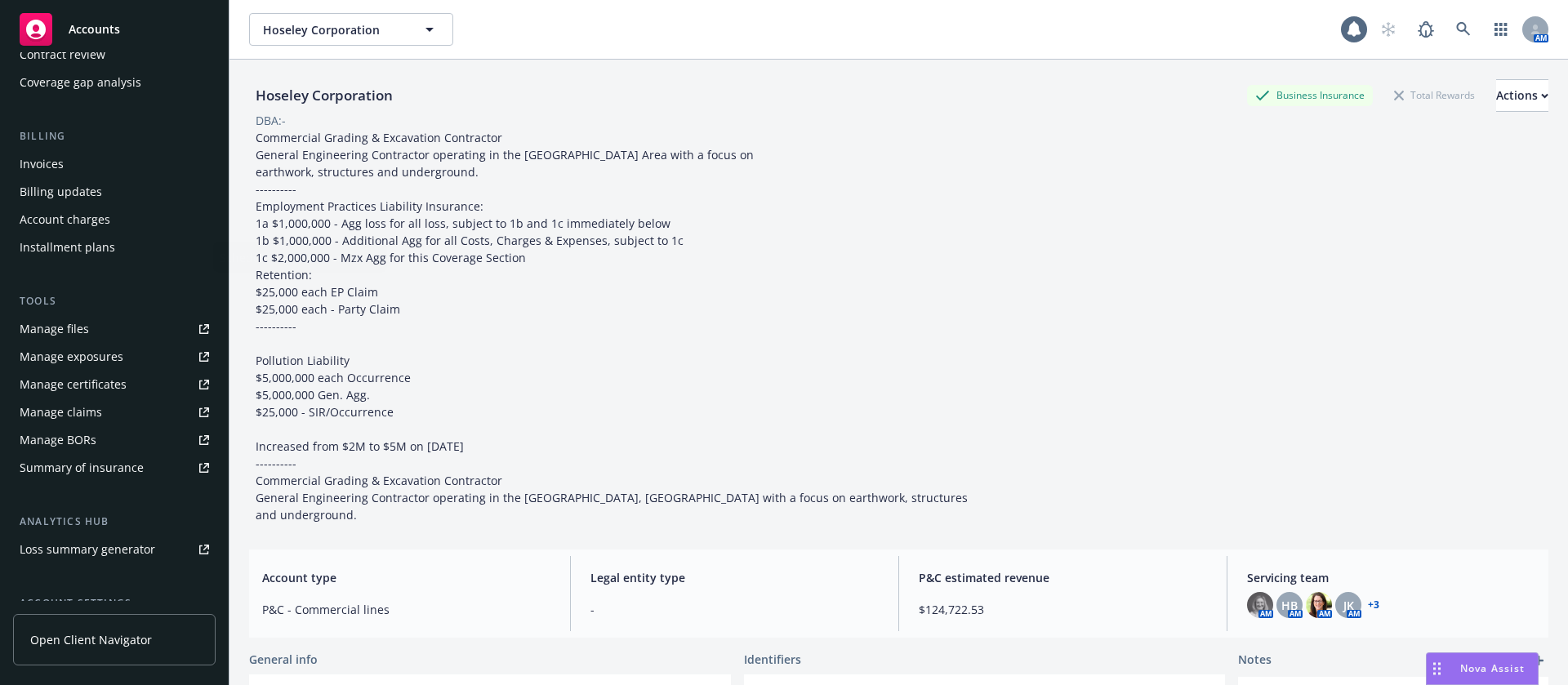
scroll to position [367, 0]
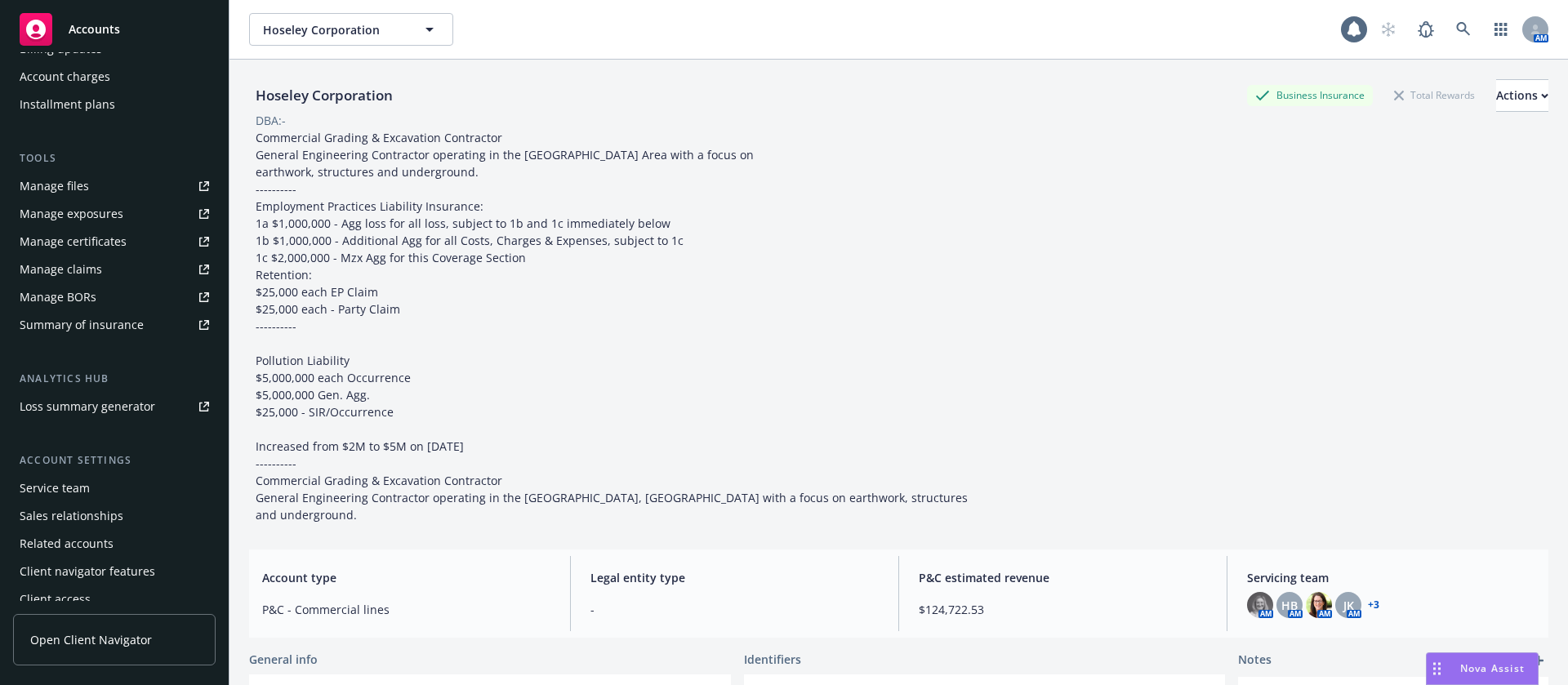
click at [77, 487] on div "Service team" at bounding box center [55, 488] width 70 height 26
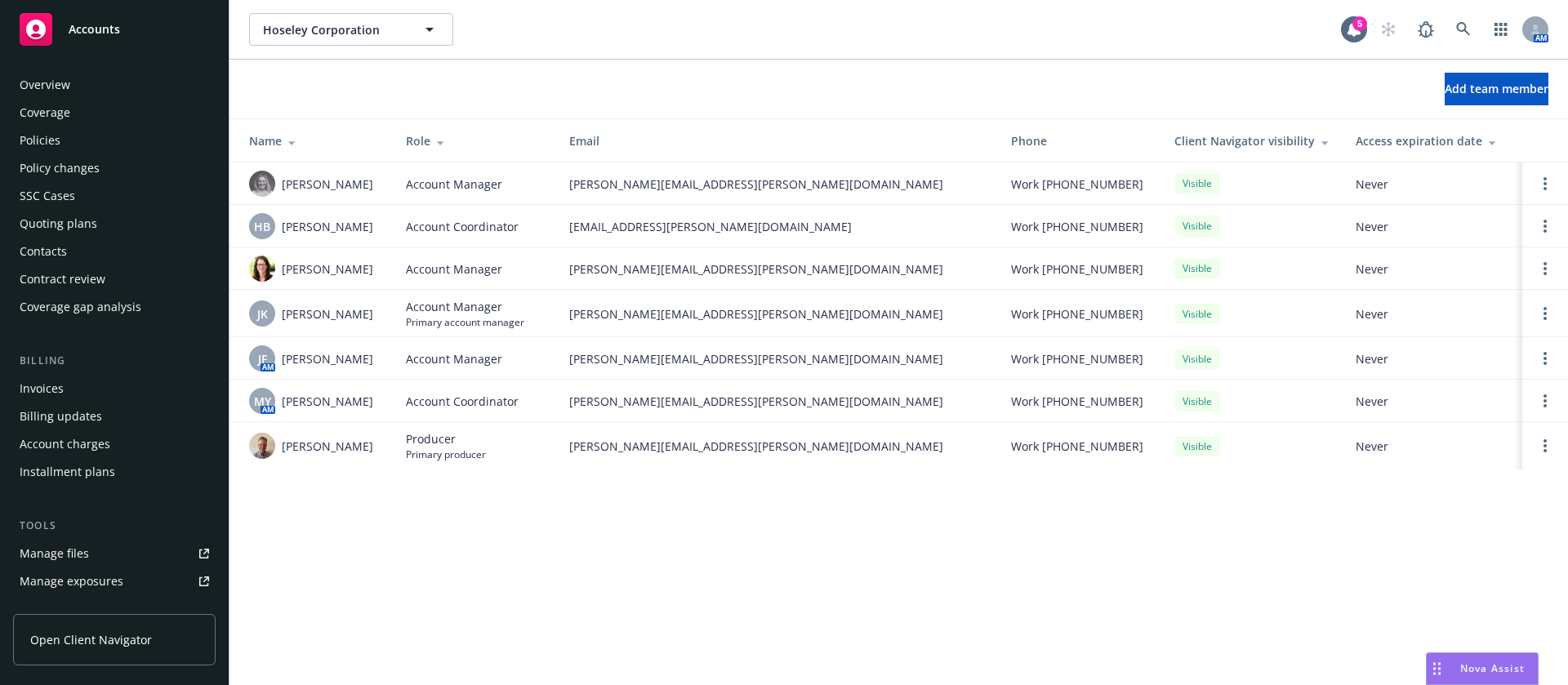
click at [98, 136] on div "Policies" at bounding box center [115, 140] width 190 height 26
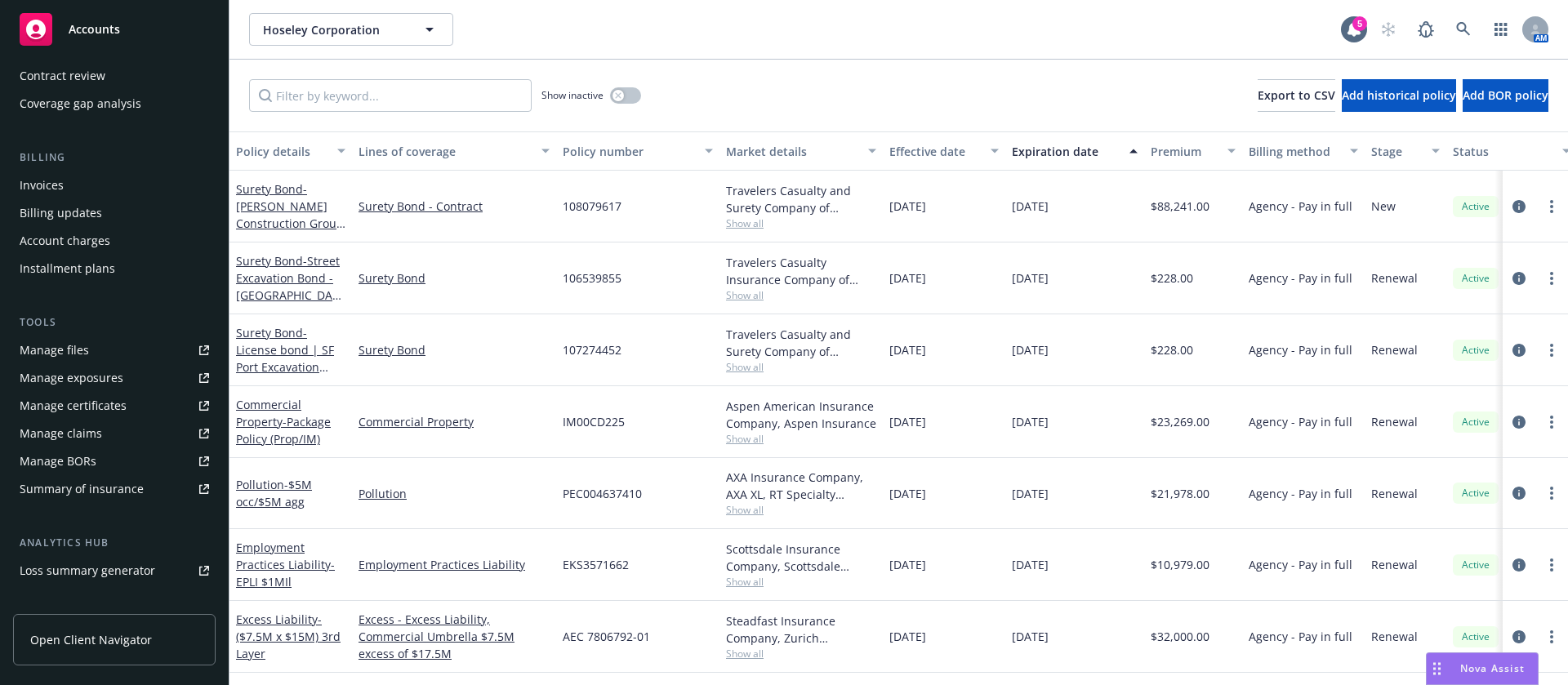
scroll to position [379, 0]
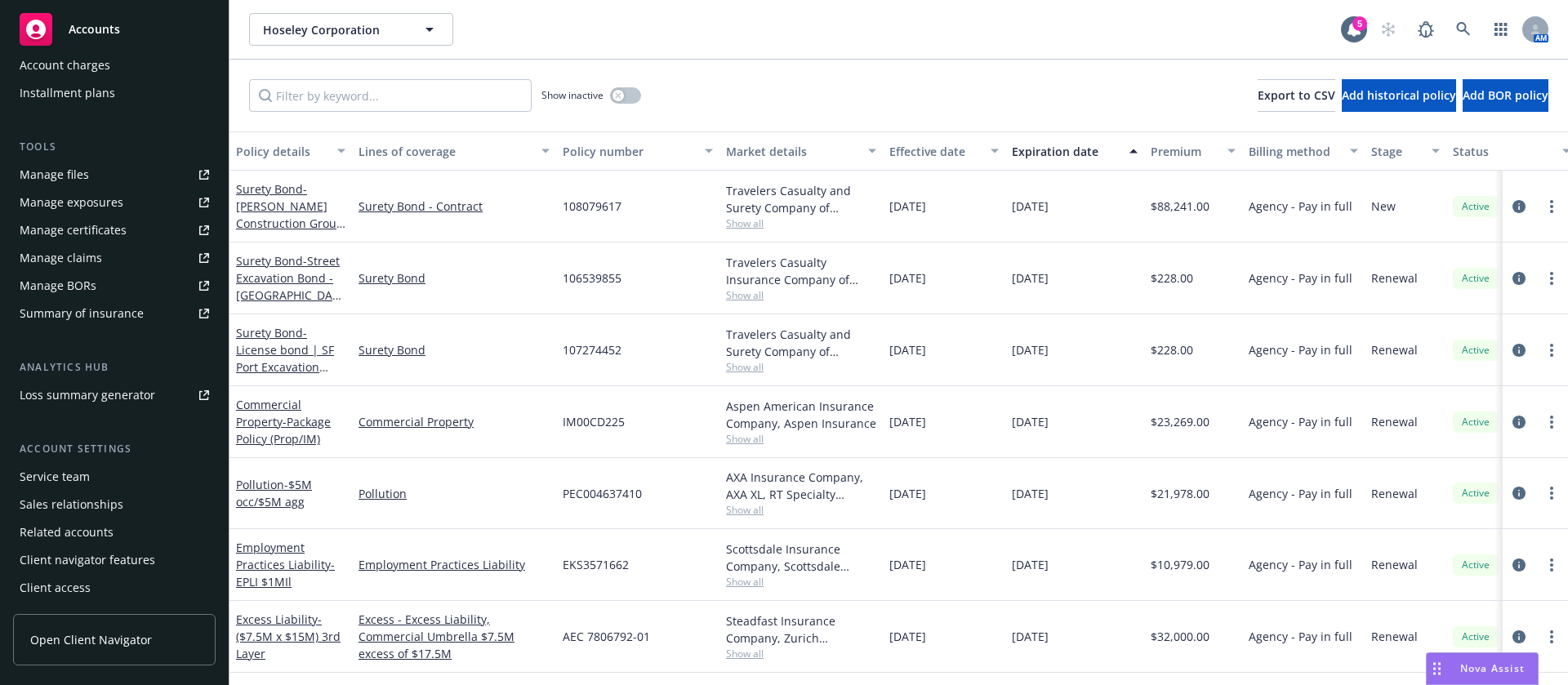
click at [87, 471] on div "Service team" at bounding box center [55, 477] width 70 height 26
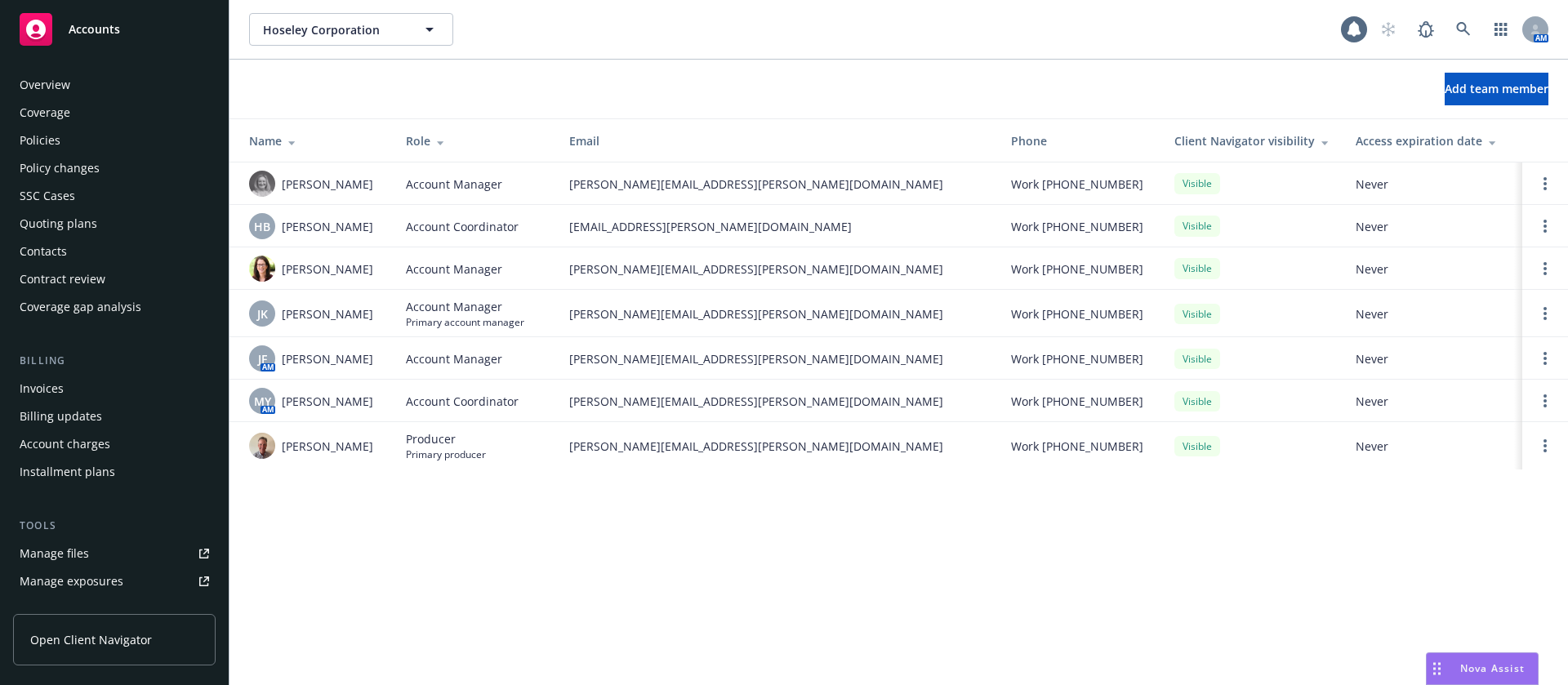
scroll to position [379, 0]
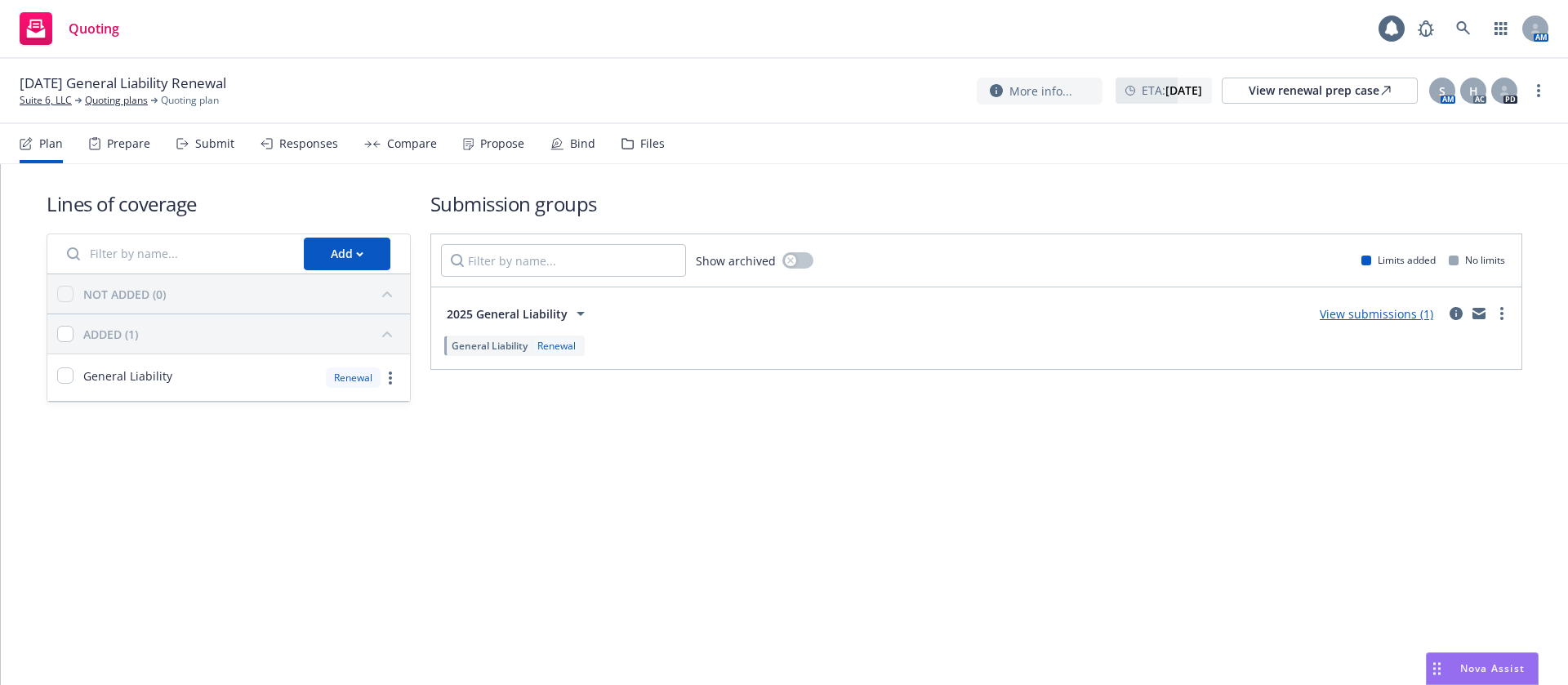
click at [491, 149] on div "Propose" at bounding box center [502, 143] width 44 height 13
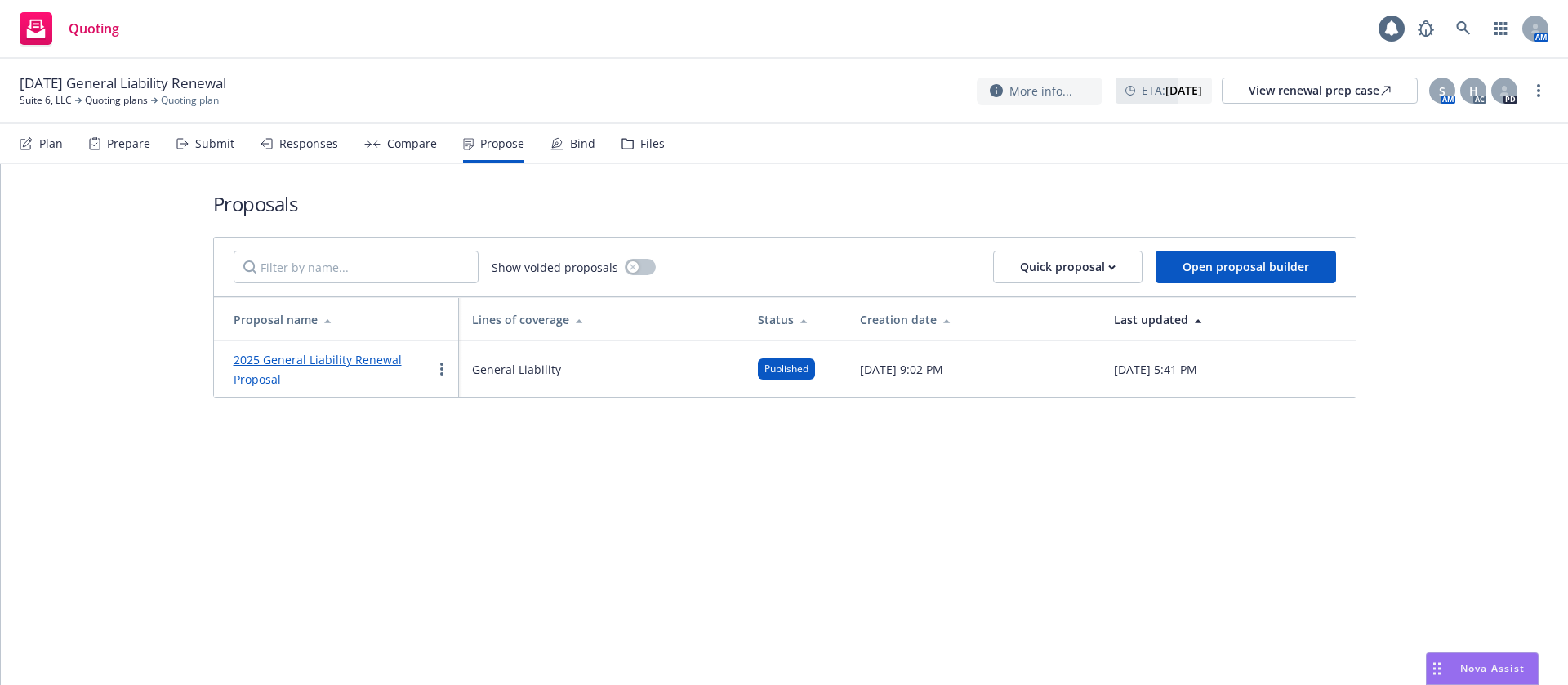
click at [280, 357] on link "2025 General Liability Renewal Proposal" at bounding box center [317, 369] width 168 height 35
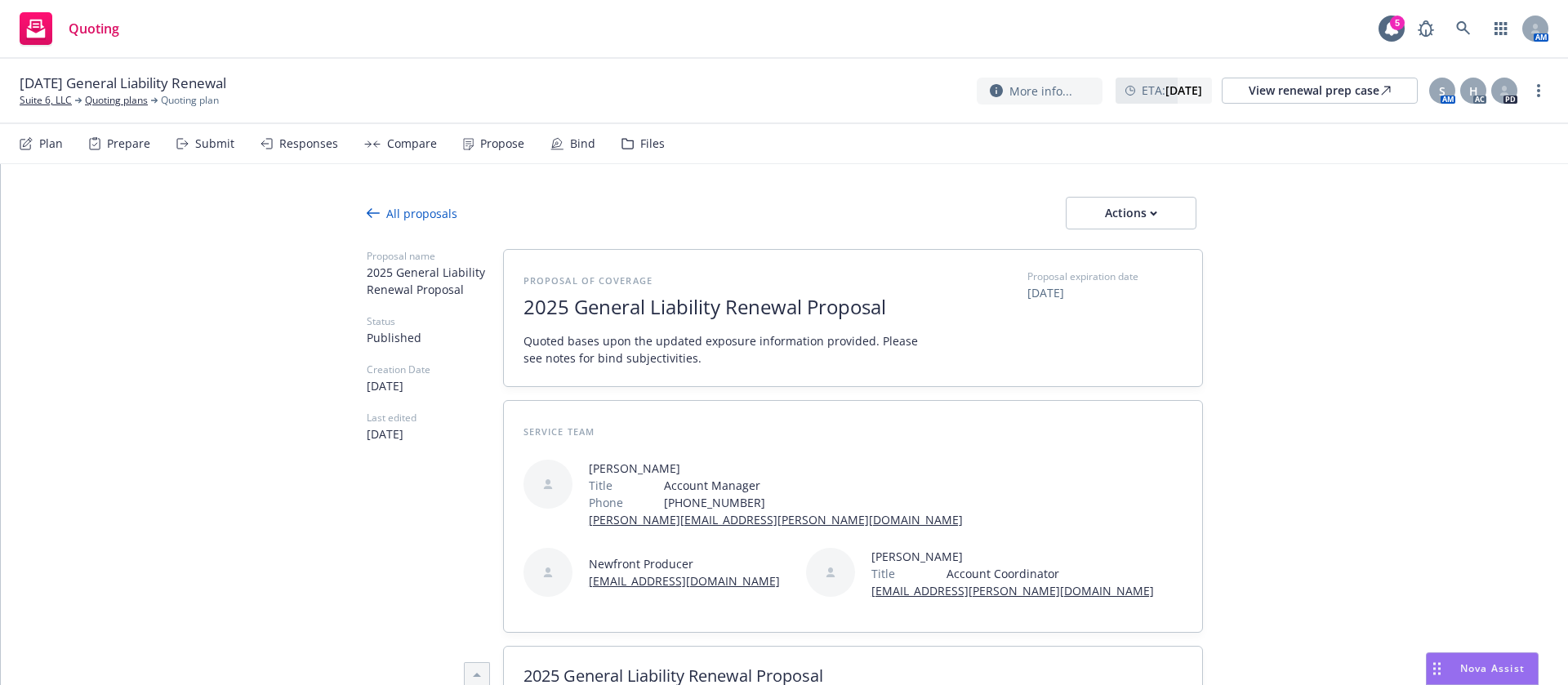
click at [1156, 209] on div "Actions" at bounding box center [1131, 213] width 77 height 31
click at [1148, 290] on span "See client view" at bounding box center [1117, 288] width 120 height 15
click at [573, 138] on div "Bind" at bounding box center [583, 143] width 26 height 13
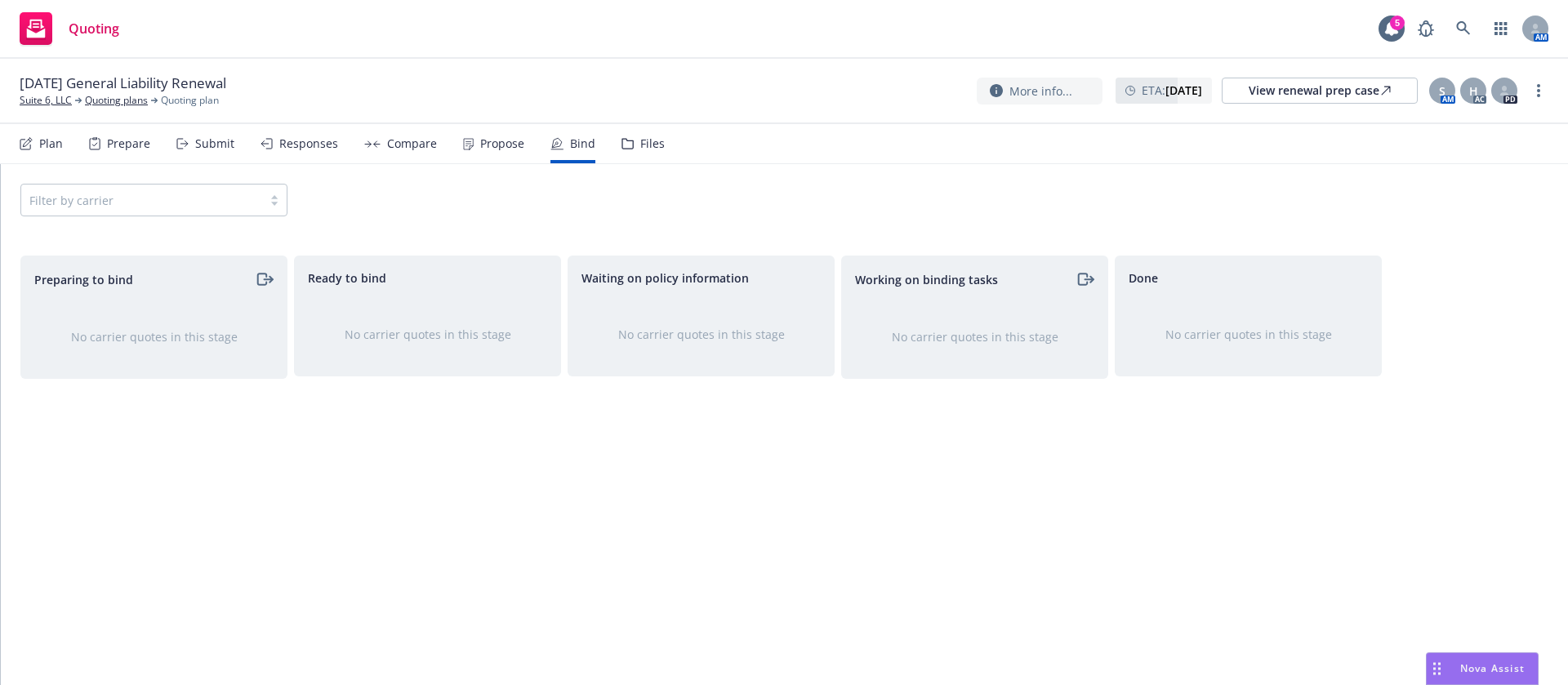
click at [480, 145] on div "Propose" at bounding box center [502, 143] width 44 height 13
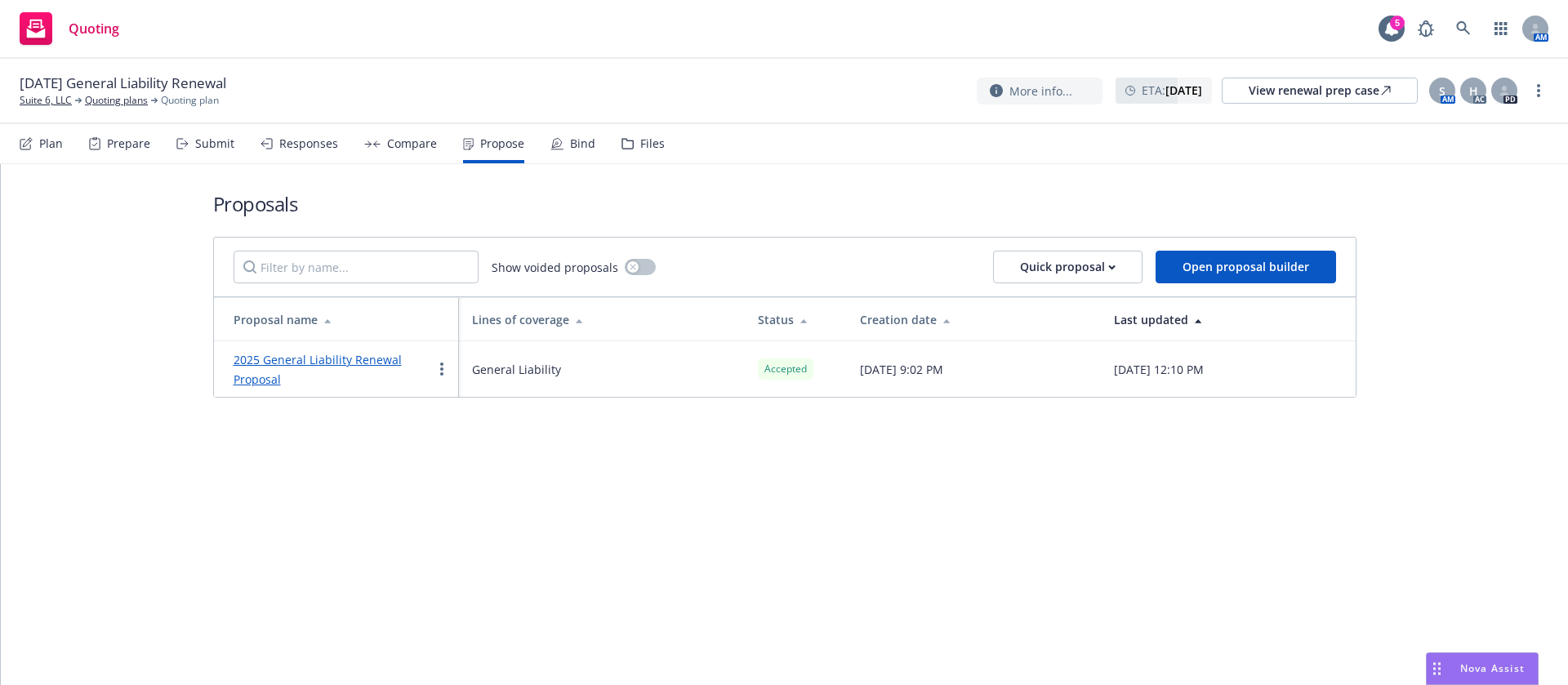
click at [590, 143] on div "Plan Prepare Submit Responses Compare Propose Bind Files" at bounding box center [342, 143] width 645 height 39
click at [569, 130] on div "Bind" at bounding box center [573, 143] width 45 height 39
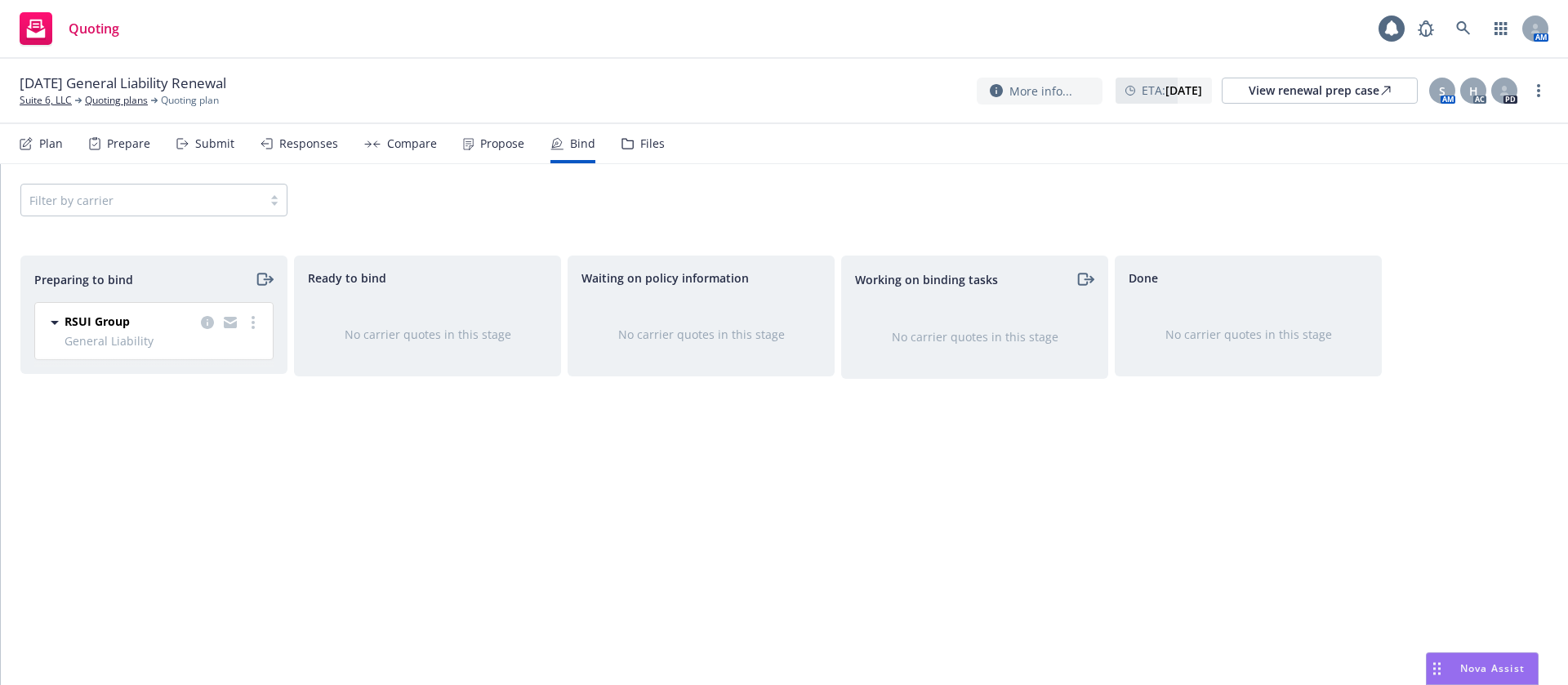
click at [261, 328] on div at bounding box center [230, 322] width 65 height 20
click at [250, 324] on link "more" at bounding box center [253, 322] width 20 height 20
click at [220, 392] on span "Log bind order" at bounding box center [161, 388] width 120 height 15
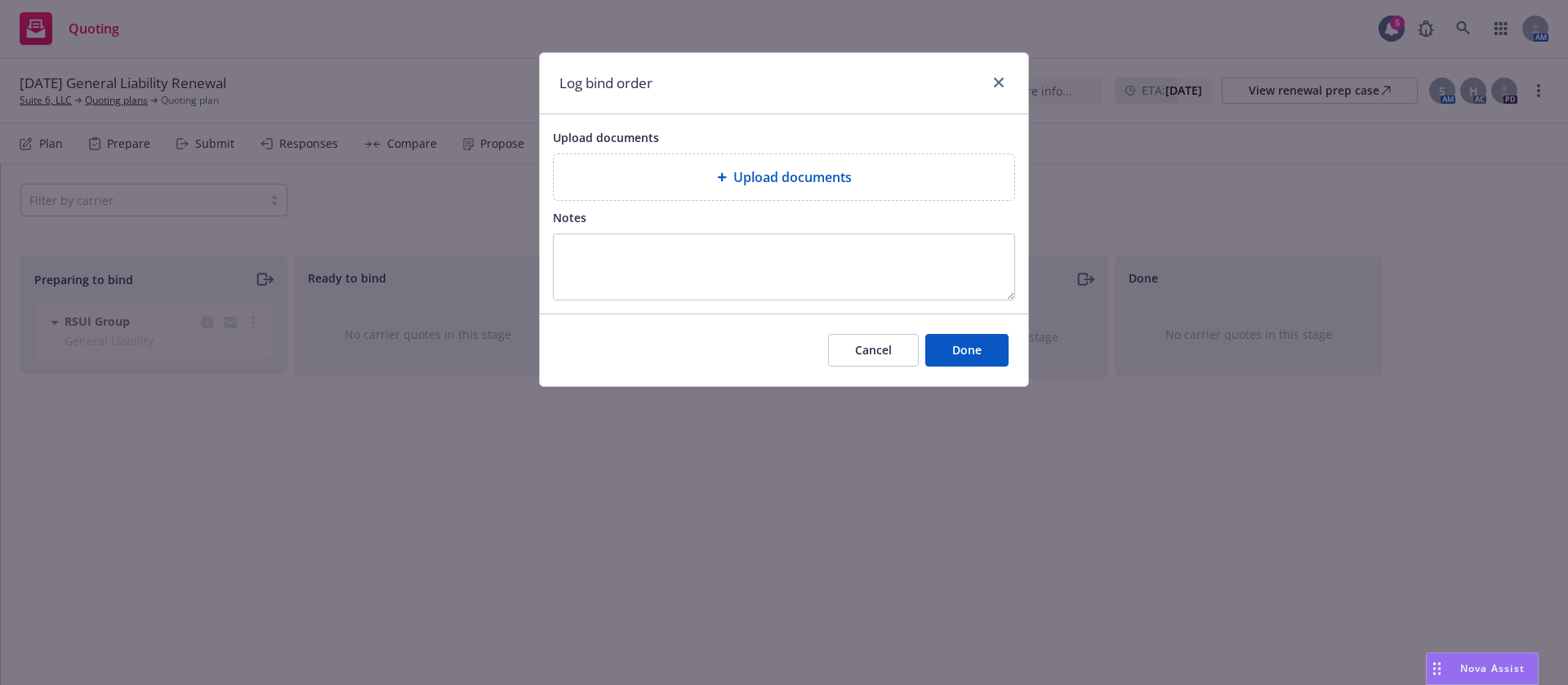
click at [690, 173] on div "Upload documents" at bounding box center [784, 177] width 435 height 20
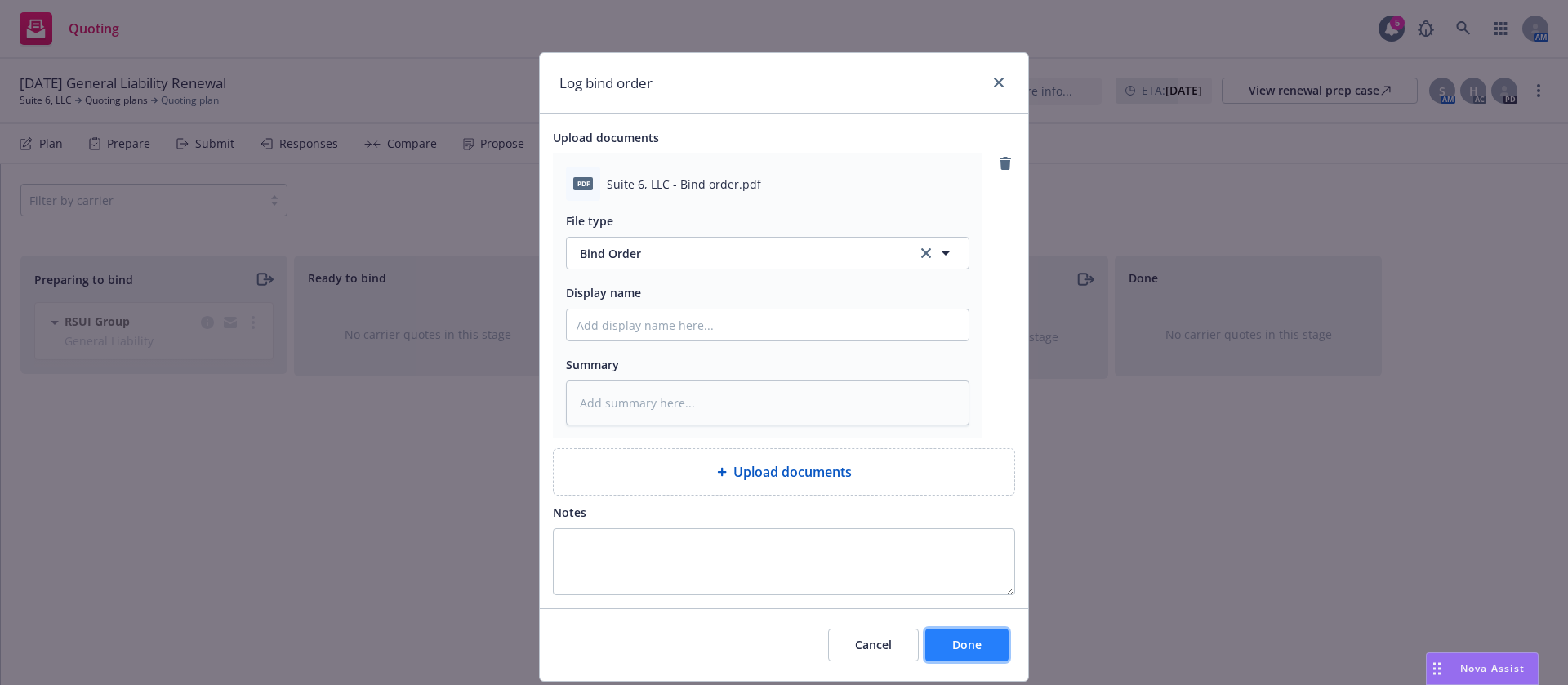
click at [943, 630] on button "Done" at bounding box center [966, 645] width 83 height 32
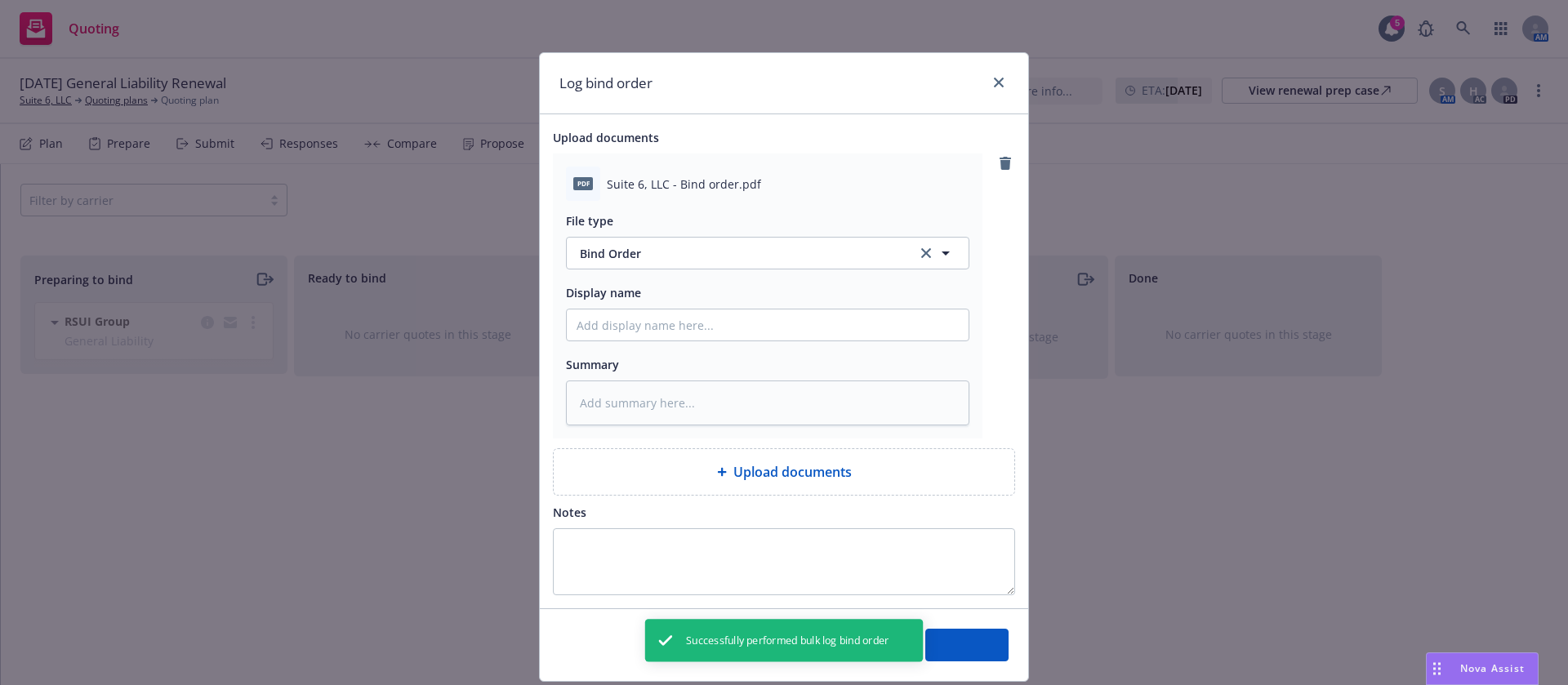
type textarea "x"
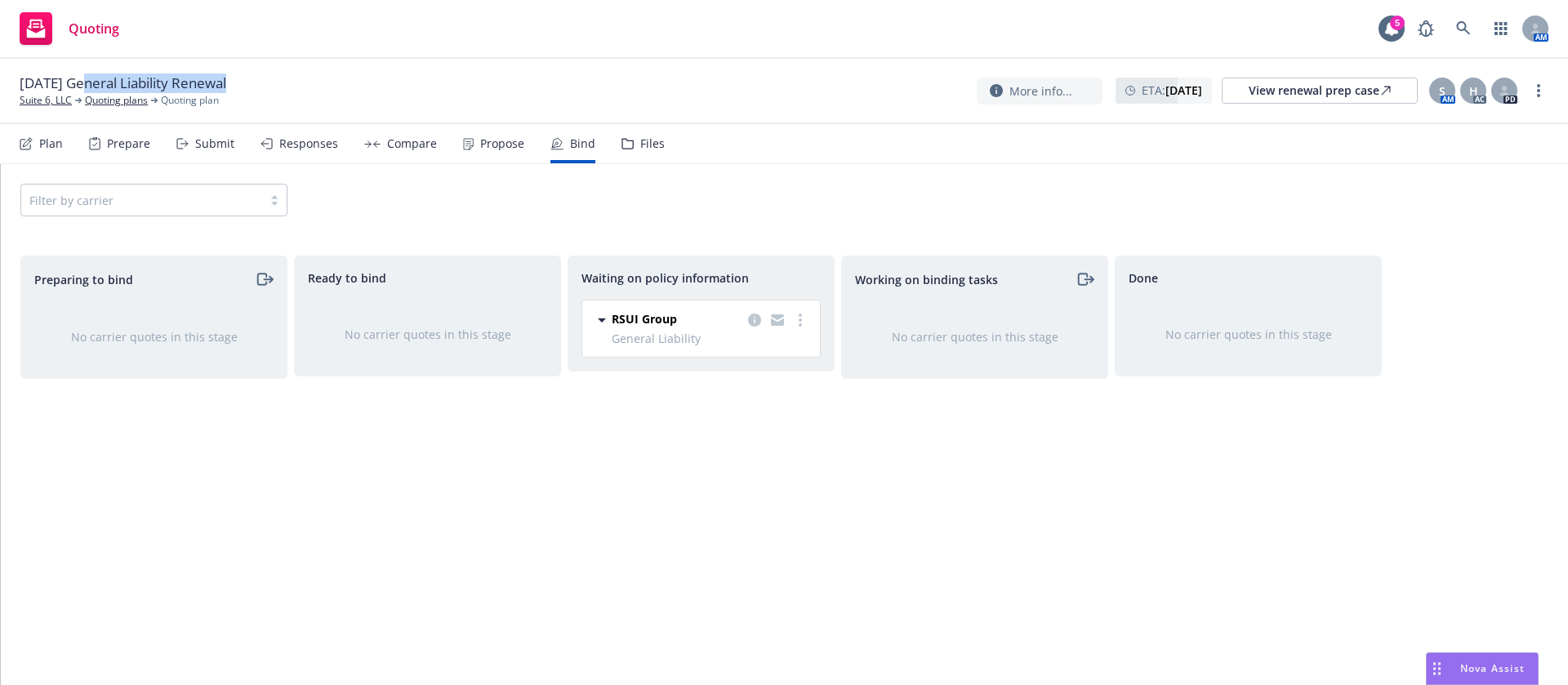
drag, startPoint x: 82, startPoint y: 77, endPoint x: 288, endPoint y: 82, distance: 206.1
click at [288, 82] on div "09/10/25 General Liability Renewal Suite 6, LLC Quoting plans Quoting plan More…" at bounding box center [784, 91] width 1529 height 34
copy div "General Liability Renewal"
drag, startPoint x: 18, startPoint y: 79, endPoint x: 75, endPoint y: 75, distance: 57.1
click at [75, 75] on div "09/10/25 General Liability Renewal Suite 6, LLC Quoting plans Quoting plan More…" at bounding box center [784, 91] width 1568 height 65
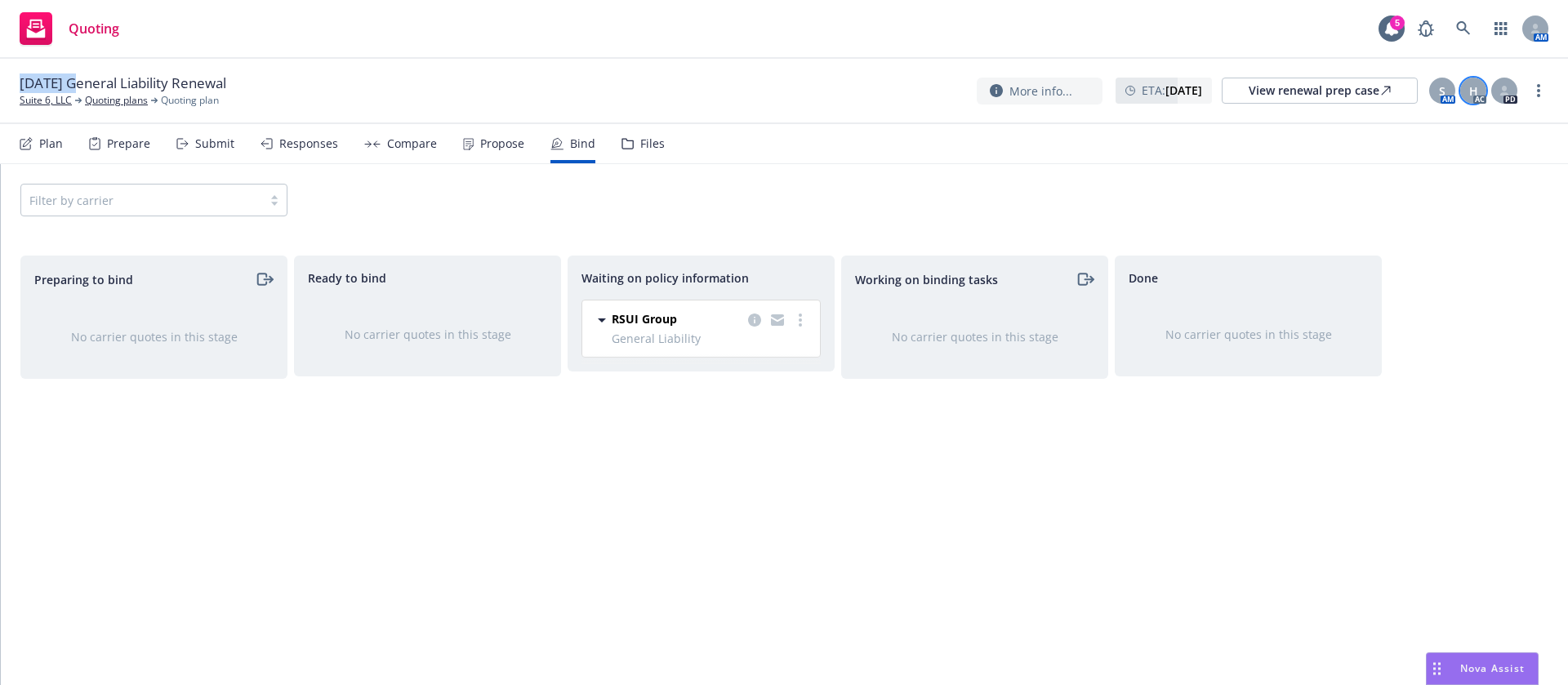
copy span "09/10/25"
drag, startPoint x: 185, startPoint y: 85, endPoint x: -52, endPoint y: 81, distance: 237.0
click at [0, 81] on html "Quoting 5 AM 09/10/25 General Liability Renewal Suite 6, LLC Quoting plans Quot…" at bounding box center [784, 342] width 1568 height 685
copy span "09/10/25 General Liability"
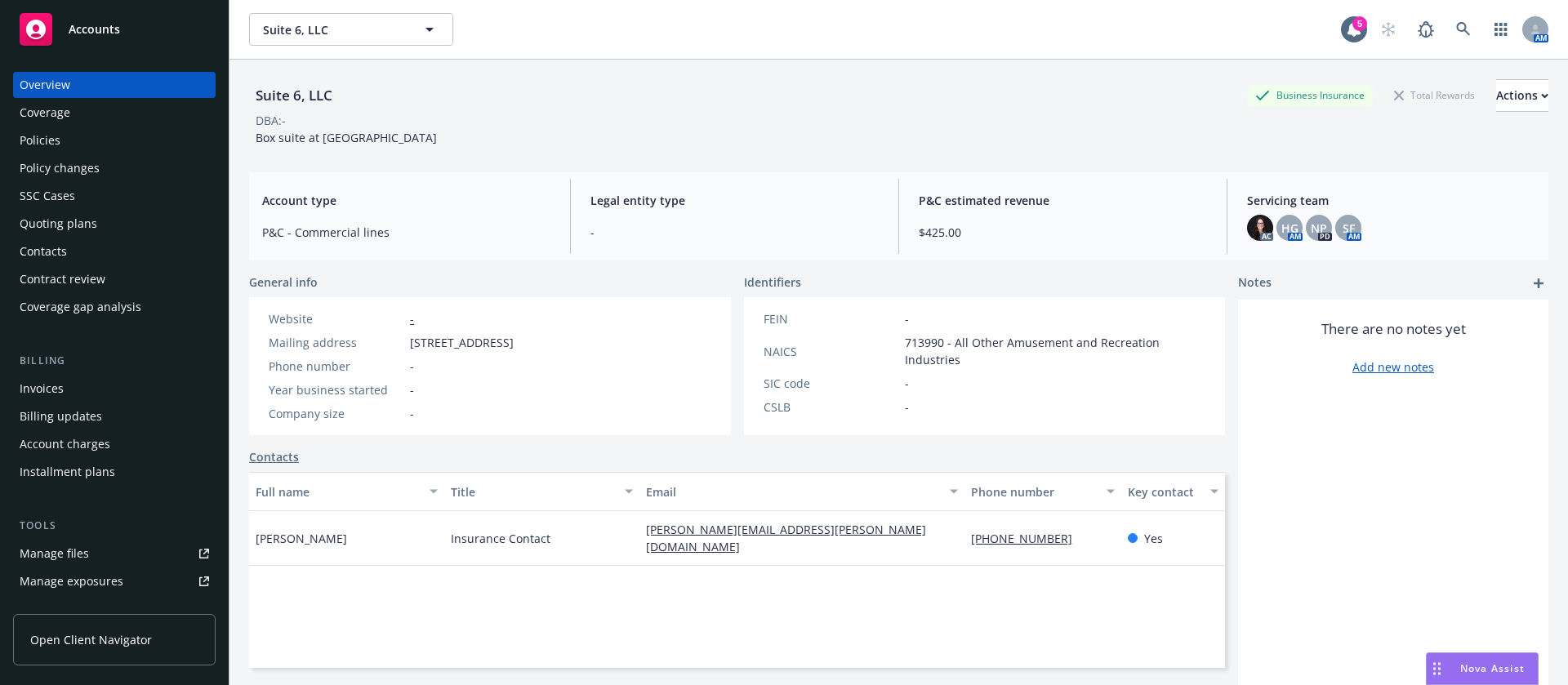
drag, startPoint x: 596, startPoint y: 342, endPoint x: 408, endPoint y: 349, distance: 188.1
click at [408, 349] on div "Website - Mailing address [STREET_ADDRESS] Phone number - Year business started…" at bounding box center [391, 366] width 285 height 138
click at [81, 142] on div "Policies" at bounding box center [115, 140] width 190 height 26
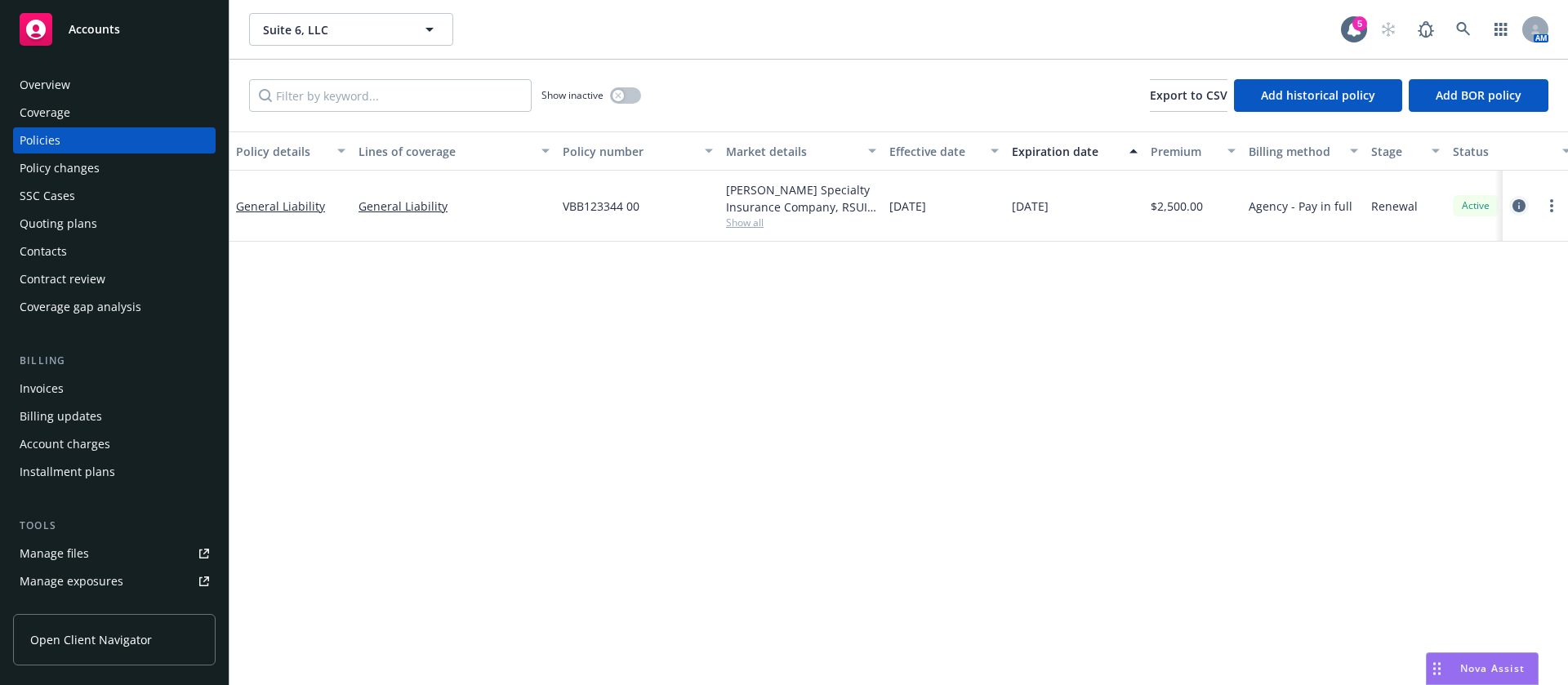
click at [1516, 204] on icon "circleInformation" at bounding box center [1518, 205] width 13 height 13
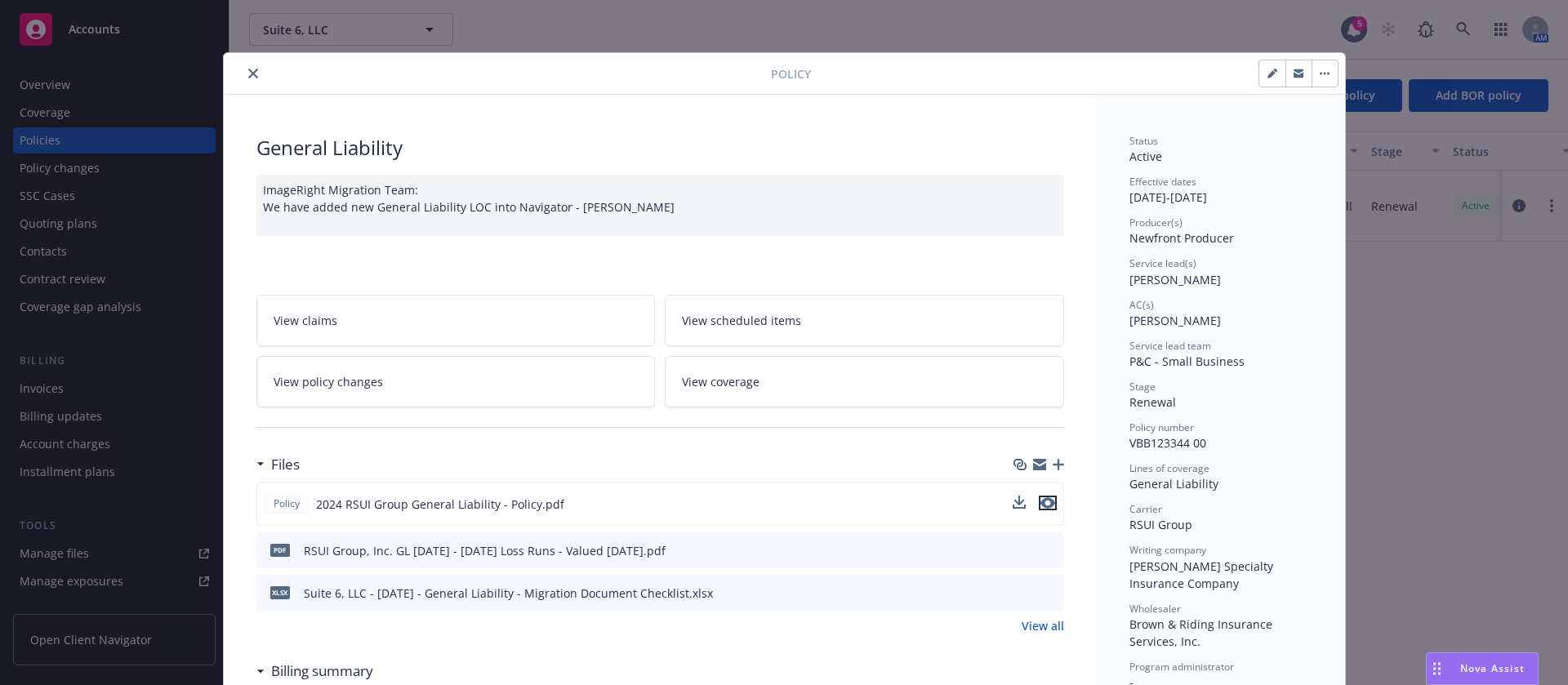
click at [1041, 502] on icon "preview file" at bounding box center [1048, 502] width 15 height 11
click at [249, 78] on icon "close" at bounding box center [253, 73] width 9 height 9
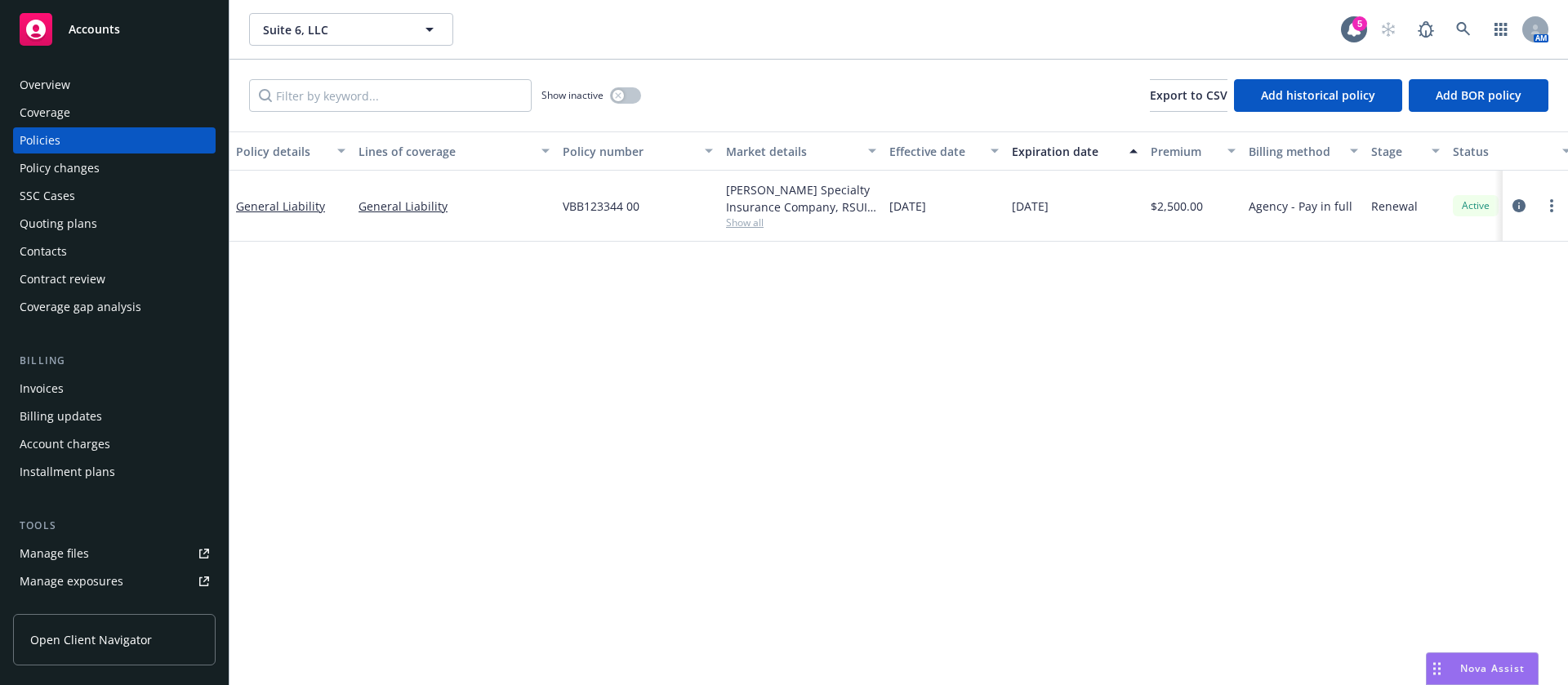
click at [103, 82] on div "Overview" at bounding box center [115, 85] width 190 height 26
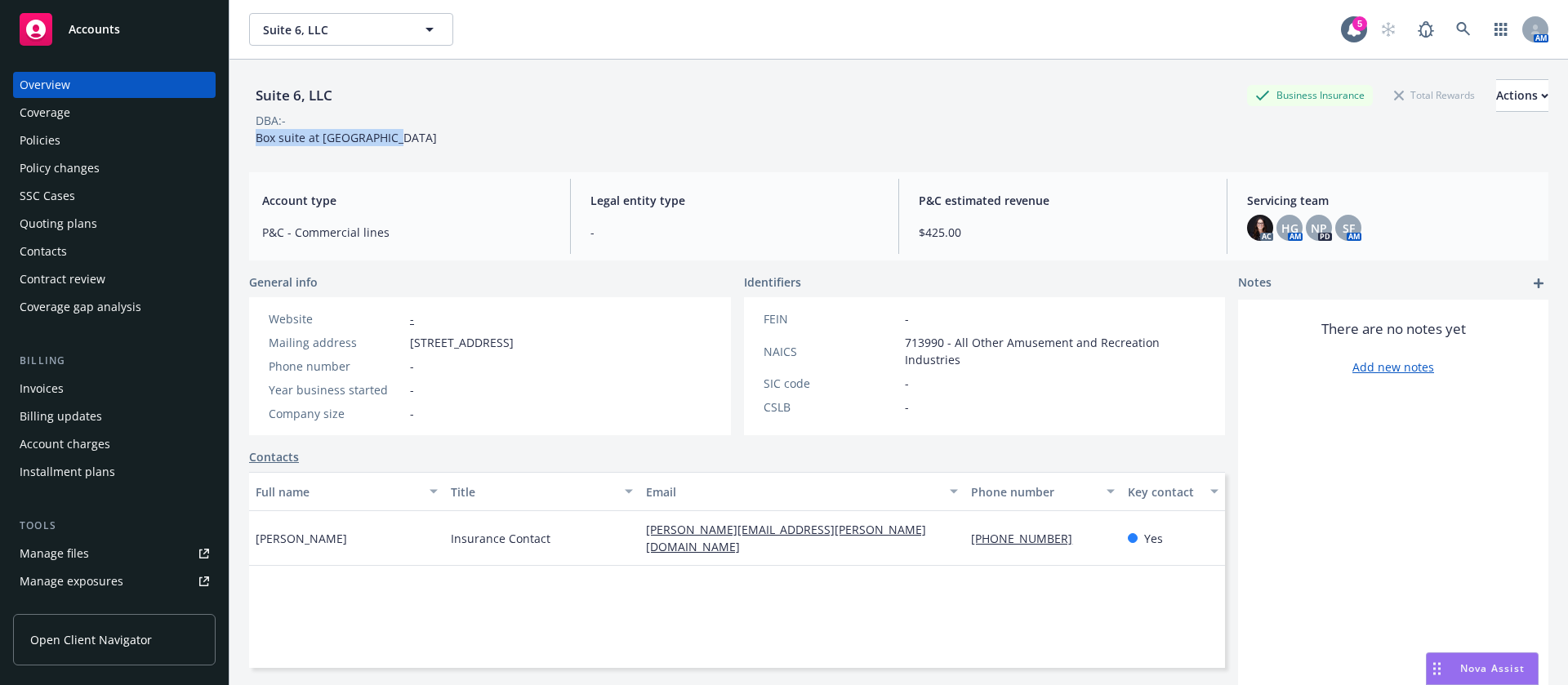
drag, startPoint x: 253, startPoint y: 136, endPoint x: 391, endPoint y: 133, distance: 138.0
click at [391, 133] on div "Box suite at [GEOGRAPHIC_DATA]" at bounding box center [346, 138] width 194 height 17
copy span "Box suite at [GEOGRAPHIC_DATA]"
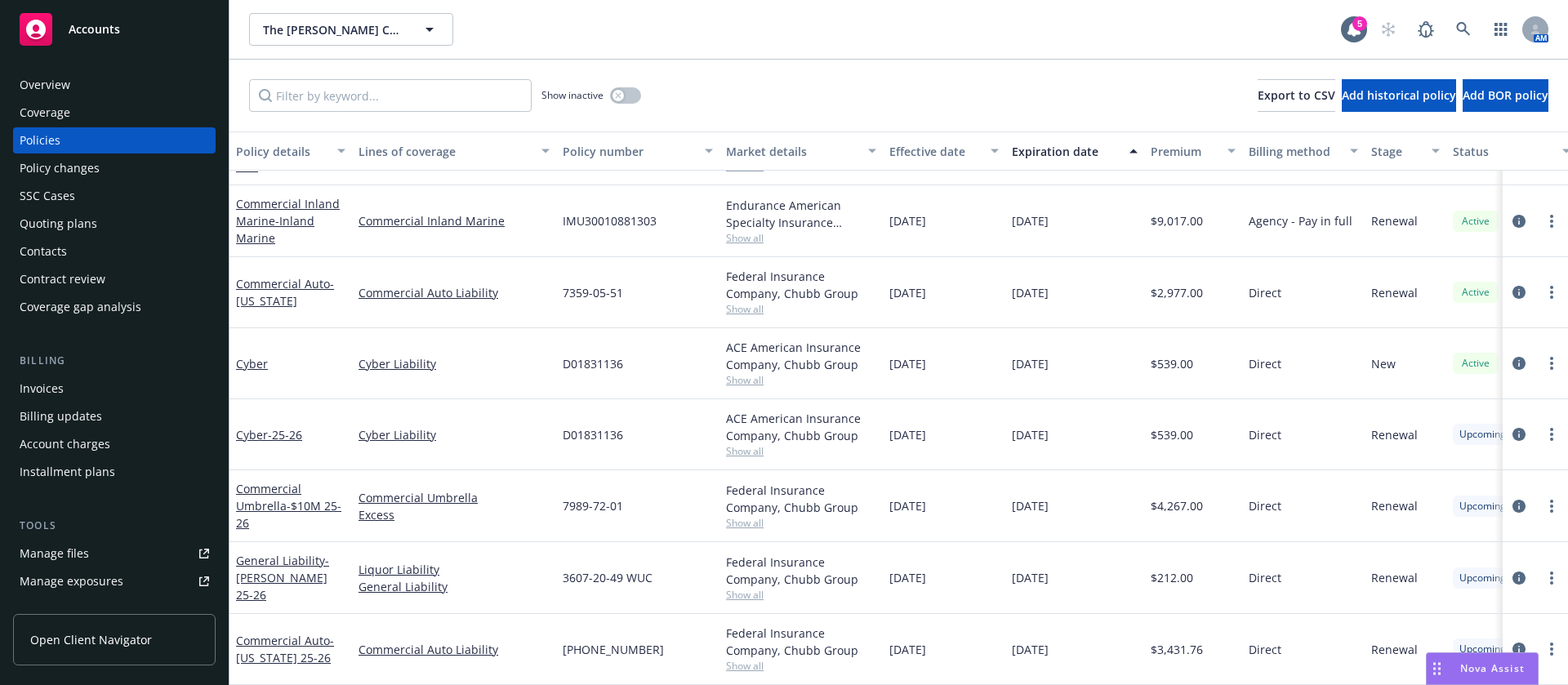
scroll to position [89, 0]
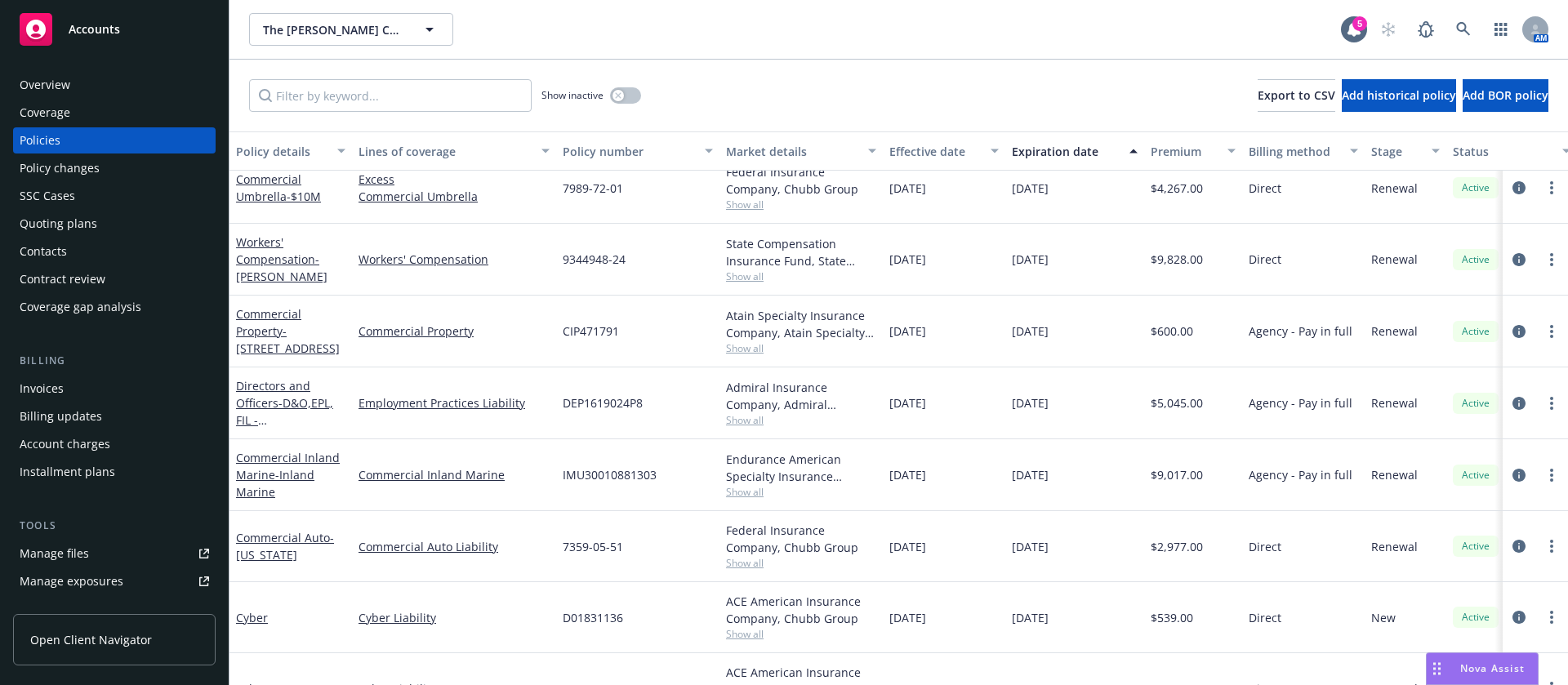
click at [737, 277] on span "Show all" at bounding box center [802, 276] width 150 height 14
